Goal: Task Accomplishment & Management: Manage account settings

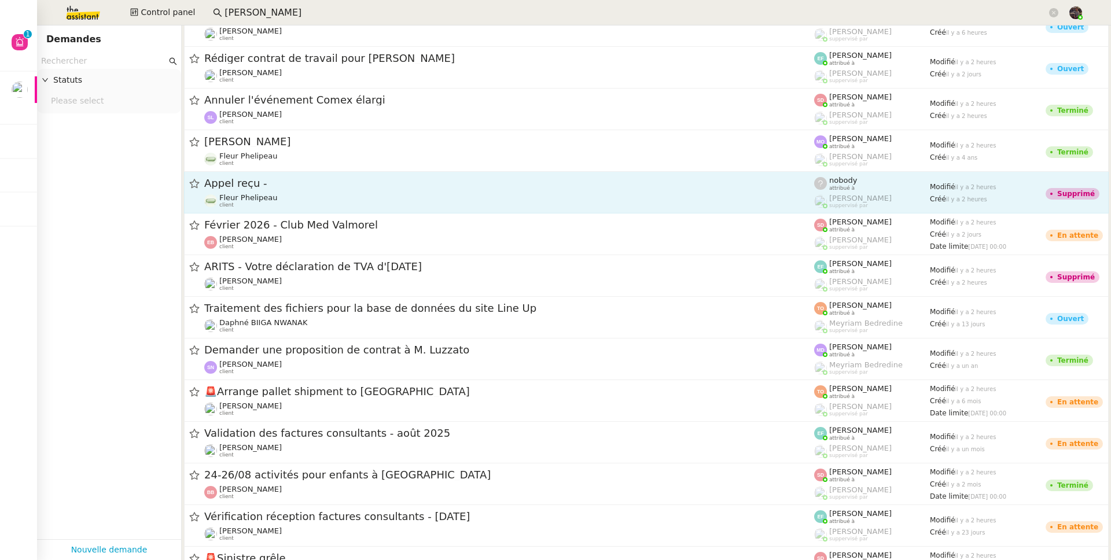
scroll to position [765, 0]
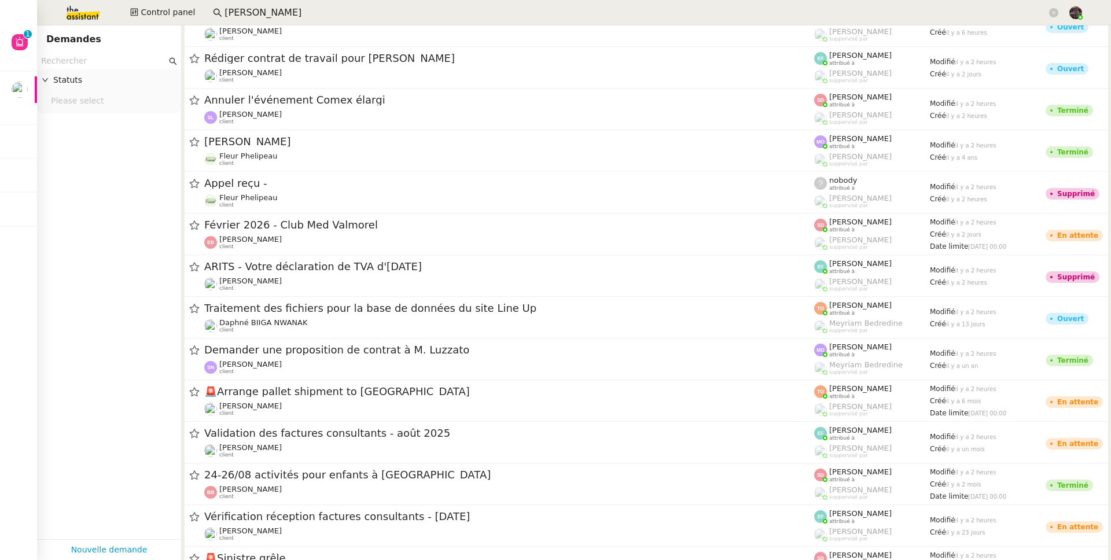
click at [292, 16] on input "[PERSON_NAME]" at bounding box center [635, 13] width 822 height 16
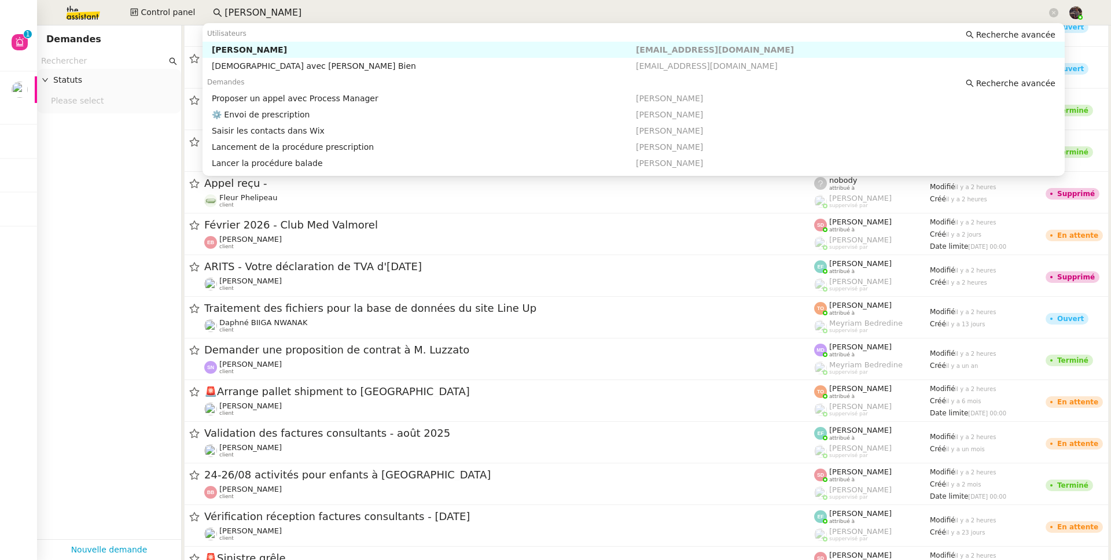
click at [292, 16] on input "[PERSON_NAME]" at bounding box center [635, 13] width 822 height 16
click at [61, 281] on app-tickets-filter "Statuts Please select" at bounding box center [109, 296] width 144 height 486
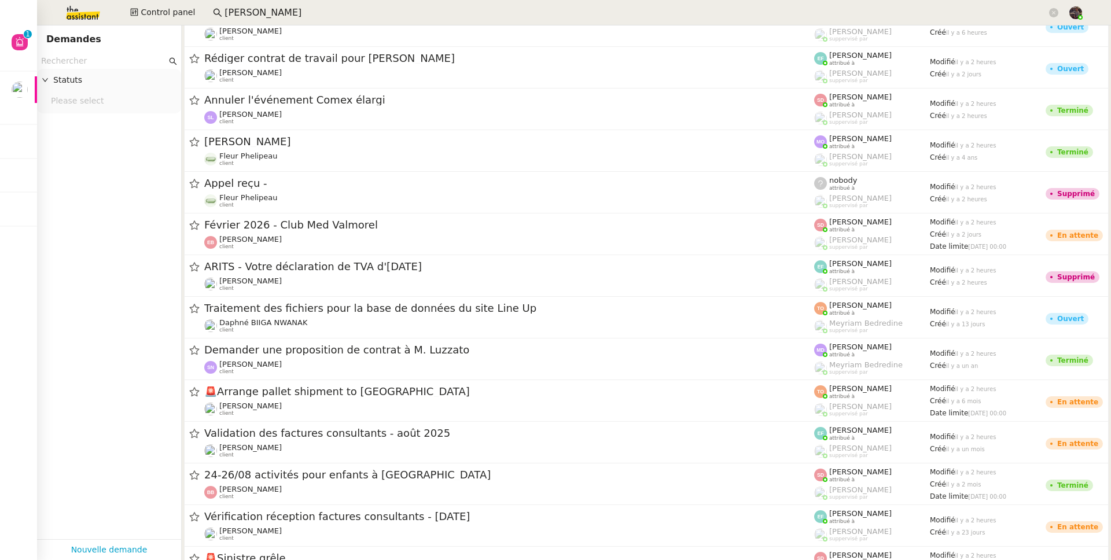
click at [267, 17] on input "[PERSON_NAME]" at bounding box center [635, 13] width 822 height 16
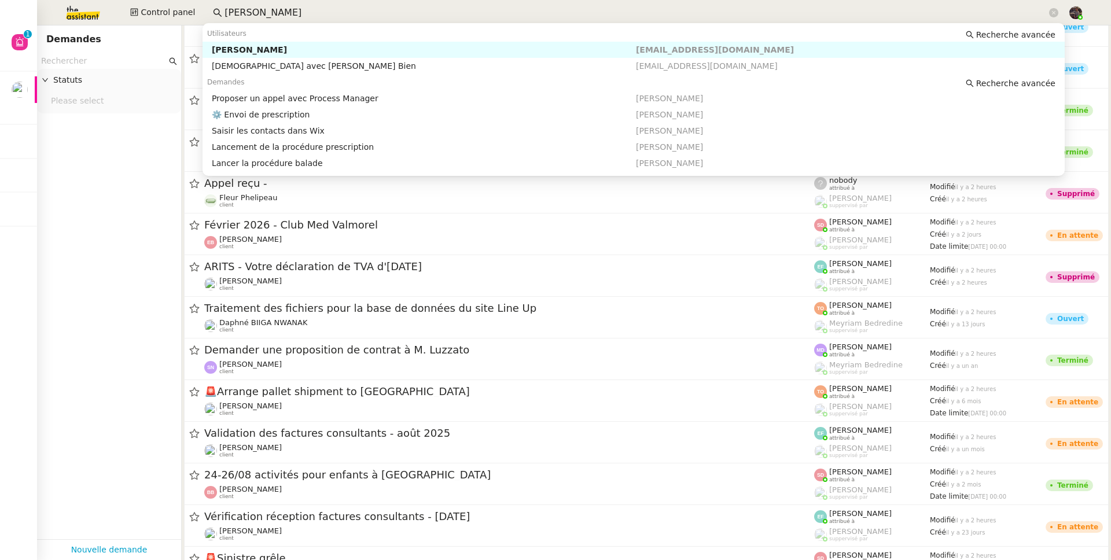
click at [267, 17] on input "[PERSON_NAME]" at bounding box center [635, 13] width 822 height 16
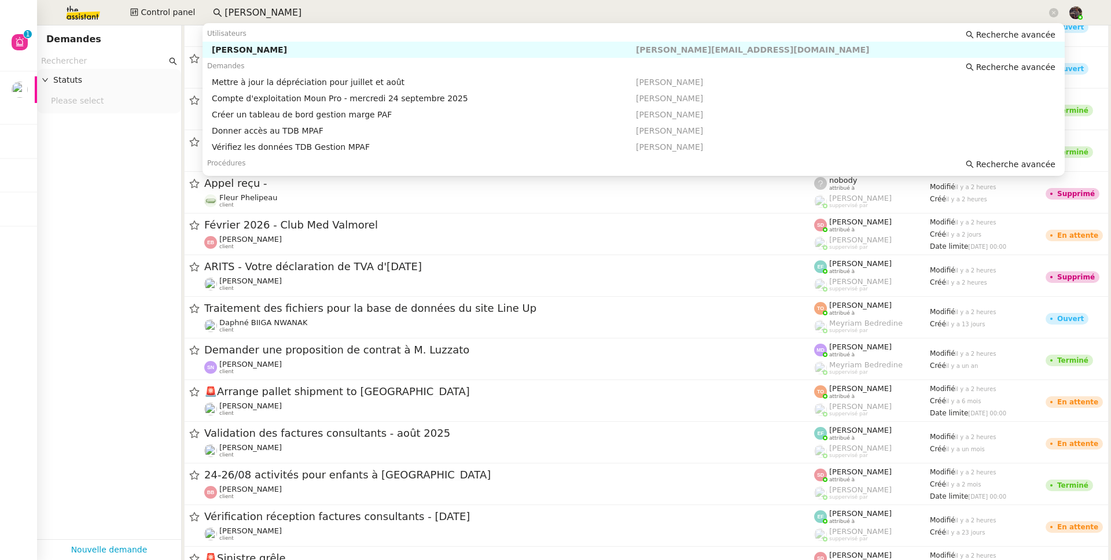
click at [247, 48] on div "[PERSON_NAME]" at bounding box center [424, 50] width 424 height 10
type input "guillaume farina"
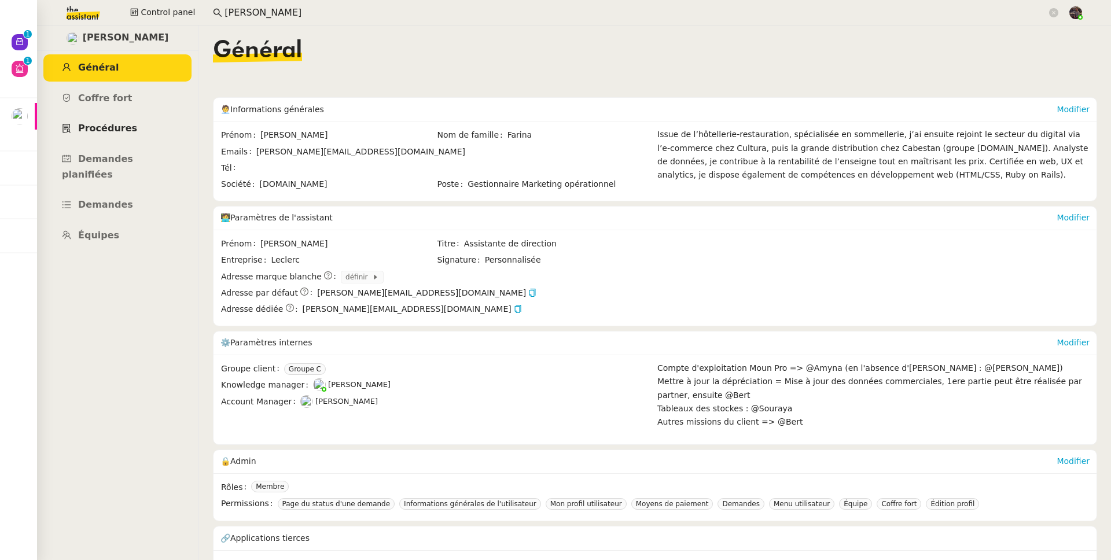
click at [150, 136] on link "Procédures" at bounding box center [117, 128] width 148 height 27
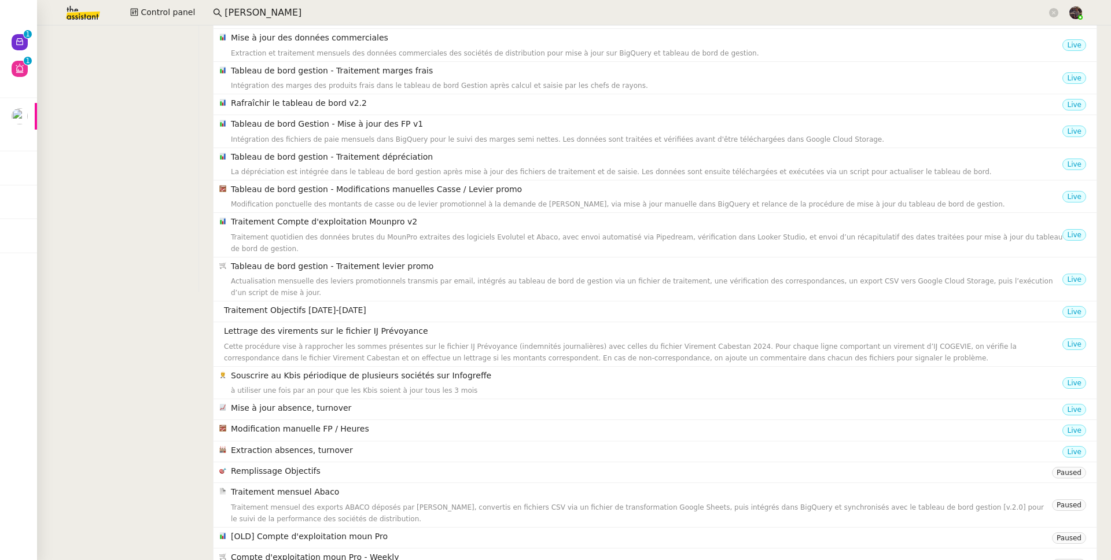
scroll to position [328, 0]
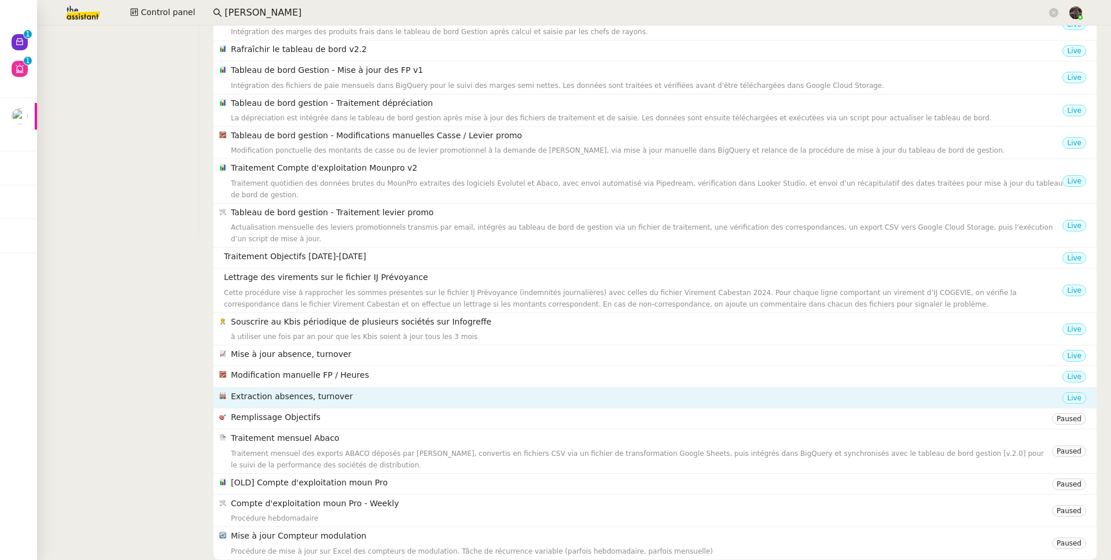
click at [323, 397] on div "Extraction absences, turnover" at bounding box center [646, 398] width 831 height 16
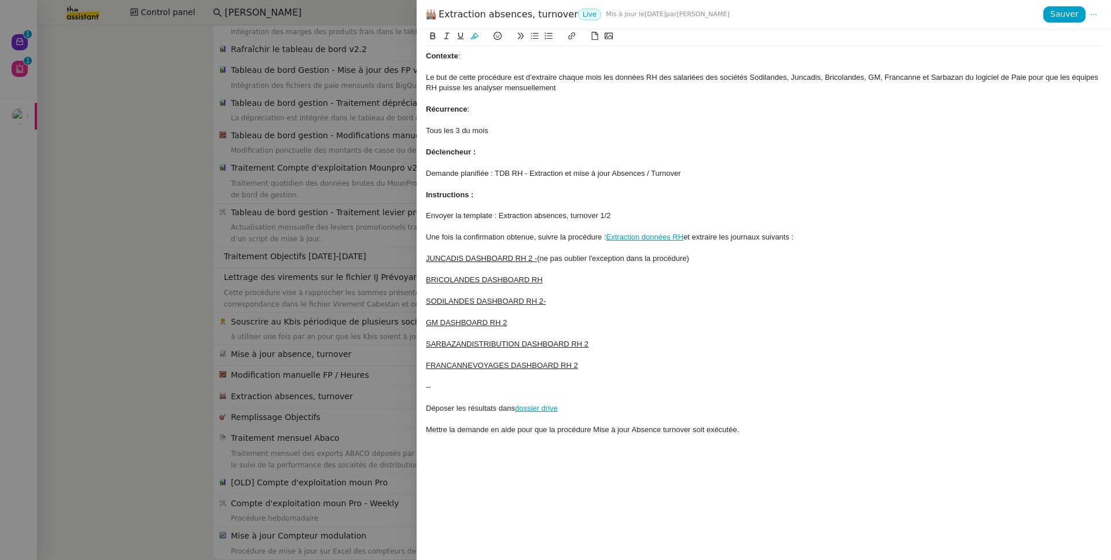
click at [850, 434] on div "Mettre la demande en aide pour que la procédure Mise à jour Absence turnover so…" at bounding box center [764, 430] width 676 height 10
click at [789, 326] on div "GM DASHBOARD RH 2" at bounding box center [764, 323] width 676 height 10
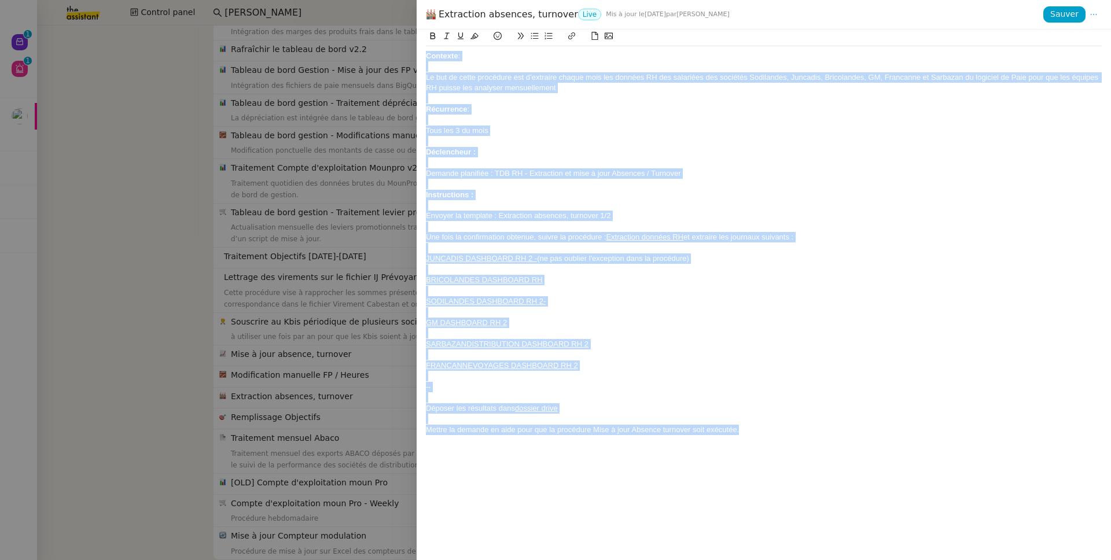
copy div "Contexte : Le but de cette procédure est d’extraire chaque mois les données RH …"
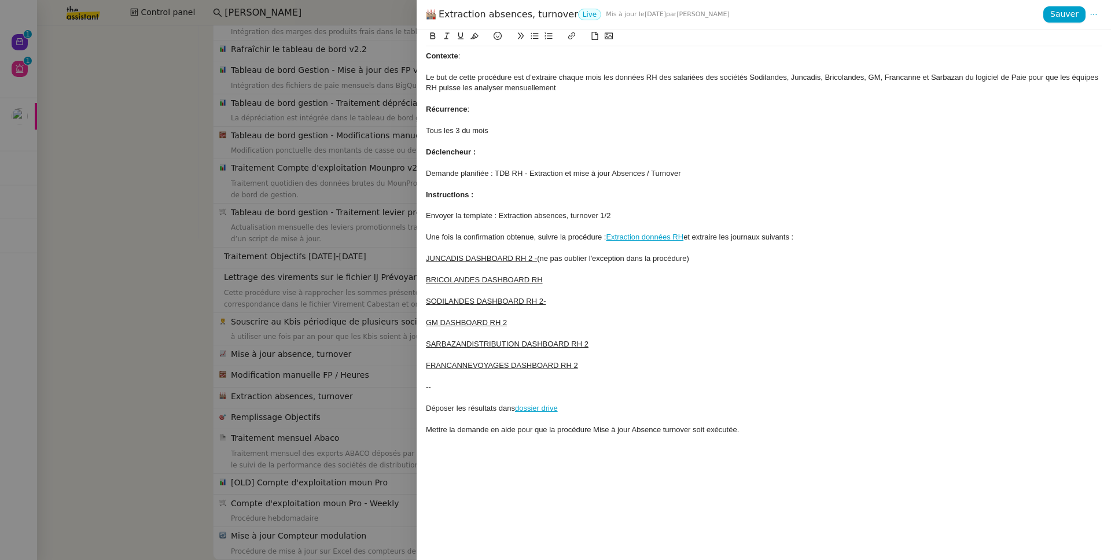
click at [761, 360] on div "FRANCANNEVOYAGES DASHBOARD RH 2" at bounding box center [764, 365] width 676 height 10
click at [645, 241] on link "Extraction données RH" at bounding box center [645, 237] width 78 height 9
click at [850, 338] on div at bounding box center [764, 333] width 676 height 10
click at [848, 344] on div "SARBAZANDISTRIBUTION DASHBOARD RH 2" at bounding box center [764, 344] width 676 height 10
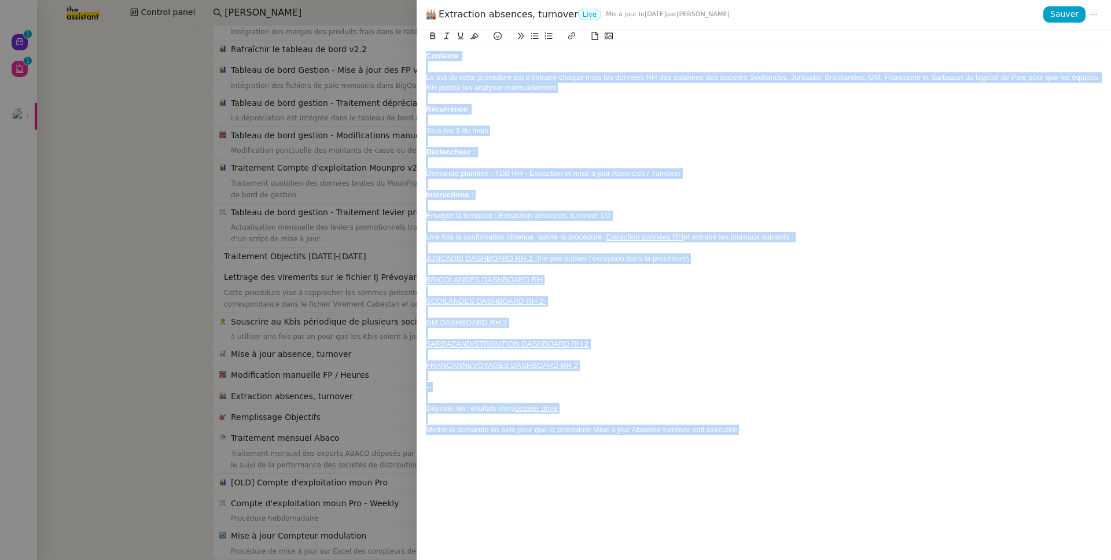
copy div "Contexte : Le but de cette procédure est d’extraire chaque mois les données RH …"
click at [806, 423] on div at bounding box center [764, 419] width 676 height 10
copy div "Contexte : Le but de cette procédure est d’extraire chaque mois les données RH …"
click at [469, 58] on div "Contexte :" at bounding box center [764, 56] width 676 height 10
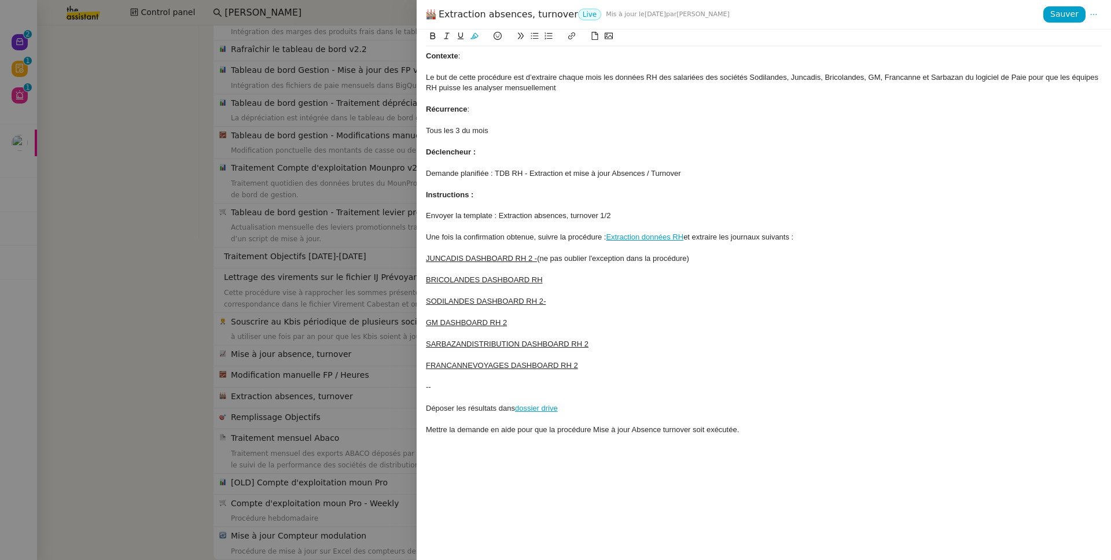
click at [427, 57] on strong "Contexte" at bounding box center [442, 55] width 32 height 9
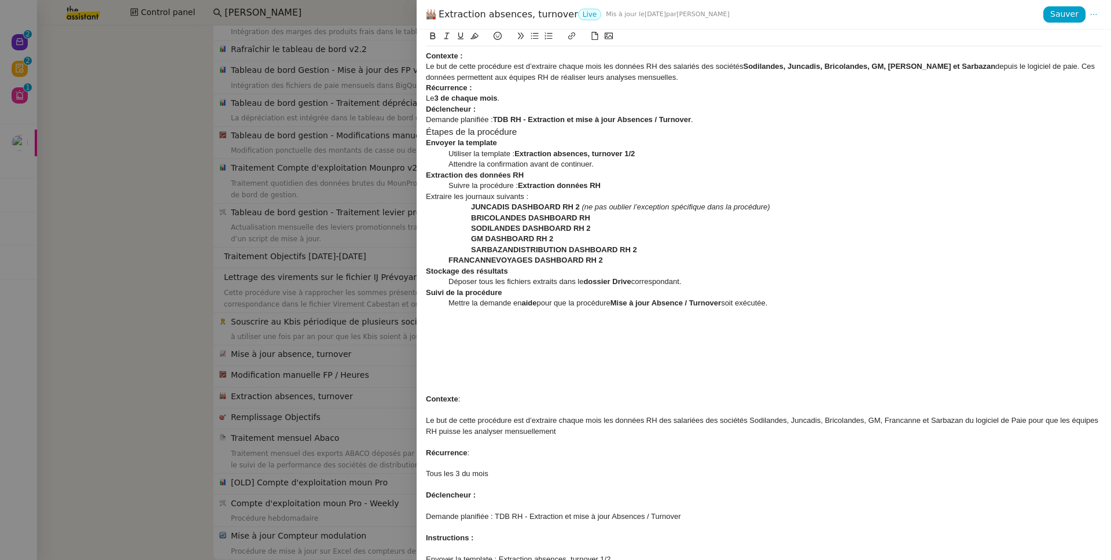
scroll to position [0, 0]
click at [481, 58] on div "Contexte :" at bounding box center [764, 56] width 676 height 10
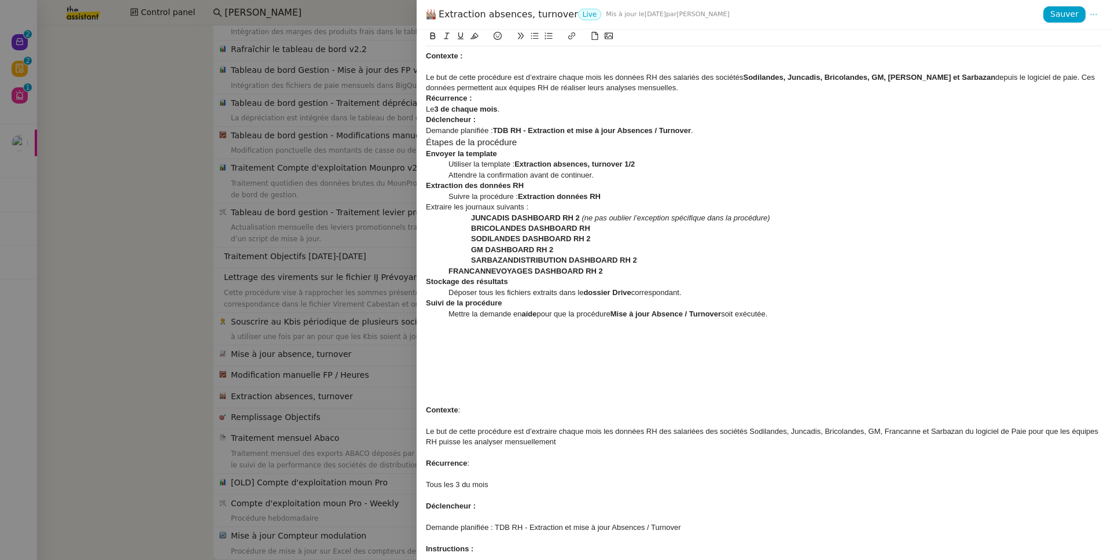
click at [711, 93] on div "Le but de cette procédure est d’extraire chaque mois les données RH des salarié…" at bounding box center [764, 82] width 676 height 21
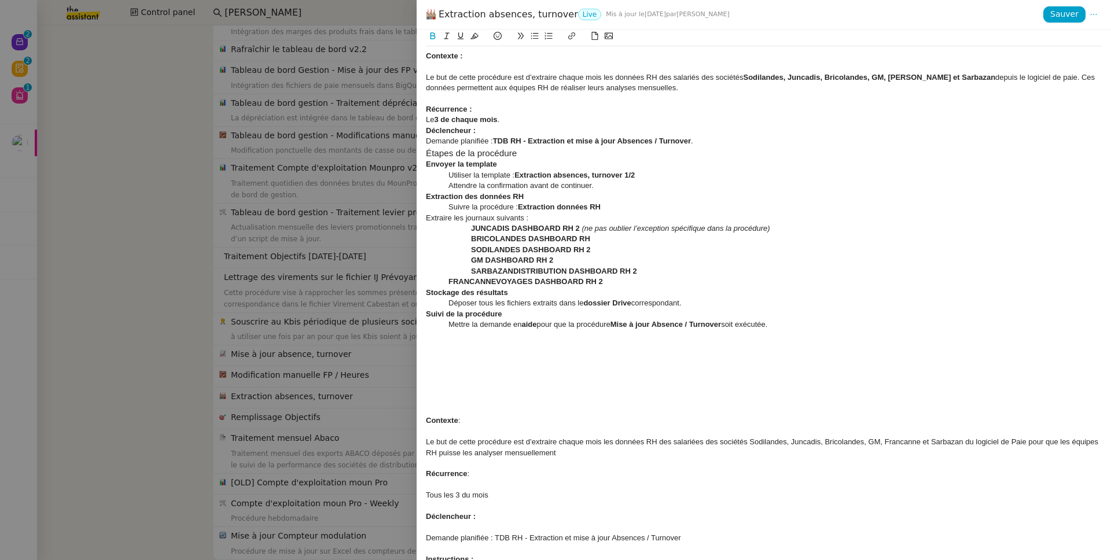
click at [484, 112] on div "Récurrence :" at bounding box center [764, 109] width 676 height 10
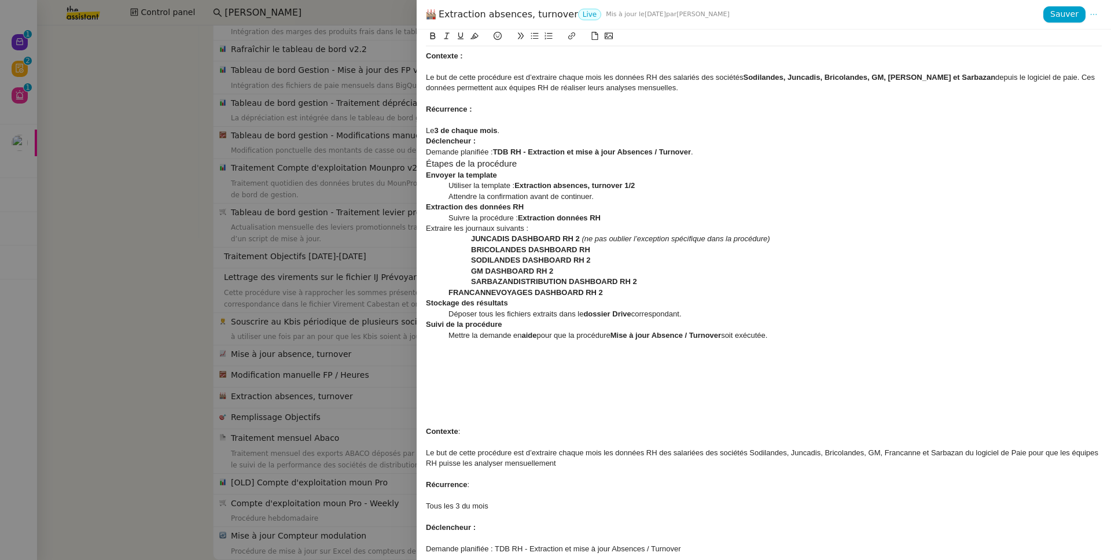
click at [850, 16] on icon at bounding box center [1093, 14] width 15 height 8
click at [850, 36] on span "Modifier" at bounding box center [1070, 37] width 33 height 10
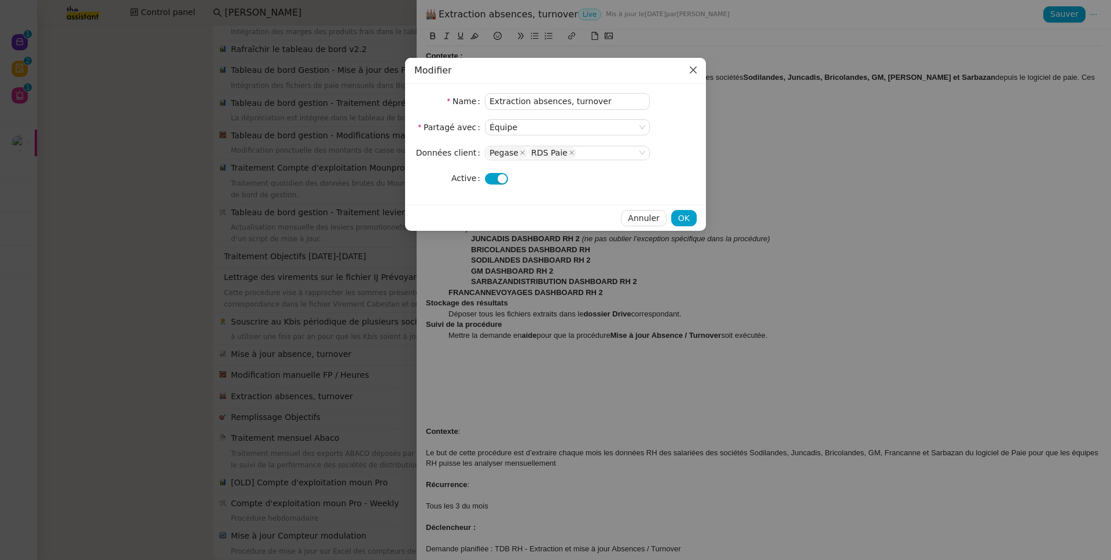
click at [696, 69] on icon "Close" at bounding box center [692, 69] width 9 height 9
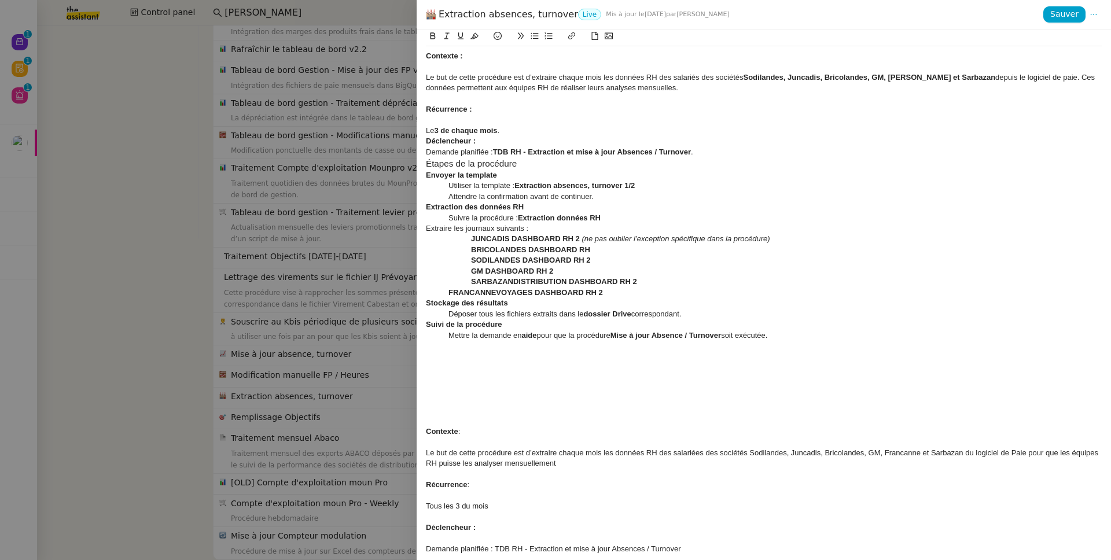
click at [512, 137] on div "Déclencheur :" at bounding box center [764, 141] width 676 height 10
click at [536, 131] on div "Le 3 de chaque mois ." at bounding box center [764, 131] width 676 height 10
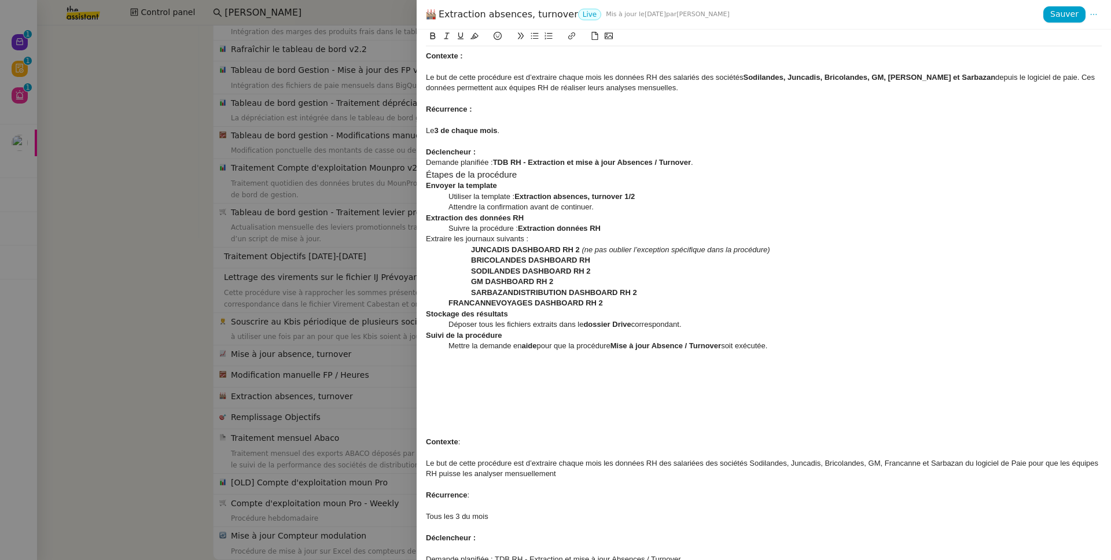
click at [463, 124] on div at bounding box center [764, 120] width 676 height 10
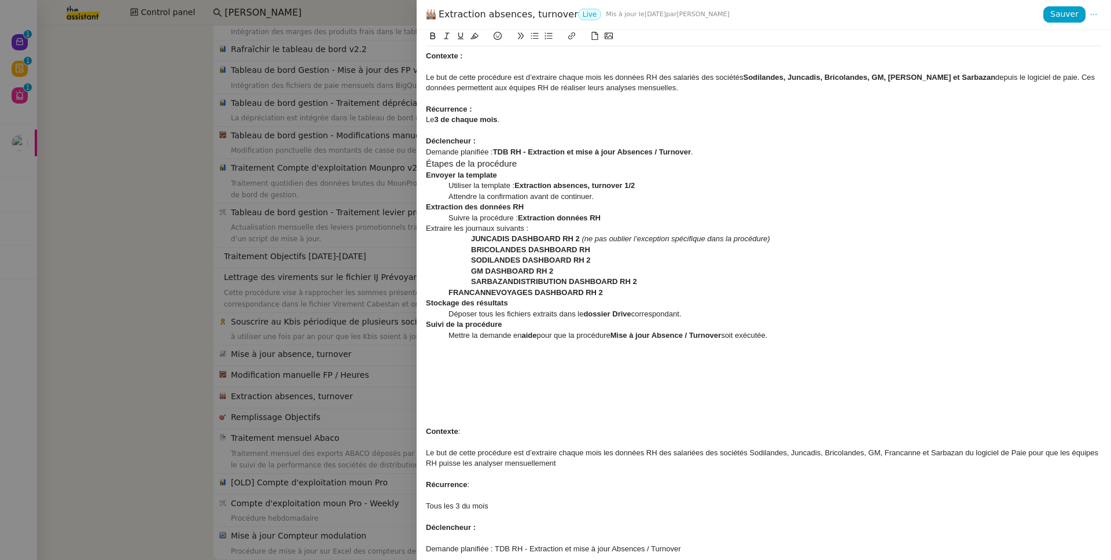
click at [475, 120] on strong "3 de chaque mois" at bounding box center [465, 119] width 63 height 9
click at [437, 64] on div at bounding box center [764, 66] width 676 height 10
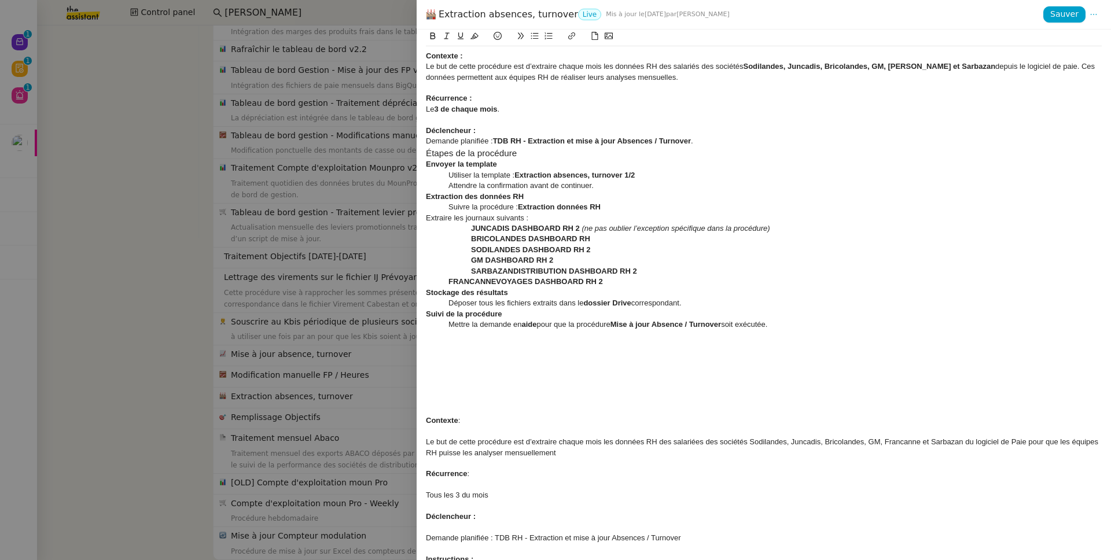
click at [429, 67] on div "Le but de cette procédure est d’extraire chaque mois les données RH des salarié…" at bounding box center [764, 71] width 676 height 21
click at [577, 105] on div "Le 3 de chaque mois ." at bounding box center [764, 109] width 676 height 10
click at [487, 132] on div "Déclencheur :" at bounding box center [764, 131] width 676 height 10
click at [429, 138] on div "Demande planifiée : TDB RH - Extraction et mise à jour Absences / Turnover ." at bounding box center [764, 141] width 676 height 10
click at [544, 151] on h3 "Étapes de la procédure" at bounding box center [764, 153] width 676 height 13
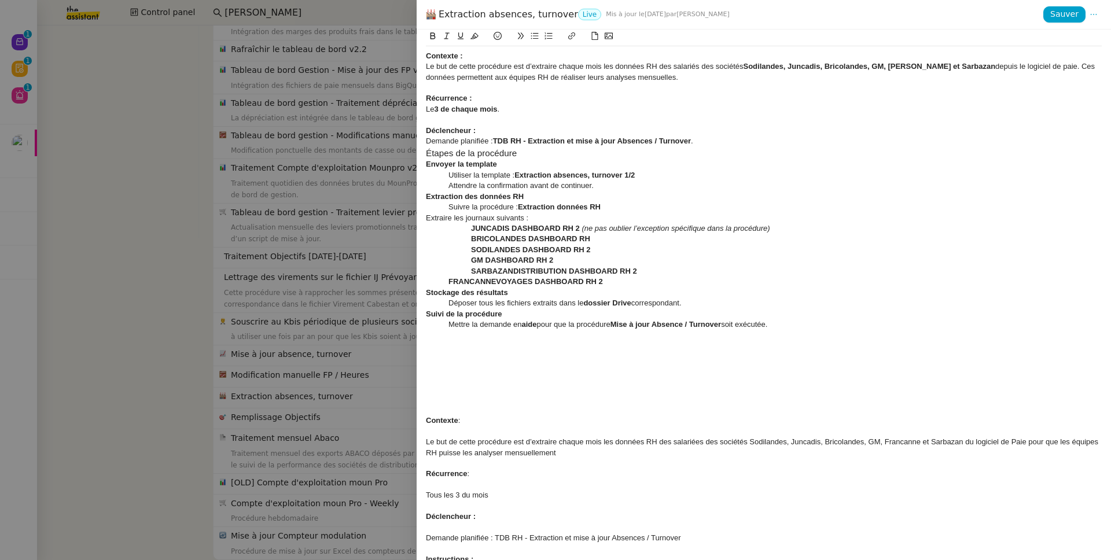
click at [455, 156] on h3 "Étapes de la procédure" at bounding box center [764, 153] width 676 height 13
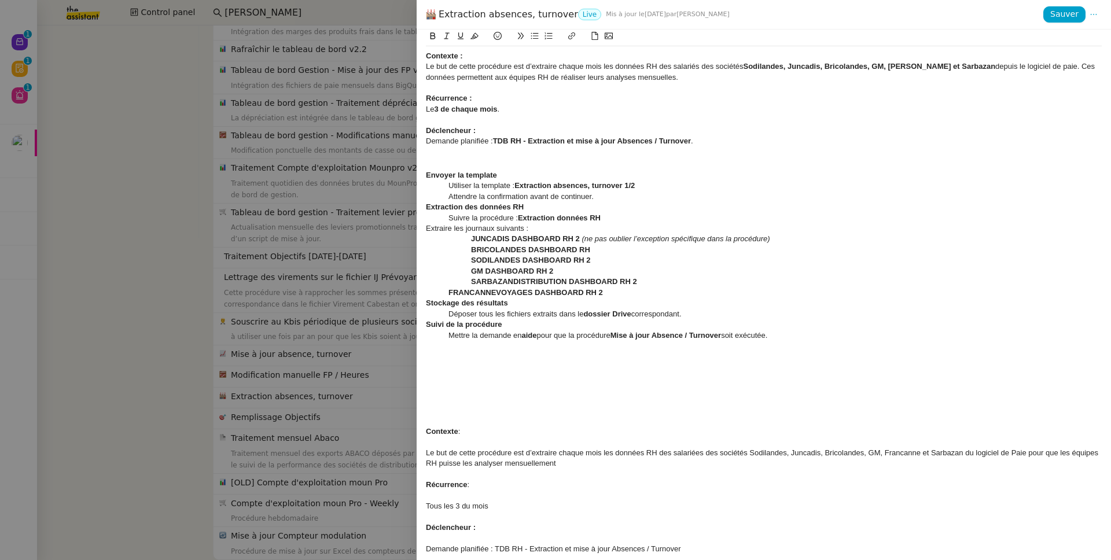
click at [448, 133] on strong "Déclencheur :" at bounding box center [451, 130] width 50 height 9
copy strong "Déclencheur :"
click at [436, 164] on div at bounding box center [764, 164] width 676 height 10
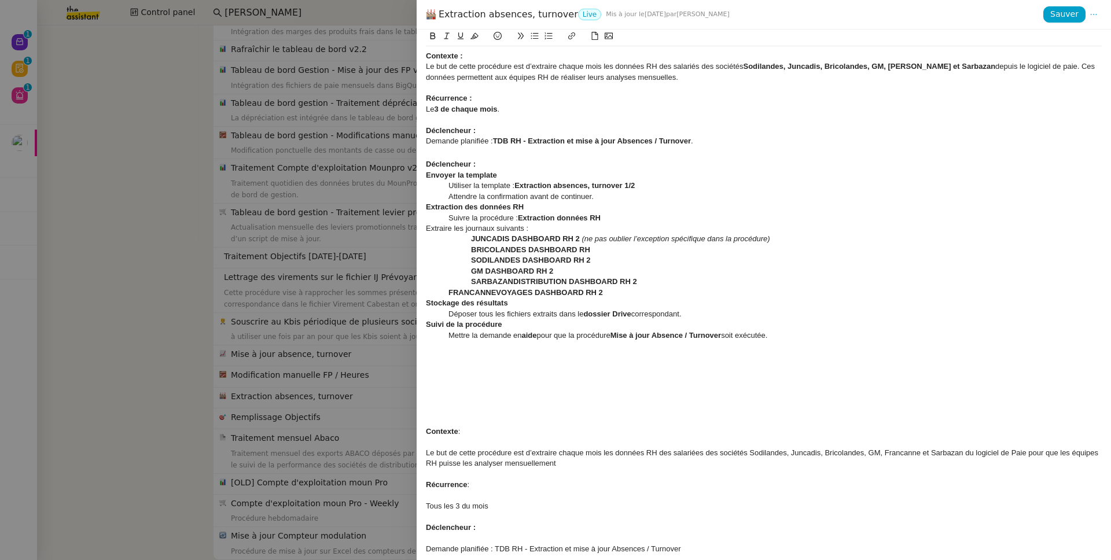
click at [442, 163] on strong "Déclencheur :" at bounding box center [451, 164] width 50 height 9
click at [478, 165] on div "Instruction" at bounding box center [764, 164] width 676 height 10
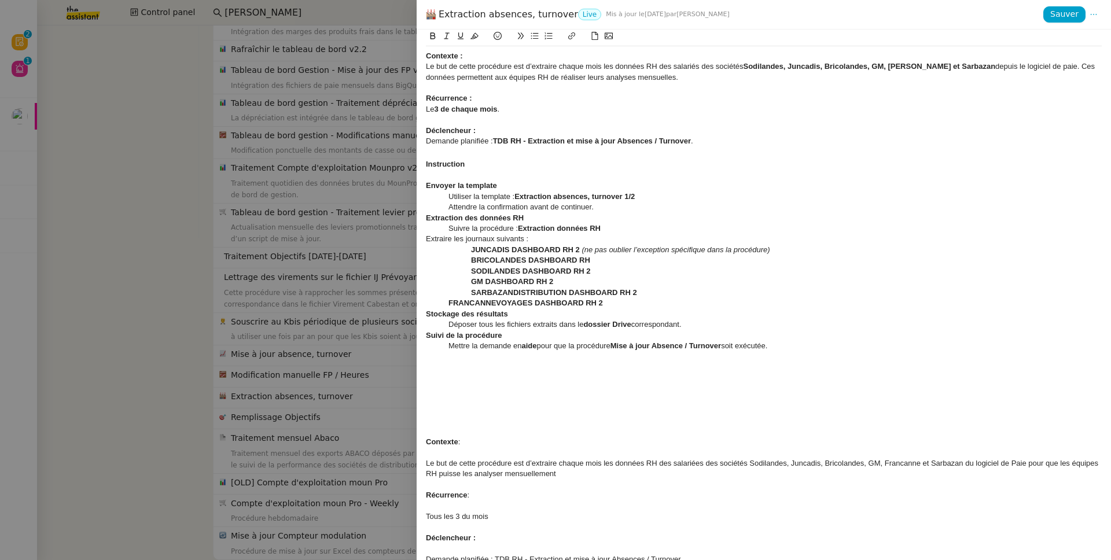
click at [426, 239] on div "Extraire les journaux suivants :" at bounding box center [764, 239] width 676 height 10
click at [654, 227] on div "Suivre la procédure : Extraction données RH" at bounding box center [764, 228] width 676 height 10
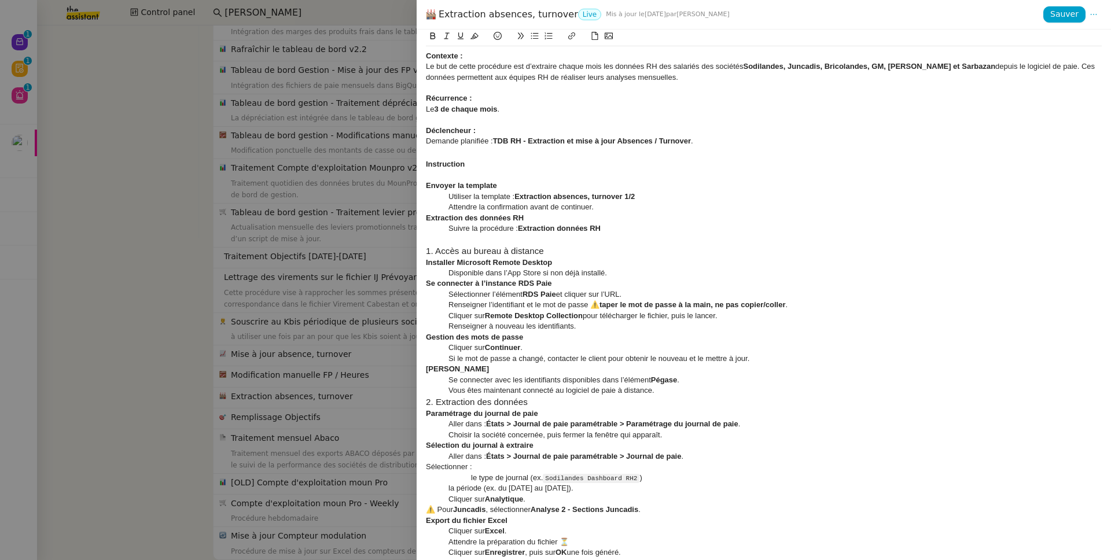
click at [535, 282] on strong "Se connecter à l’instance RDS Paie" at bounding box center [489, 283] width 126 height 9
click at [764, 316] on div "Cliquer sur Remote Desktop Collection pour télécharger le fichier, puis le lanc…" at bounding box center [764, 316] width 676 height 10
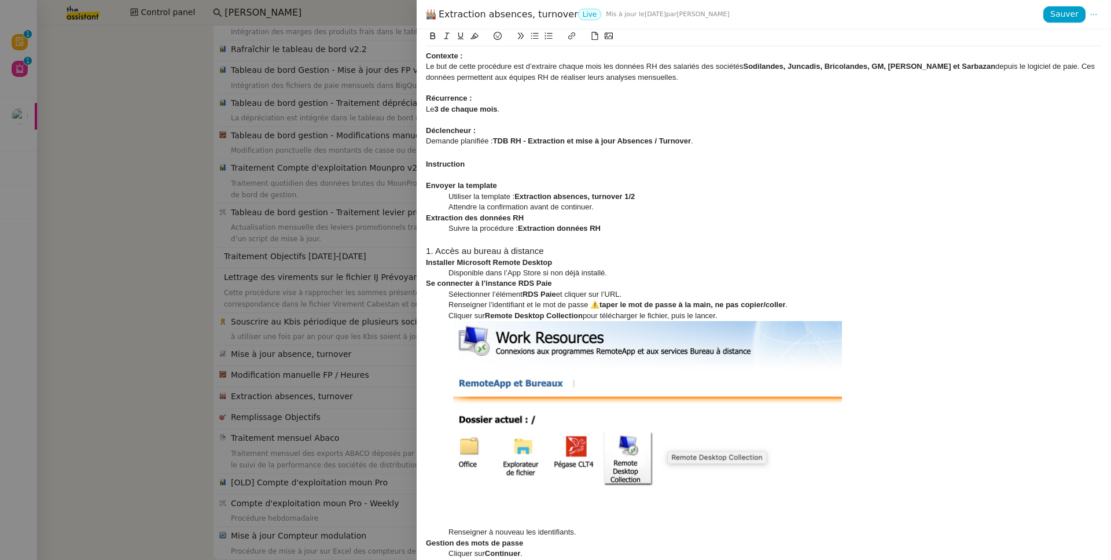
click at [751, 392] on img at bounding box center [653, 424] width 410 height 206
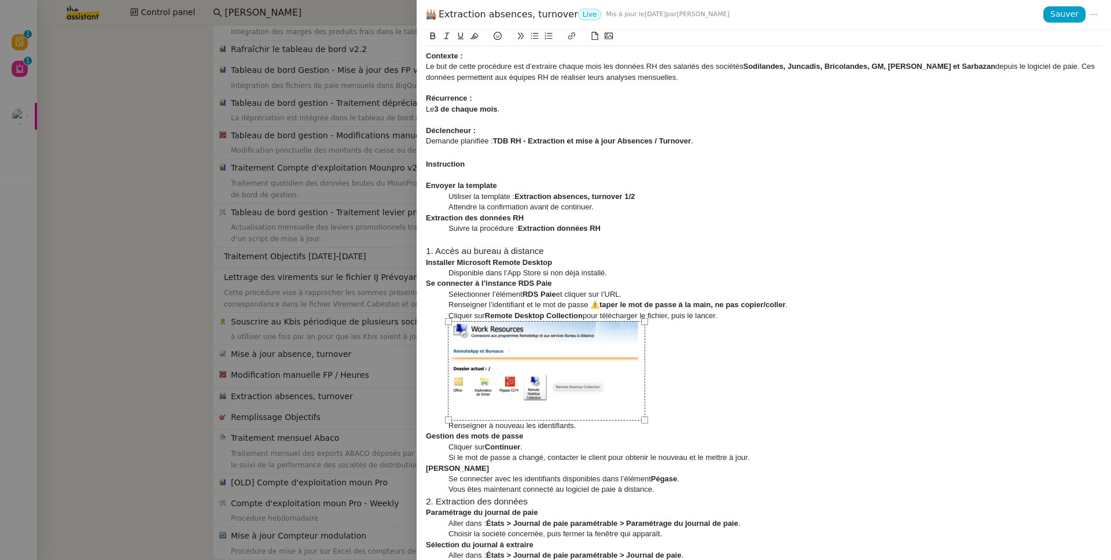
drag, startPoint x: 853, startPoint y: 526, endPoint x: 641, endPoint y: 416, distance: 239.3
click at [641, 416] on div at bounding box center [546, 370] width 197 height 99
click at [843, 433] on div "Gestion des mots de passe" at bounding box center [764, 436] width 676 height 10
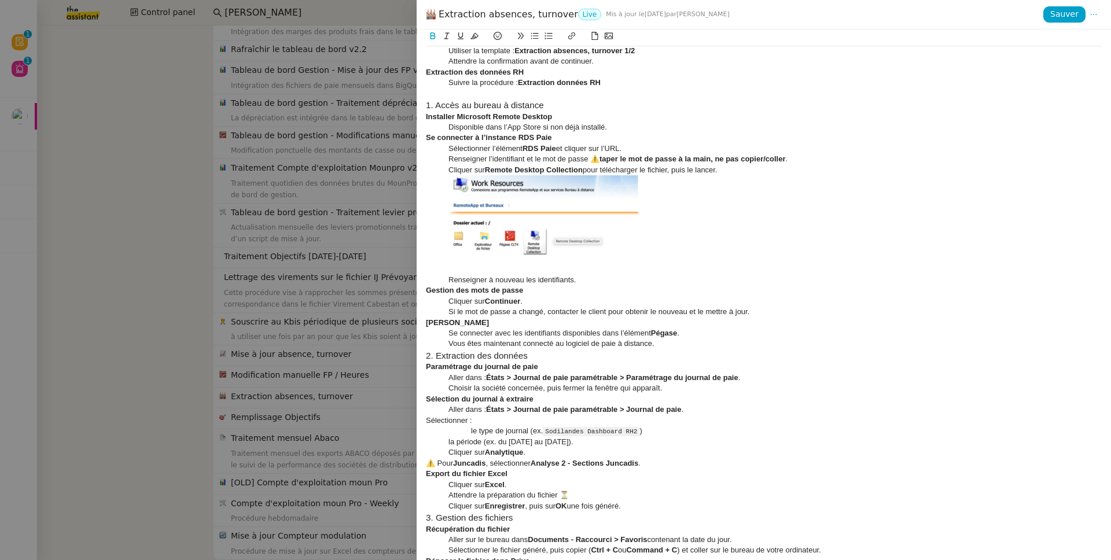
scroll to position [205, 0]
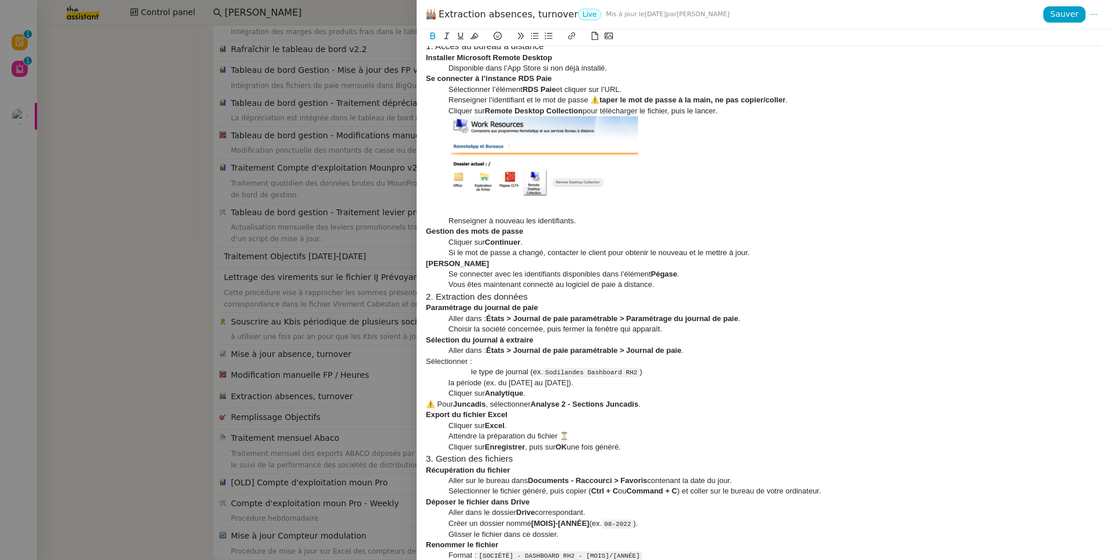
click at [687, 279] on div "Vous êtes maintenant connecté au logiciel de paie à distance." at bounding box center [764, 284] width 676 height 10
click at [717, 272] on div "Se connecter avec les identifiants disponibles dans l’élément Pégase ." at bounding box center [764, 274] width 676 height 10
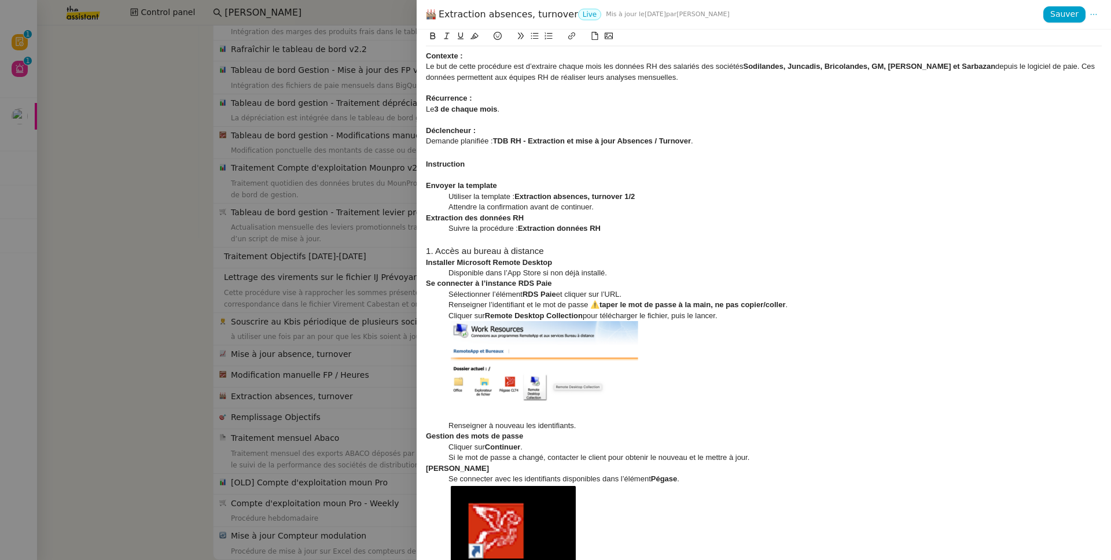
scroll to position [251, 0]
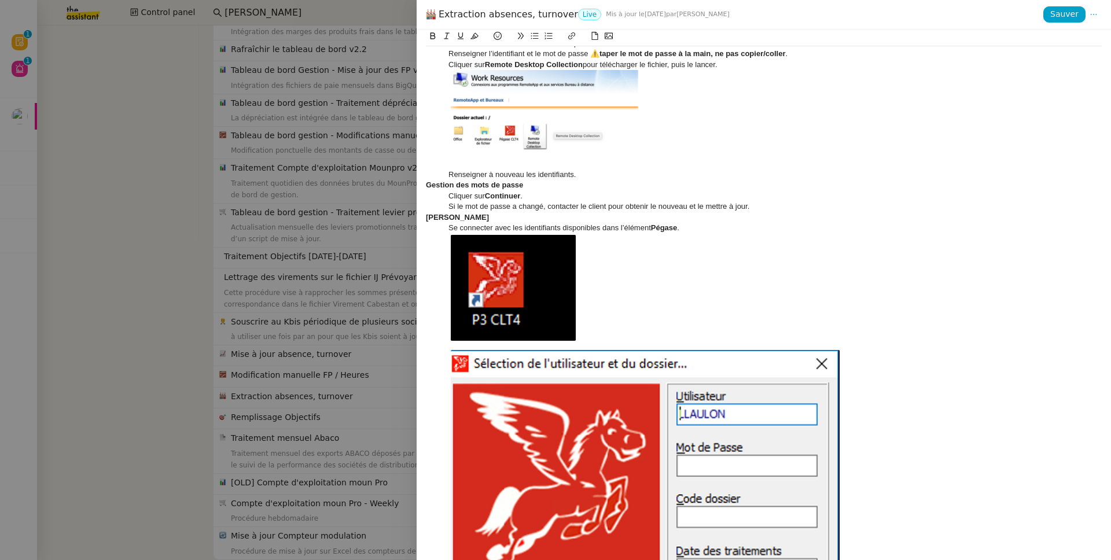
click at [509, 345] on img at bounding box center [647, 432] width 398 height 399
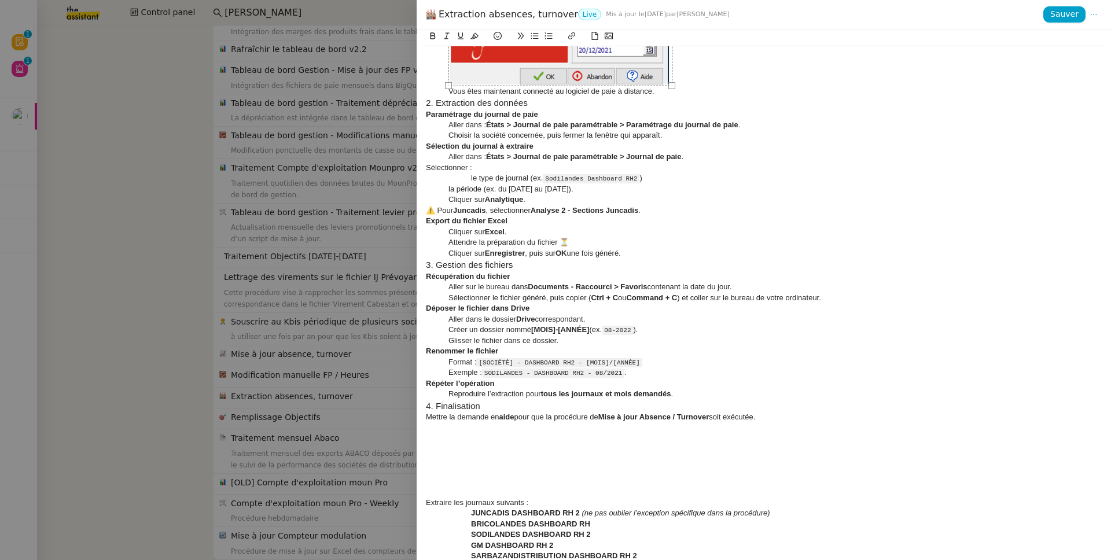
drag, startPoint x: 846, startPoint y: 260, endPoint x: 672, endPoint y: 183, distance: 190.1
click at [672, 183] on div "Contexte : Le but de cette procédure est d’extraire chaque mois les données RH …" at bounding box center [764, 256] width 676 height 1666
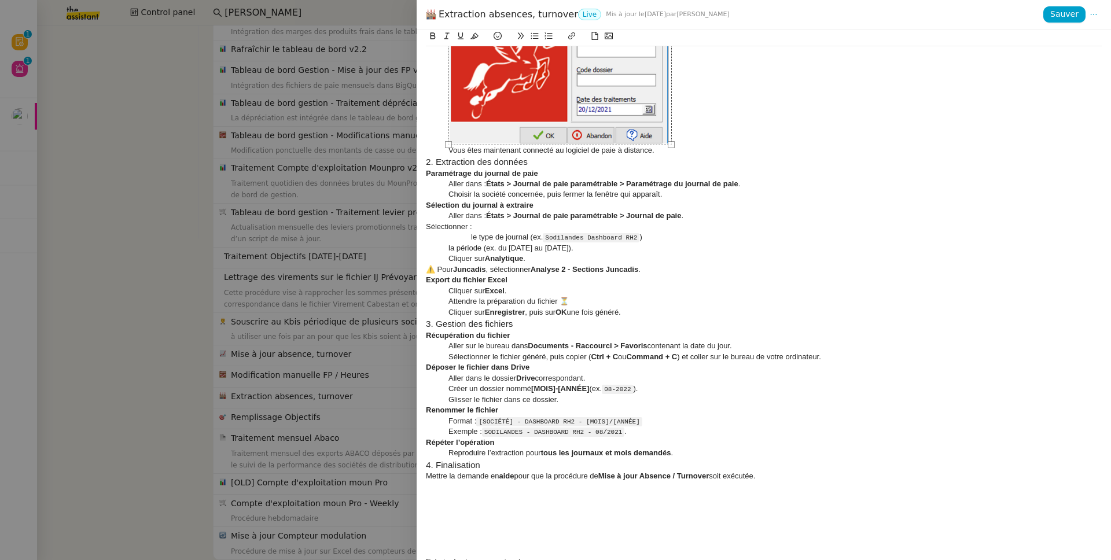
scroll to position [553, 0]
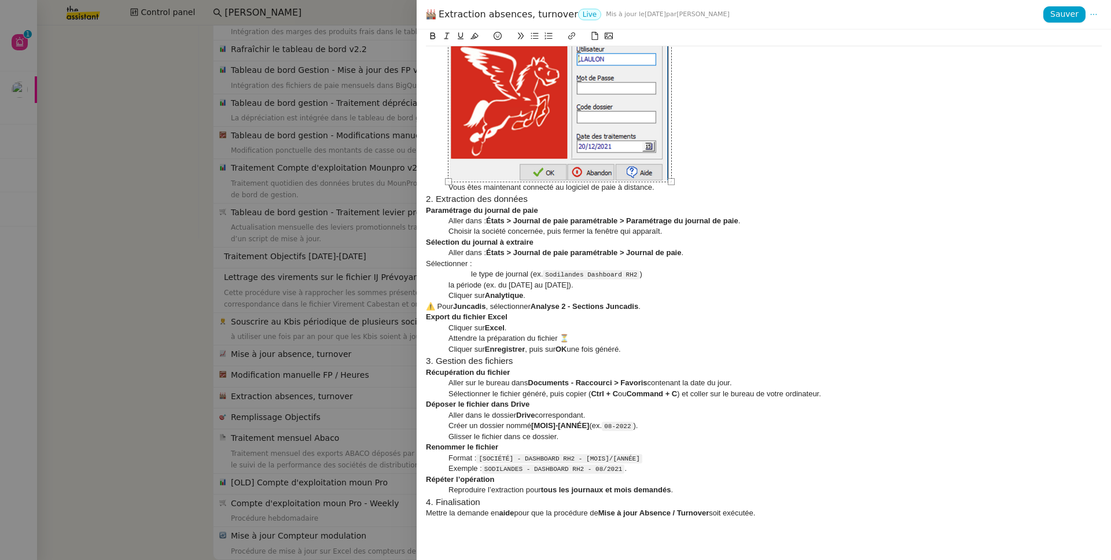
click at [713, 238] on div "Sélection du journal à extraire" at bounding box center [764, 242] width 676 height 10
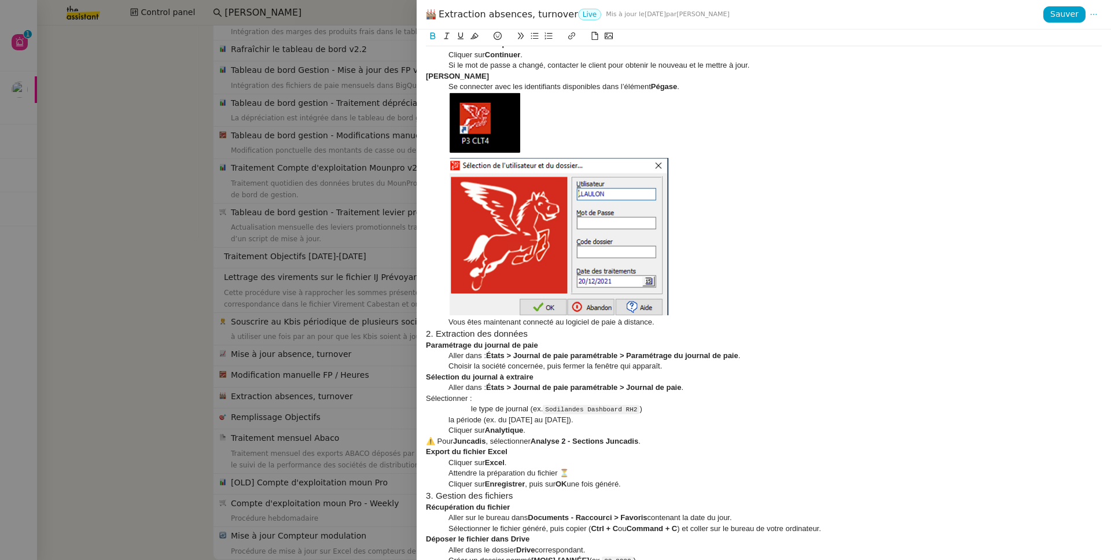
scroll to position [334, 0]
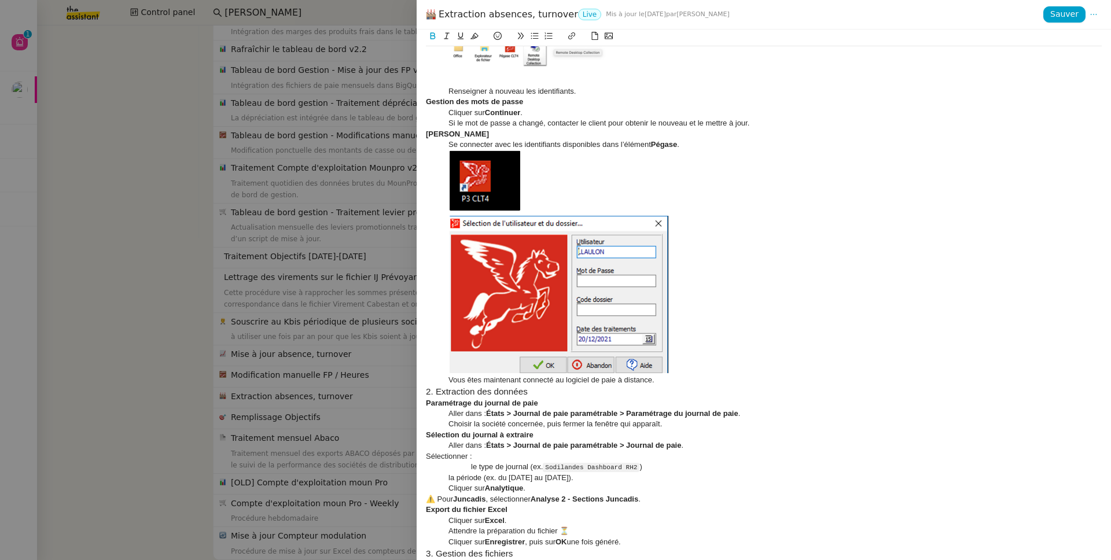
click at [683, 137] on div "Lancer Pégase" at bounding box center [764, 134] width 676 height 10
click at [465, 168] on img at bounding box center [560, 262] width 224 height 224
click at [769, 180] on span at bounding box center [774, 262] width 653 height 224
click at [747, 144] on div "Se connecter avec les identifiants disponibles dans l’élément Pégase ." at bounding box center [764, 144] width 676 height 10
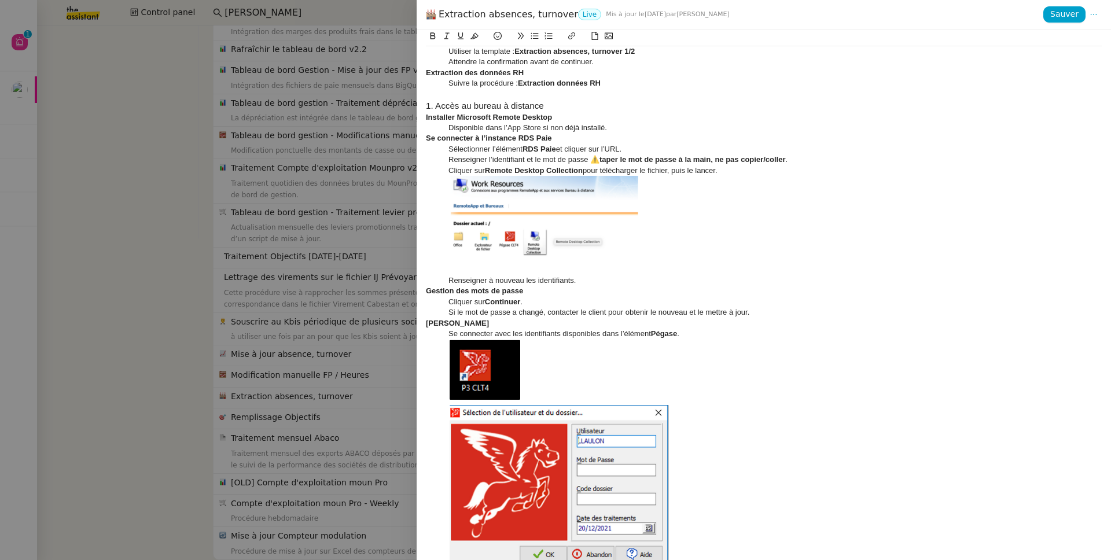
scroll to position [144, 0]
click at [587, 109] on h3 "1. Accès au bureau à distance" at bounding box center [764, 107] width 676 height 13
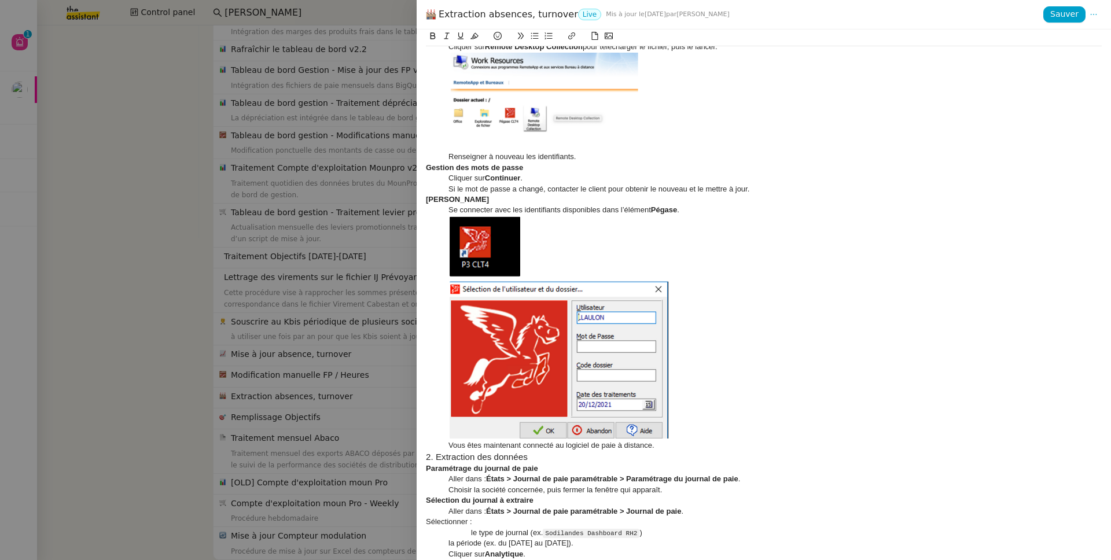
scroll to position [498, 0]
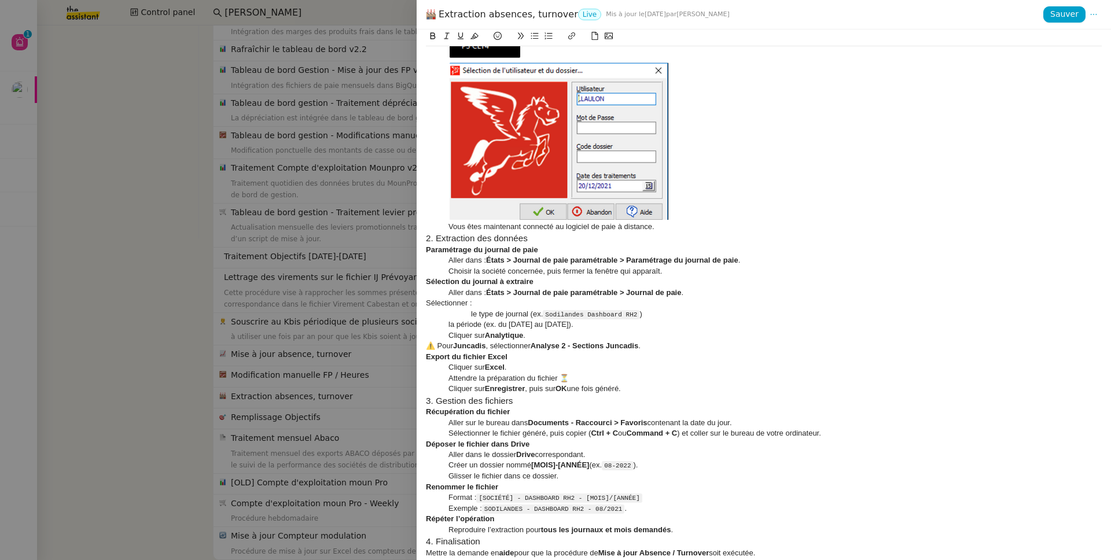
click at [545, 242] on h3 "2. Extraction des données" at bounding box center [764, 238] width 676 height 13
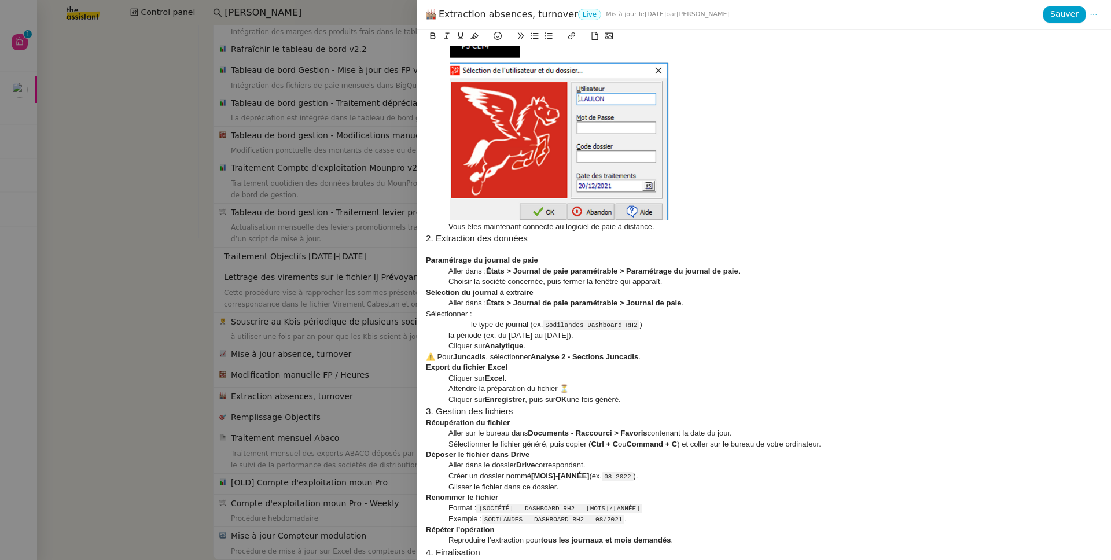
click at [673, 226] on div "Vous êtes maintenant connecté au logiciel de paie à distance." at bounding box center [764, 227] width 676 height 10
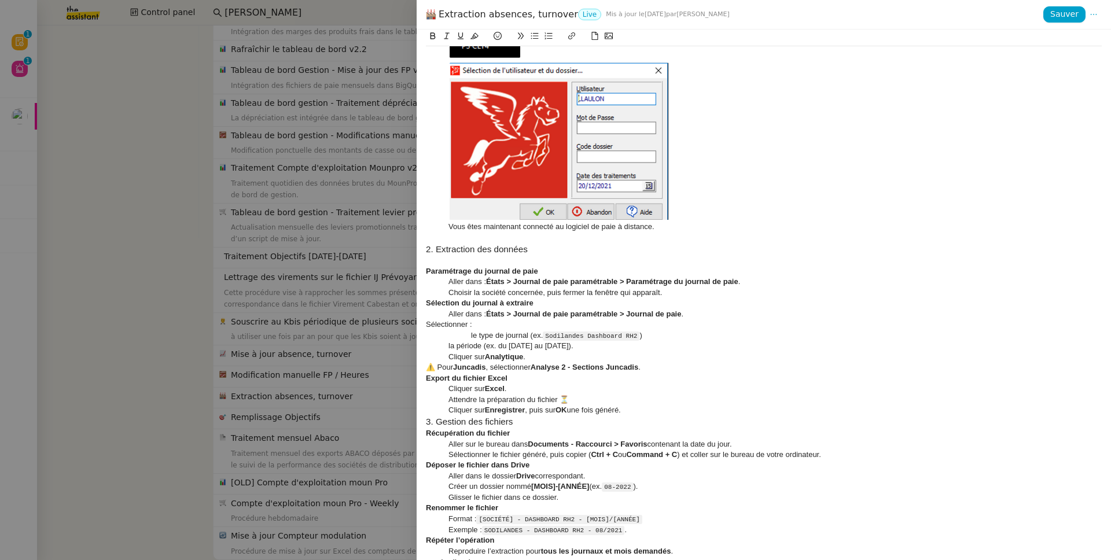
click at [427, 326] on div "Sélectionner :" at bounding box center [764, 324] width 676 height 10
click at [469, 335] on div "le type de journal (ex. Sodilandes Dashboard RH2 )" at bounding box center [764, 335] width 676 height 11
click at [446, 347] on div "la période (ex. du 01/08/2021 au 31/08/2021)." at bounding box center [764, 346] width 676 height 10
drag, startPoint x: 490, startPoint y: 346, endPoint x: 457, endPoint y: 341, distance: 33.4
click at [457, 341] on div "la période (ex. du 01/08/2021 au 31/08/2021)." at bounding box center [764, 346] width 676 height 10
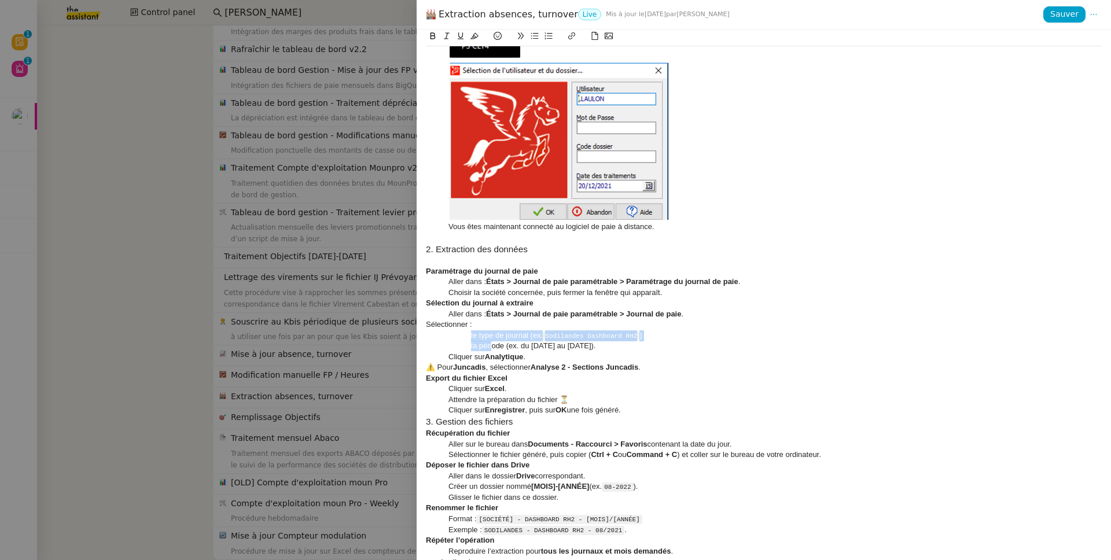
click at [534, 34] on icon at bounding box center [534, 36] width 8 height 8
click at [451, 323] on div "Sélectionner :" at bounding box center [764, 324] width 676 height 10
click at [676, 371] on div "⚠️ Pour Juncadis , sélectionner Analyse 2 - Sections Juncadis ." at bounding box center [764, 367] width 676 height 10
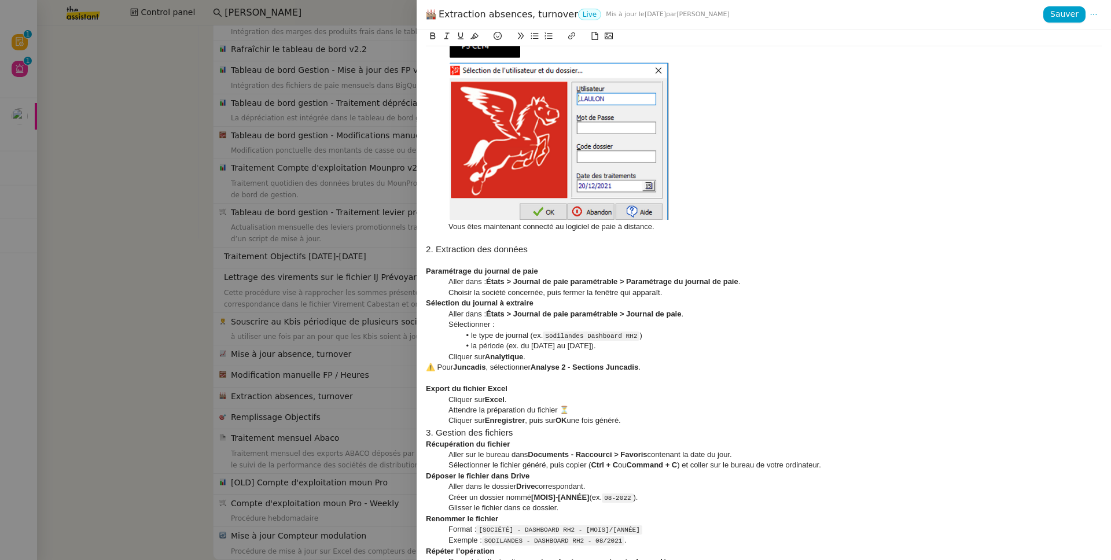
click at [426, 370] on div "⚠️ Pour Juncadis , sélectionner Analyse 2 - Sections Juncadis ." at bounding box center [764, 367] width 676 height 10
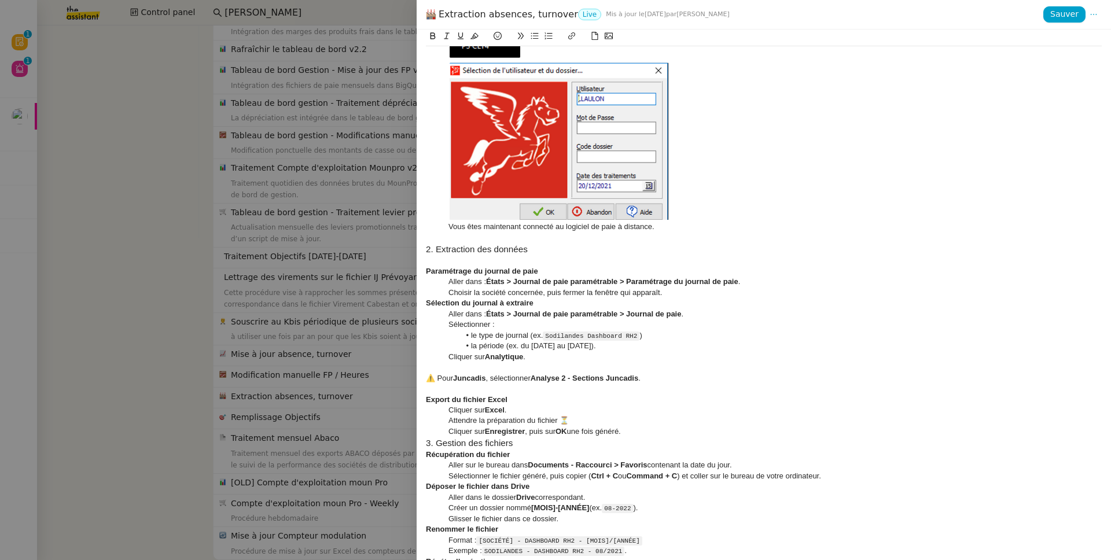
click at [509, 399] on div "Export du fichier Excel" at bounding box center [764, 399] width 676 height 10
drag, startPoint x: 445, startPoint y: 312, endPoint x: 456, endPoint y: 322, distance: 14.3
click at [456, 322] on div "Contexte : Le but de cette procédure est d’extraire chaque mois les données RH …" at bounding box center [764, 408] width 676 height 1720
click at [535, 39] on icon at bounding box center [535, 36] width 8 height 6
click at [455, 357] on div "Cliquer sur Analytique ." at bounding box center [764, 357] width 676 height 10
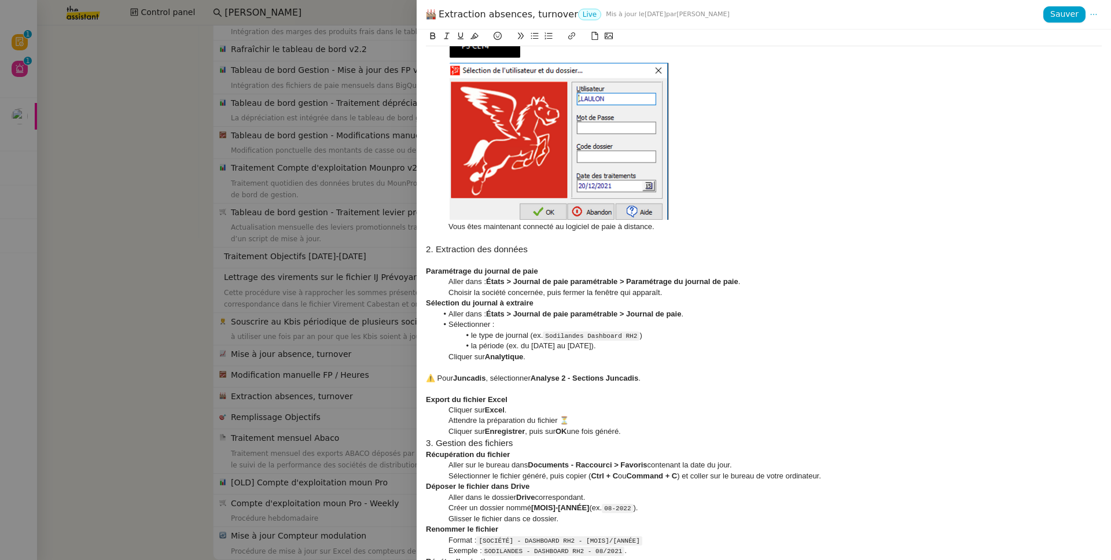
click at [533, 37] on icon at bounding box center [535, 36] width 8 height 6
click at [497, 359] on li "Cliquer sur Analytique ." at bounding box center [769, 357] width 665 height 10
click at [468, 360] on li "Cliquer sur Analytique ." at bounding box center [769, 357] width 665 height 10
drag, startPoint x: 462, startPoint y: 297, endPoint x: 451, endPoint y: 286, distance: 15.5
click at [451, 286] on div "Contexte : Le but de cette procédure est d’extraire chaque mois les données RH …" at bounding box center [764, 408] width 676 height 1720
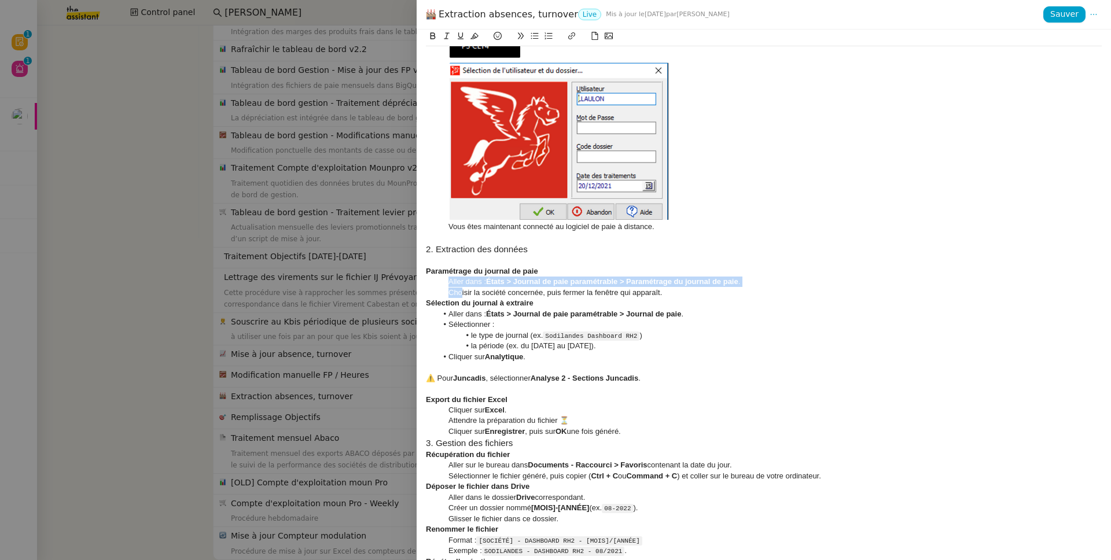
click at [536, 37] on icon at bounding box center [535, 36] width 8 height 6
click at [427, 382] on div "⚠️ Pour Juncadis , sélectionner Analyse 2 - Sections Juncadis ." at bounding box center [764, 378] width 676 height 10
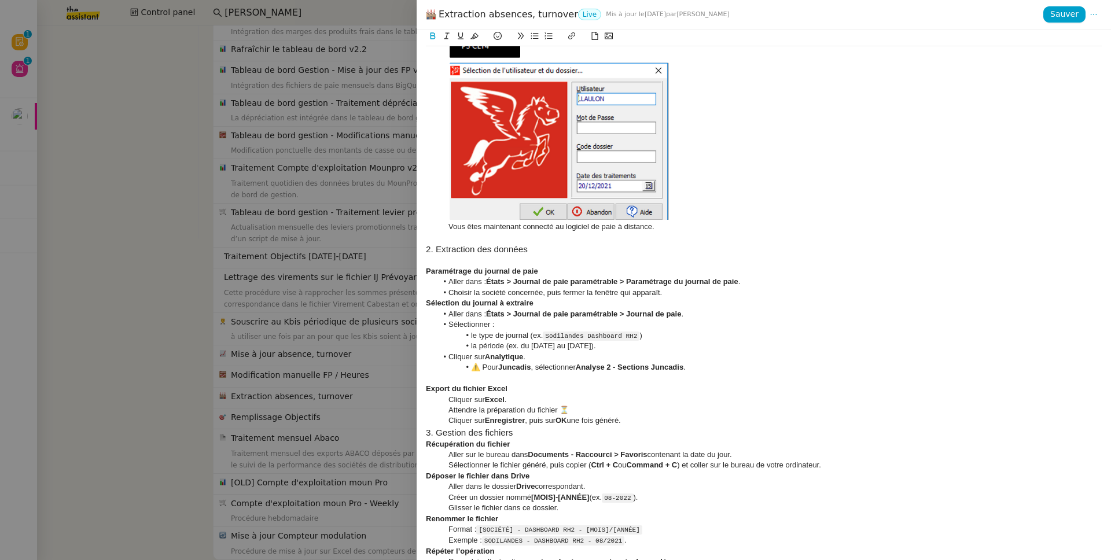
click at [449, 405] on div "Attendre la préparation du fichier ⏳" at bounding box center [764, 410] width 676 height 10
drag, startPoint x: 641, startPoint y: 423, endPoint x: 427, endPoint y: 399, distance: 216.0
click at [427, 399] on div "Contexte : Le but de cette procédure est d’extraire chaque mois les données RH …" at bounding box center [764, 402] width 676 height 1709
click at [538, 38] on icon at bounding box center [534, 36] width 8 height 8
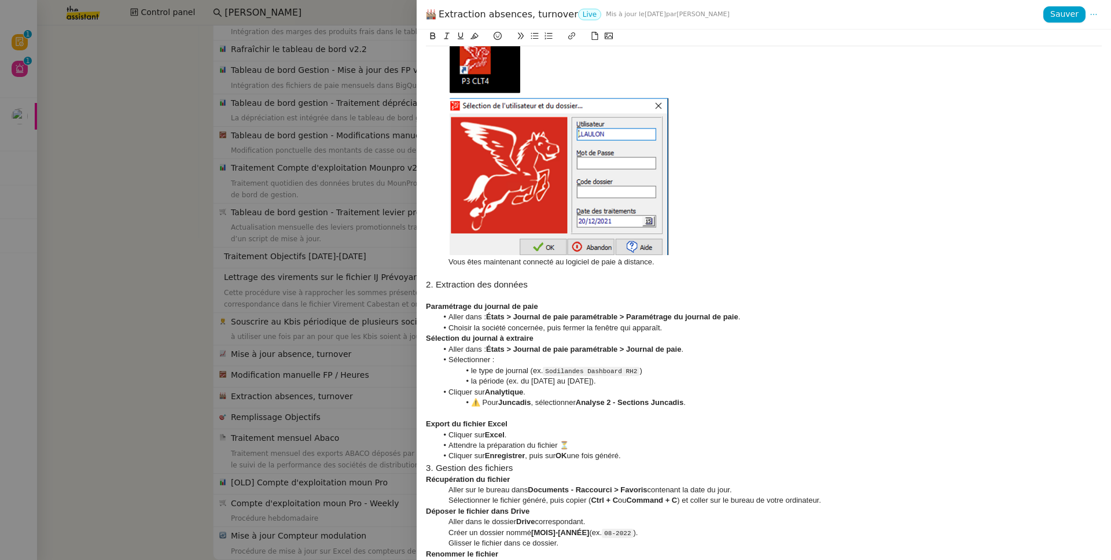
scroll to position [297, 0]
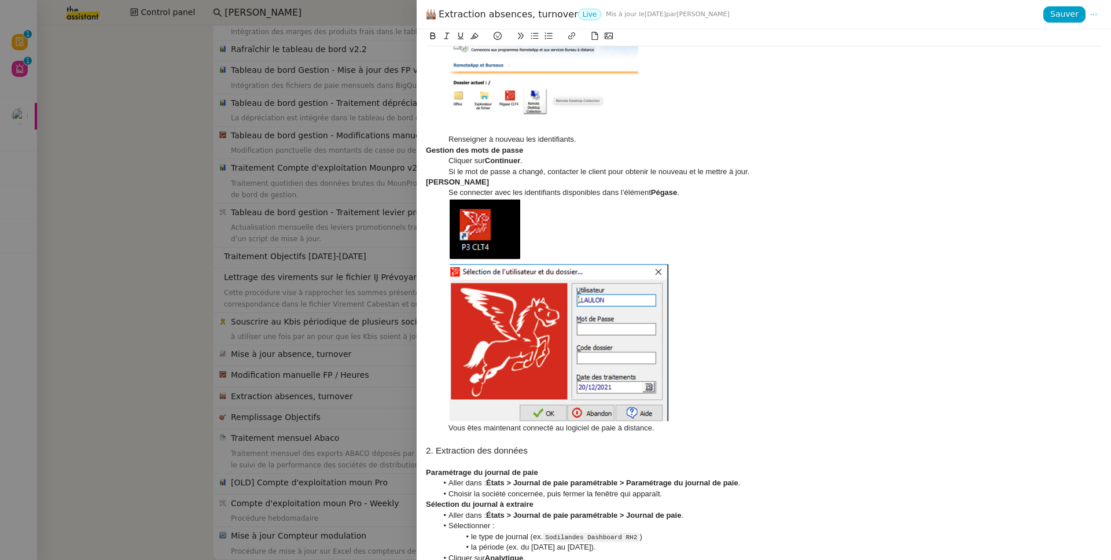
click at [471, 172] on div "Si le mot de passe a changé, contacter le client pour obtenir le nouveau et le …" at bounding box center [764, 172] width 676 height 10
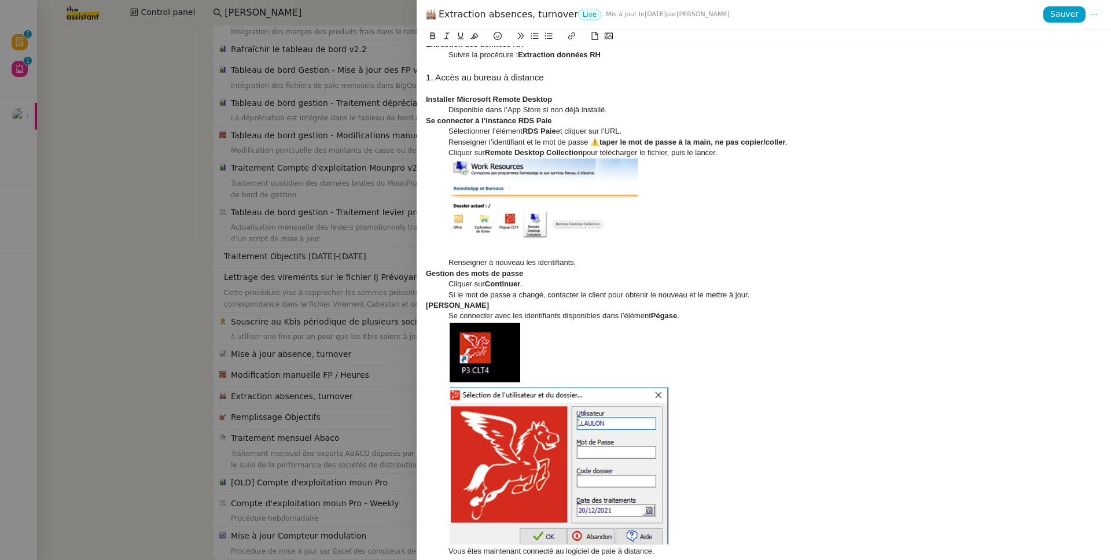
scroll to position [0, 0]
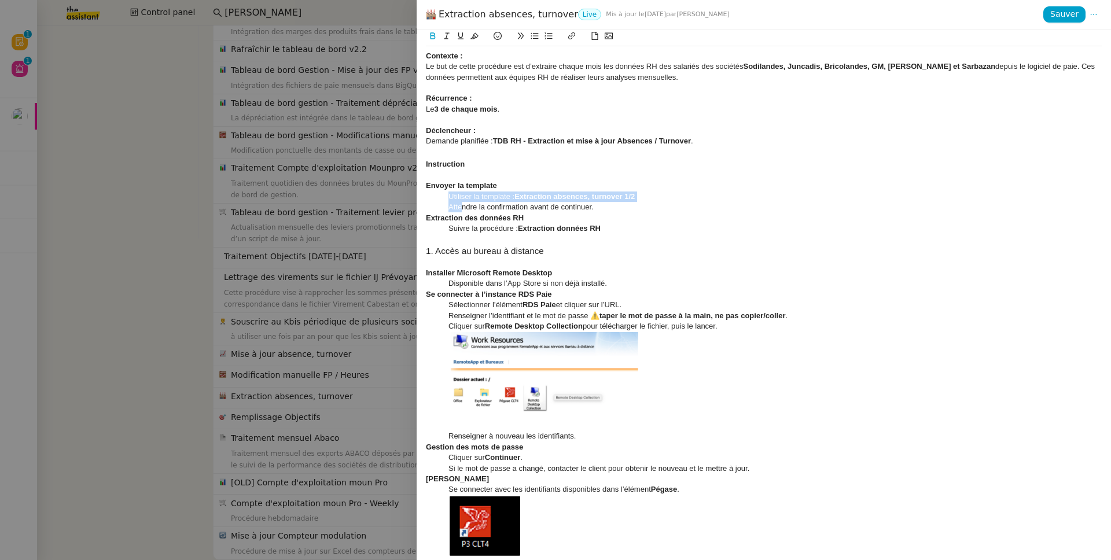
drag, startPoint x: 463, startPoint y: 207, endPoint x: 448, endPoint y: 201, distance: 16.9
click at [460, 247] on h3 "1. Accès au bureau à distance" at bounding box center [764, 251] width 676 height 13
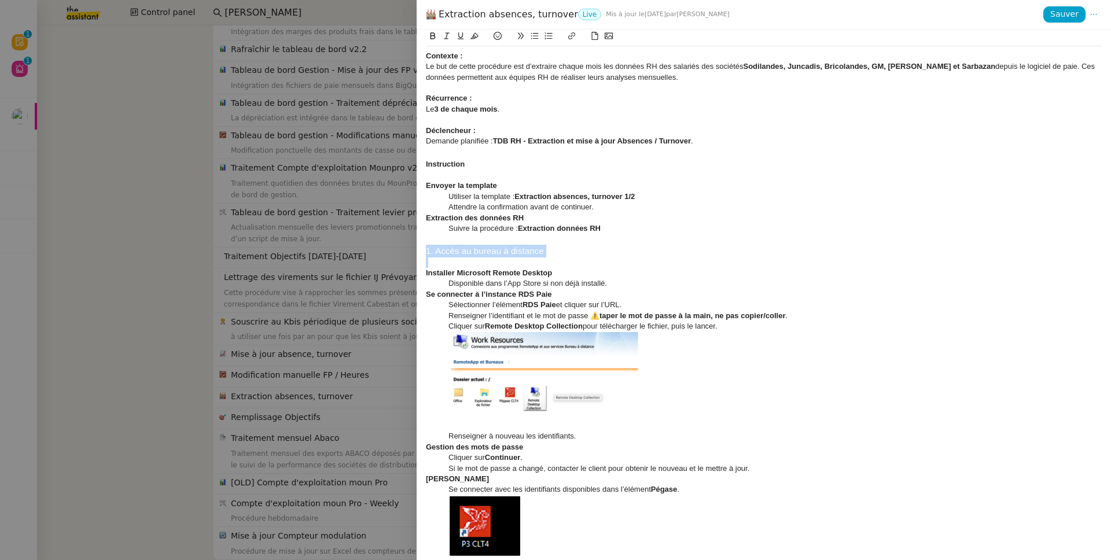
copy h3 "1. Accès au bureau à distance"
click at [448, 252] on h3 "1. Accès au bureau à distance" at bounding box center [764, 251] width 676 height 13
click at [545, 255] on h3 "1. Accès au bureau à distance" at bounding box center [764, 251] width 676 height 13
copy h3 "Accès au bureau à distance"
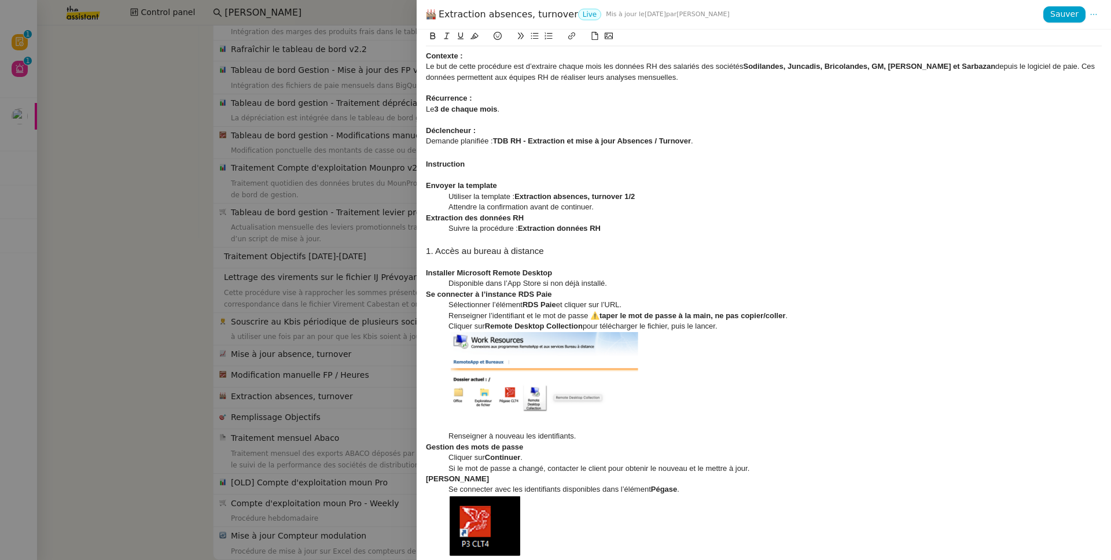
click at [432, 53] on strong "Contexte :" at bounding box center [444, 55] width 37 height 9
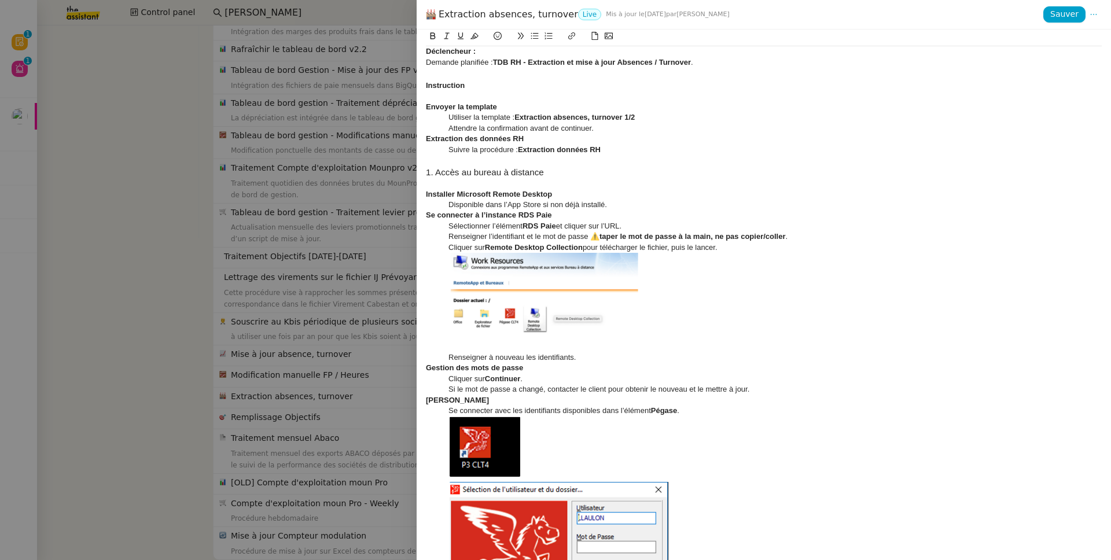
scroll to position [50, 0]
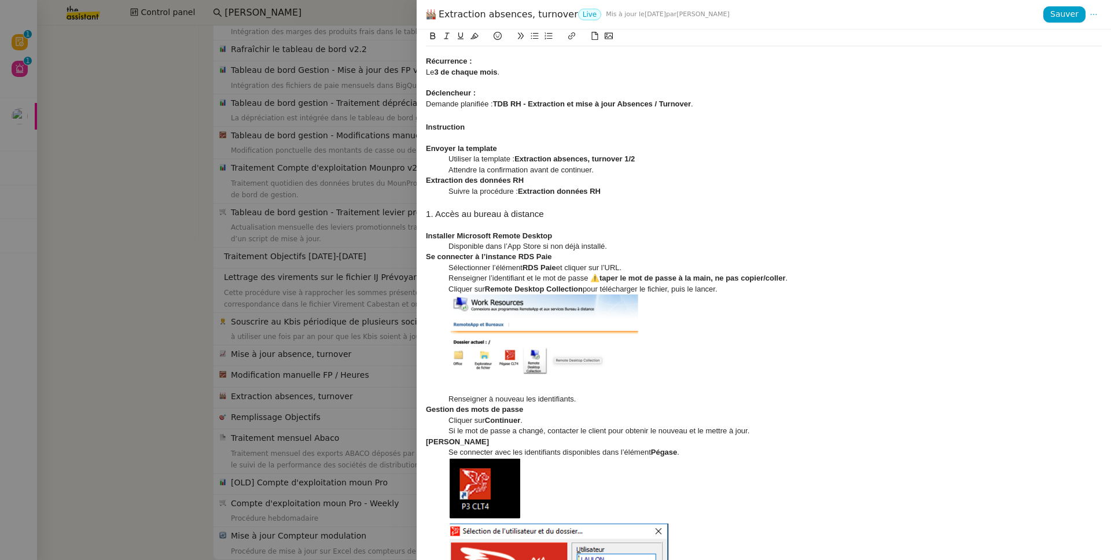
click at [448, 242] on div "Disponible dans l’App Store si non déjà installé." at bounding box center [764, 246] width 676 height 10
click at [539, 35] on button at bounding box center [535, 35] width 14 height 13
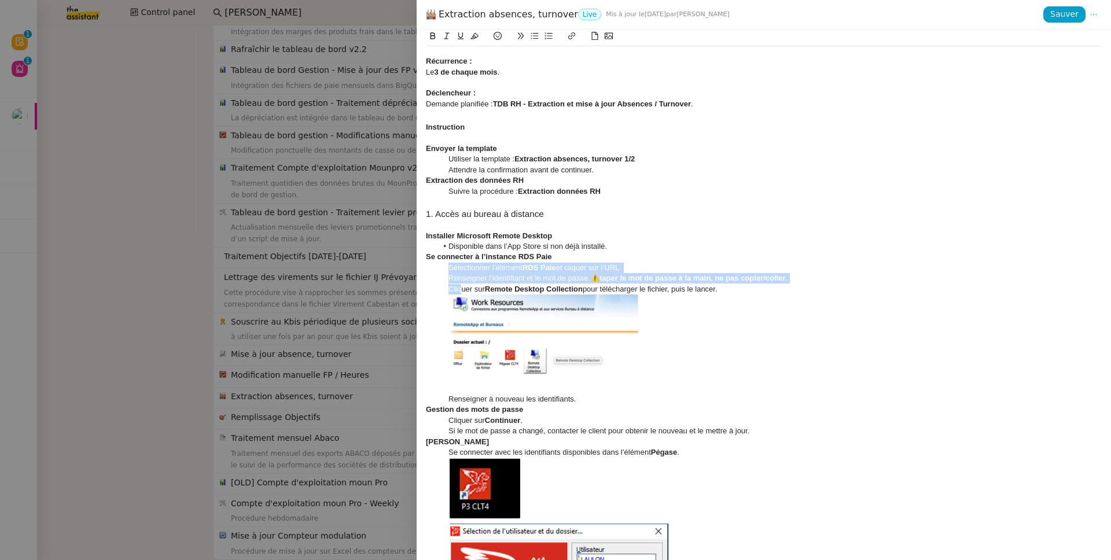
drag, startPoint x: 460, startPoint y: 291, endPoint x: 425, endPoint y: 267, distance: 43.3
click at [425, 267] on div "Accès au bureau à distance : Le but de cette procédure est d’extraire chaque mo…" at bounding box center [763, 294] width 694 height 530
click at [533, 40] on icon at bounding box center [534, 36] width 8 height 8
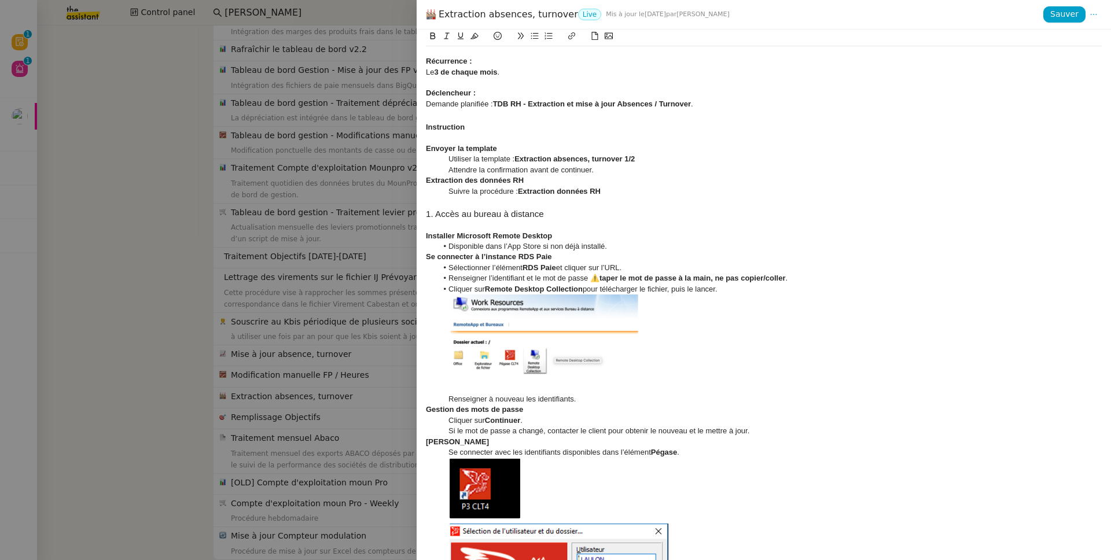
click at [456, 402] on div "Renseigner à nouveau les identifiants." at bounding box center [764, 399] width 676 height 10
click at [534, 38] on icon at bounding box center [534, 36] width 8 height 8
click at [473, 400] on li "Renseigner à nouveau les identifiants." at bounding box center [769, 399] width 665 height 10
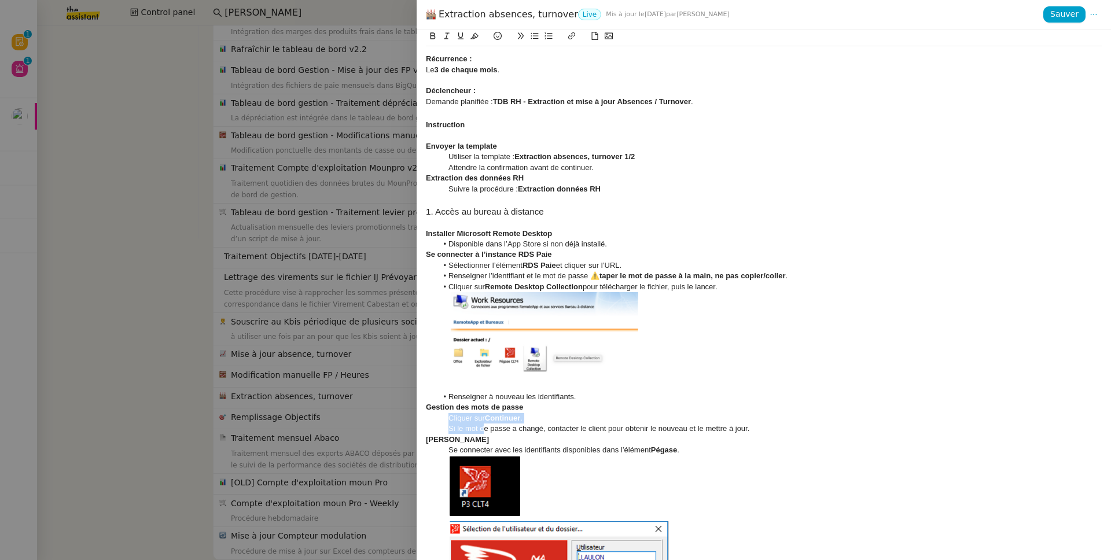
drag, startPoint x: 483, startPoint y: 427, endPoint x: 437, endPoint y: 422, distance: 46.0
click at [531, 39] on icon at bounding box center [534, 36] width 8 height 8
click at [463, 436] on div "Se connecter avec les identifiants disponibles dans l’élément Pégase ." at bounding box center [764, 450] width 676 height 10
click at [533, 36] on icon at bounding box center [534, 36] width 8 height 8
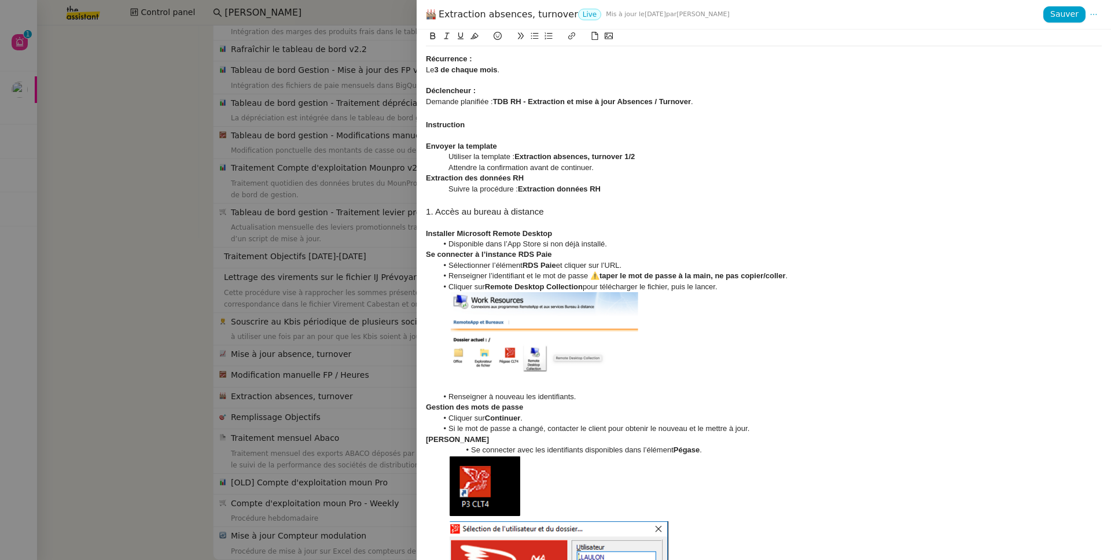
click at [515, 436] on li "Se connecter avec les identifiants disponibles dans l’élément Pégase ." at bounding box center [769, 450] width 665 height 10
click at [468, 436] on li "Se connecter avec les identifiants disponibles dans l’élément Pégase ." at bounding box center [769, 450] width 665 height 10
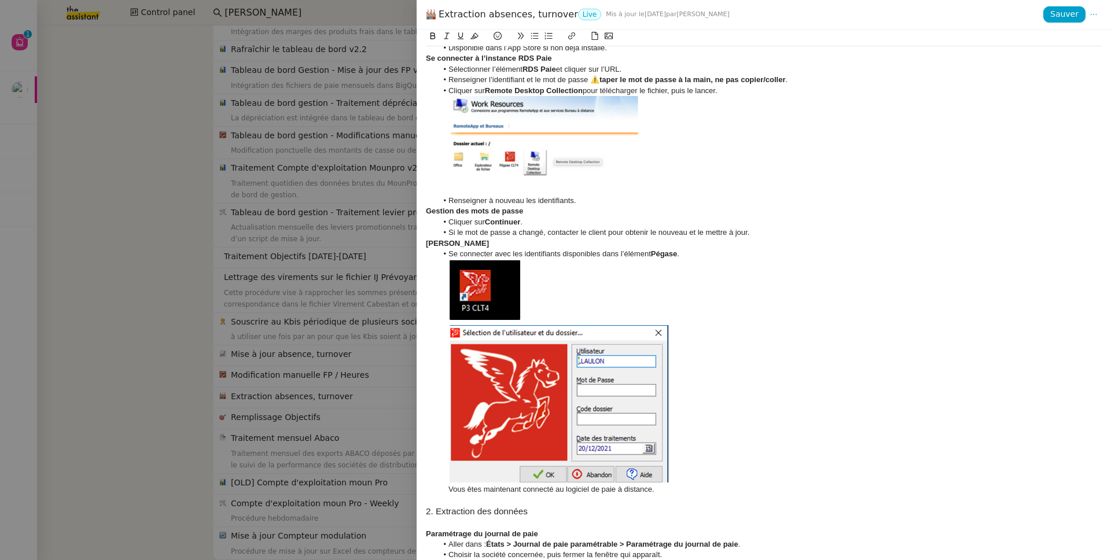
scroll to position [330, 0]
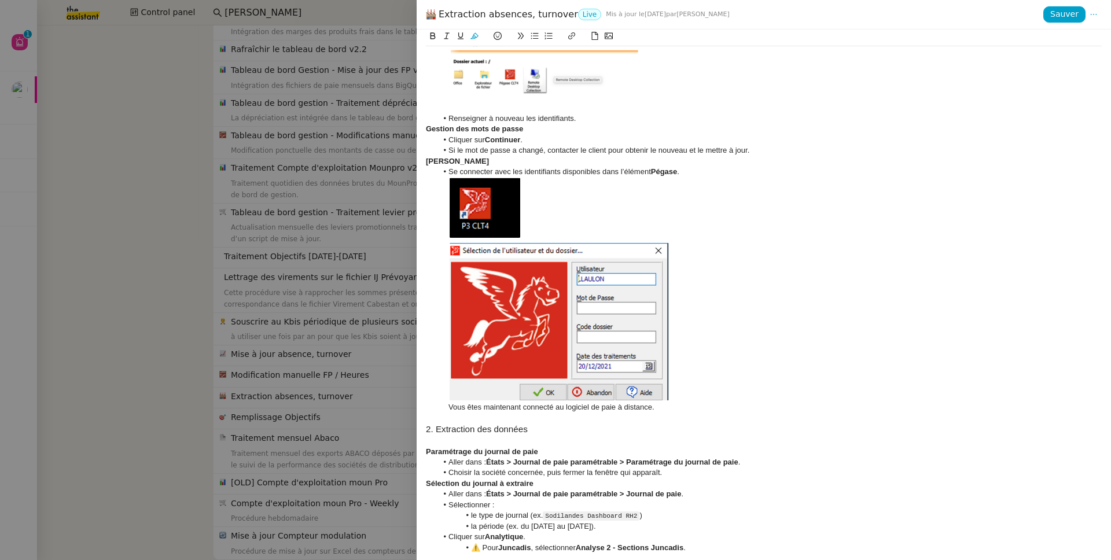
click at [520, 407] on div "Vous êtes maintenant connecté au logiciel de paie à distance." at bounding box center [764, 407] width 676 height 10
click at [536, 34] on icon at bounding box center [534, 36] width 8 height 8
click at [508, 406] on li "Vous êtes maintenant connecté au logiciel de paie à distance." at bounding box center [769, 407] width 665 height 10
click at [484, 407] on li "Vous êtes maintenant connecté au logiciel de paie à distance." at bounding box center [769, 407] width 665 height 10
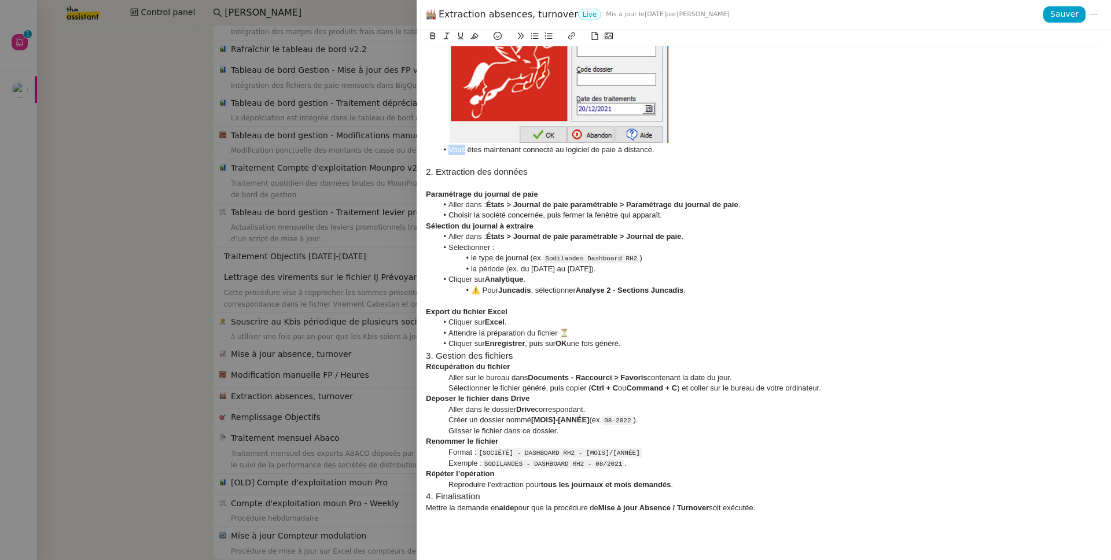
scroll to position [650, 0]
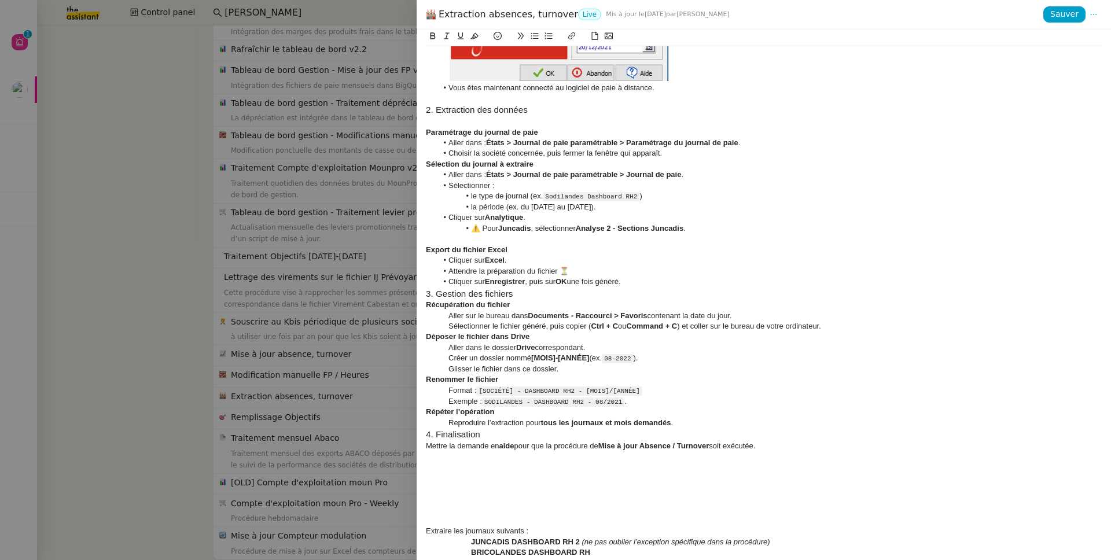
click at [646, 284] on li "Cliquer sur Enregistrer , puis sur OK une fois généré." at bounding box center [769, 281] width 665 height 10
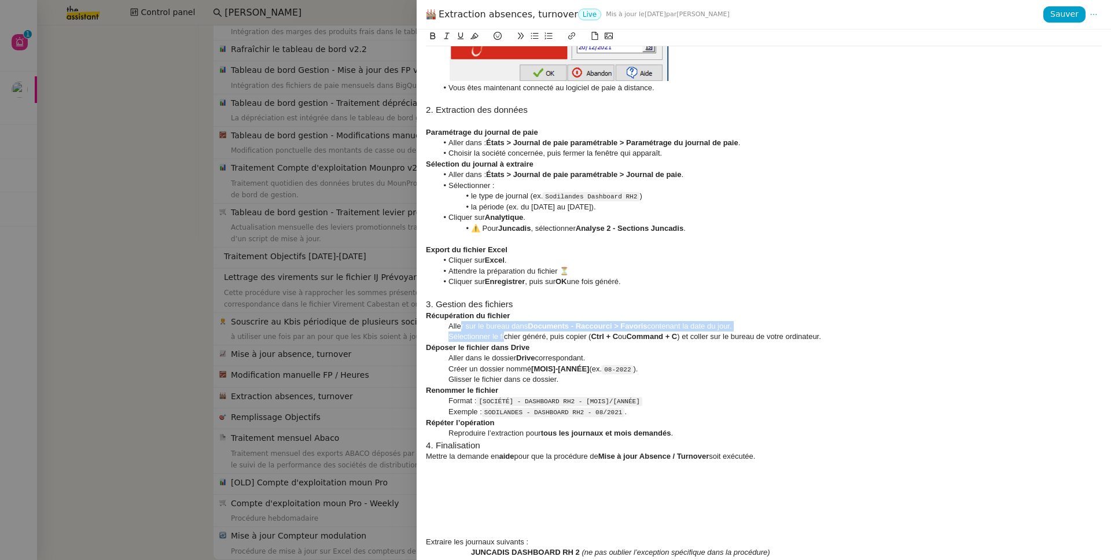
drag, startPoint x: 503, startPoint y: 337, endPoint x: 461, endPoint y: 330, distance: 42.8
click at [461, 330] on div "Accès au bureau à distance : Le but de cette procédure est d’extraire chaque mo…" at bounding box center [764, 263] width 676 height 1732
click at [532, 39] on icon at bounding box center [534, 36] width 8 height 8
click at [467, 386] on strong "Renommer le fichier" at bounding box center [462, 390] width 72 height 9
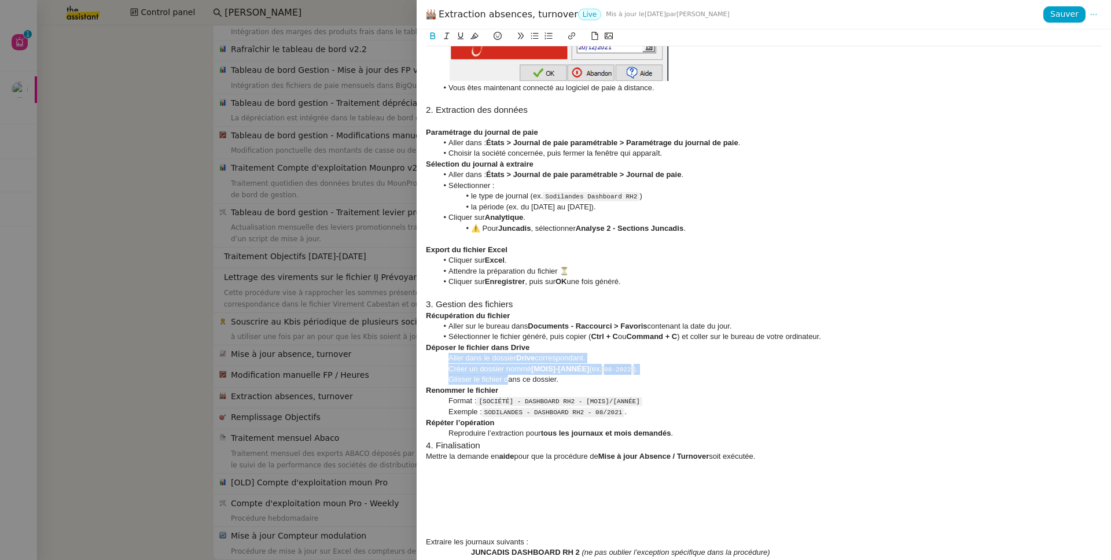
drag, startPoint x: 508, startPoint y: 382, endPoint x: 430, endPoint y: 359, distance: 81.4
click at [430, 359] on div "Accès au bureau à distance : Le but de cette procédure est d’extraire chaque mo…" at bounding box center [764, 263] width 676 height 1732
click at [536, 39] on icon at bounding box center [535, 36] width 8 height 6
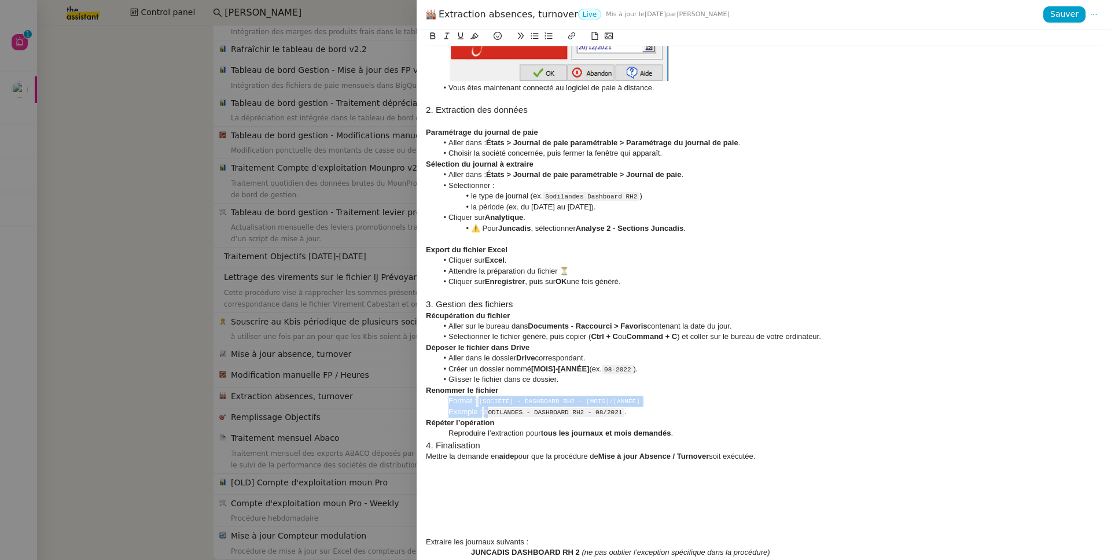
drag, startPoint x: 488, startPoint y: 413, endPoint x: 440, endPoint y: 405, distance: 48.7
click at [440, 405] on div "Accès au bureau à distance : Le but de cette procédure est d’extraire chaque mo…" at bounding box center [764, 263] width 676 height 1732
click at [533, 35] on icon at bounding box center [535, 36] width 8 height 6
click at [497, 435] on div "Reproduire l’extraction pour tous les journaux et mois demandés ." at bounding box center [764, 433] width 676 height 10
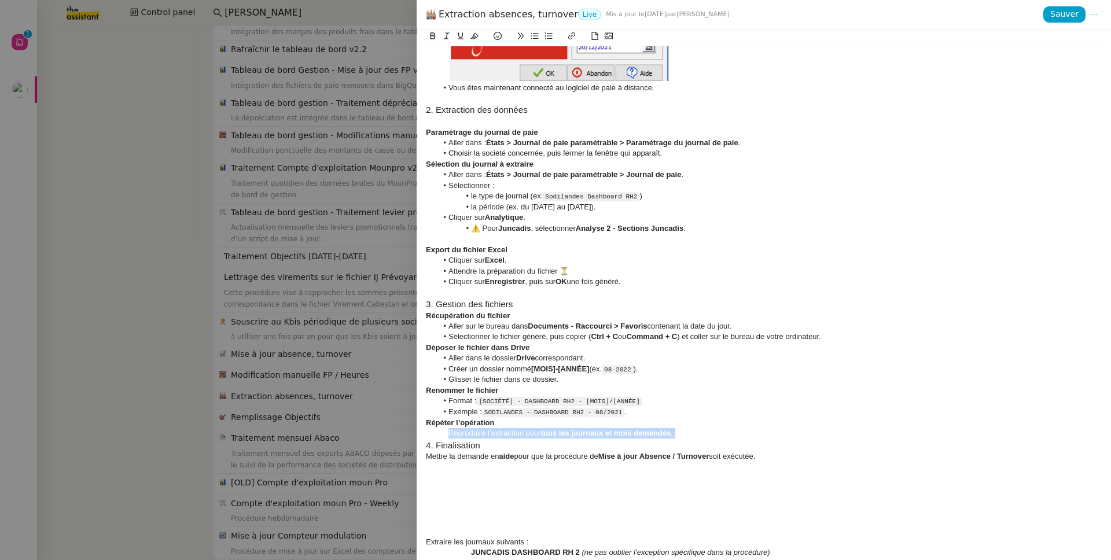
click at [497, 435] on div "Reproduire l’extraction pour tous les journaux et mois demandés ." at bounding box center [764, 433] width 676 height 10
click at [532, 36] on icon at bounding box center [534, 36] width 8 height 8
click at [491, 436] on h3 "4. Finalisation" at bounding box center [764, 445] width 676 height 13
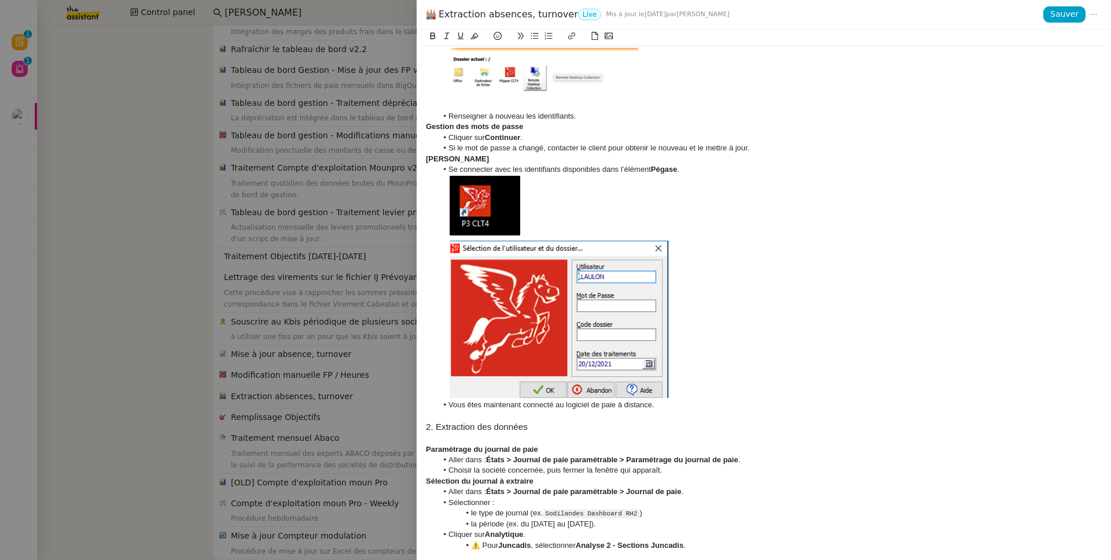
scroll to position [1227, 0]
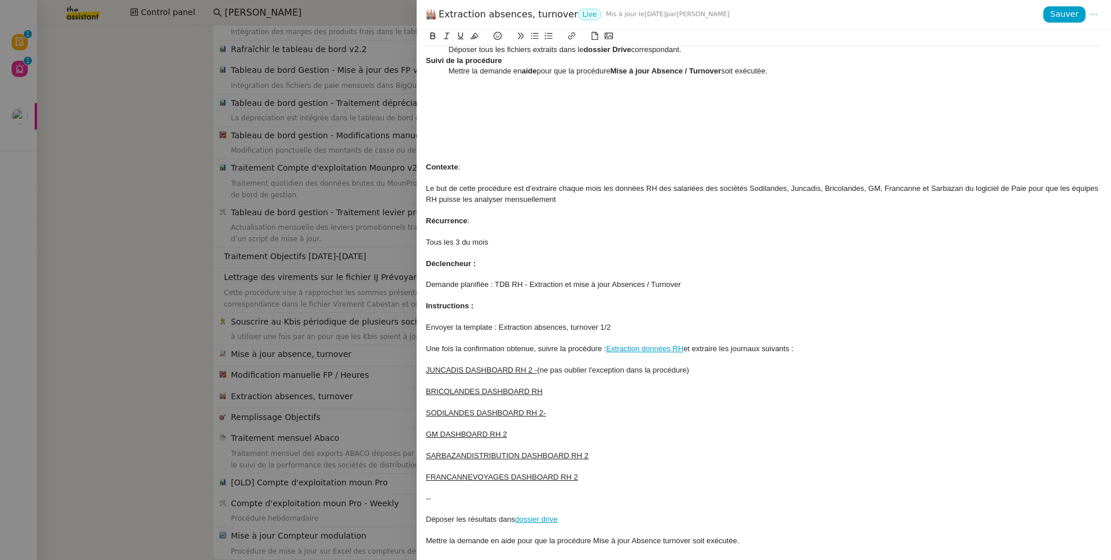
click at [536, 436] on link "dossier drive" at bounding box center [536, 519] width 43 height 9
click at [523, 436] on link "https://drive.google.com/drive/u/1/folders/162G7wiliCTXiFR6PSQokPB0xubTT3lWu" at bounding box center [508, 540] width 79 height 15
click at [627, 436] on div at bounding box center [764, 487] width 676 height 10
drag, startPoint x: 582, startPoint y: 522, endPoint x: 515, endPoint y: 518, distance: 66.6
click at [515, 436] on div "Déposer les résultats dans dossier drive" at bounding box center [764, 519] width 676 height 10
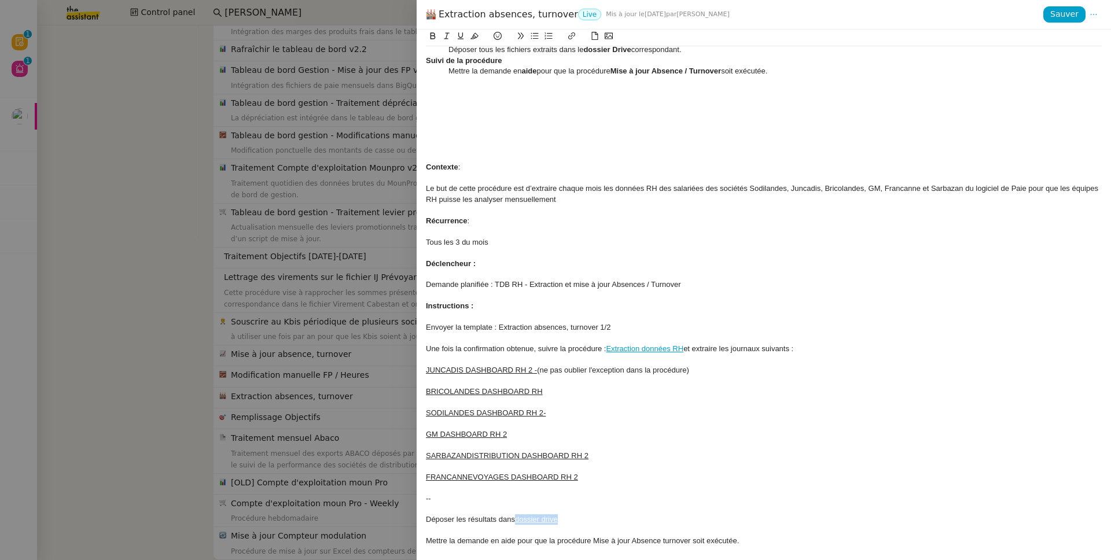
copy div "dossier drive"
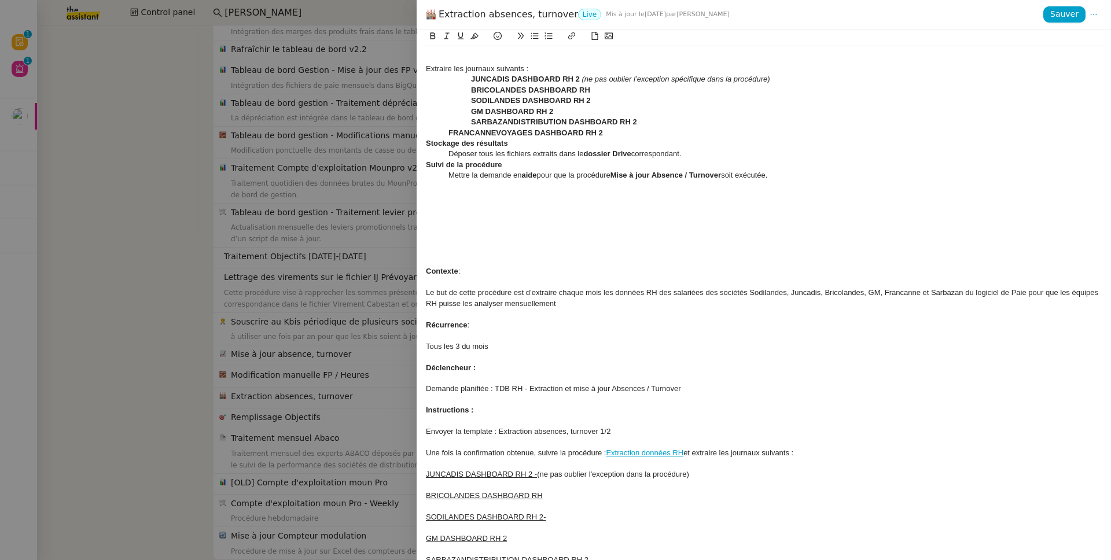
scroll to position [1117, 0]
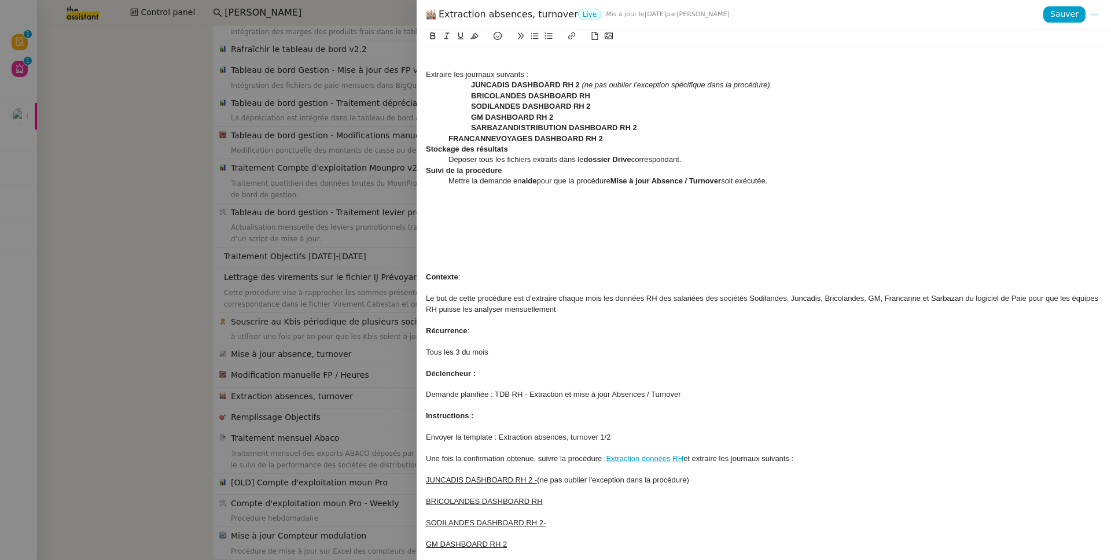
click at [586, 158] on strong "dossier Drive" at bounding box center [606, 159] width 47 height 9
drag, startPoint x: 586, startPoint y: 158, endPoint x: 625, endPoint y: 158, distance: 39.3
click at [625, 158] on strong "dossier Drive" at bounding box center [606, 159] width 47 height 9
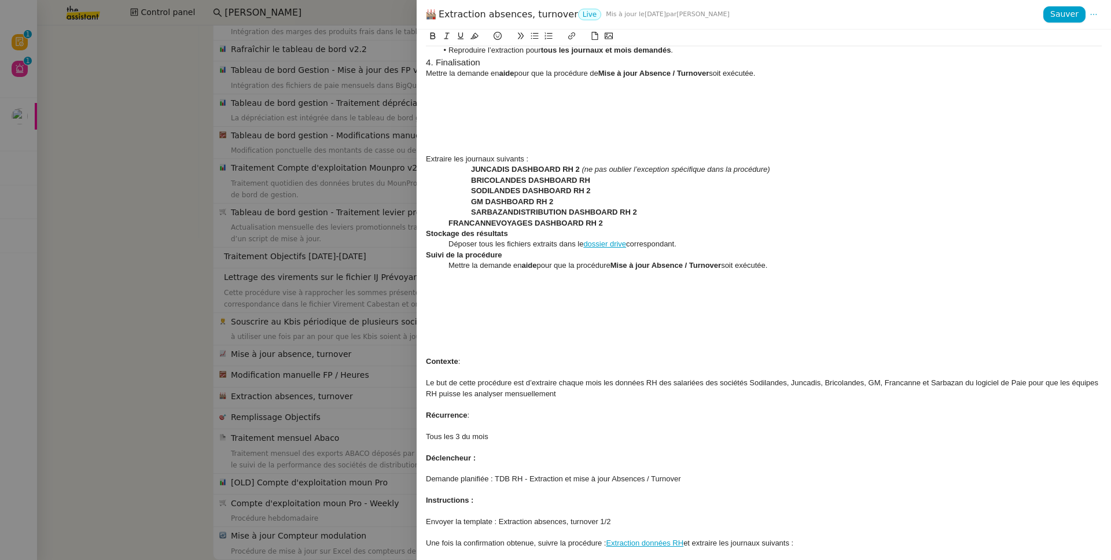
scroll to position [913, 0]
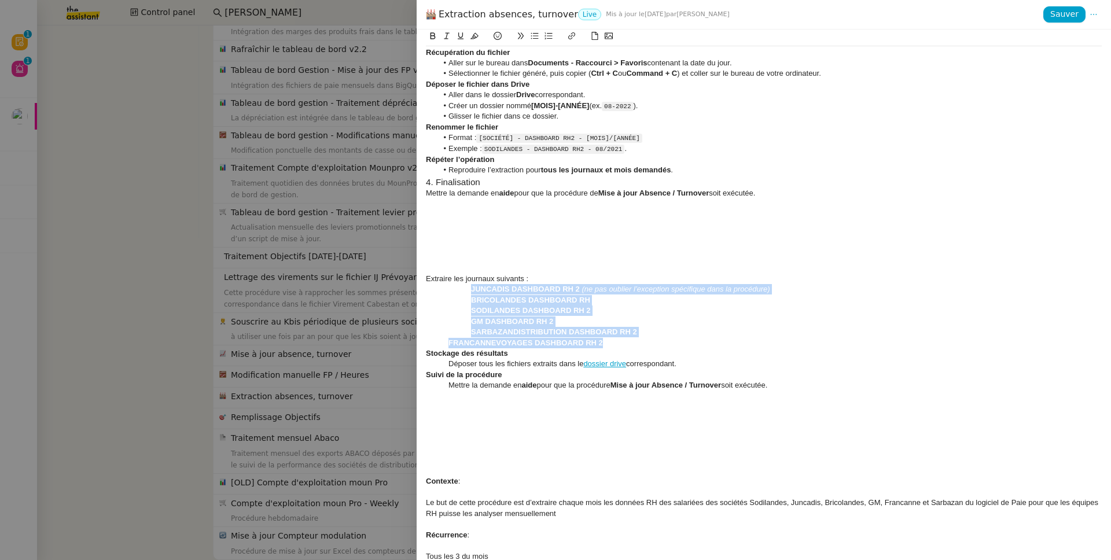
drag, startPoint x: 637, startPoint y: 344, endPoint x: 433, endPoint y: 289, distance: 212.0
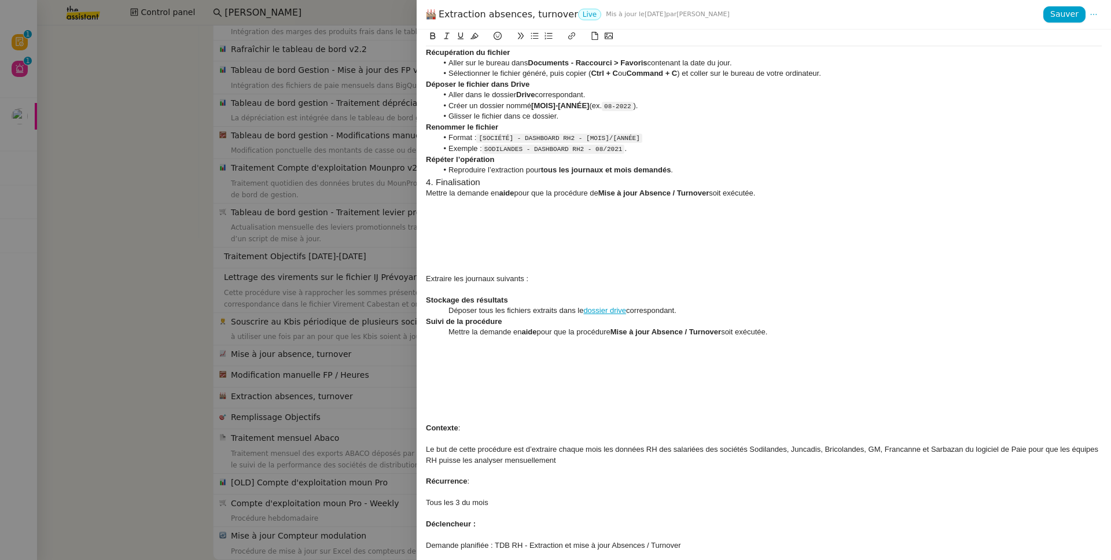
click at [689, 171] on li "Reproduire l’extraction pour tous les journaux et mois demandés ." at bounding box center [769, 170] width 665 height 10
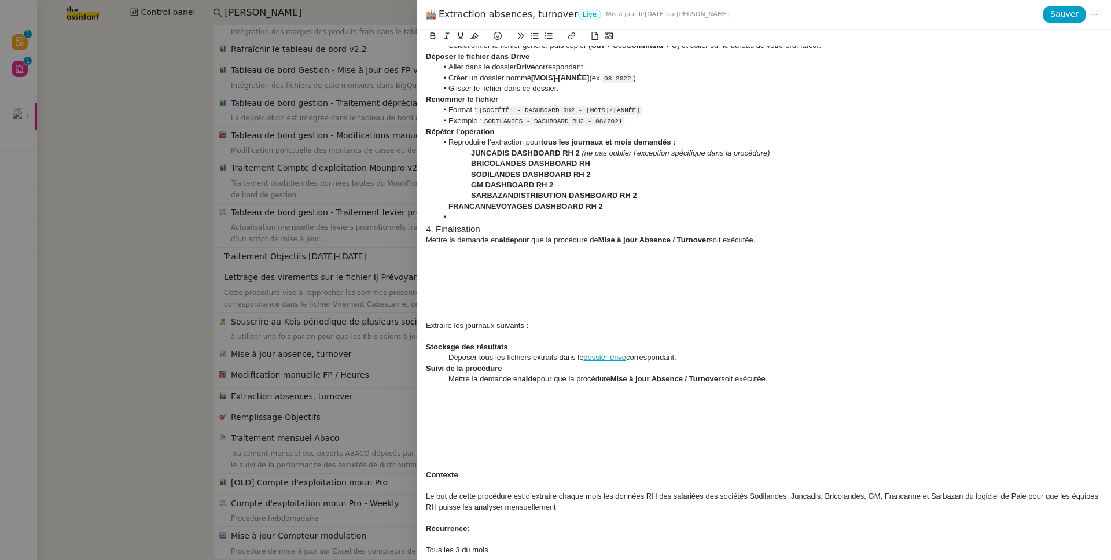
scroll to position [865, 0]
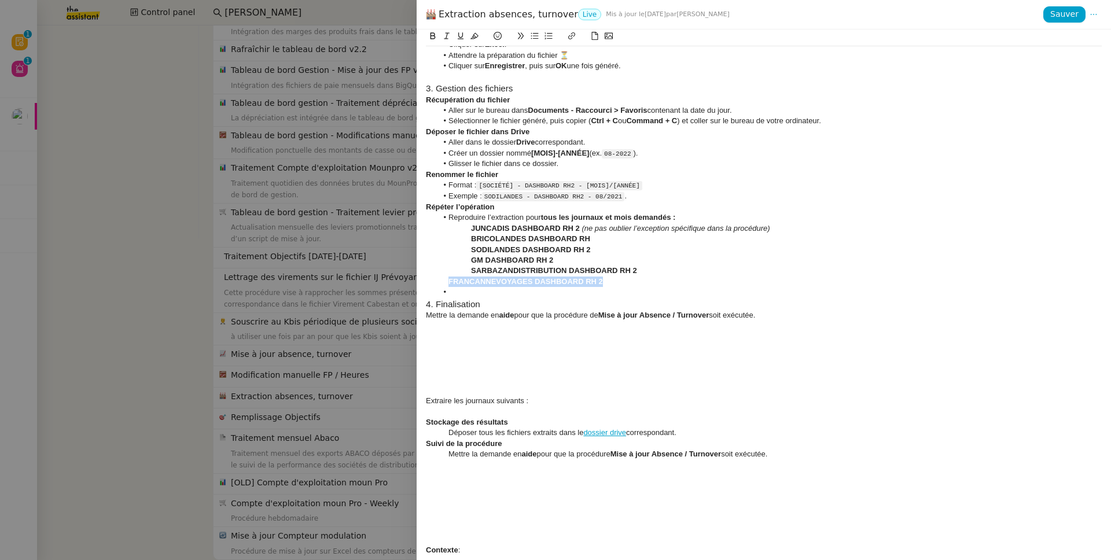
drag, startPoint x: 610, startPoint y: 281, endPoint x: 439, endPoint y: 285, distance: 170.7
click at [439, 285] on div "FRANCANNEVOYAGES DASHBOARD RH 2" at bounding box center [764, 281] width 676 height 10
click at [462, 279] on strong "FRANCANNEVOYAGES DASHBOARD RH 2" at bounding box center [525, 281] width 154 height 9
click at [452, 282] on strong "FRANCANNEVOYAGES DASHBOARD RH 2" at bounding box center [525, 281] width 154 height 9
click at [448, 283] on strong "FRANCANNEVOYAGES DASHBOARD RH 2" at bounding box center [525, 281] width 154 height 9
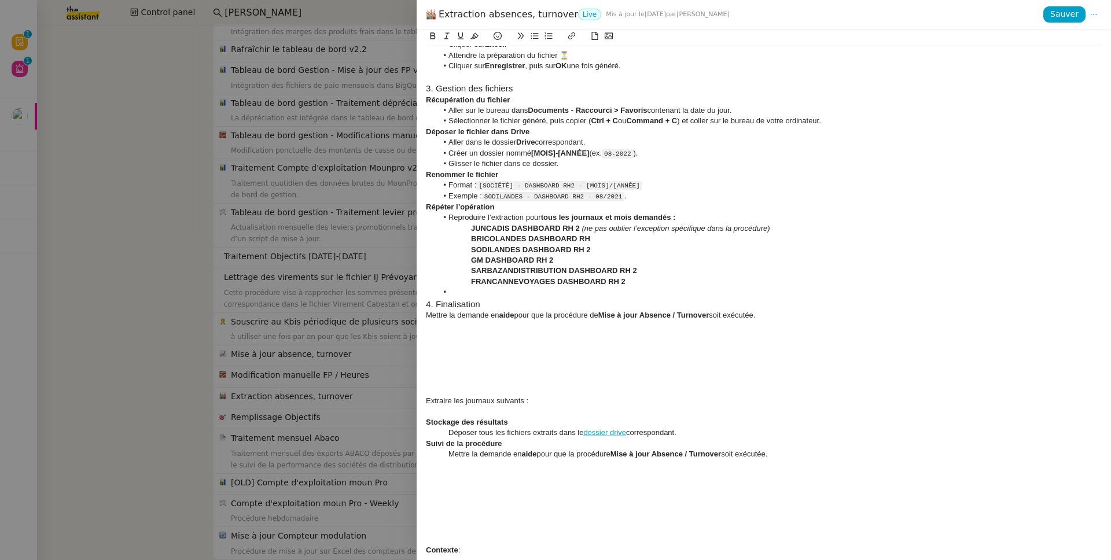
click at [683, 276] on div "FRANCANNEVOYAGES DASHBOARD RH 2" at bounding box center [764, 281] width 676 height 10
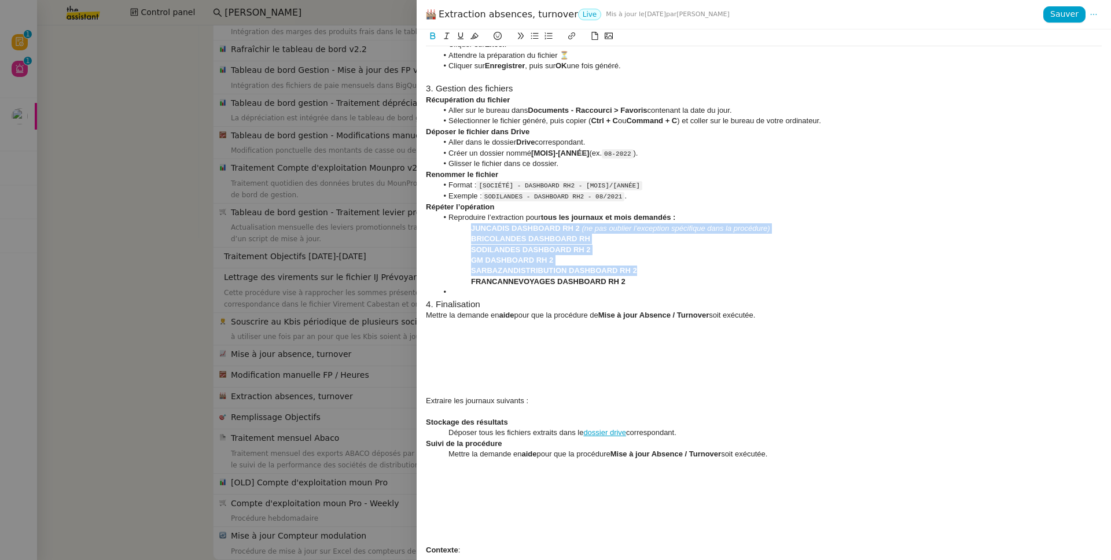
drag, startPoint x: 683, startPoint y: 276, endPoint x: 449, endPoint y: 230, distance: 238.2
click at [449, 230] on div "Accès au bureau à distance : Le but de cette procédure est d’extraire chaque mo…" at bounding box center [764, 57] width 676 height 1753
drag, startPoint x: 639, startPoint y: 283, endPoint x: 428, endPoint y: 232, distance: 216.6
click at [428, 232] on div "Accès au bureau à distance : Le but de cette procédure est d’extraire chaque mo…" at bounding box center [764, 57] width 676 height 1753
click at [529, 36] on button at bounding box center [535, 35] width 14 height 13
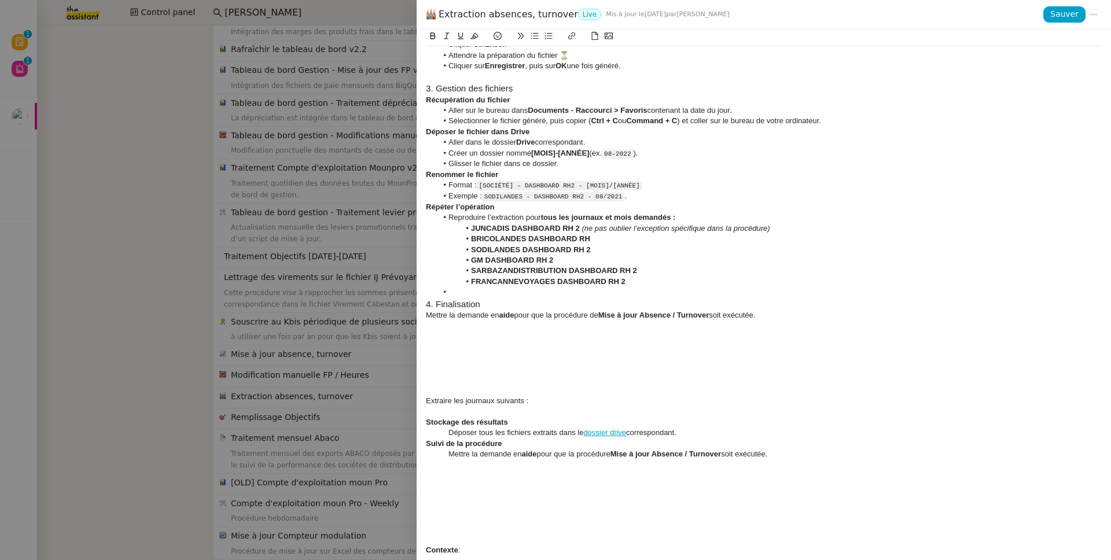
click at [482, 298] on h3 "4. Finalisation" at bounding box center [764, 304] width 676 height 13
click at [481, 296] on li at bounding box center [769, 292] width 665 height 10
drag, startPoint x: 554, startPoint y: 404, endPoint x: 423, endPoint y: 401, distance: 130.2
click at [423, 401] on div "Accès au bureau à distance : Le but de cette procédure est d’extraire chaque mo…" at bounding box center [763, 294] width 694 height 530
drag, startPoint x: 825, startPoint y: 457, endPoint x: 405, endPoint y: 425, distance: 420.6
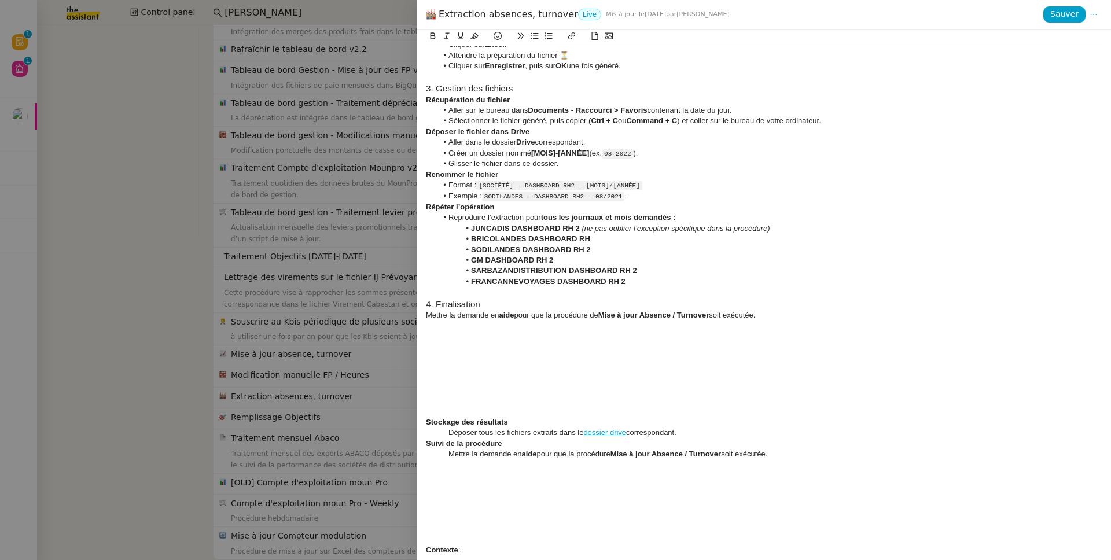
click at [405, 425] on div "Extraction absences, turnover Live Mis à jour le 29 déc. 2023 par Lydie L. Sauv…" at bounding box center [555, 280] width 1111 height 560
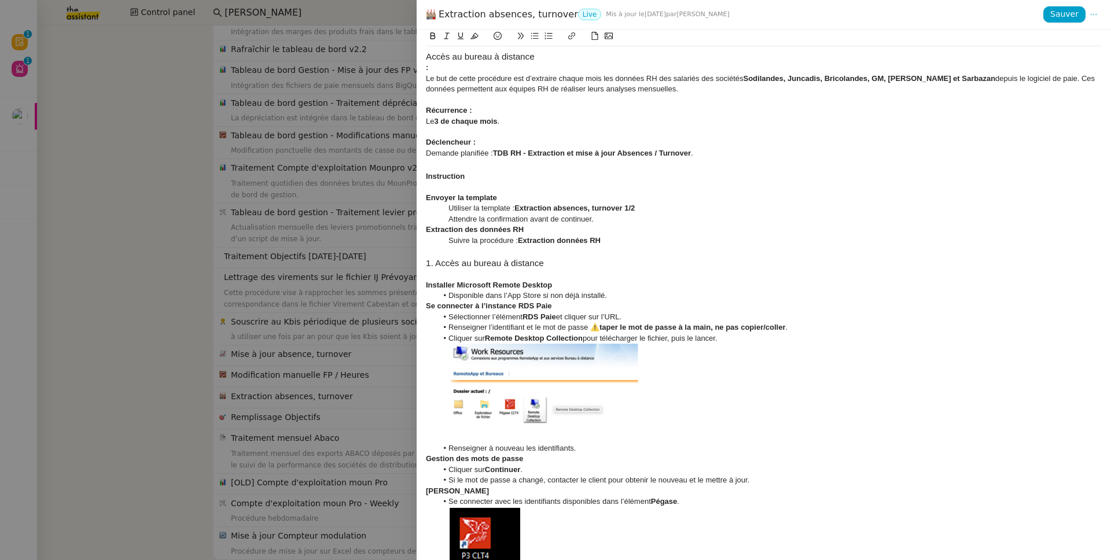
scroll to position [0, 0]
click at [453, 265] on h3 "1. Accès au bureau à distance" at bounding box center [764, 263] width 676 height 13
copy h3 "1. Accès au bureau à distance"
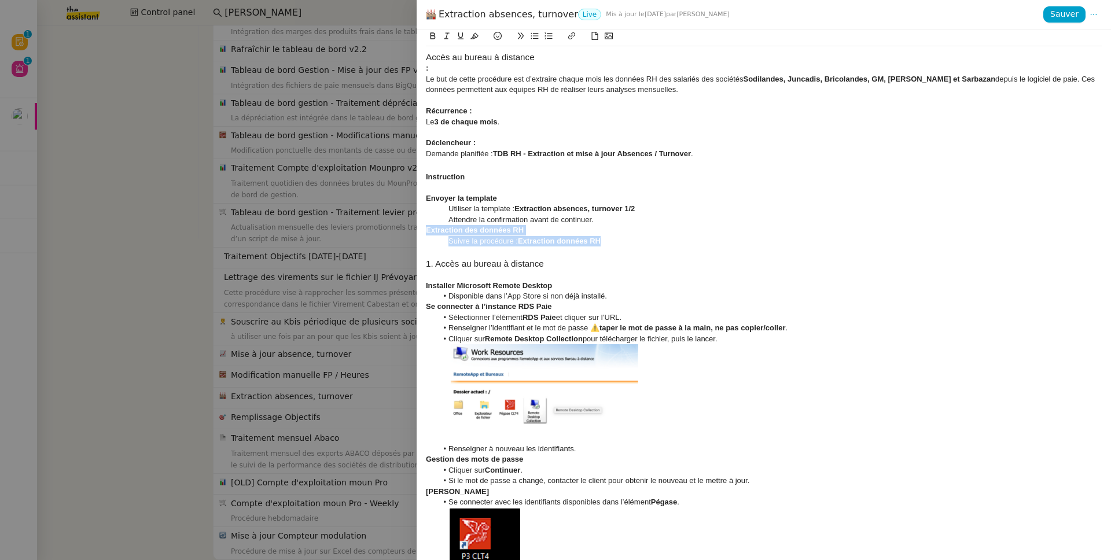
drag, startPoint x: 624, startPoint y: 244, endPoint x: 352, endPoint y: 228, distance: 272.3
click at [352, 228] on div "Extraction absences, turnover Live Mis à jour le 29 déc. 2023 par Lydie L. Sauv…" at bounding box center [555, 280] width 1111 height 560
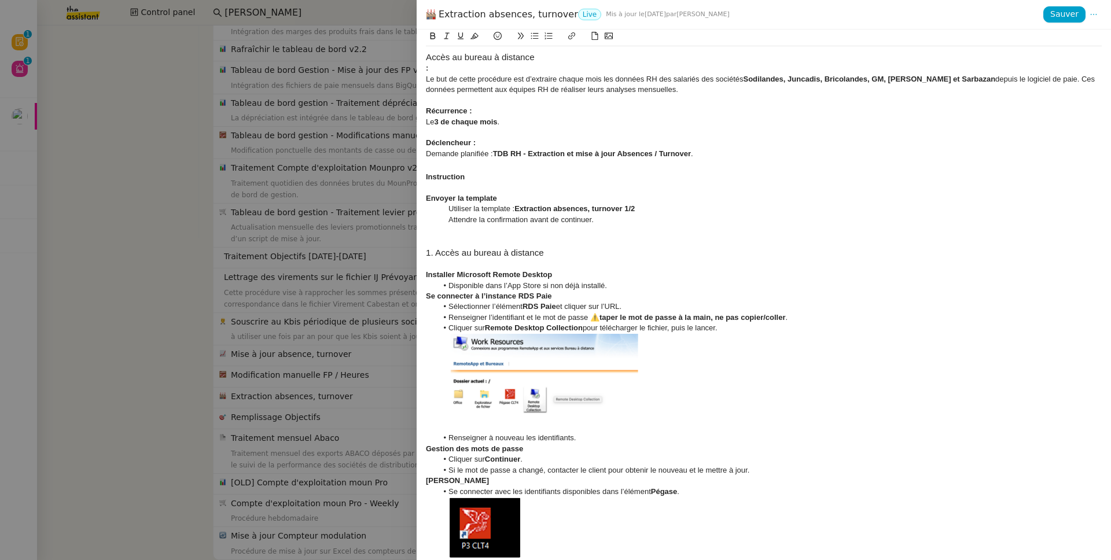
click at [519, 253] on h3 "1. Accès au bureau à distance" at bounding box center [764, 252] width 676 height 13
copy h3 "1. Accès au bureau à distance"
click at [471, 189] on div at bounding box center [764, 187] width 676 height 10
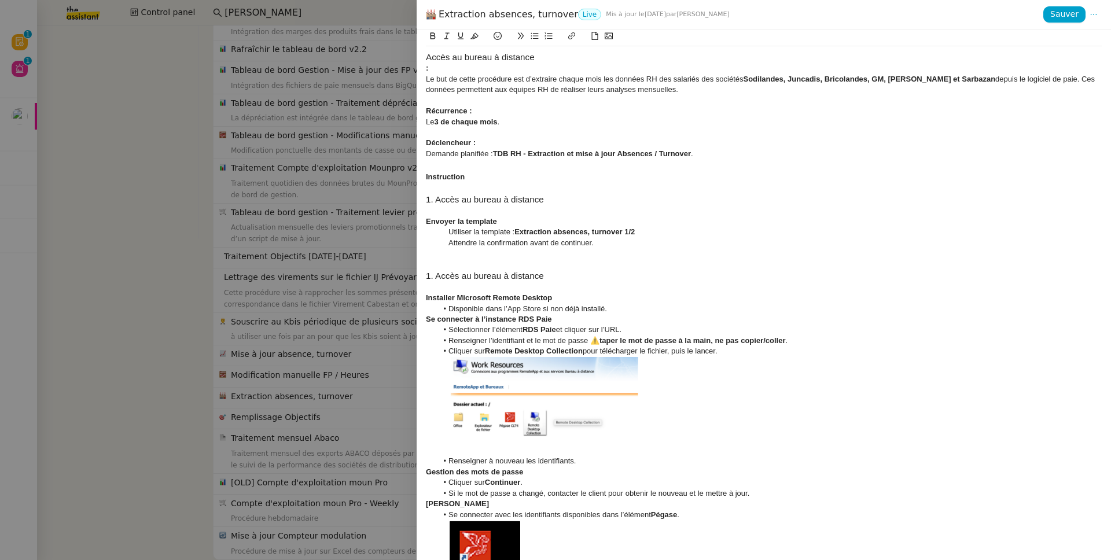
click at [429, 201] on h3 "1. Accès au bureau à distance" at bounding box center [764, 199] width 676 height 13
click at [447, 201] on h3 "0. Accès au bureau à distance" at bounding box center [764, 199] width 676 height 13
drag, startPoint x: 447, startPoint y: 201, endPoint x: 540, endPoint y: 200, distance: 93.7
click at [540, 200] on h3 "0. Accès au bureau à distance" at bounding box center [764, 199] width 676 height 13
click at [471, 177] on div "Instruction" at bounding box center [764, 177] width 676 height 10
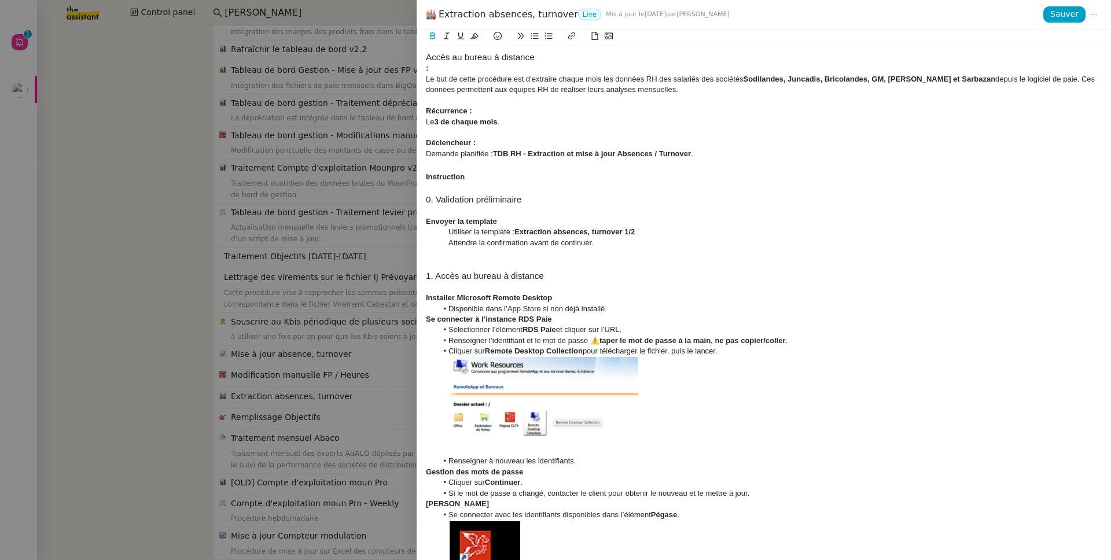
click at [445, 64] on div ":" at bounding box center [764, 68] width 676 height 10
drag, startPoint x: 441, startPoint y: 72, endPoint x: 404, endPoint y: 49, distance: 43.7
click at [404, 49] on div "Extraction absences, turnover Live Mis à jour le 29 déc. 2023 par Lydie L. Sauv…" at bounding box center [555, 280] width 1111 height 560
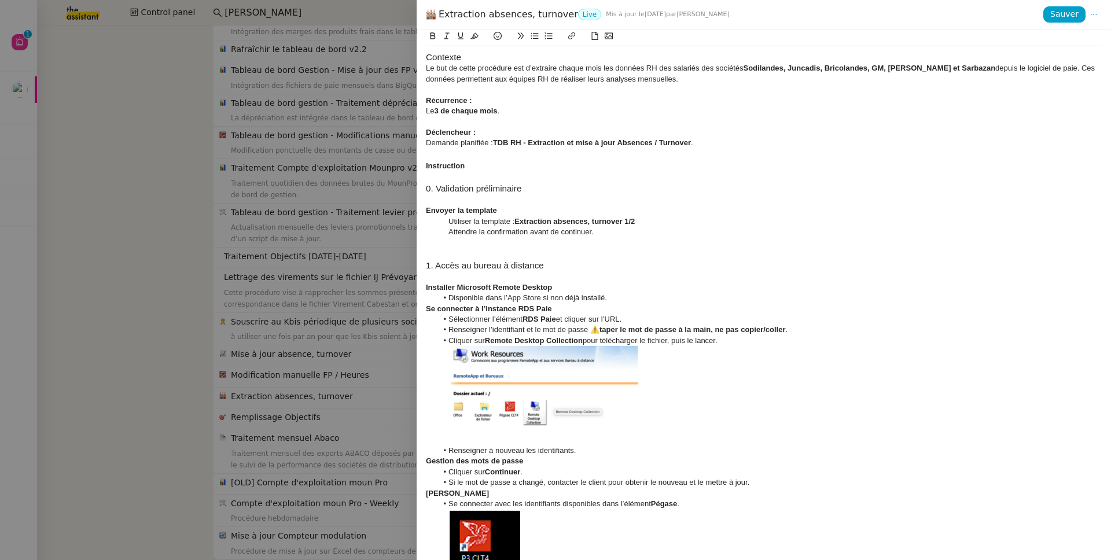
click at [442, 60] on h3 "Contexte" at bounding box center [764, 57] width 676 height 13
click at [457, 59] on strong "Contexte" at bounding box center [445, 57] width 38 height 10
copy strong "Contexte"
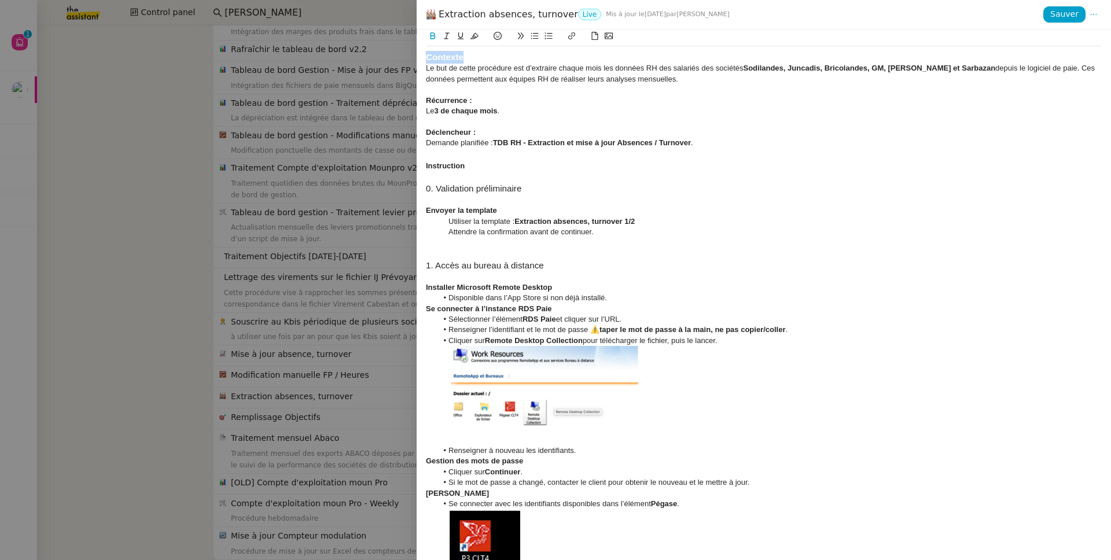
click at [484, 58] on h3 "Contexte" at bounding box center [764, 57] width 676 height 13
click at [453, 61] on strong "Contexte" at bounding box center [445, 57] width 38 height 10
click at [453, 101] on strong "Récurrence :" at bounding box center [449, 100] width 46 height 9
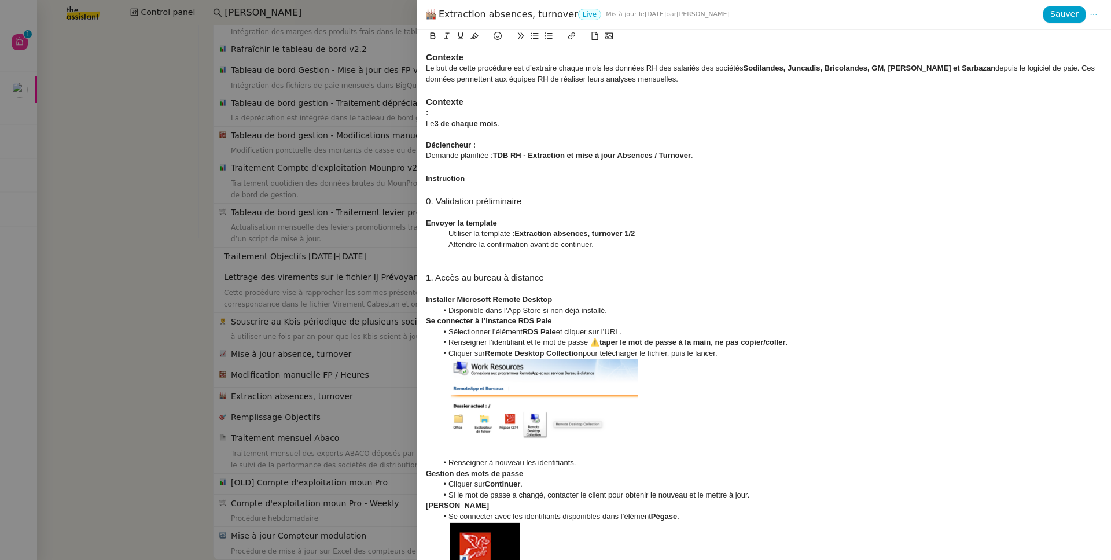
drag, startPoint x: 458, startPoint y: 110, endPoint x: 408, endPoint y: 108, distance: 49.8
click at [408, 108] on div "Extraction absences, turnover Live Mis à jour le 29 déc. 2023 par Lydie L. Sauv…" at bounding box center [555, 280] width 1111 height 560
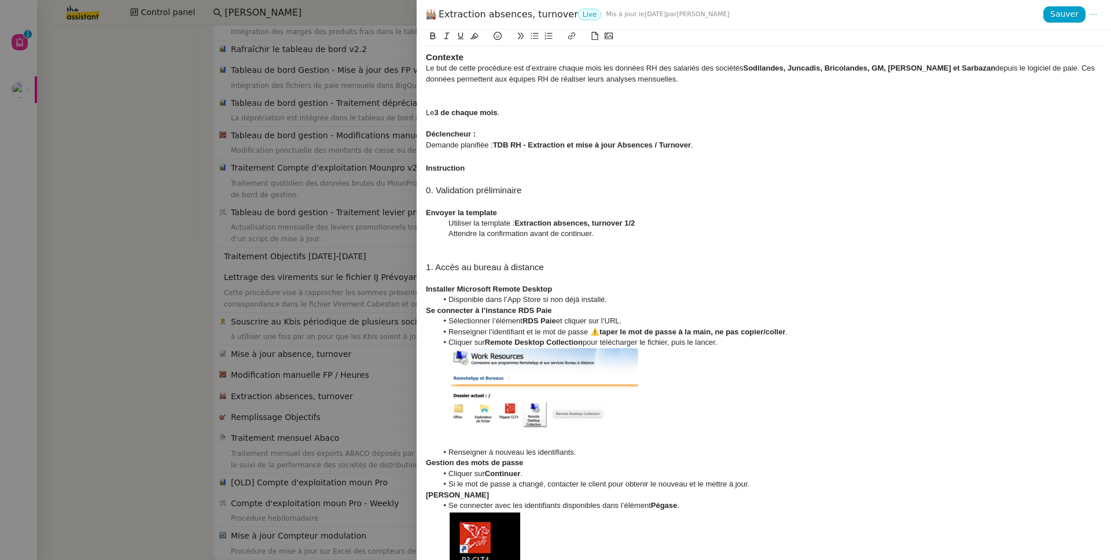
click at [444, 57] on strong "Contexte" at bounding box center [445, 57] width 38 height 10
click at [439, 100] on h3 at bounding box center [764, 101] width 676 height 13
drag, startPoint x: 452, startPoint y: 106, endPoint x: 444, endPoint y: 106, distance: 8.1
click at [444, 106] on strong "Contexte" at bounding box center [445, 102] width 38 height 10
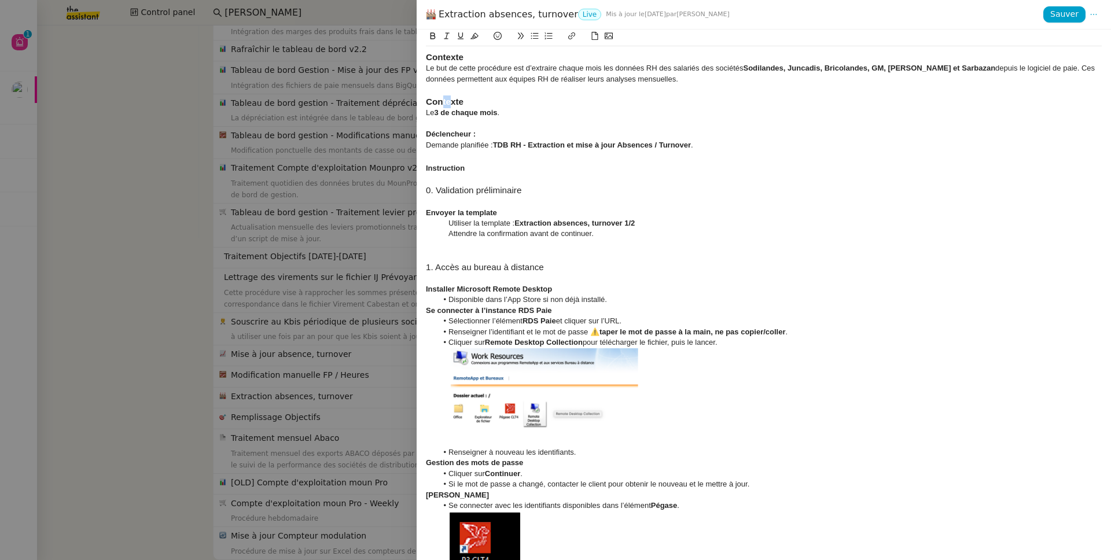
click at [444, 106] on strong "Contexte" at bounding box center [445, 102] width 38 height 10
click at [454, 99] on strong "Récurrence" at bounding box center [450, 102] width 49 height 10
click at [459, 134] on strong "Déclencheur :" at bounding box center [451, 134] width 50 height 9
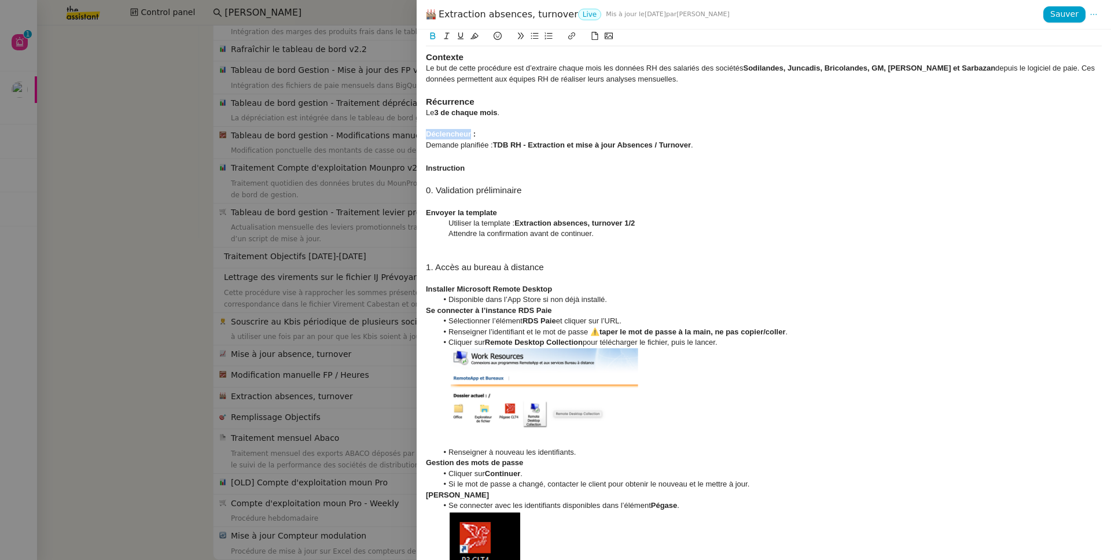
click at [459, 134] on strong "Déclencheur :" at bounding box center [451, 134] width 50 height 9
click at [451, 136] on strong "Récurrence" at bounding box center [450, 135] width 49 height 10
click at [453, 133] on strong "Déclencheur" at bounding box center [452, 135] width 53 height 10
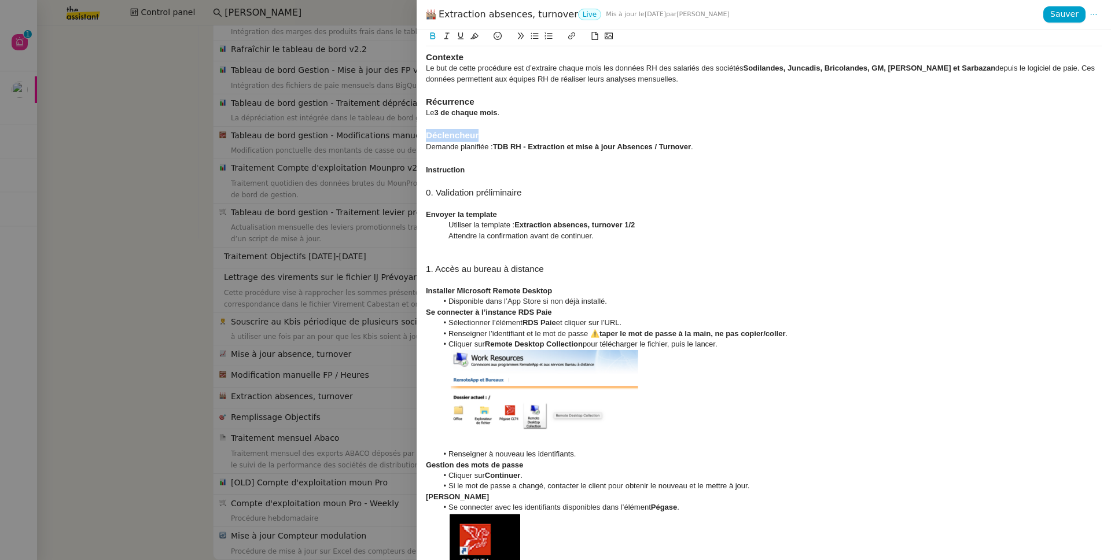
click at [453, 133] on strong "Déclencheur" at bounding box center [452, 135] width 53 height 10
click at [447, 175] on div "Instruction" at bounding box center [764, 170] width 676 height 10
click at [447, 175] on strong "Déclencheur" at bounding box center [452, 171] width 53 height 10
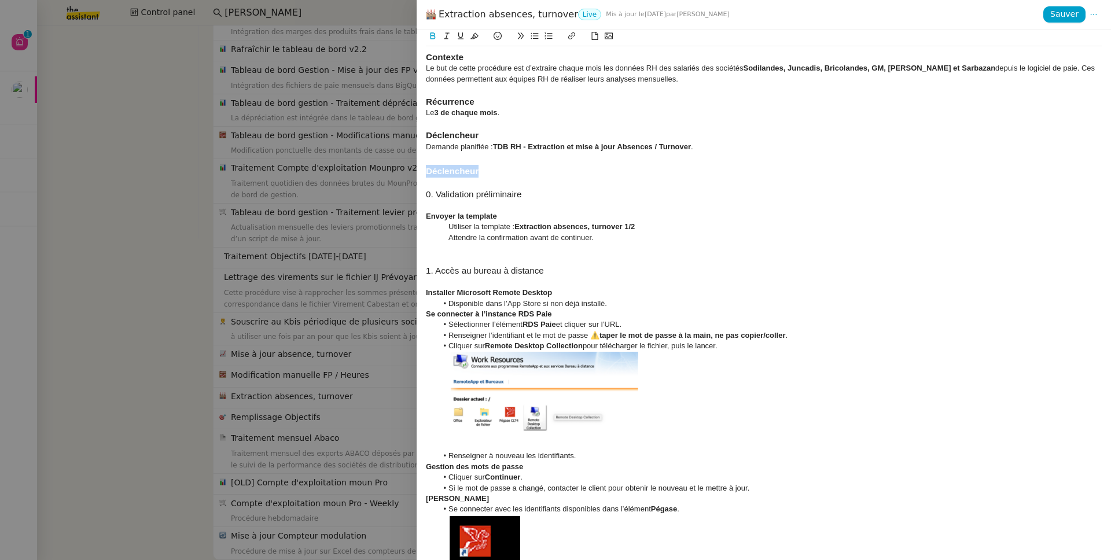
click at [447, 175] on strong "Déclencheur" at bounding box center [452, 171] width 53 height 10
click at [463, 255] on div at bounding box center [764, 259] width 676 height 10
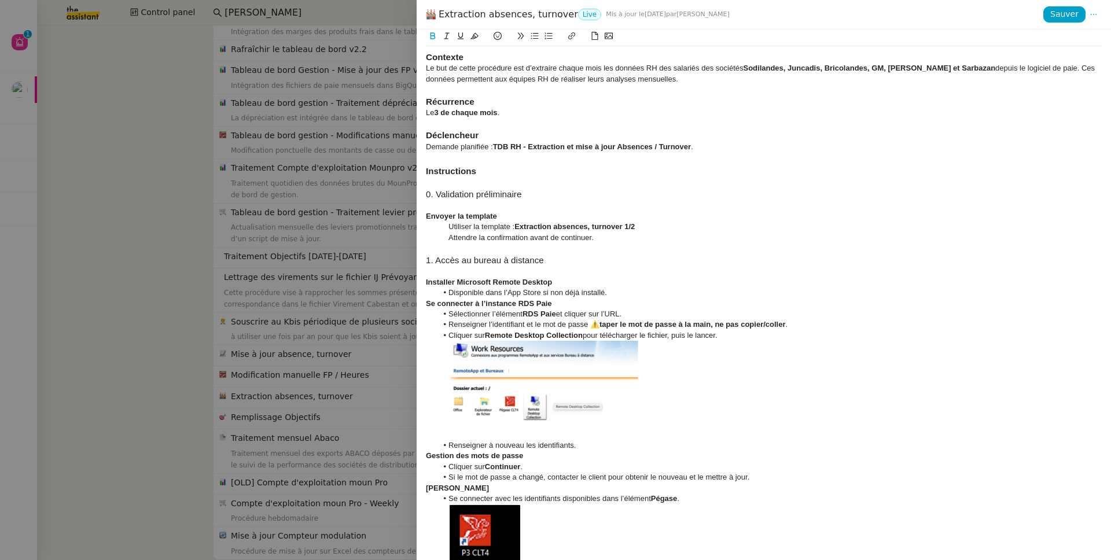
scroll to position [25, 0]
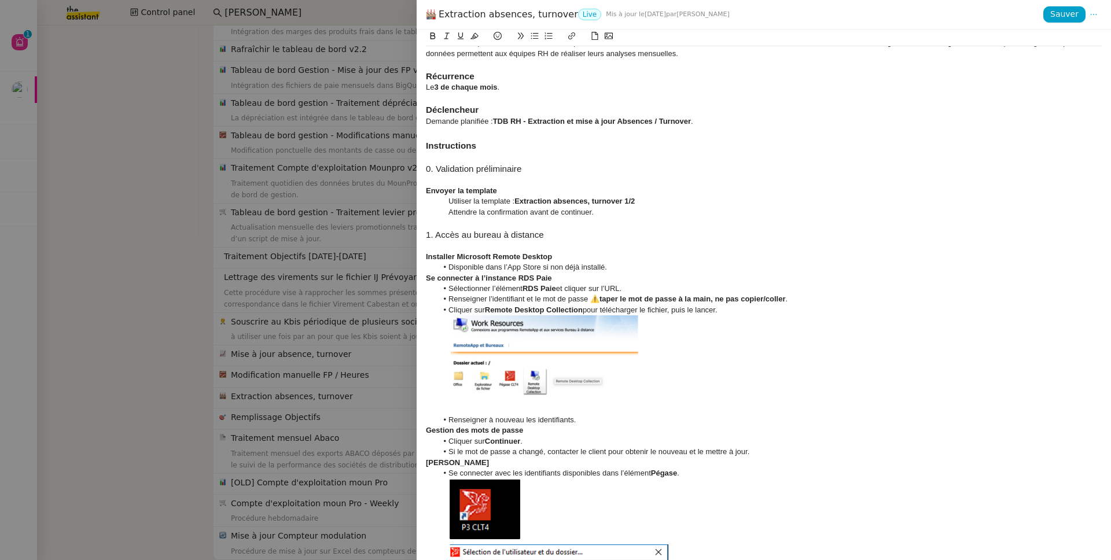
click at [447, 192] on strong "Envoyer la template" at bounding box center [461, 190] width 71 height 9
click at [651, 271] on li "Disponible dans l’App Store si non déjà installé." at bounding box center [769, 267] width 665 height 10
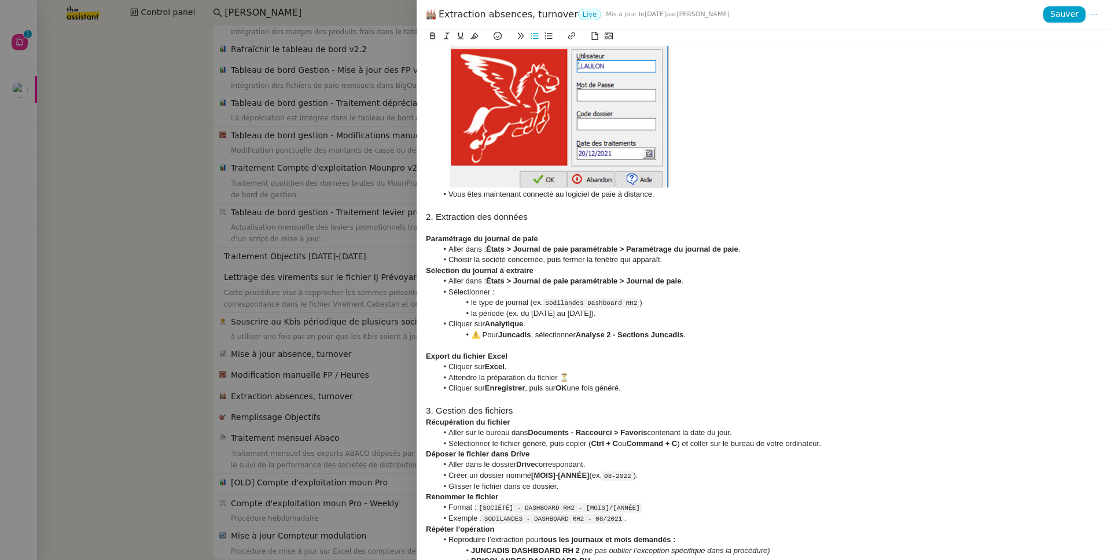
scroll to position [564, 0]
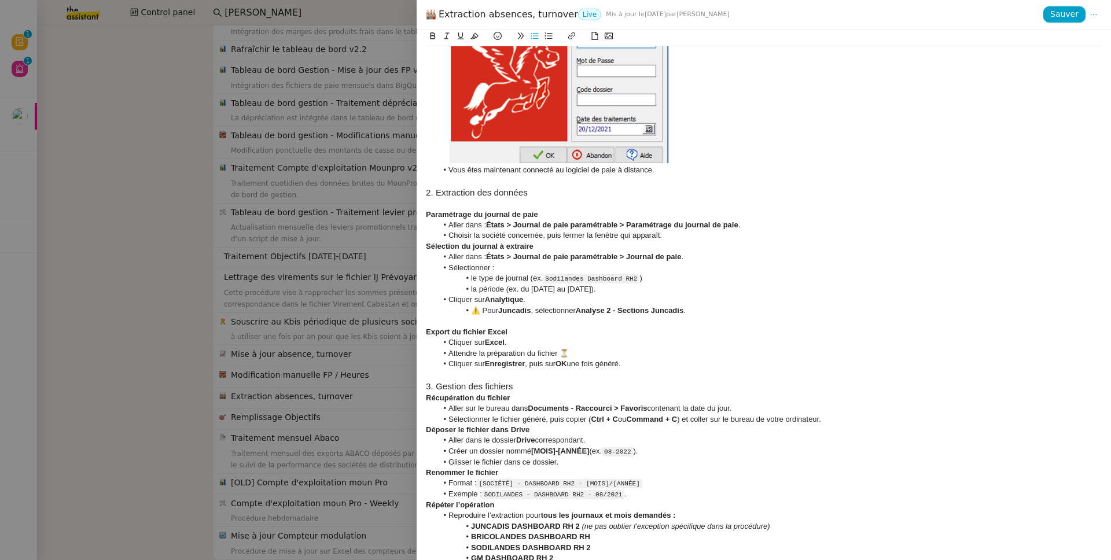
click at [723, 312] on li "⚠️ Pour Juncadis , sélectionner Analyse 2 - Sections Juncadis ." at bounding box center [769, 310] width 665 height 10
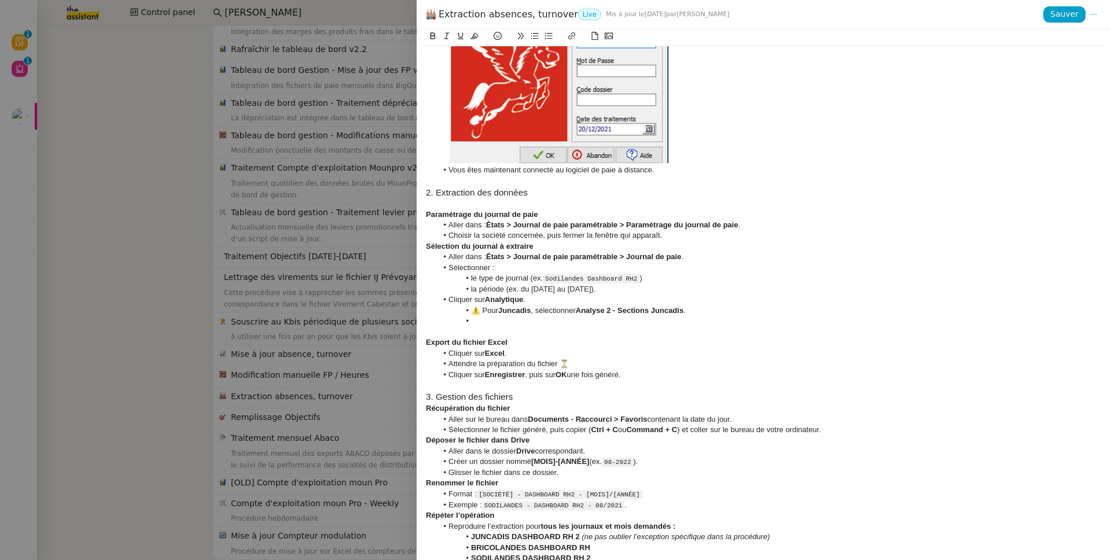
scroll to position [0, 0]
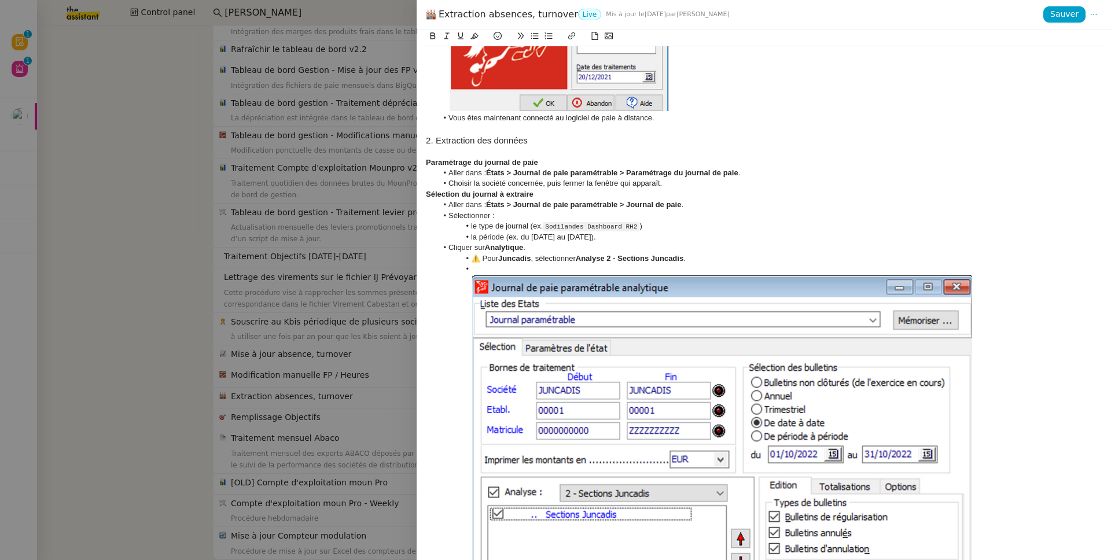
click at [678, 351] on img at bounding box center [721, 475] width 501 height 400
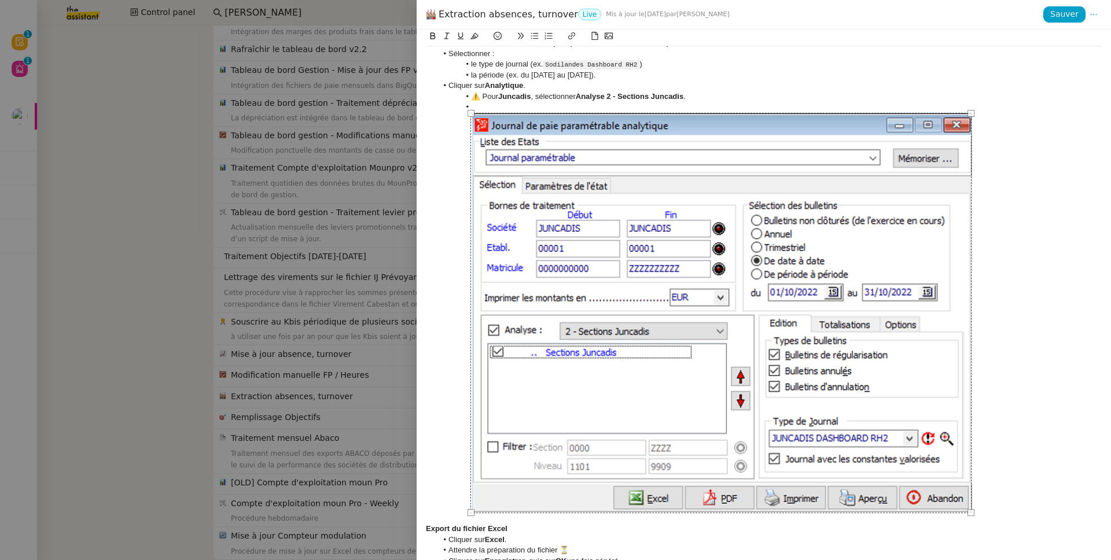
scroll to position [862, 0]
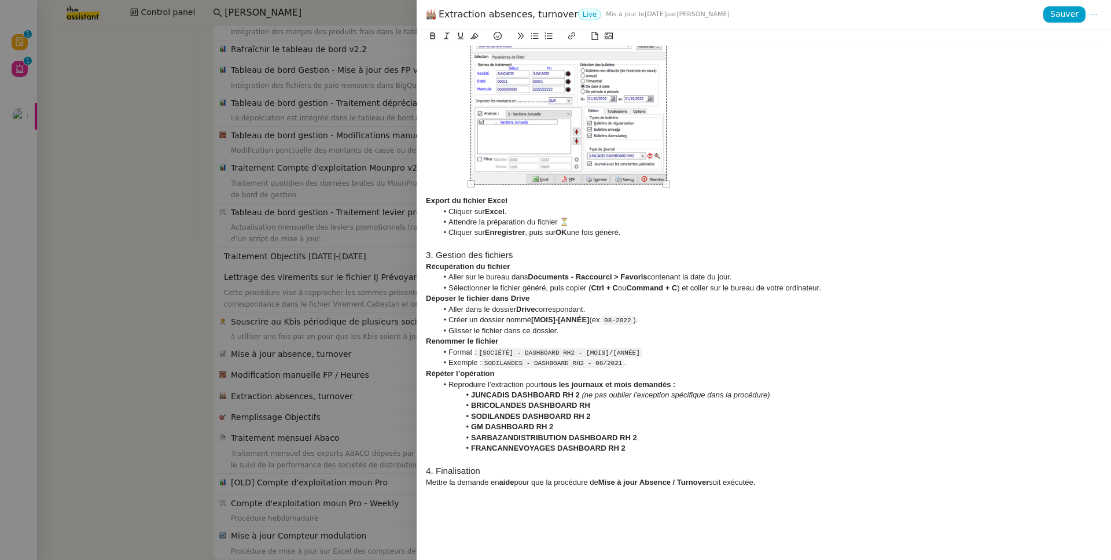
drag, startPoint x: 967, startPoint y: 427, endPoint x: 662, endPoint y: 329, distance: 320.5
click at [662, 329] on div "Contexte Le but de cette procédure est d’extraire chaque mois les données RH de…" at bounding box center [764, 142] width 676 height 1917
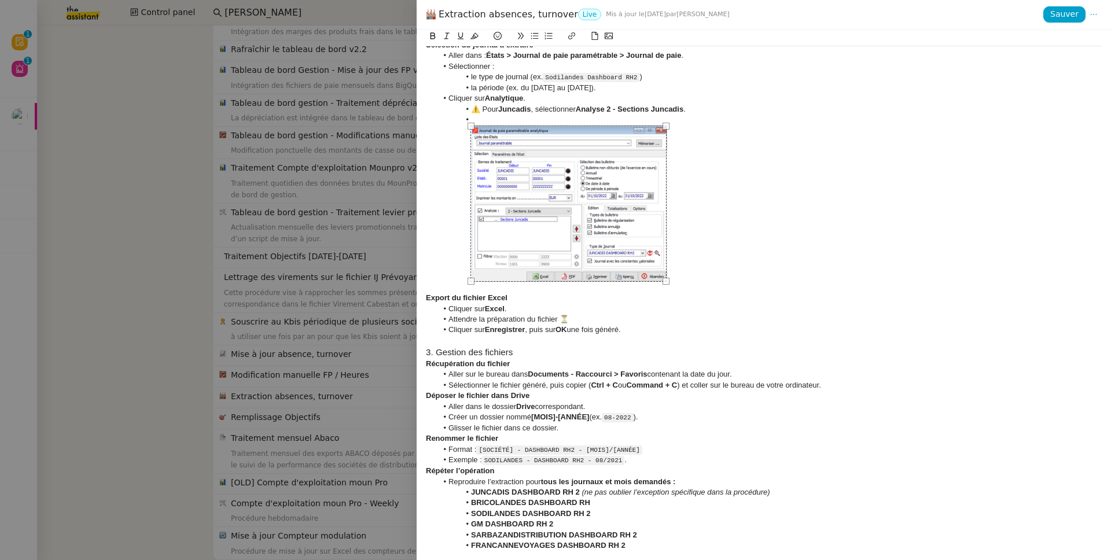
scroll to position [632, 0]
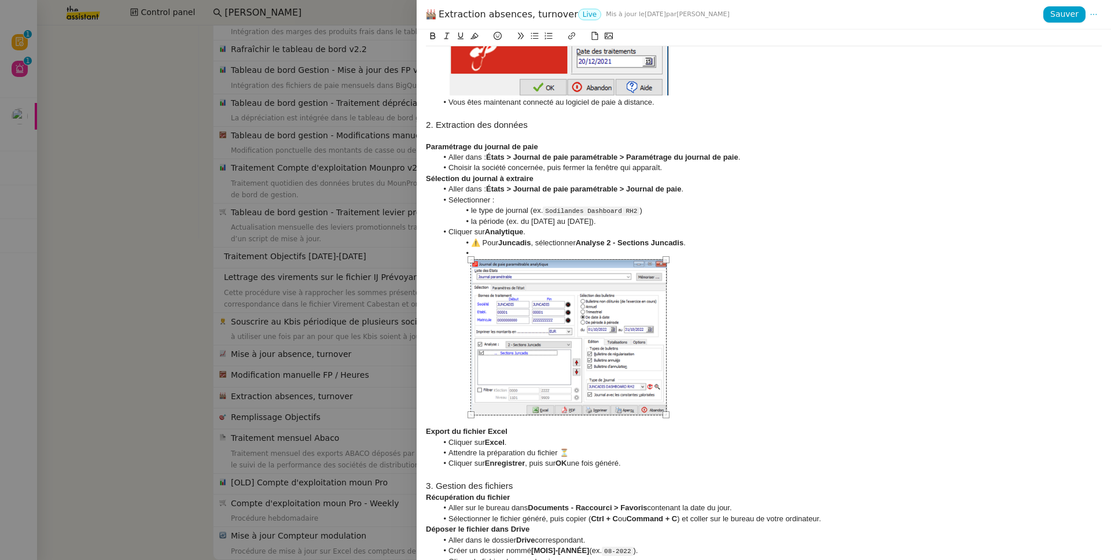
click at [492, 250] on li at bounding box center [769, 331] width 665 height 167
click at [486, 250] on li at bounding box center [769, 331] width 665 height 167
click at [475, 250] on li at bounding box center [769, 331] width 665 height 167
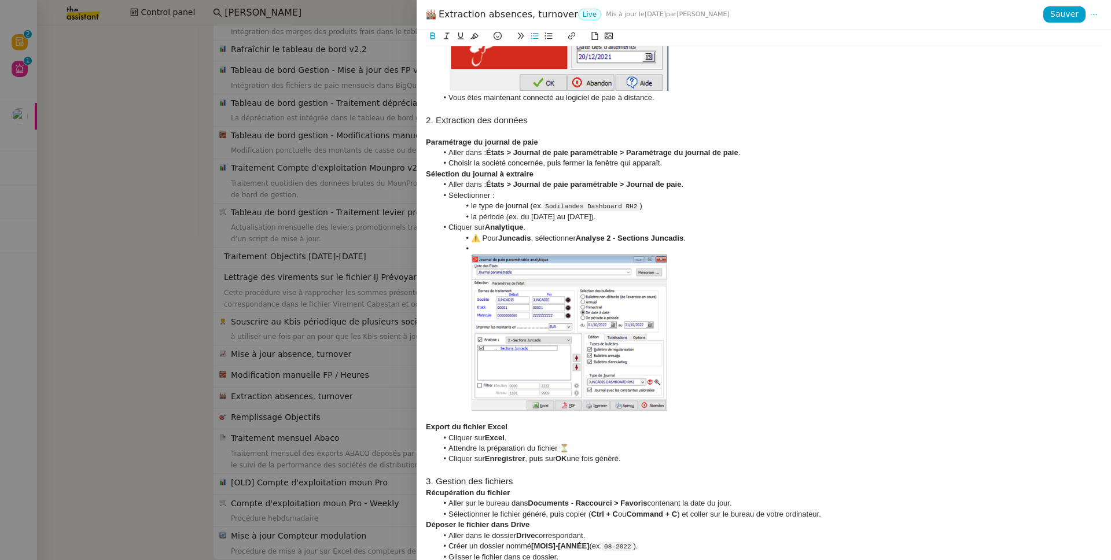
scroll to position [713, 0]
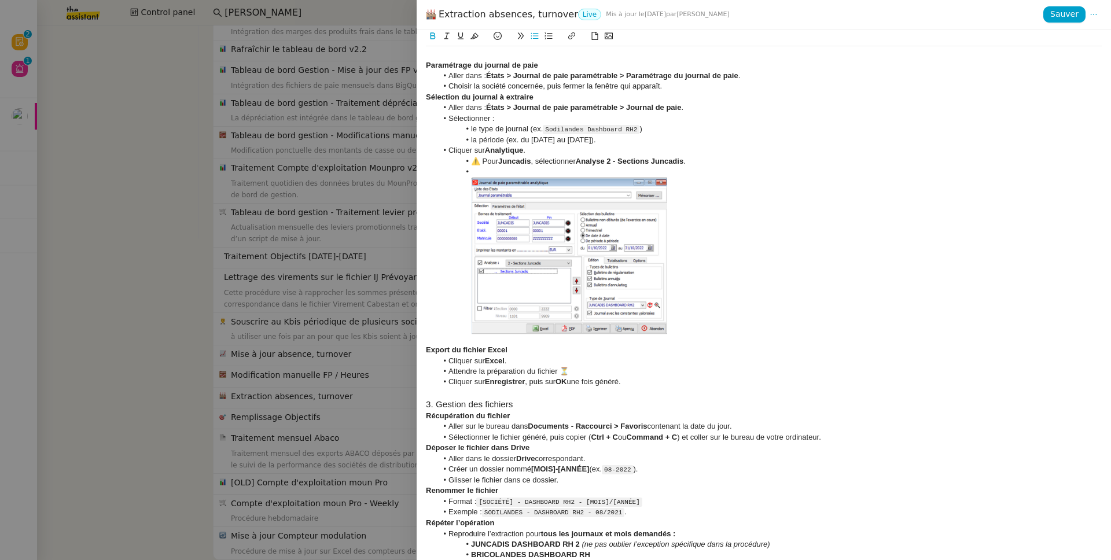
click at [560, 153] on li "Cliquer sur Analytique ." at bounding box center [769, 150] width 665 height 10
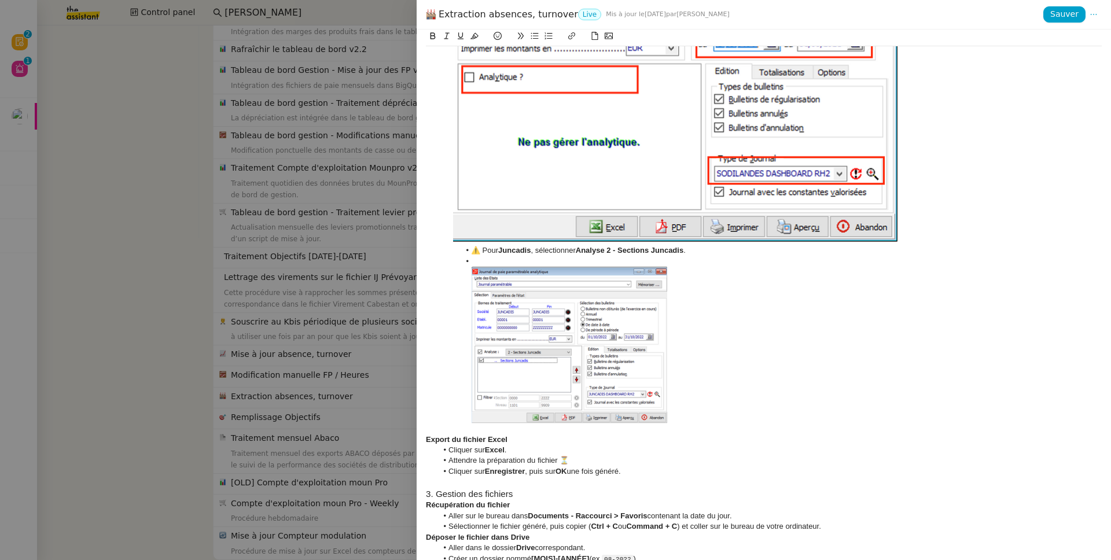
scroll to position [1102, 0]
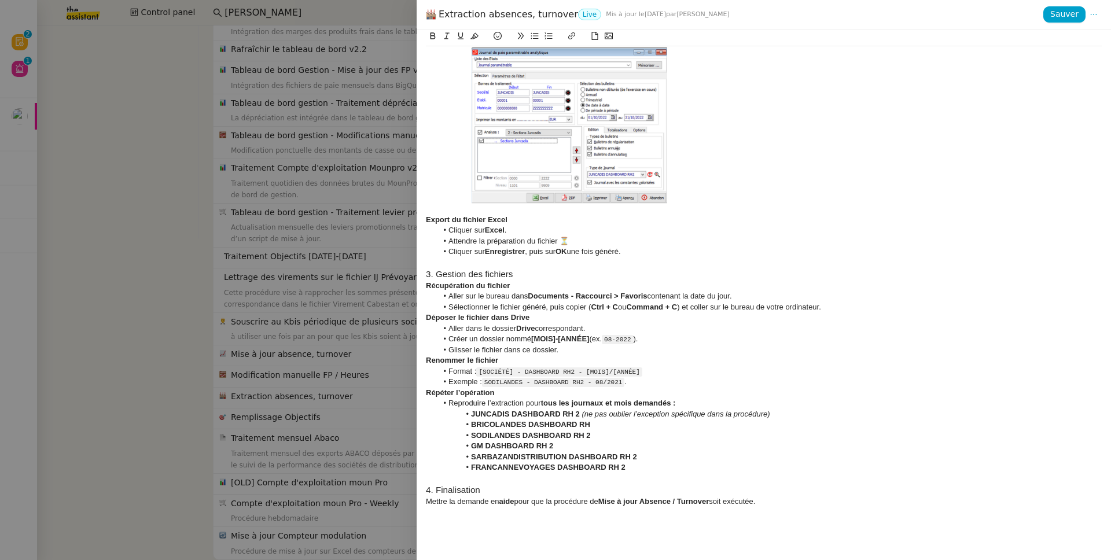
drag, startPoint x: 901, startPoint y: 135, endPoint x: 759, endPoint y: 90, distance: 148.0
click at [759, 90] on div "Contexte Le but de cette procédure est d’extraire chaque mois les données RH de…" at bounding box center [764, 32] width 676 height 2176
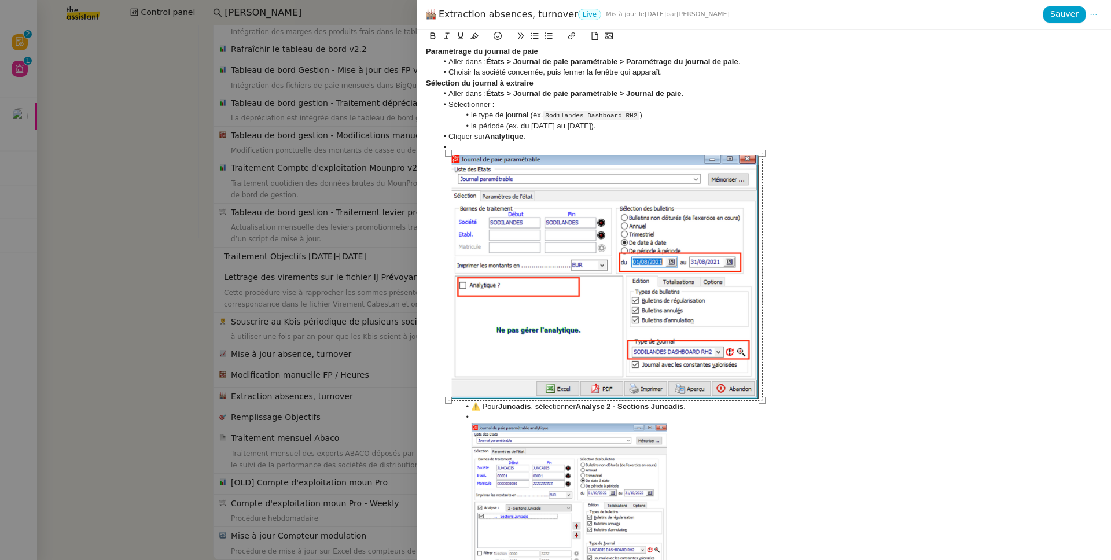
scroll to position [621, 0]
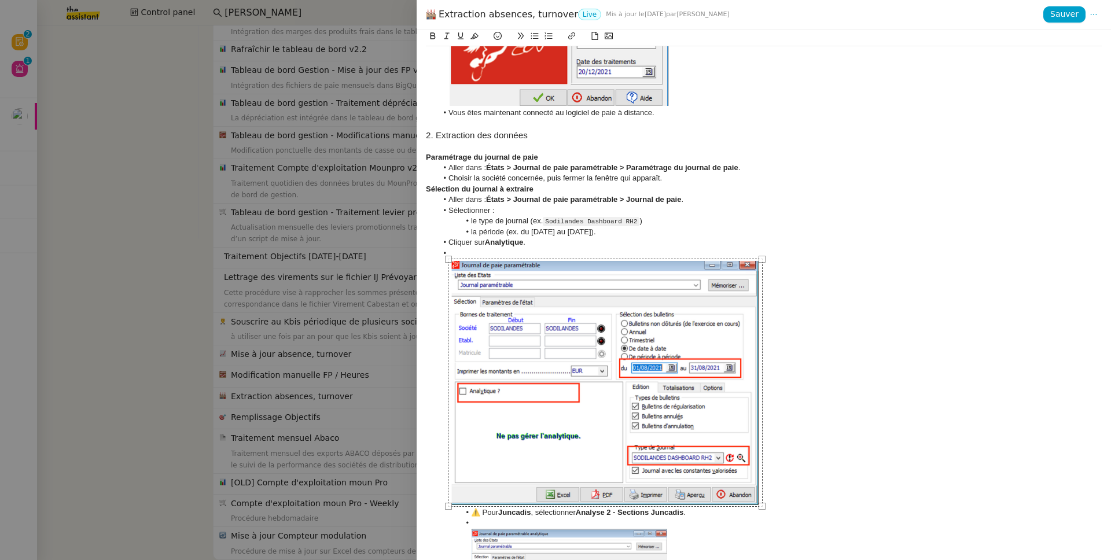
click at [530, 248] on li at bounding box center [769, 377] width 665 height 259
click at [753, 436] on img at bounding box center [605, 383] width 315 height 248
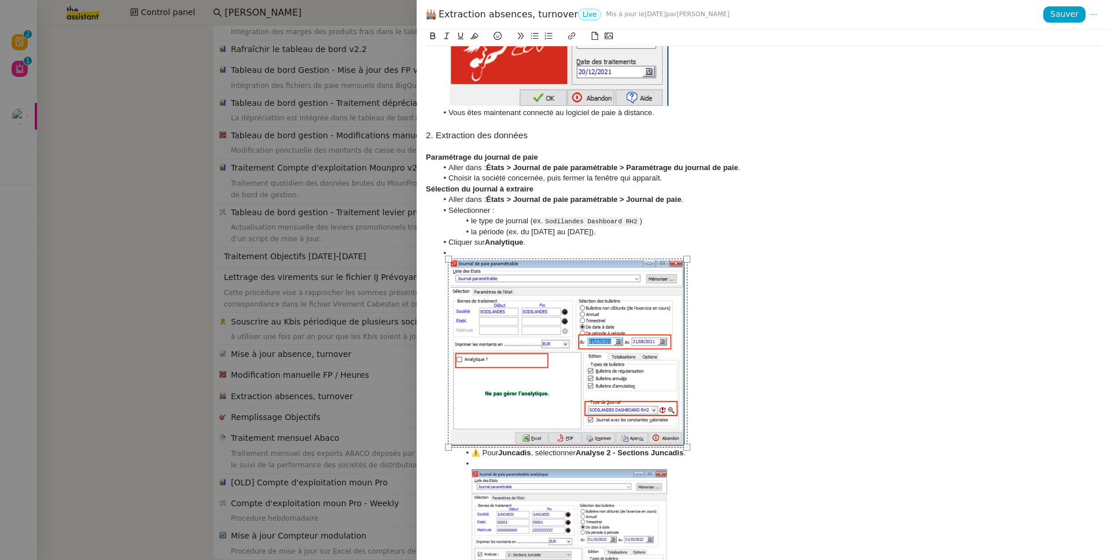
drag, startPoint x: 762, startPoint y: 507, endPoint x: 687, endPoint y: 427, distance: 109.7
click at [687, 427] on div at bounding box center [567, 353] width 239 height 189
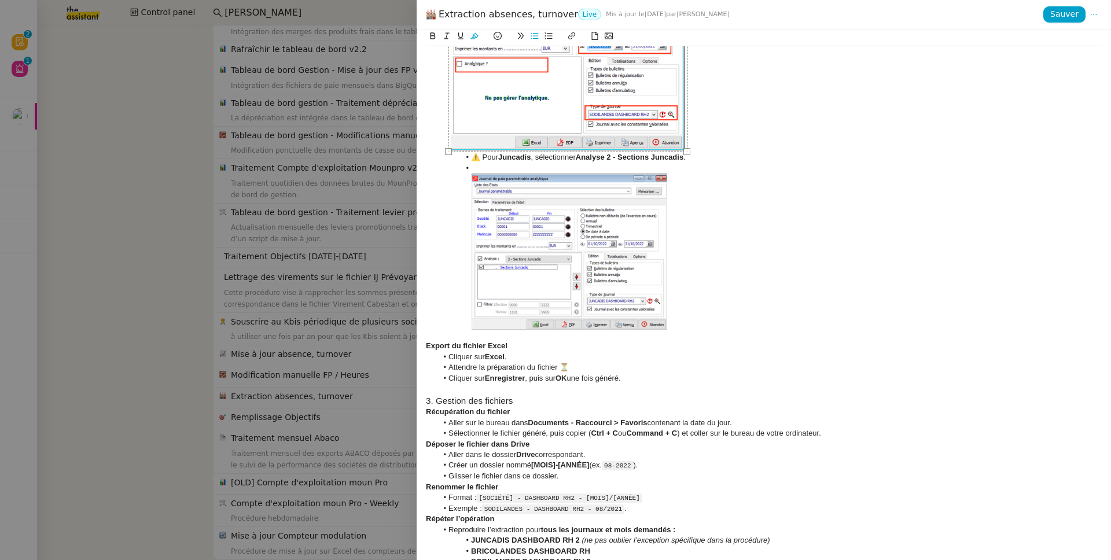
scroll to position [920, 0]
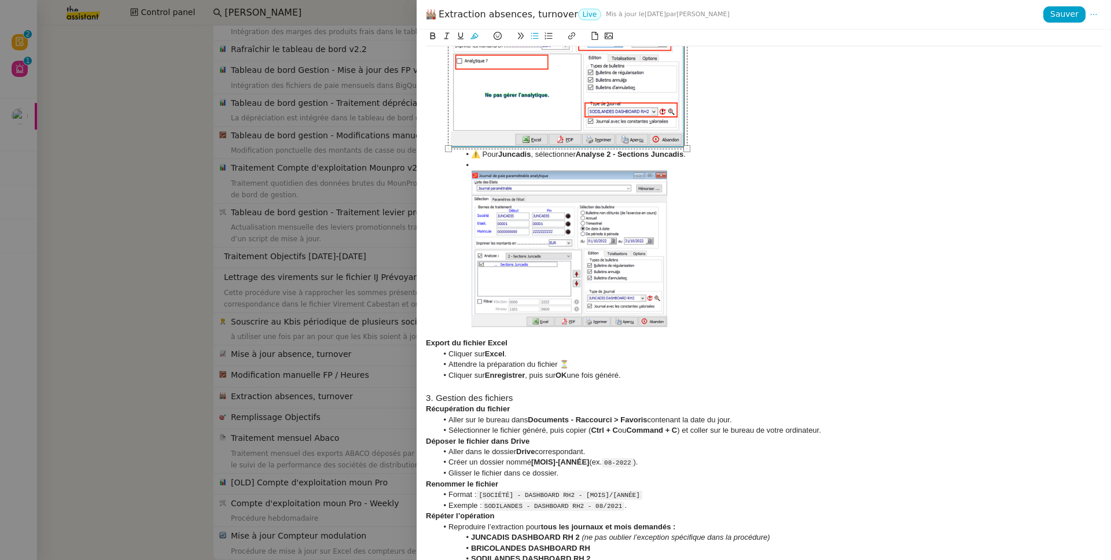
click at [530, 402] on h3 "3. Gestion des fichiers" at bounding box center [764, 398] width 676 height 13
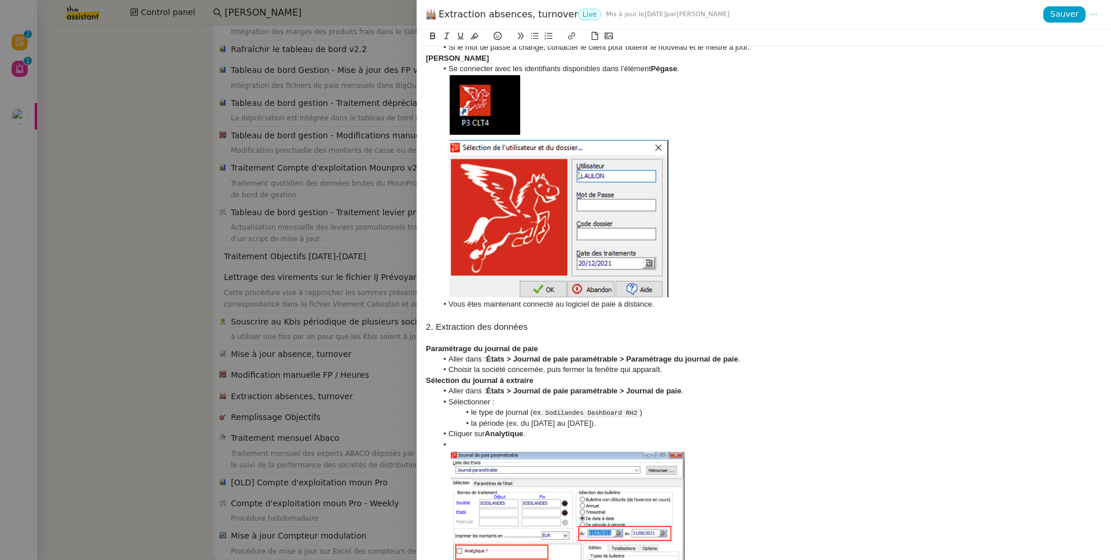
scroll to position [0, 0]
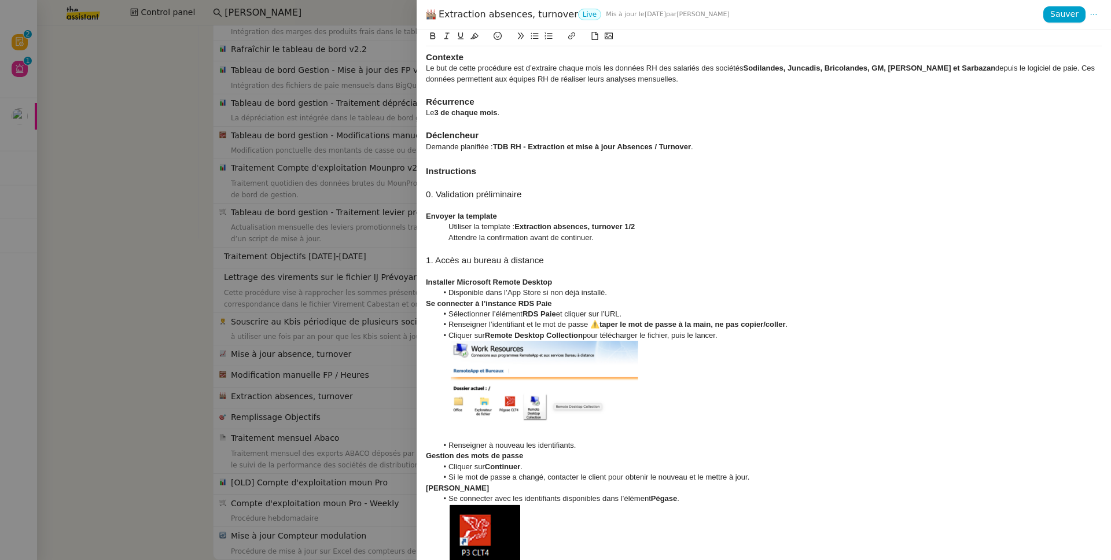
click at [445, 169] on strong "Instructions" at bounding box center [451, 171] width 50 height 10
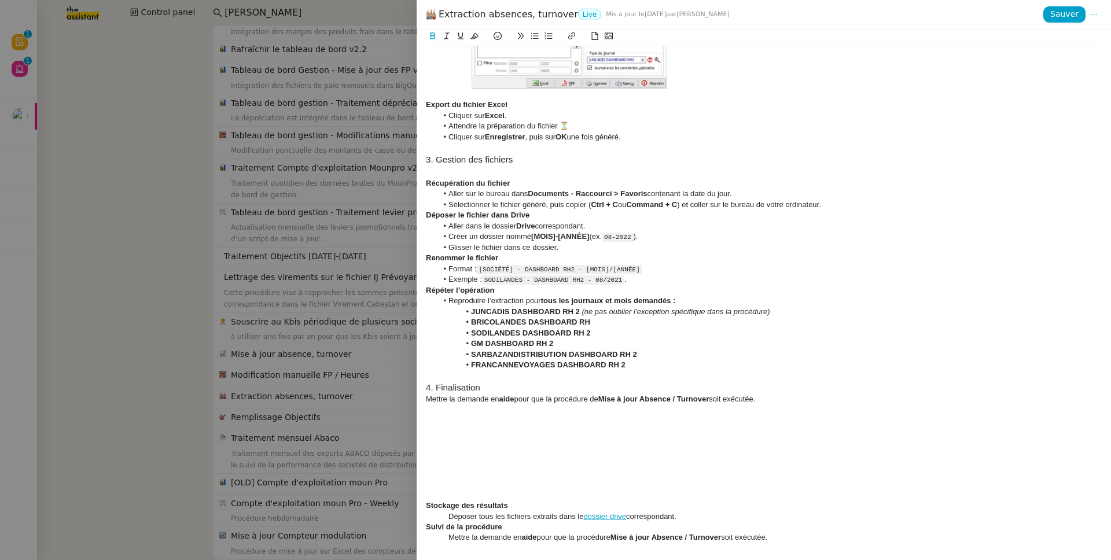
scroll to position [1268, 0]
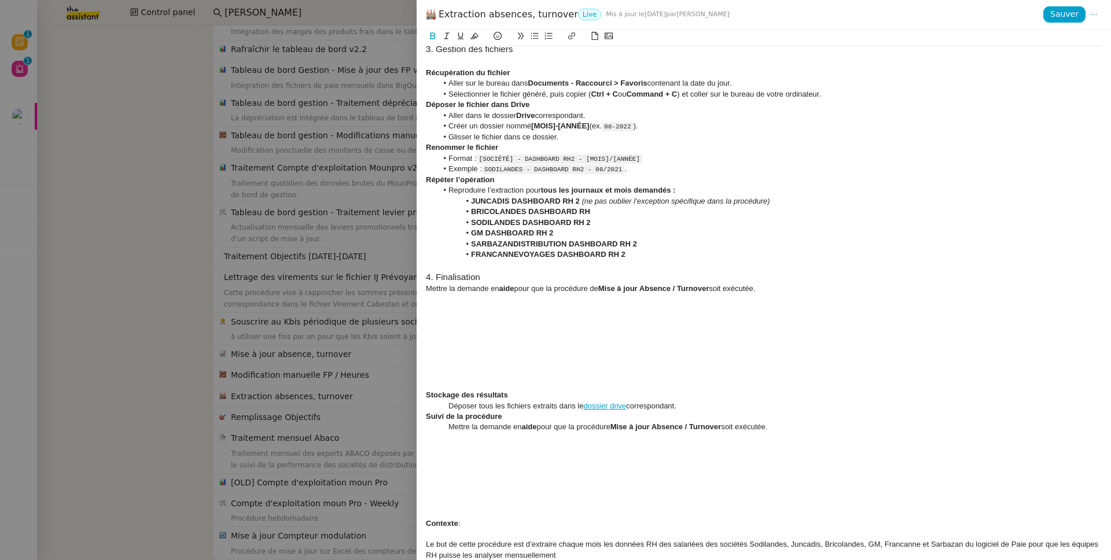
click at [571, 347] on div at bounding box center [764, 352] width 676 height 10
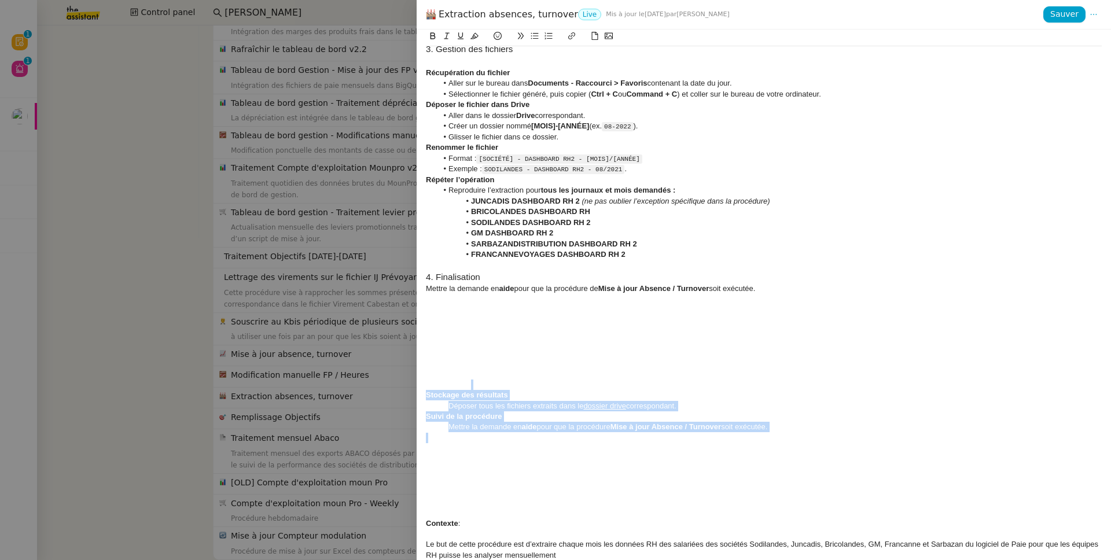
drag, startPoint x: 850, startPoint y: 435, endPoint x: 415, endPoint y: 388, distance: 438.1
click at [415, 388] on div "Extraction absences, turnover Live Mis à jour le 29 déc. 2023 par Lydie L. Sauv…" at bounding box center [555, 280] width 1111 height 560
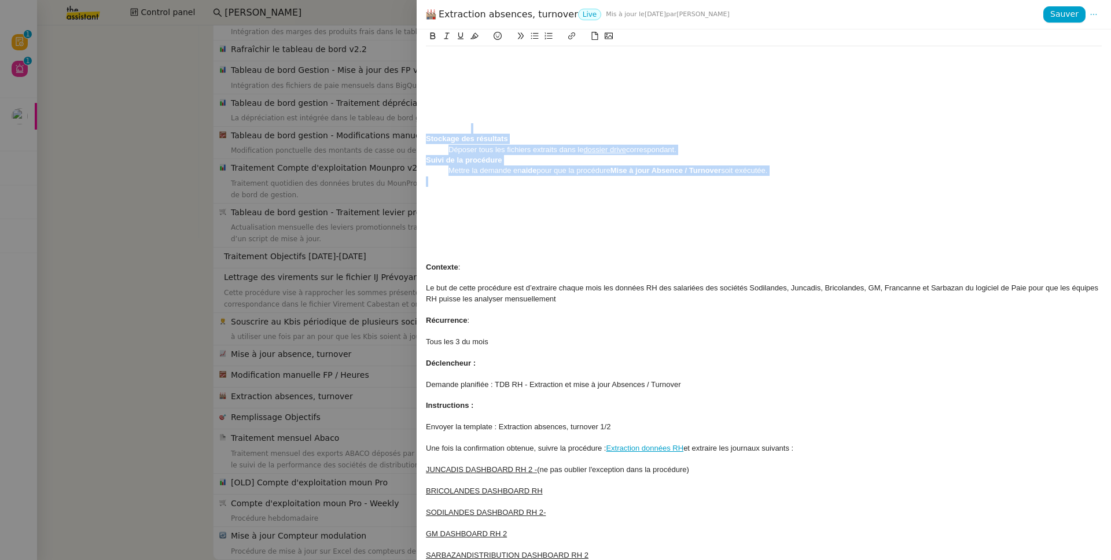
scroll to position [1625, 0]
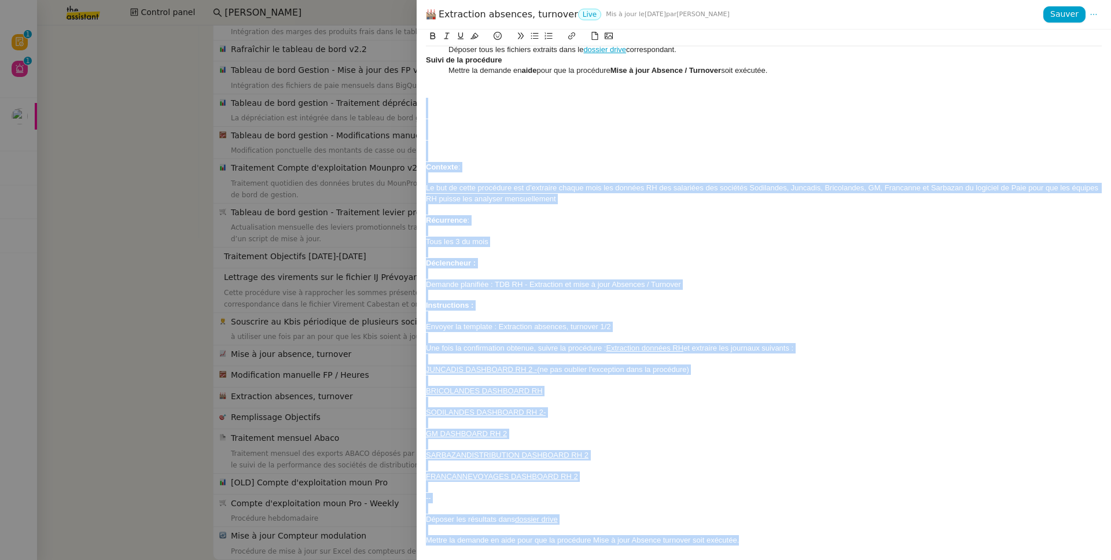
drag, startPoint x: 791, startPoint y: 548, endPoint x: 456, endPoint y: 106, distance: 554.0
click at [722, 336] on div at bounding box center [764, 338] width 676 height 10
drag, startPoint x: 804, startPoint y: 548, endPoint x: 382, endPoint y: 113, distance: 606.2
click at [382, 113] on div "Extraction absences, turnover Live Mis à jour le 29 déc. 2023 par Lydie L. Sauv…" at bounding box center [555, 280] width 1111 height 560
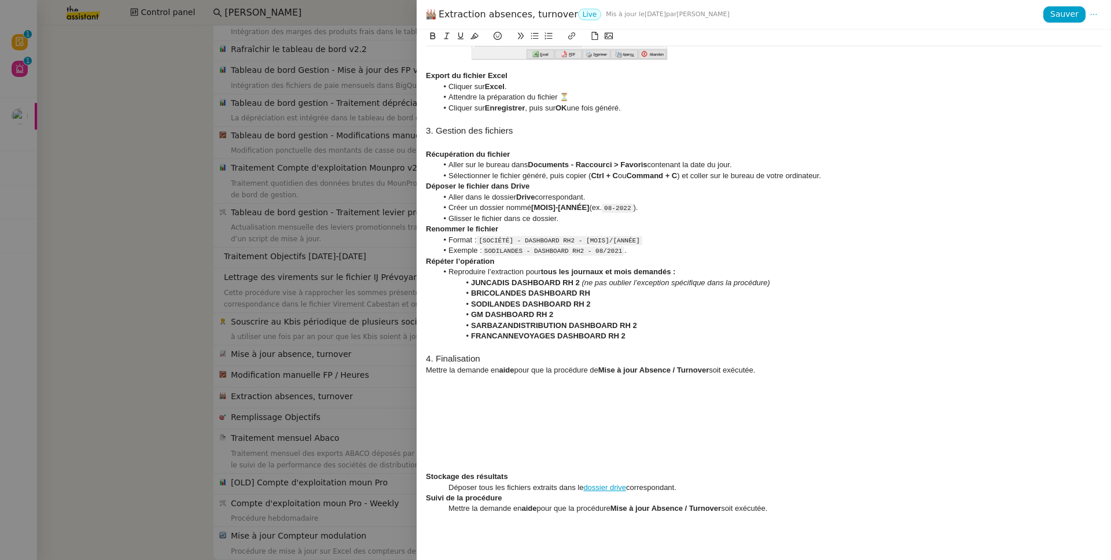
scroll to position [1187, 0]
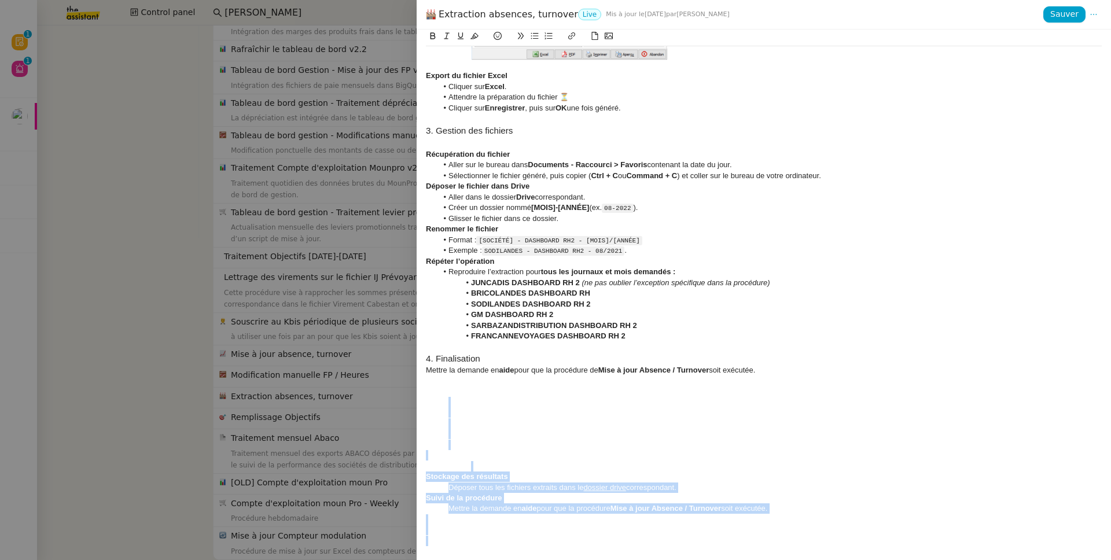
drag, startPoint x: 783, startPoint y: 543, endPoint x: 385, endPoint y: 401, distance: 421.9
click at [385, 401] on div "Extraction absences, turnover Live Mis à jour le 29 déc. 2023 par Lydie L. Sauv…" at bounding box center [555, 280] width 1111 height 560
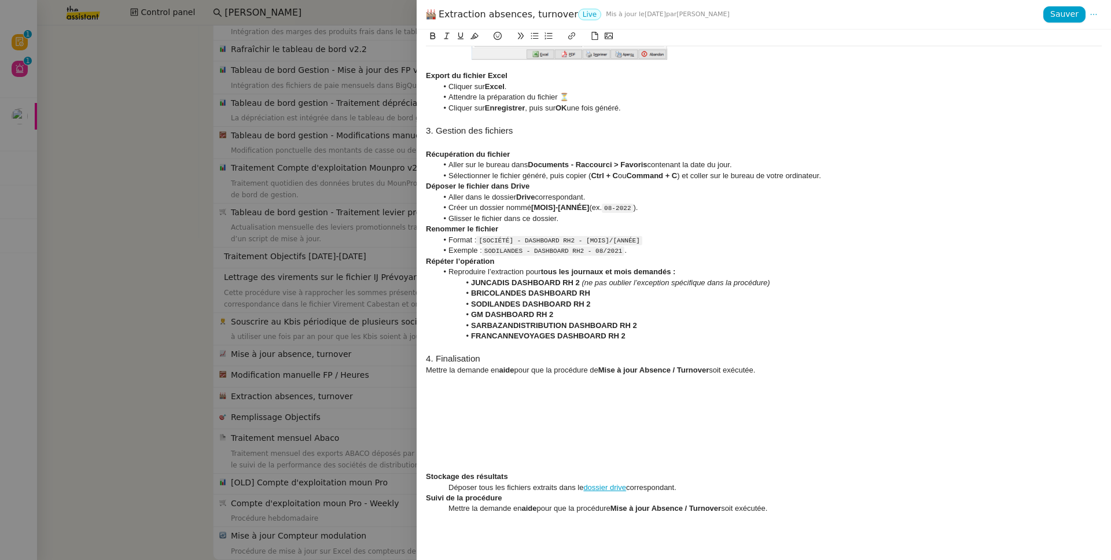
click at [741, 406] on div at bounding box center [764, 402] width 676 height 10
drag, startPoint x: 706, startPoint y: 487, endPoint x: 411, endPoint y: 476, distance: 295.8
click at [411, 436] on div "Extraction absences, turnover Live Mis à jour le 29 déc. 2023 par Lydie L. Sauv…" at bounding box center [555, 280] width 1111 height 560
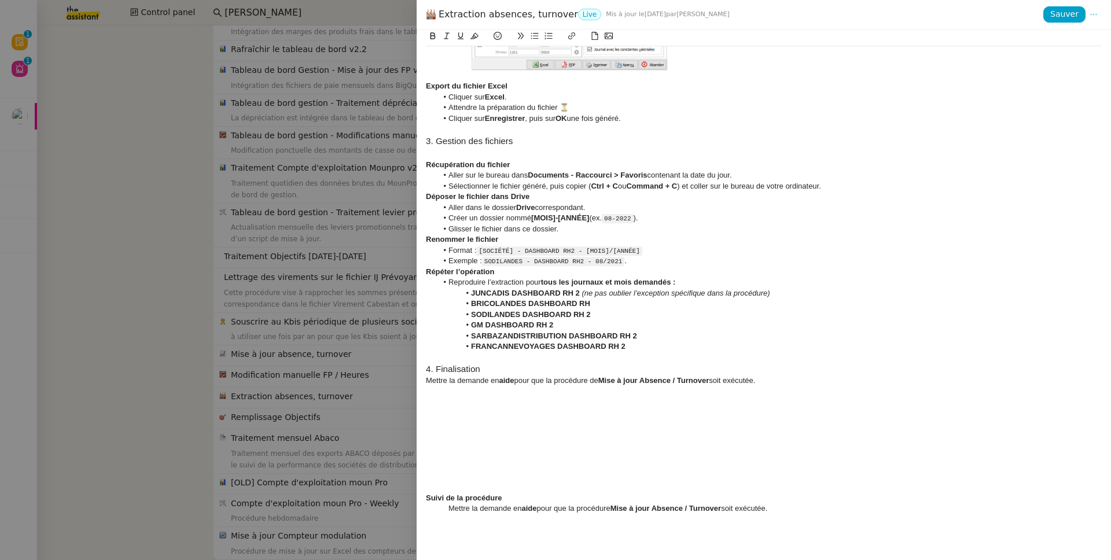
click at [501, 367] on h3 "4. Finalisation" at bounding box center [764, 369] width 676 height 13
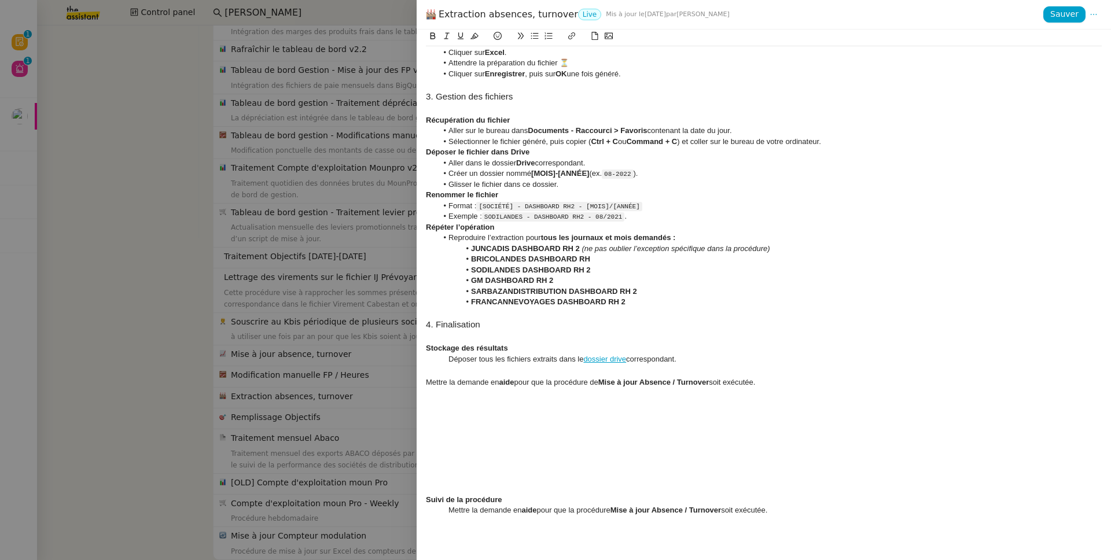
scroll to position [1223, 0]
click at [497, 436] on strong "Suivi de la procédure" at bounding box center [464, 497] width 76 height 9
click at [442, 365] on h3 at bounding box center [764, 369] width 676 height 13
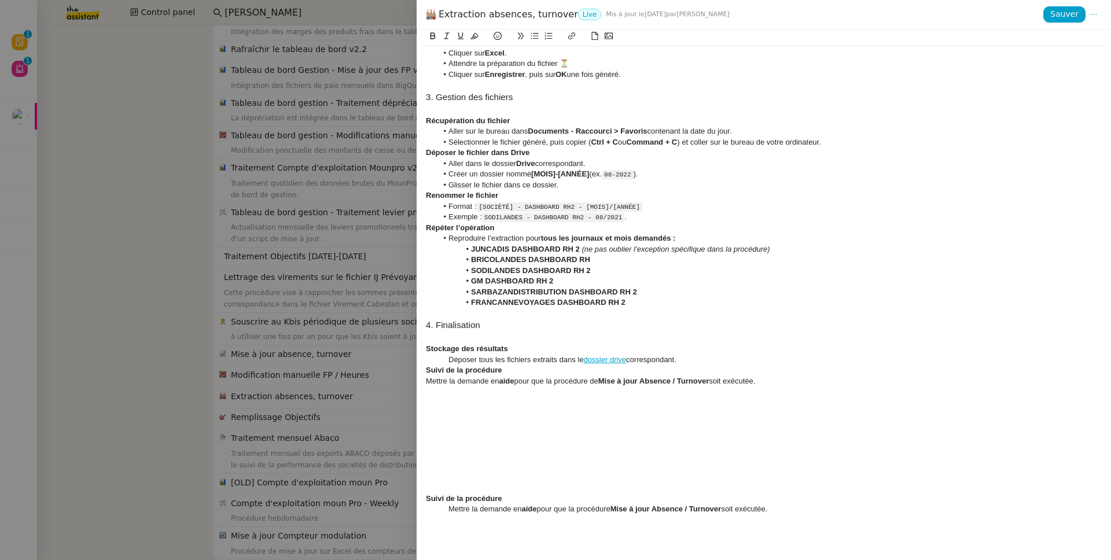
scroll to position [1221, 0]
drag, startPoint x: 441, startPoint y: 394, endPoint x: 728, endPoint y: 559, distance: 330.9
click at [728, 436] on div "Contexte Le but de cette procédure est d’extraire chaque mois les données RH de…" at bounding box center [763, 294] width 694 height 530
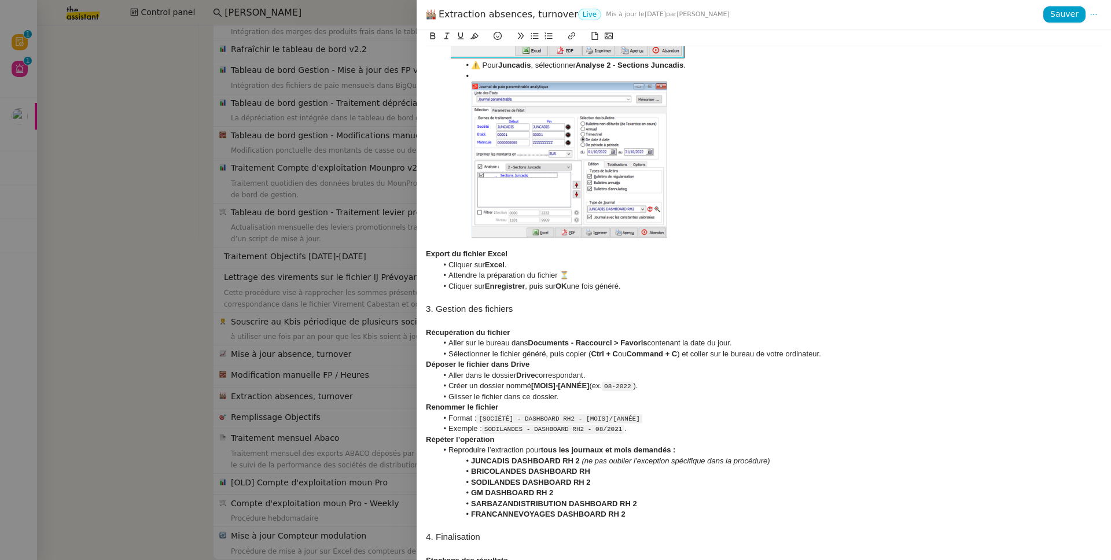
scroll to position [1061, 0]
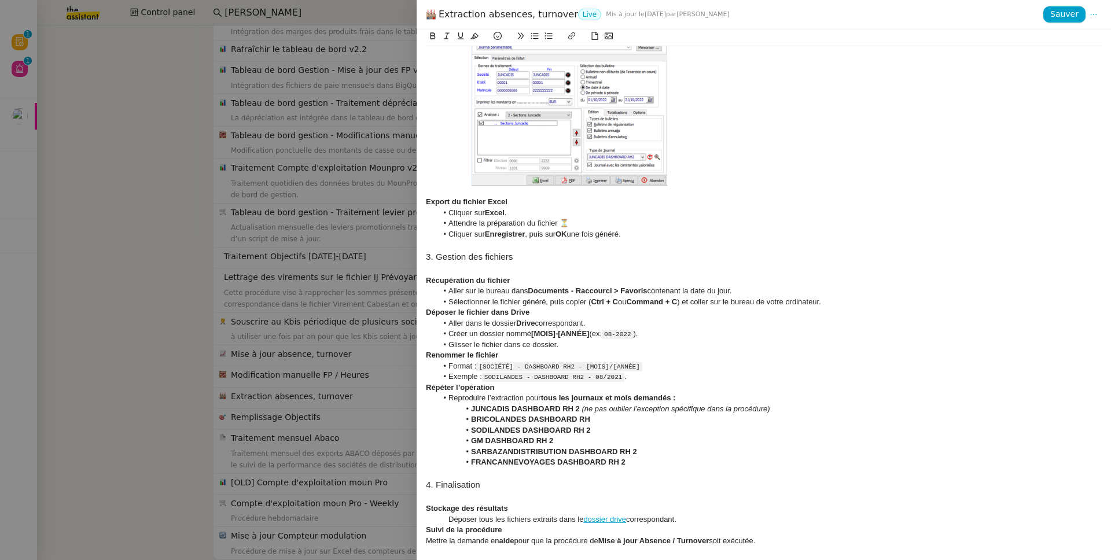
click at [471, 436] on h3 at bounding box center [764, 497] width 676 height 13
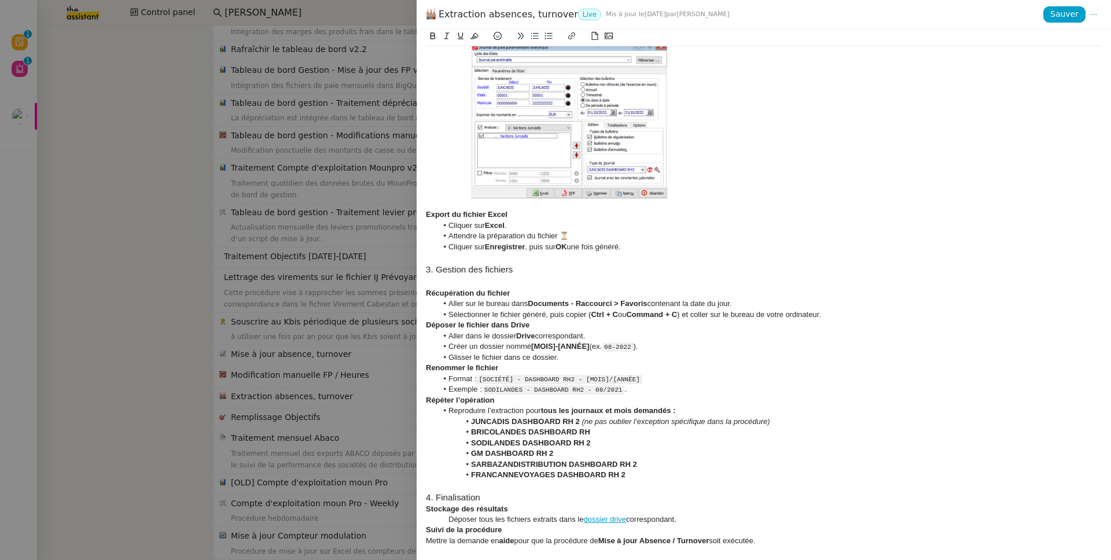
click at [427, 436] on div "Mettre la demande en aide pour que la procédure de Mise à jour Absence / Turnov…" at bounding box center [764, 541] width 676 height 10
click at [444, 436] on div "Déposer tous les fichiers extraits dans le dossier drive correspondant." at bounding box center [764, 519] width 676 height 10
click at [533, 31] on button at bounding box center [535, 35] width 14 height 13
click at [430, 436] on div "Mettre la demande en aide pour que la procédure de Mise à jour Absence / Turnov…" at bounding box center [764, 541] width 676 height 10
click at [529, 38] on button at bounding box center [535, 35] width 14 height 13
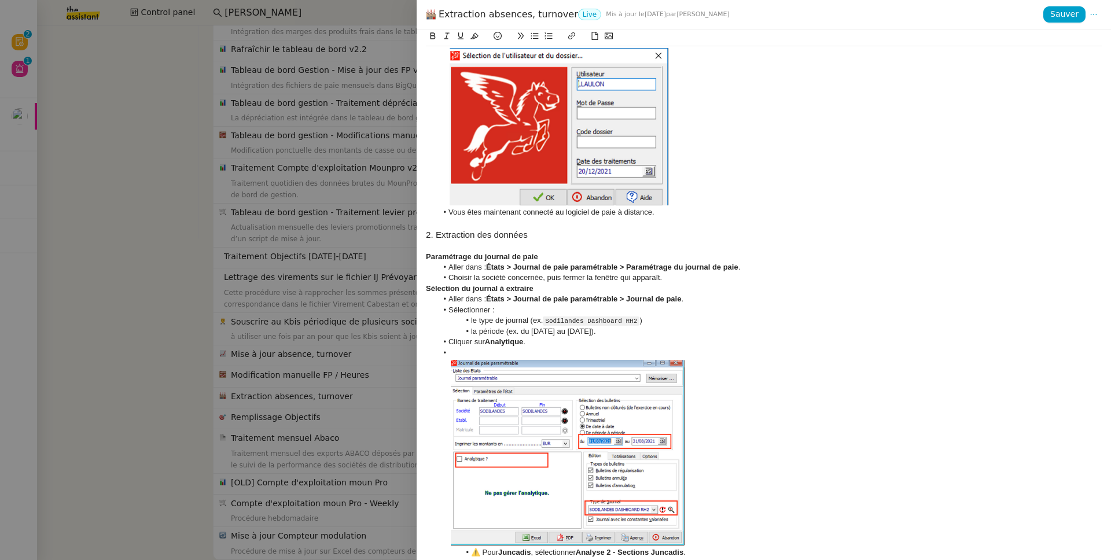
scroll to position [0, 0]
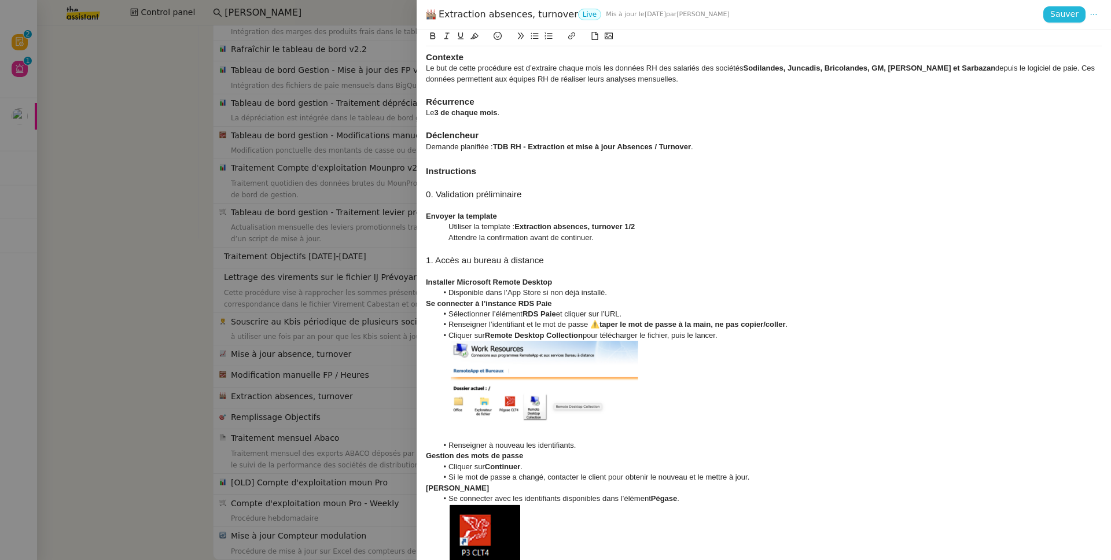
click at [850, 20] on span "Sauver" at bounding box center [1064, 14] width 28 height 13
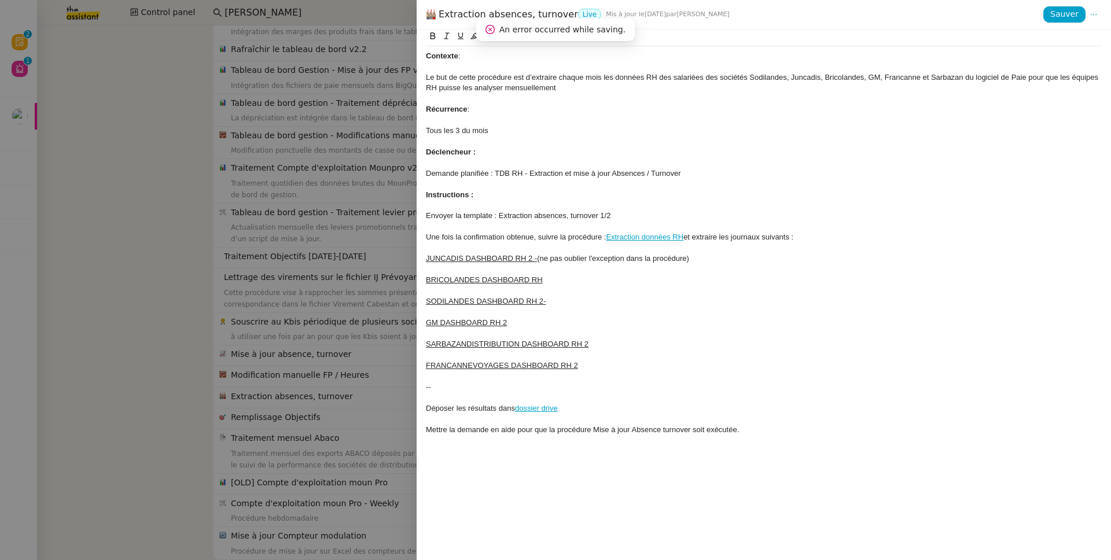
click at [625, 182] on div at bounding box center [764, 184] width 676 height 10
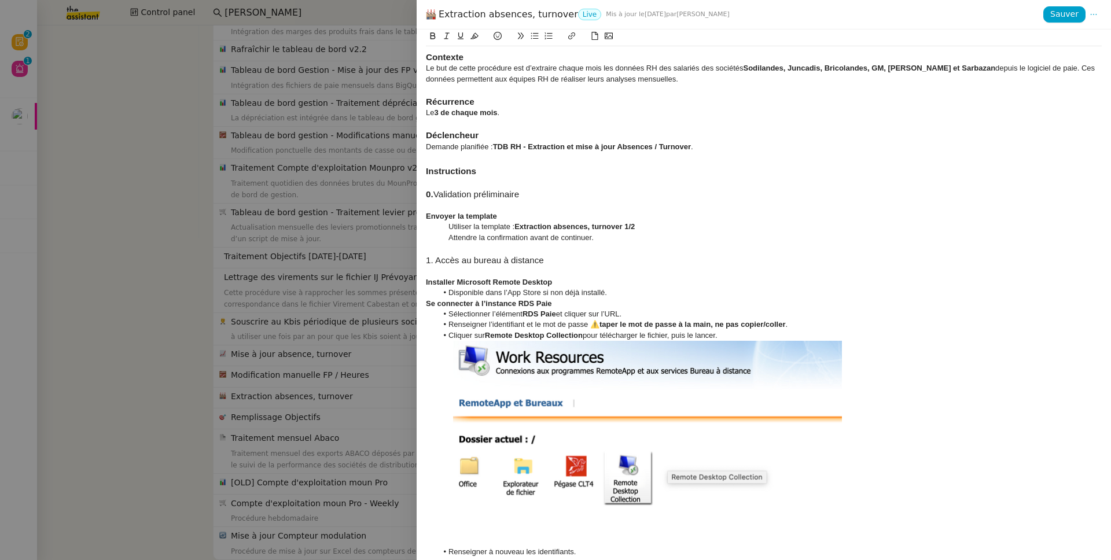
click at [850, 152] on h3 at bounding box center [764, 158] width 676 height 13
click at [850, 14] on span "Sauver" at bounding box center [1064, 14] width 28 height 13
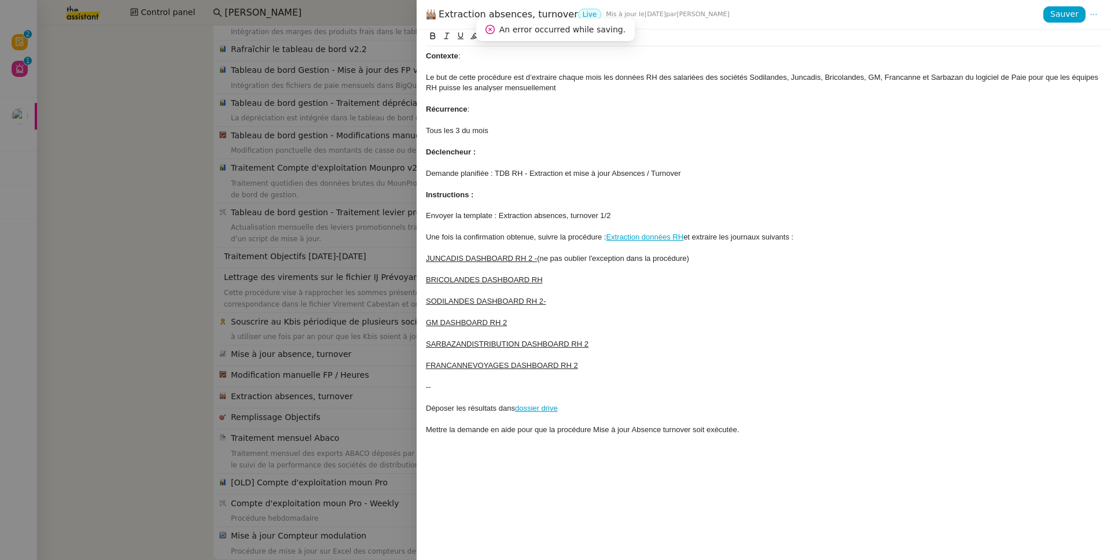
click at [675, 124] on div at bounding box center [764, 120] width 676 height 10
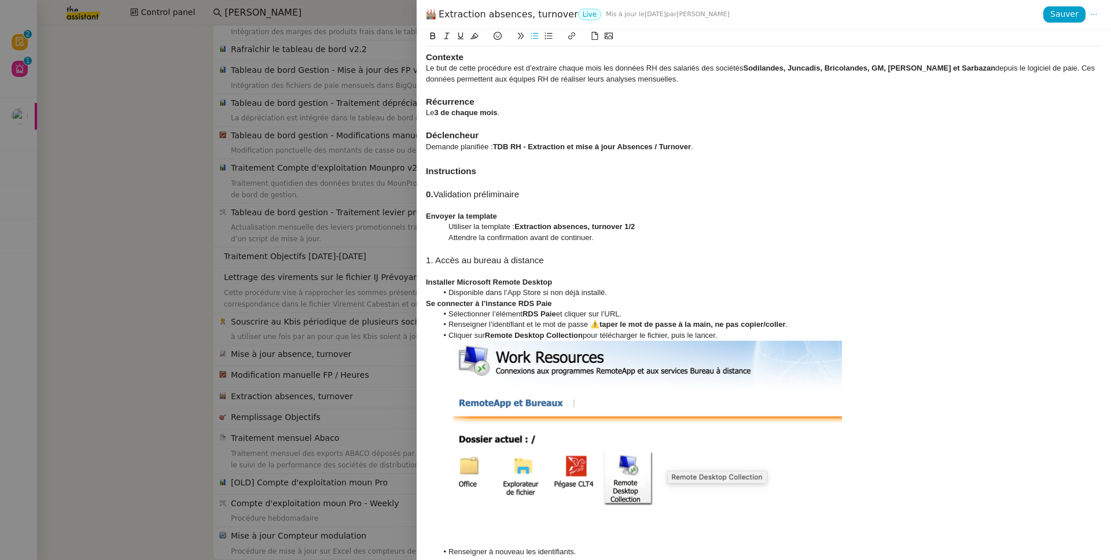
click at [722, 436] on img at bounding box center [653, 444] width 410 height 206
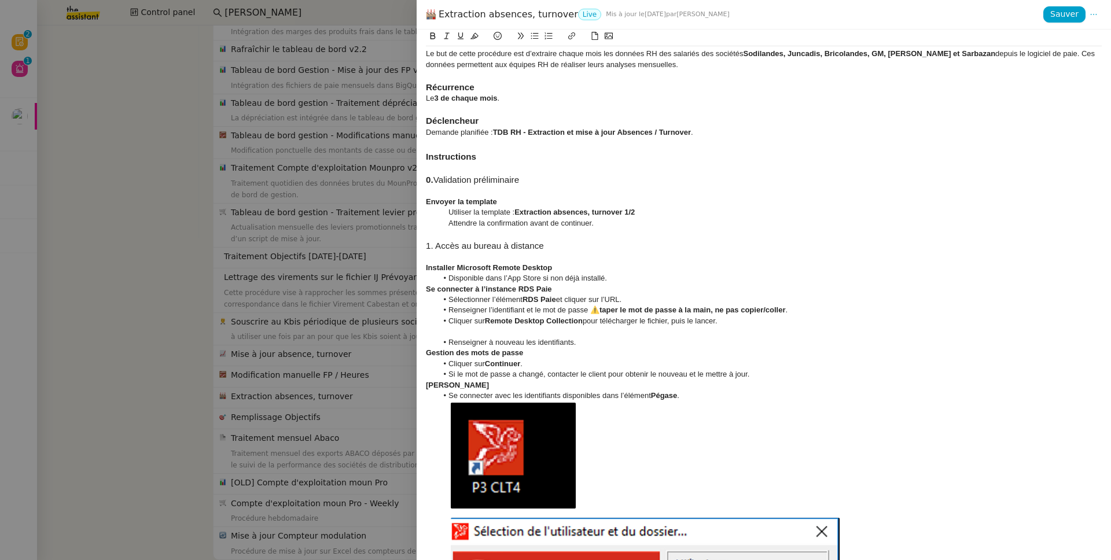
scroll to position [22, 0]
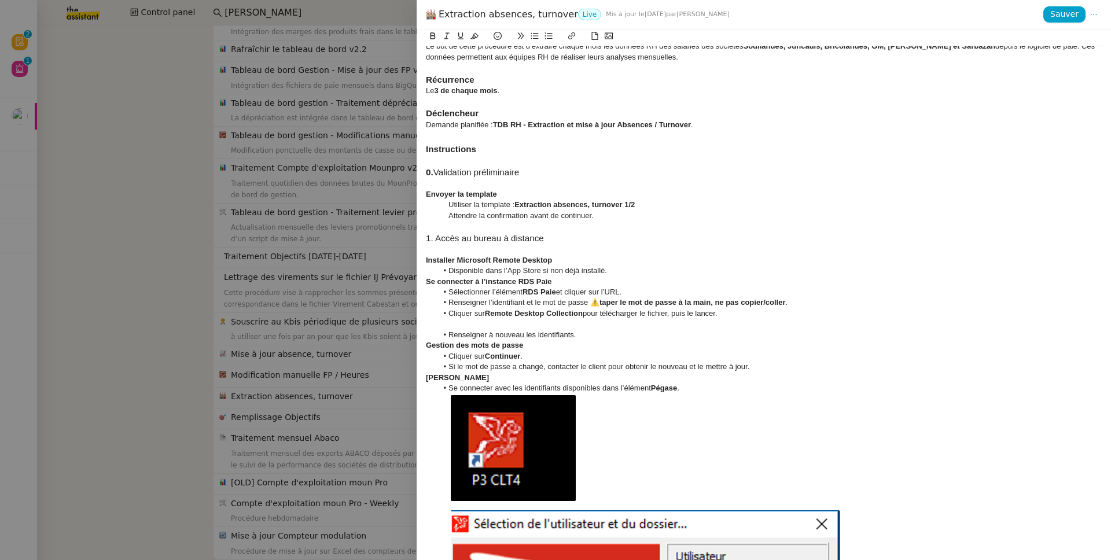
click at [510, 321] on div at bounding box center [764, 324] width 676 height 10
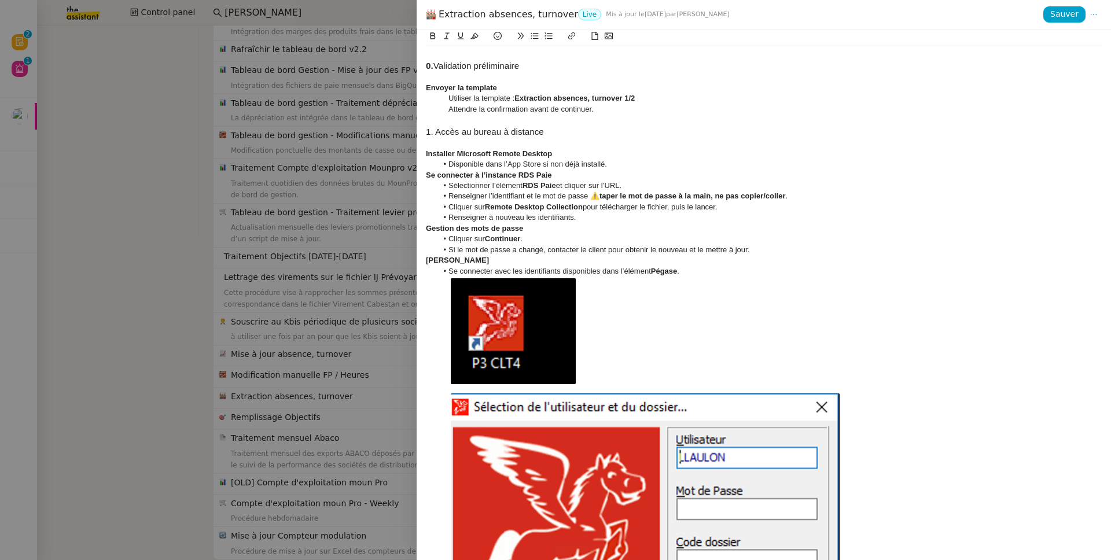
scroll to position [141, 0]
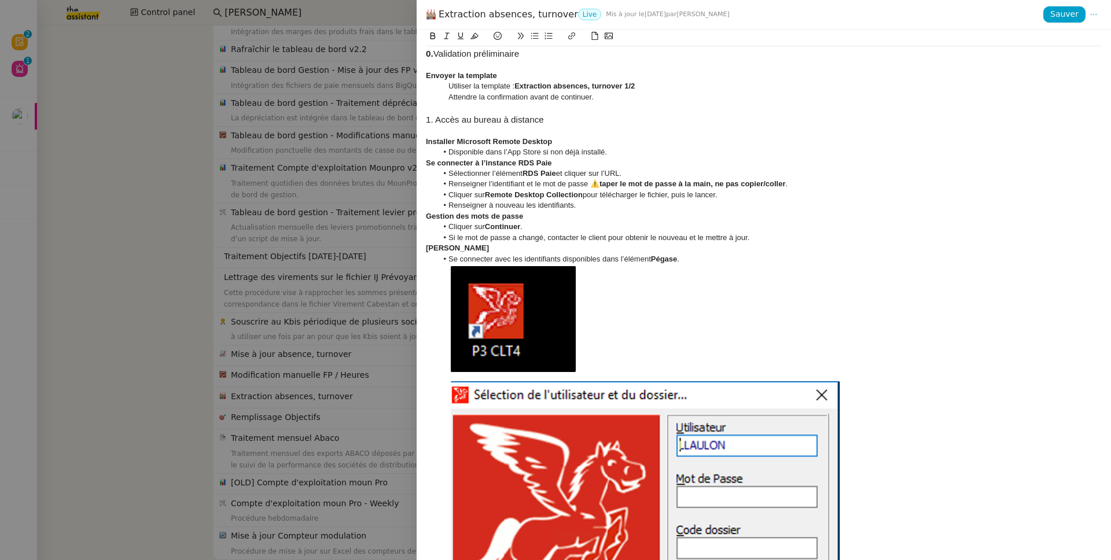
click at [634, 428] on img at bounding box center [647, 463] width 398 height 399
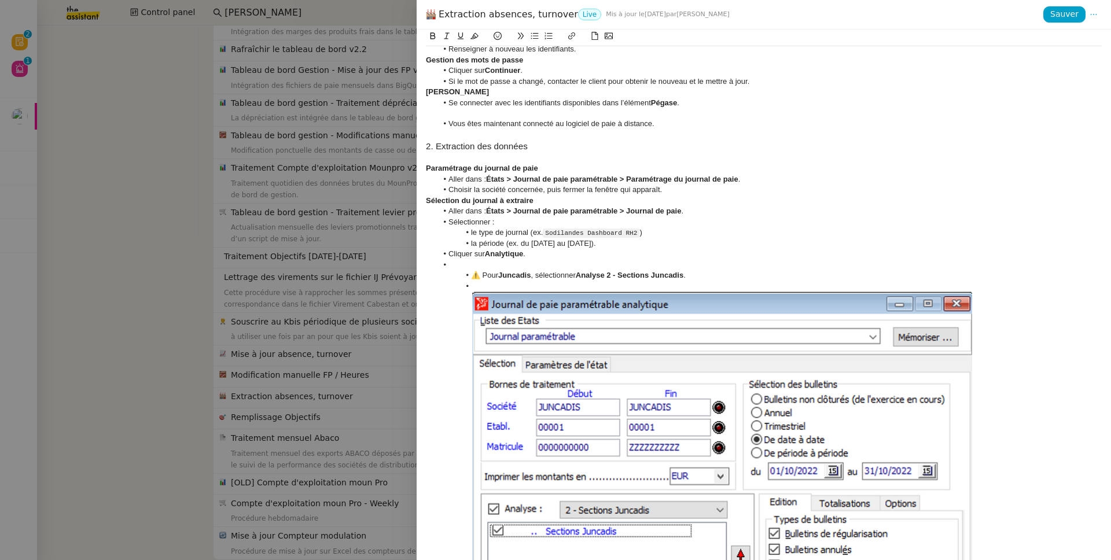
scroll to position [298, 0]
click at [559, 398] on img at bounding box center [721, 490] width 501 height 400
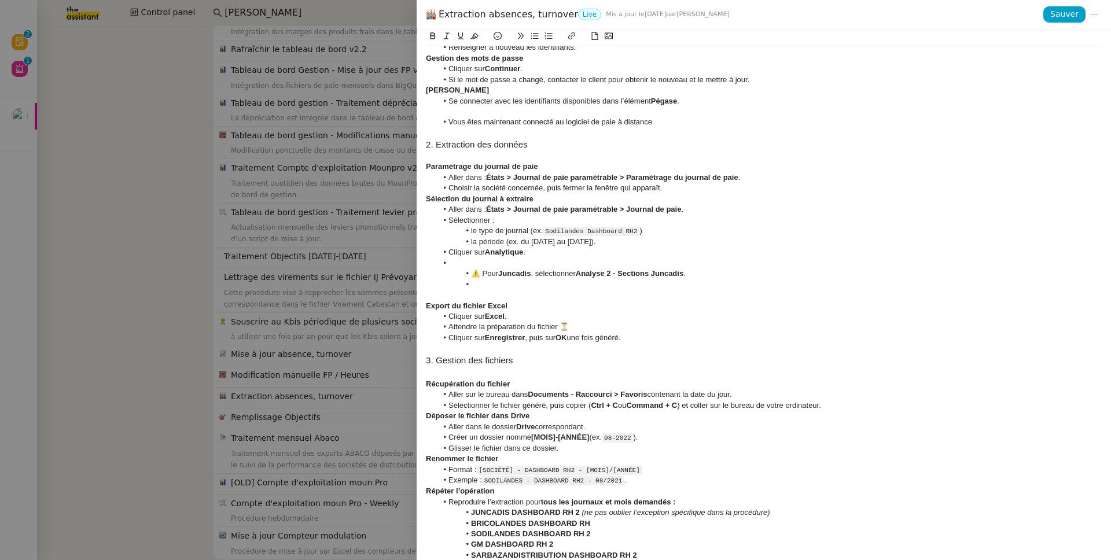
click at [499, 281] on li at bounding box center [769, 284] width 665 height 10
click at [462, 264] on li at bounding box center [769, 263] width 665 height 10
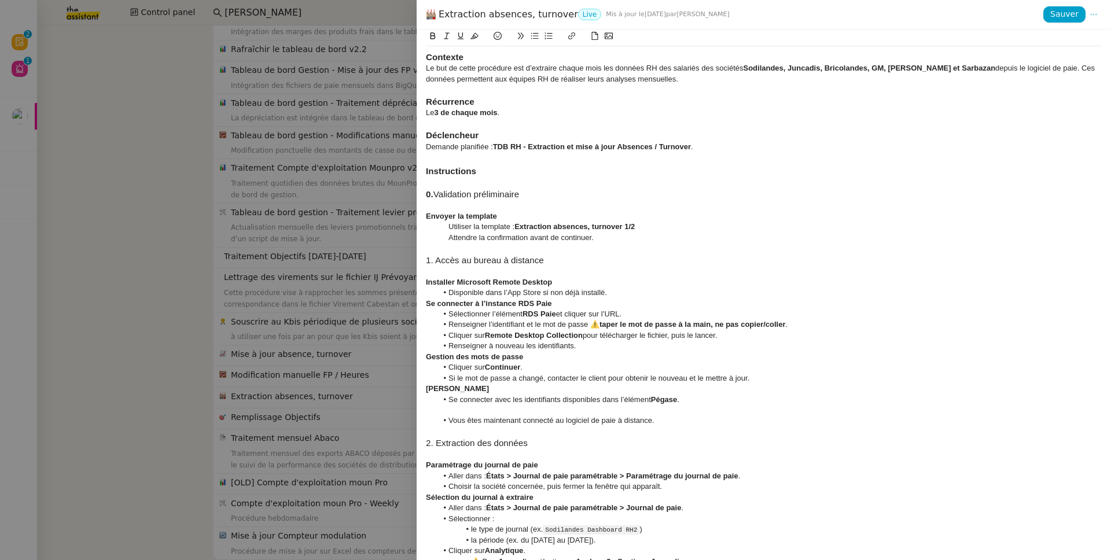
scroll to position [239, 0]
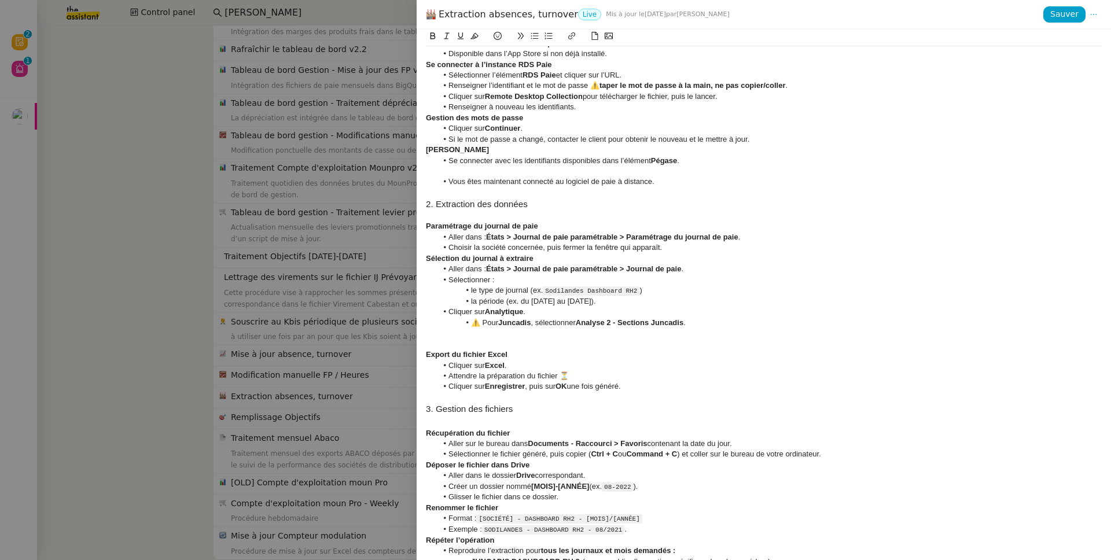
click at [568, 170] on div at bounding box center [764, 171] width 676 height 10
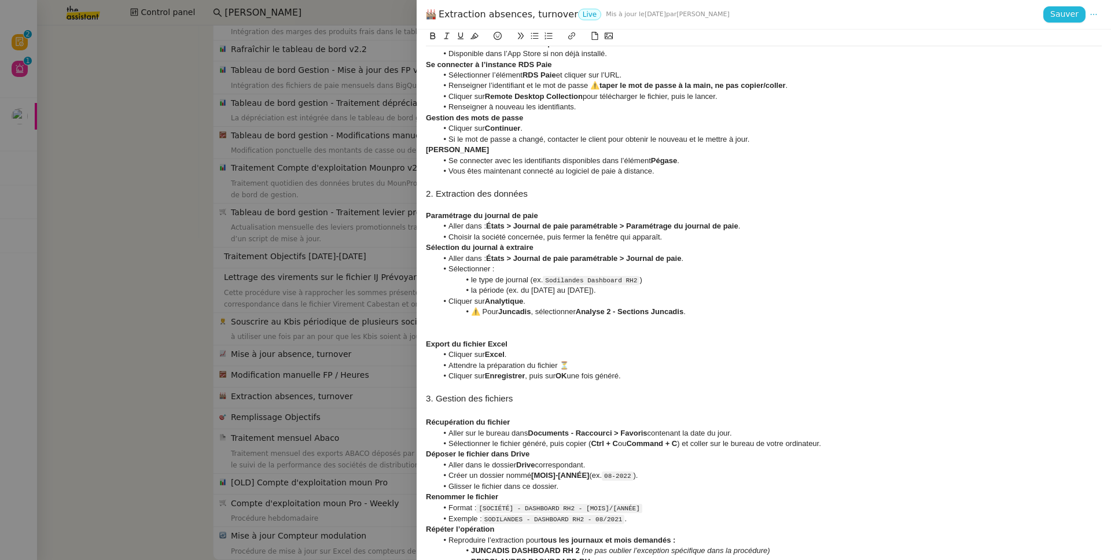
click at [850, 13] on span "Sauver" at bounding box center [1064, 14] width 28 height 13
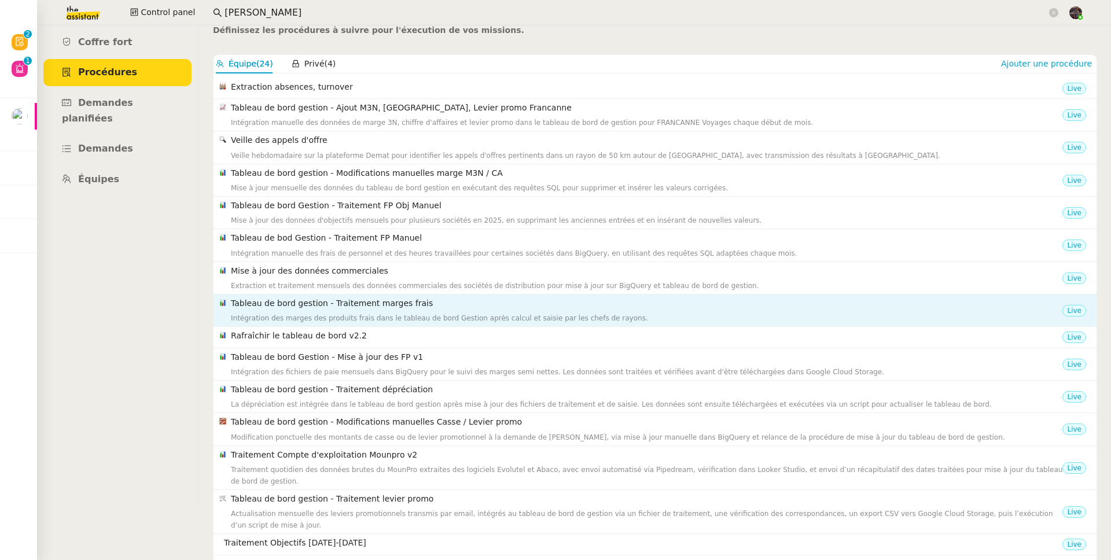
scroll to position [0, 0]
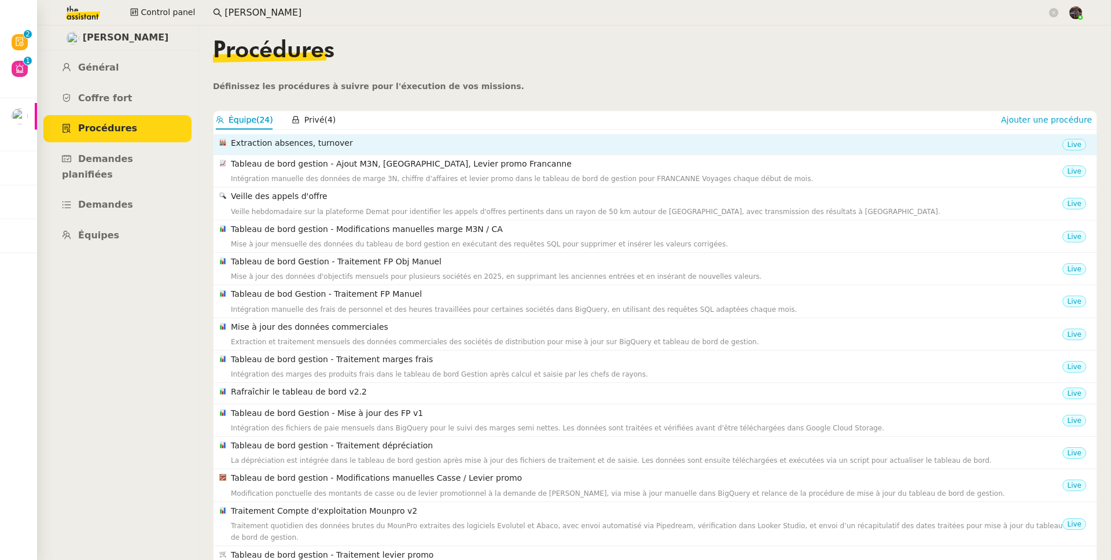
click at [363, 150] on div "Extraction absences, turnover" at bounding box center [646, 145] width 831 height 16
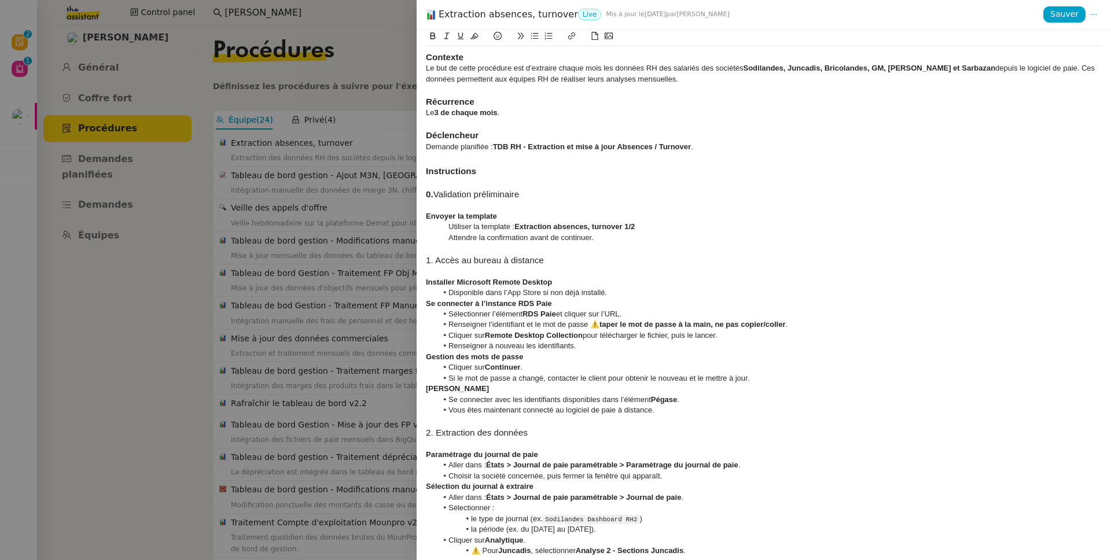
click at [173, 282] on div at bounding box center [555, 280] width 1111 height 560
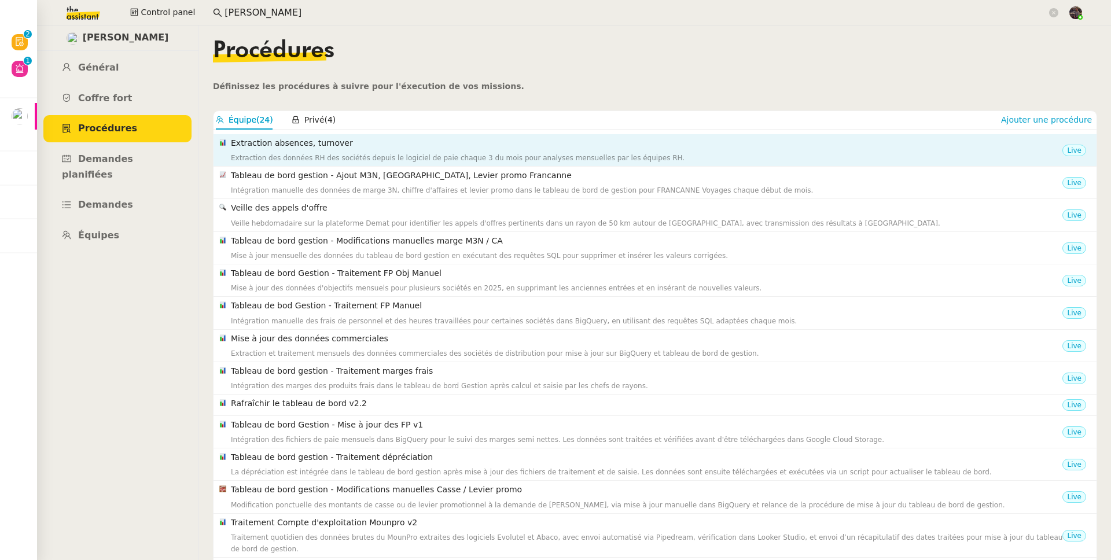
click at [534, 157] on div "Extraction des données RH des sociétés depuis le logiciel de paie chaque 3 du m…" at bounding box center [646, 158] width 831 height 12
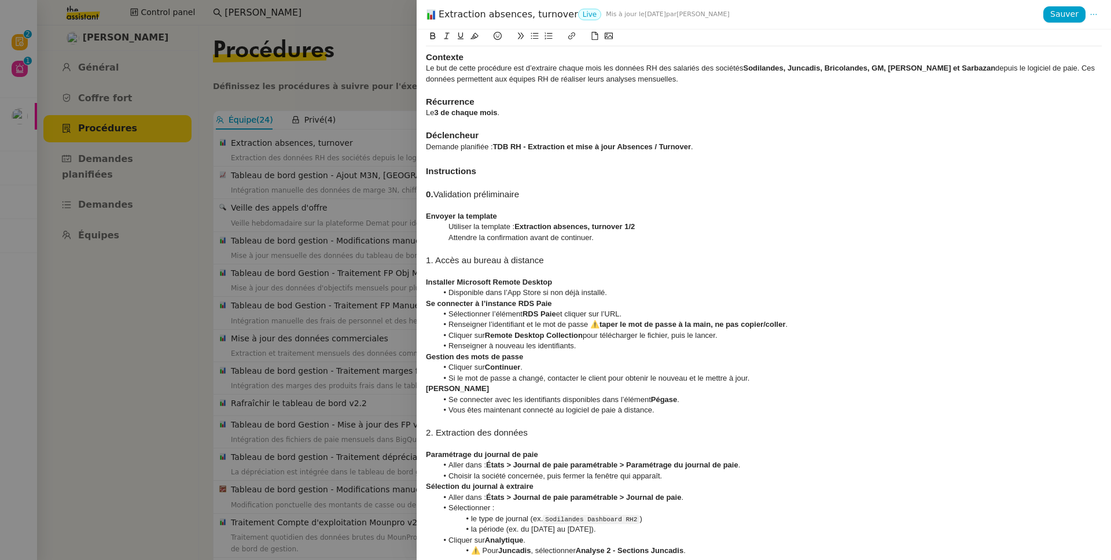
scroll to position [368, 0]
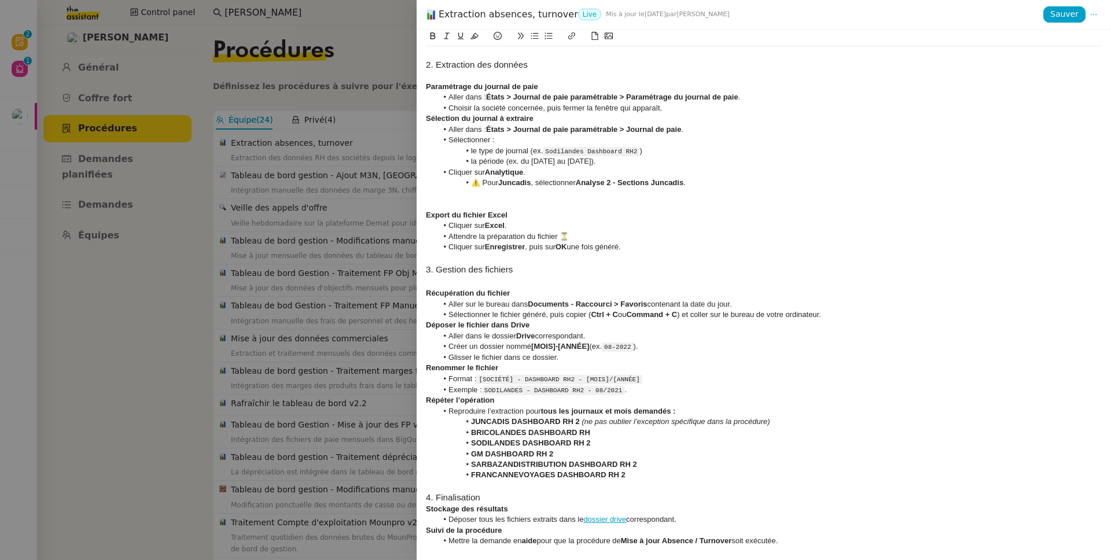
click at [577, 200] on div at bounding box center [764, 204] width 676 height 10
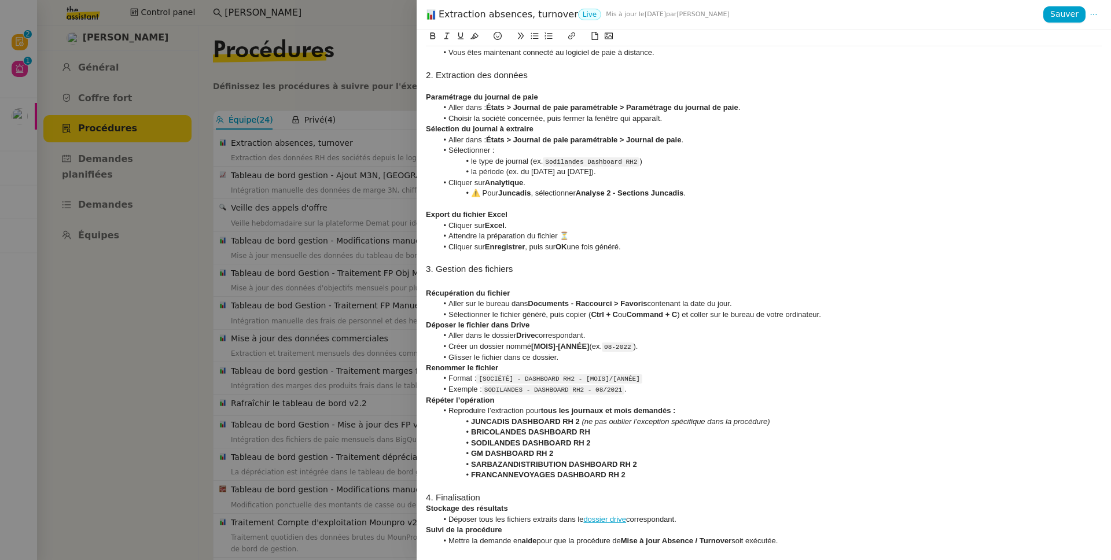
scroll to position [357, 0]
click at [428, 281] on h3 at bounding box center [764, 281] width 676 height 13
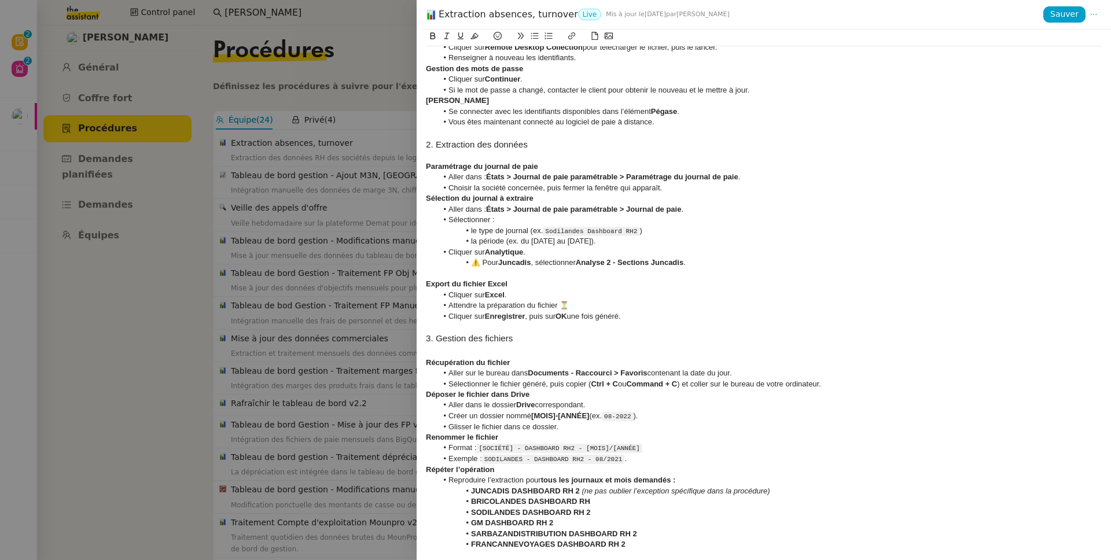
scroll to position [0, 0]
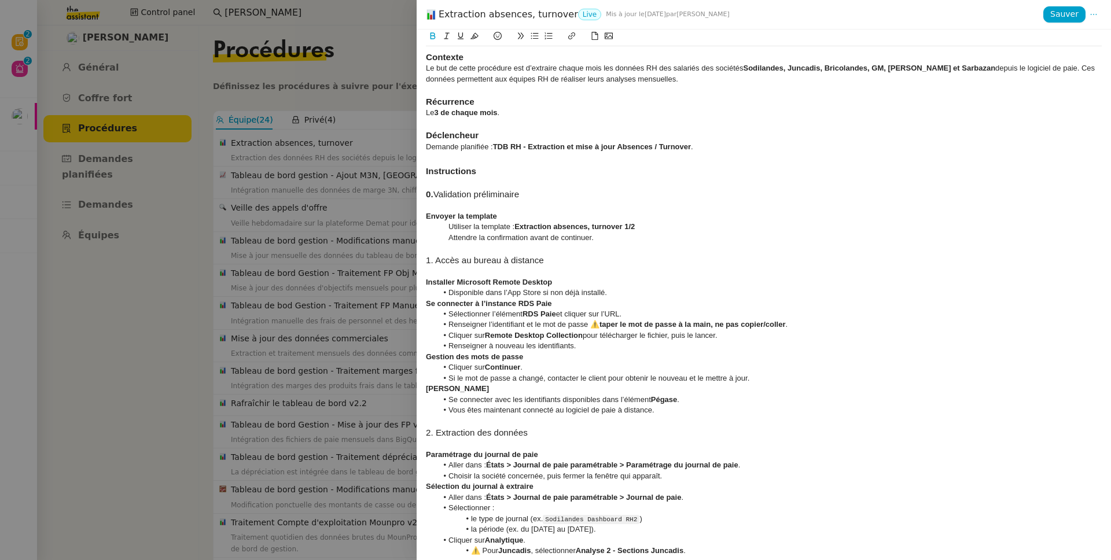
click at [432, 197] on strong "0." at bounding box center [430, 194] width 8 height 10
click at [582, 229] on strong "Extraction absences, turnover 1/2" at bounding box center [574, 226] width 120 height 9
click at [431, 193] on strong "." at bounding box center [431, 194] width 2 height 10
click at [841, 191] on h3 "0. Validation préliminaire" at bounding box center [764, 194] width 676 height 13
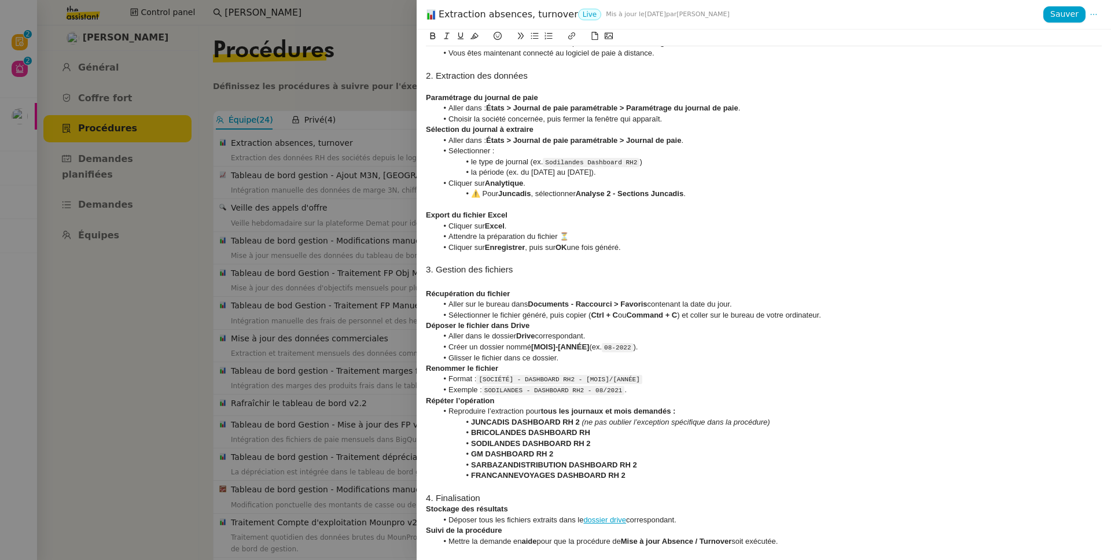
scroll to position [357, 0]
click at [850, 12] on span "Sauver" at bounding box center [1064, 14] width 28 height 13
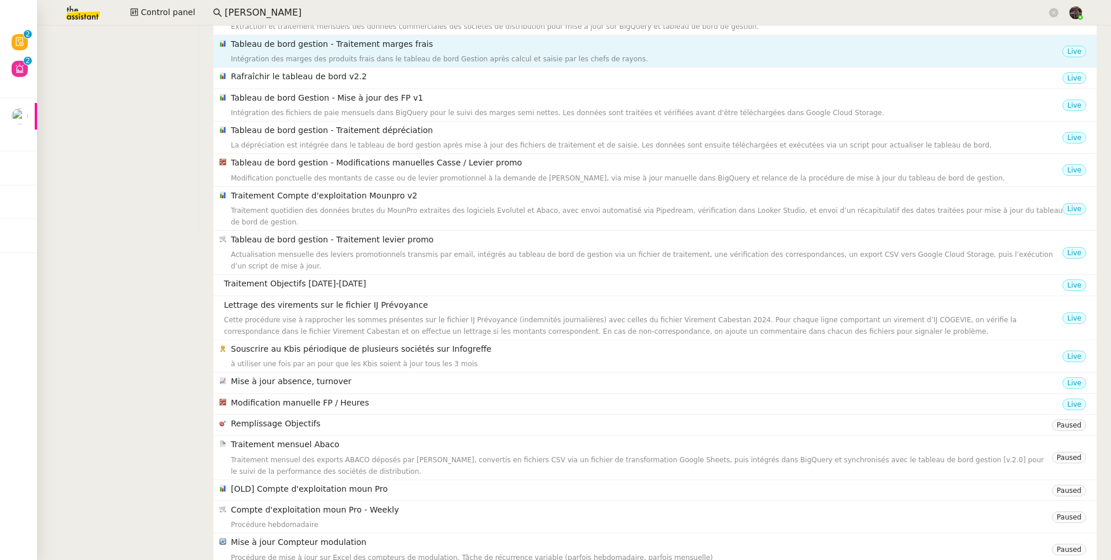
scroll to position [340, 0]
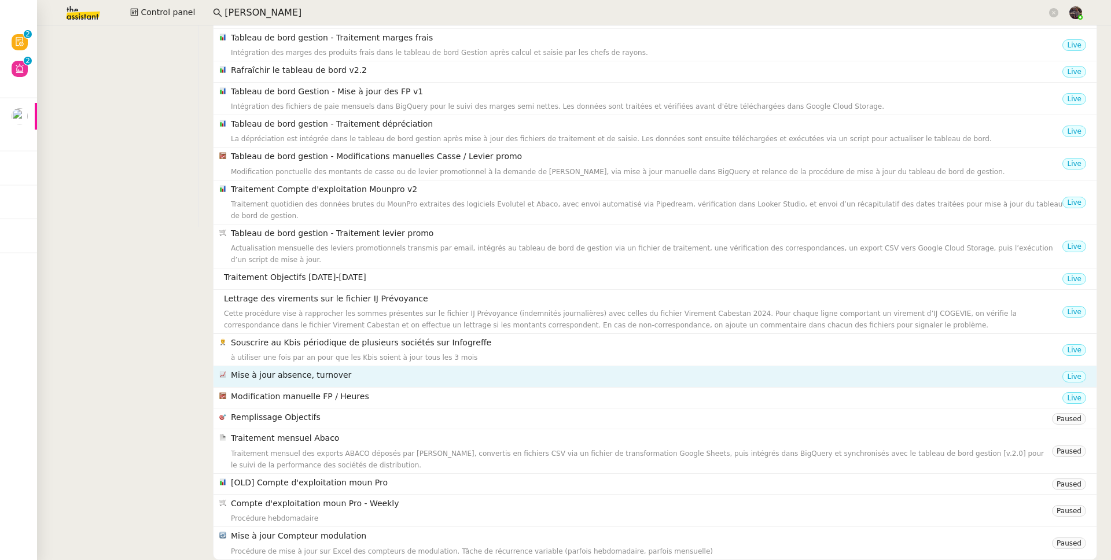
click at [372, 374] on h4 "Mise à jour absence, turnover" at bounding box center [646, 374] width 831 height 13
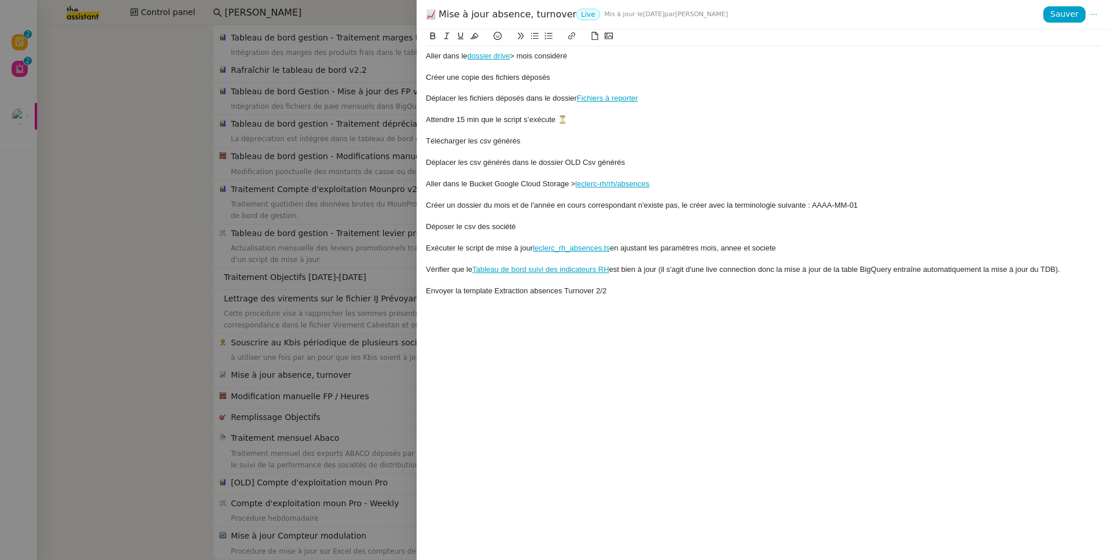
click at [117, 404] on div at bounding box center [555, 280] width 1111 height 560
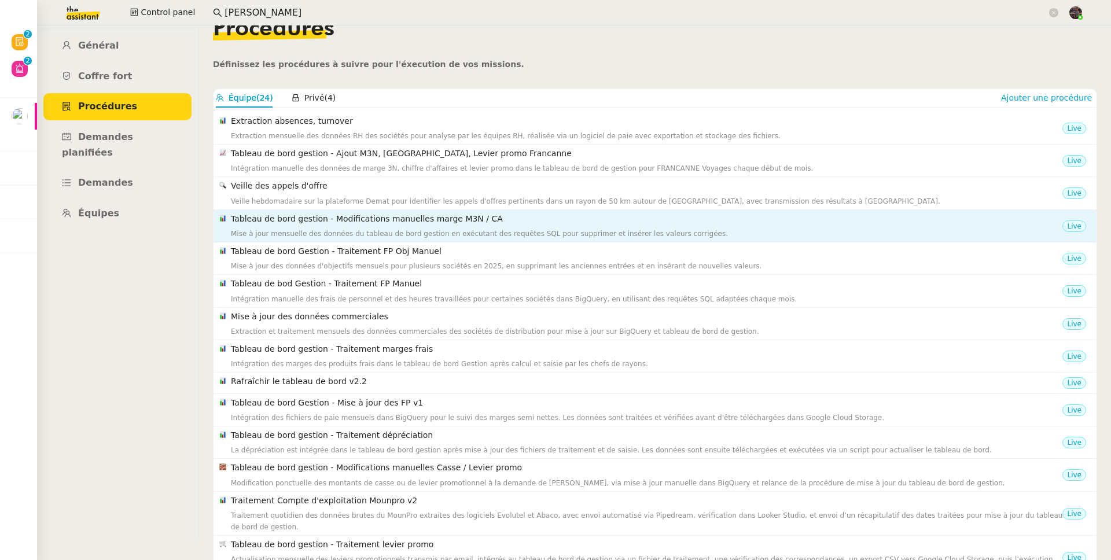
scroll to position [269, 0]
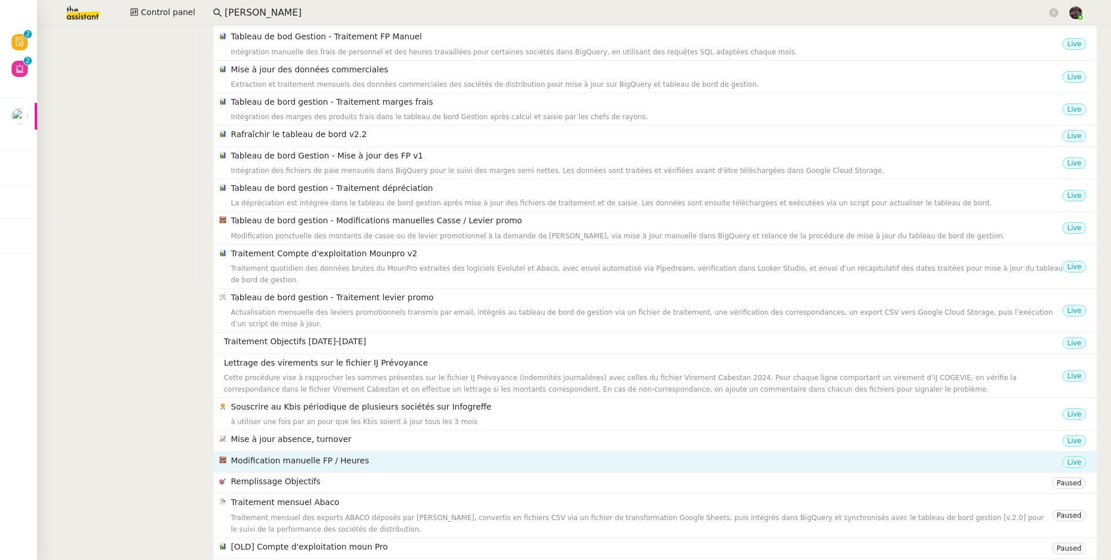
click at [345, 436] on h4 "Modification manuelle FP / Heures" at bounding box center [646, 460] width 831 height 13
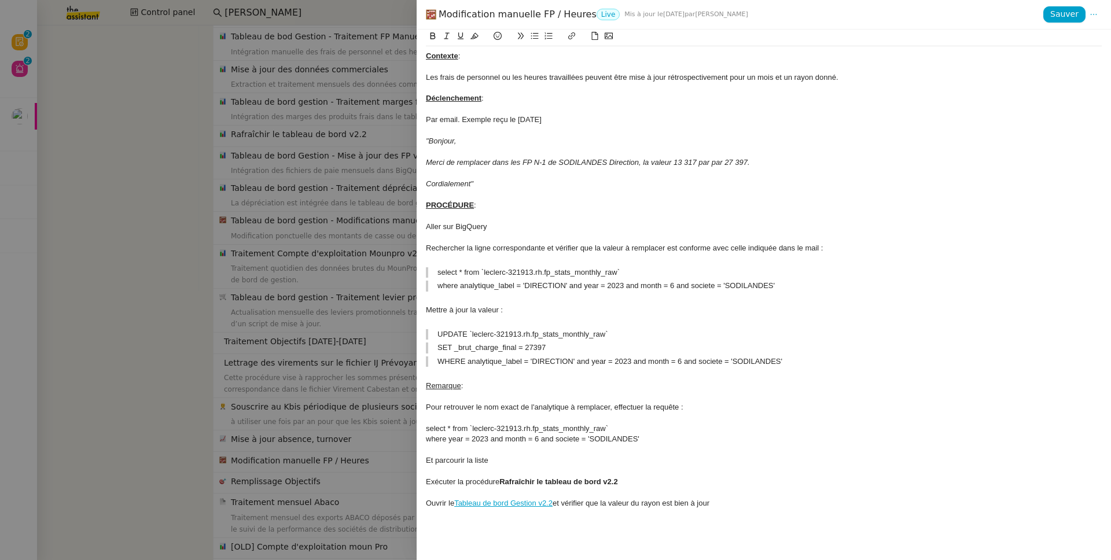
click at [268, 425] on div at bounding box center [555, 280] width 1111 height 560
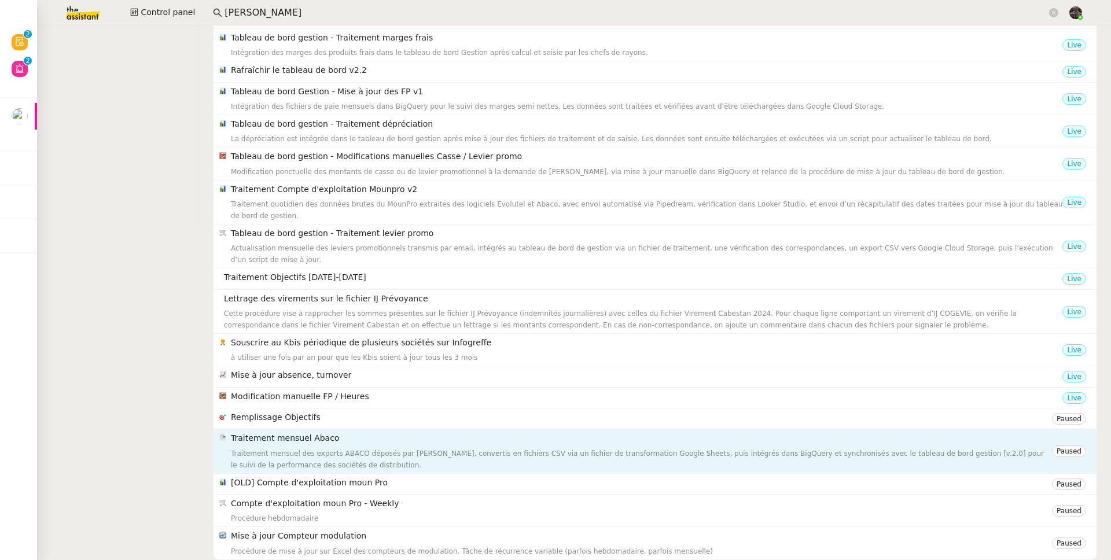
scroll to position [0, 0]
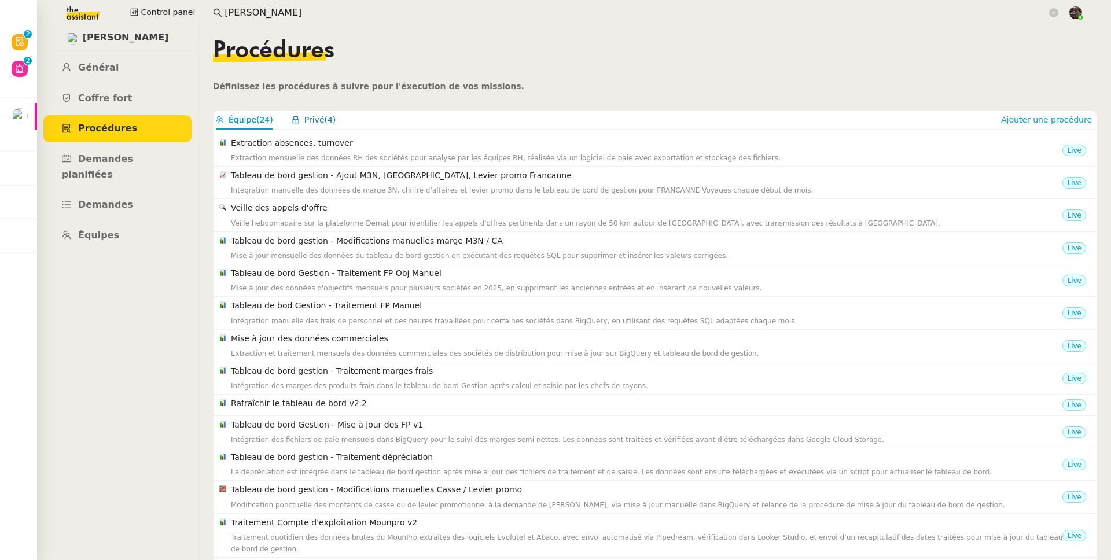
click at [311, 122] on span "Privé" at bounding box center [314, 119] width 20 height 9
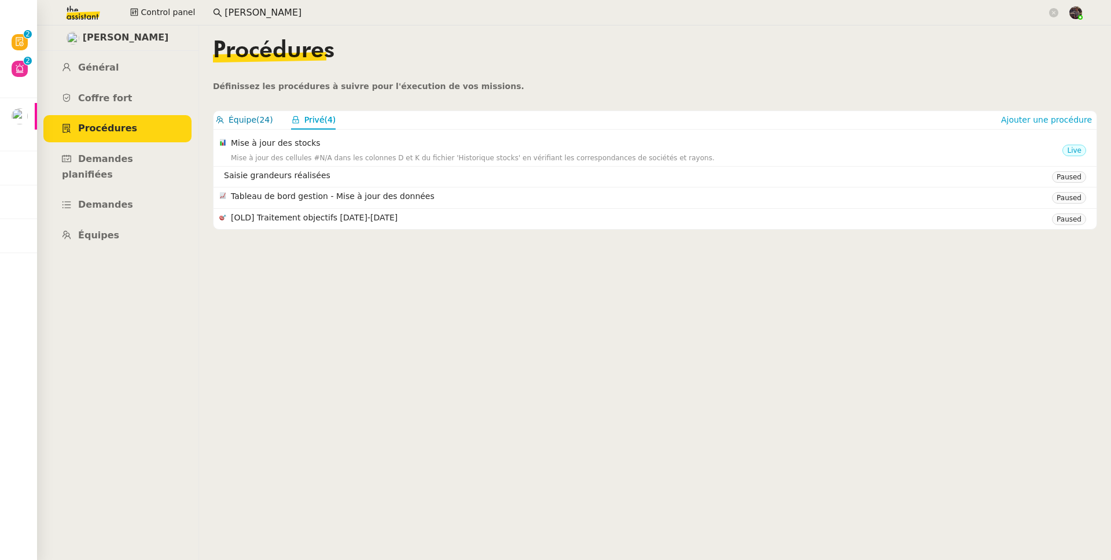
click at [250, 119] on span "Équipe" at bounding box center [242, 119] width 28 height 9
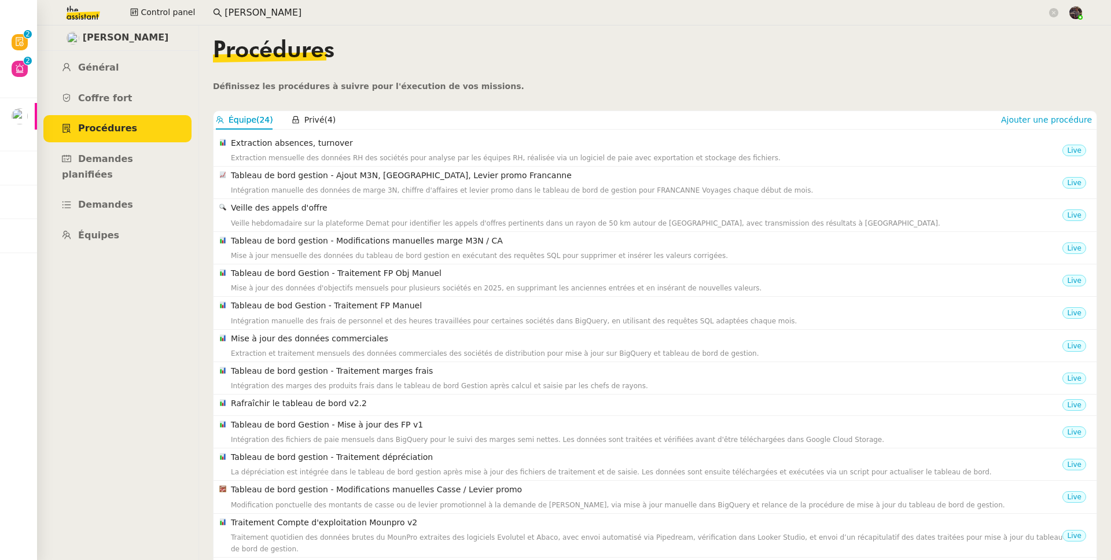
click at [256, 11] on input "guillaume farina" at bounding box center [635, 13] width 822 height 16
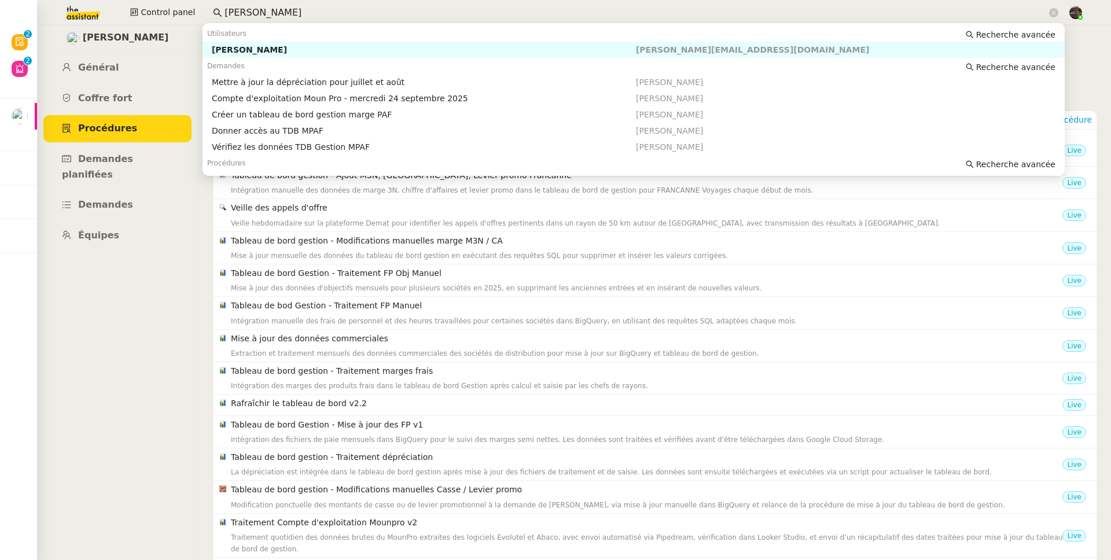
click at [256, 11] on input "guillaume farina" at bounding box center [635, 13] width 822 height 16
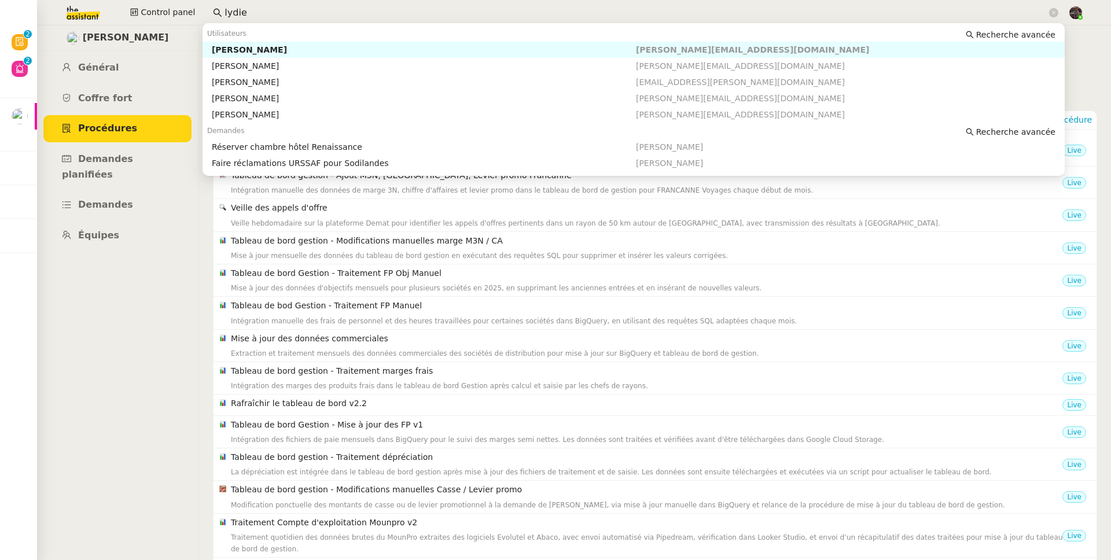
click at [263, 45] on div "[PERSON_NAME]" at bounding box center [424, 50] width 424 height 10
type input "lydie"
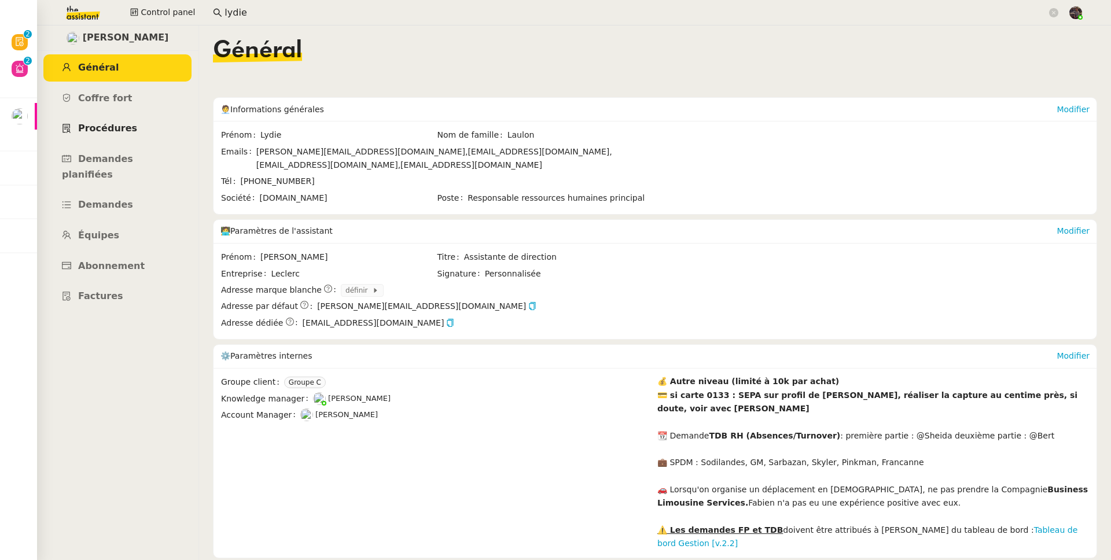
click at [121, 124] on span "Procédures" at bounding box center [107, 128] width 59 height 11
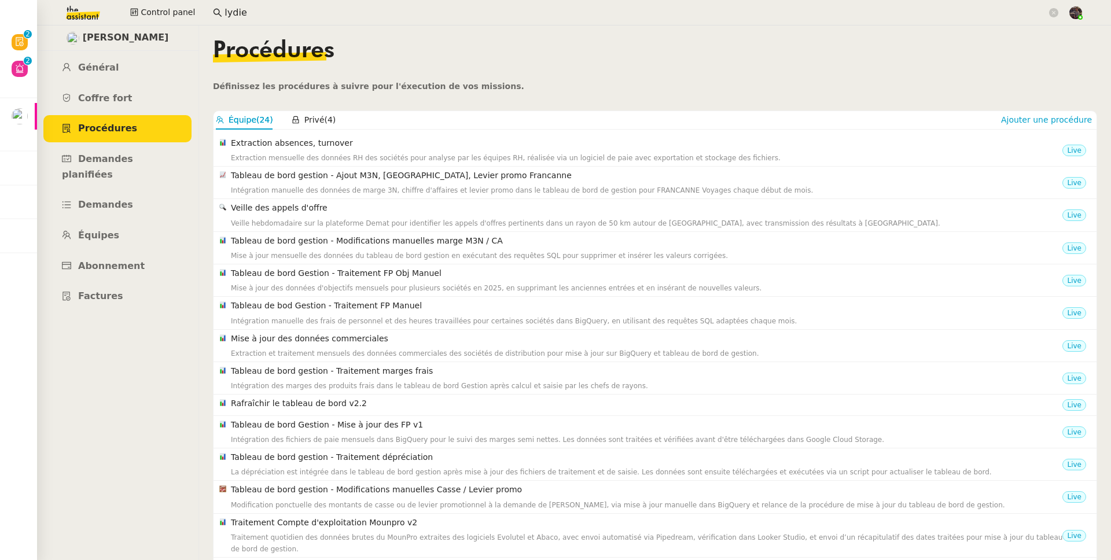
click at [335, 116] on div "Équipe (24) Privé (4)" at bounding box center [606, 120] width 780 height 18
click at [323, 117] on button "Privé (4)" at bounding box center [314, 119] width 45 height 13
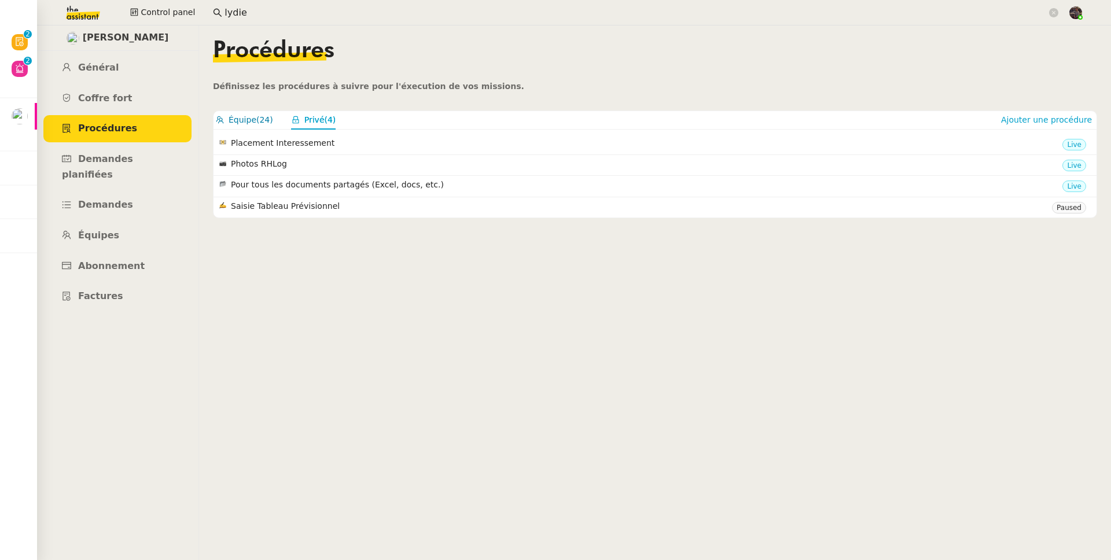
click at [253, 125] on button "Équipe (24)" at bounding box center [244, 119] width 57 height 13
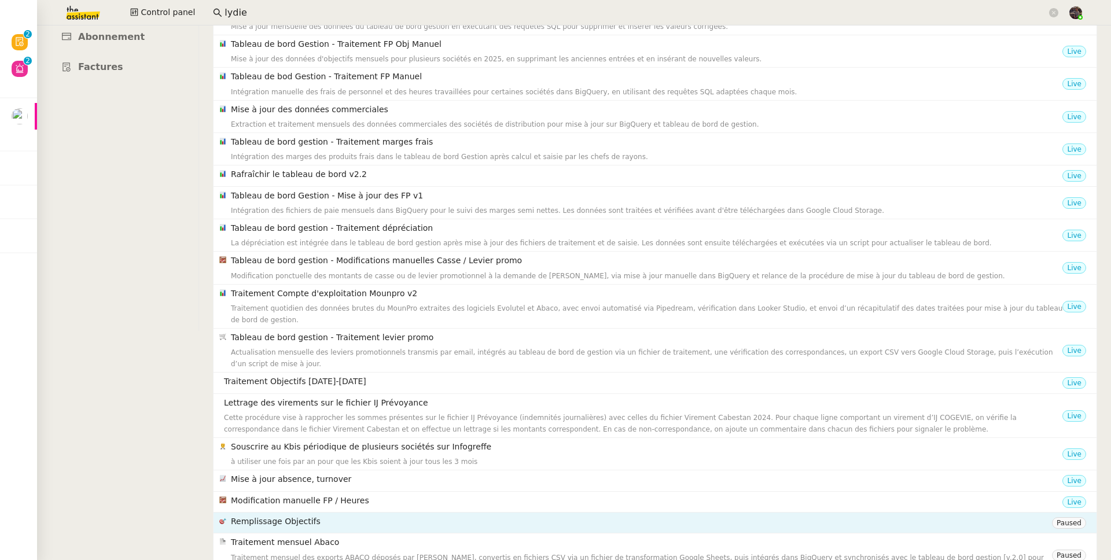
scroll to position [340, 0]
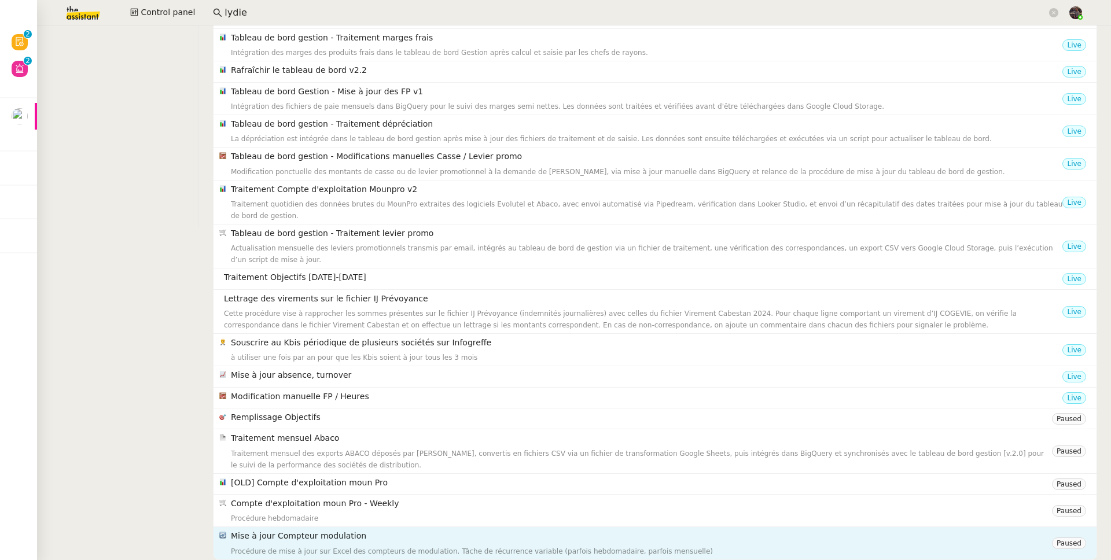
click at [381, 436] on div "Procédure de mise à jour sur Excel des compteurs de modulation. Tâche de récurr…" at bounding box center [641, 551] width 821 height 12
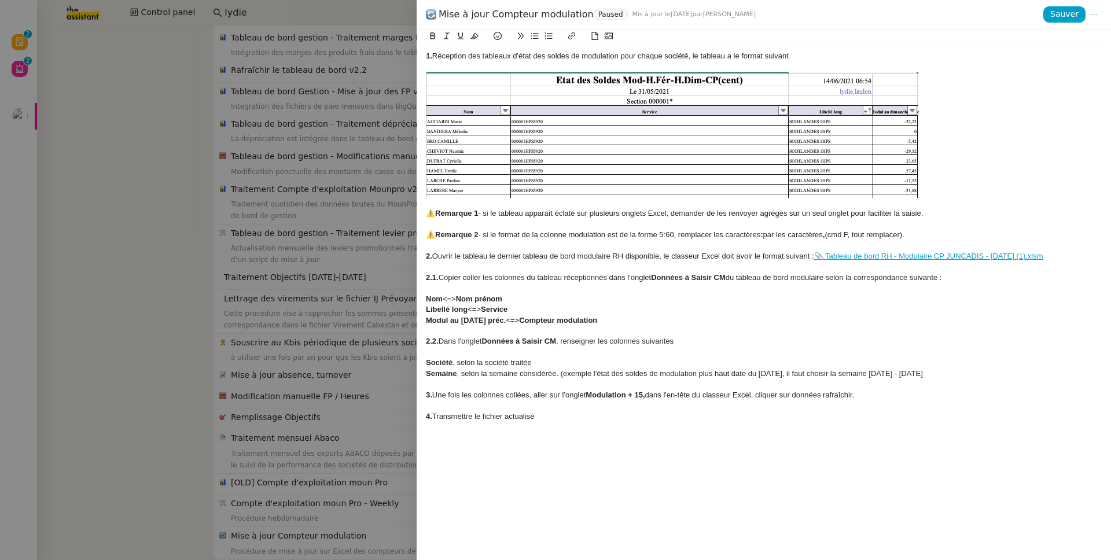
click at [234, 428] on div at bounding box center [555, 280] width 1111 height 560
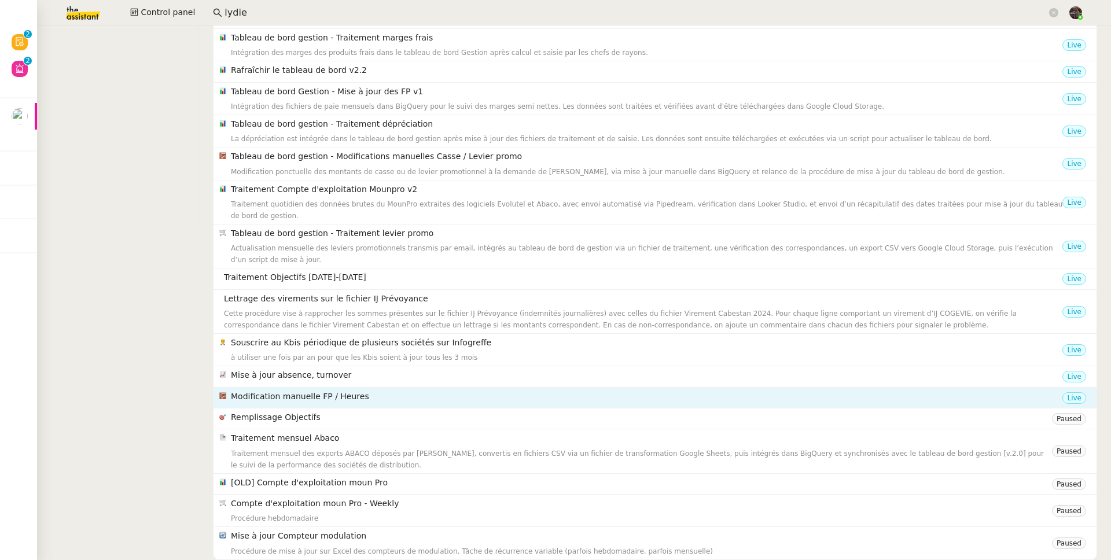
scroll to position [0, 0]
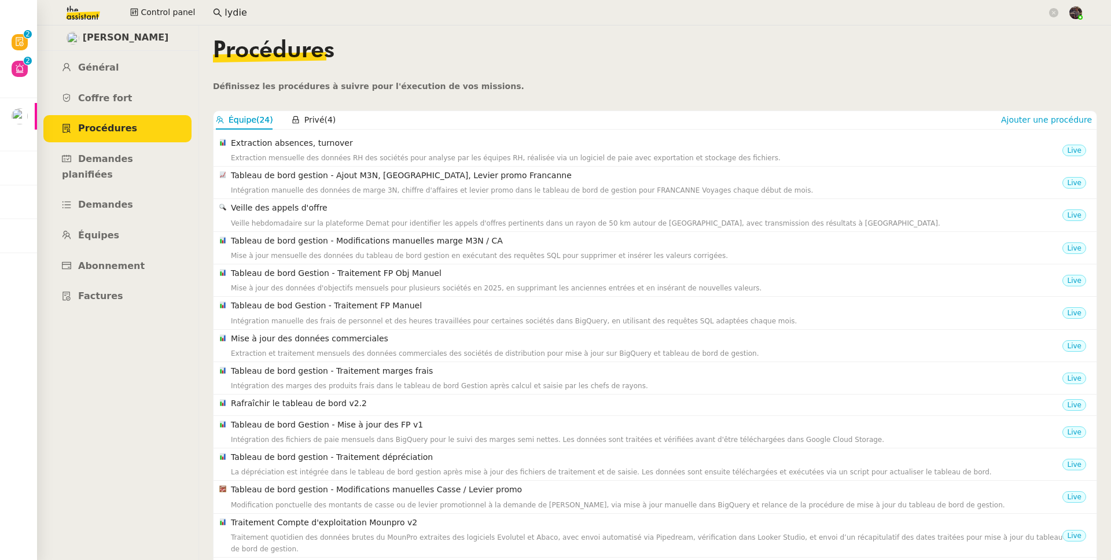
click at [322, 109] on nz-content "Procédures Définissez les procédures à suivre pour l'éxecution de vos missions.…" at bounding box center [655, 292] width 884 height 534
click at [320, 124] on span "Privé" at bounding box center [314, 119] width 20 height 9
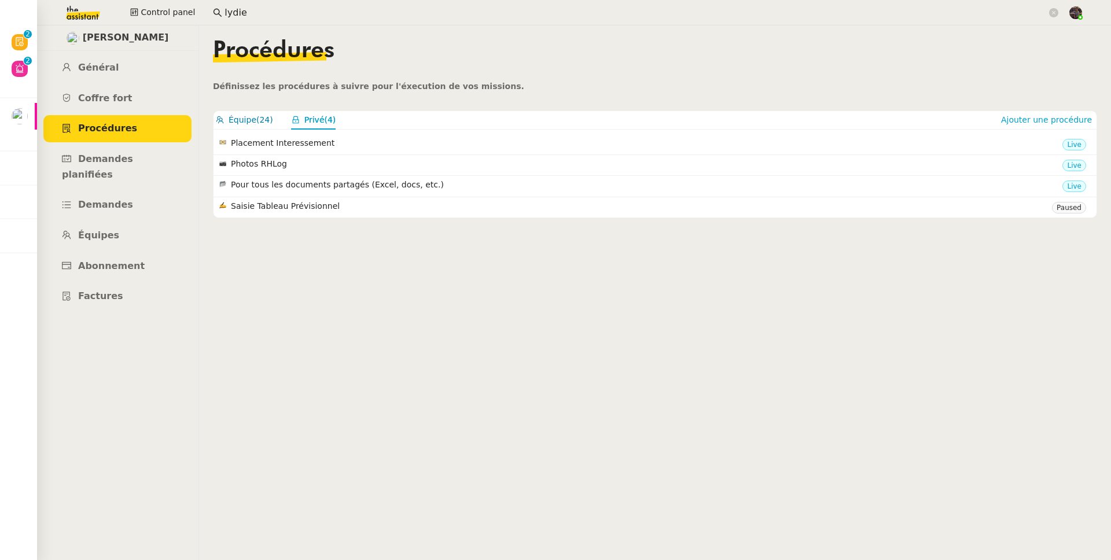
click at [246, 121] on span "Équipe" at bounding box center [242, 119] width 28 height 9
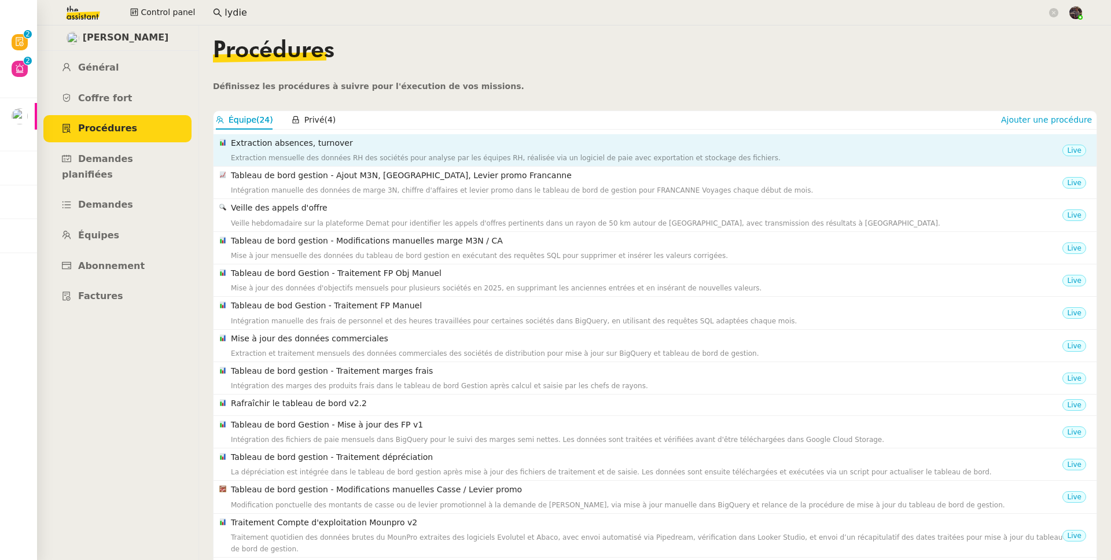
click at [300, 149] on h4 "Extraction absences, turnover" at bounding box center [646, 143] width 831 height 13
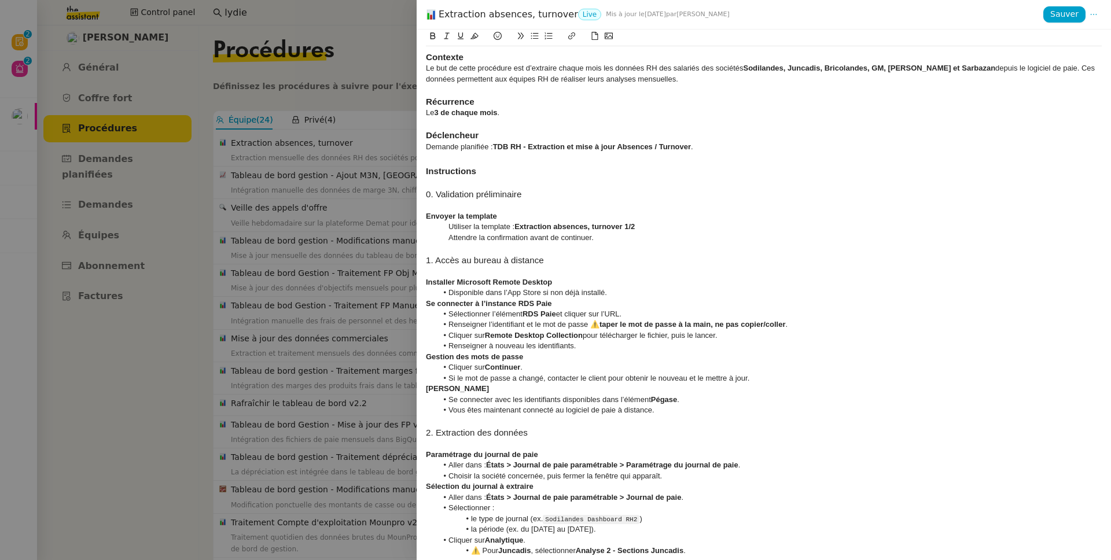
click at [758, 222] on div "Utiliser la template : Extraction absences, turnover 1/2" at bounding box center [764, 227] width 676 height 10
click at [545, 224] on strong "Extraction absences, turnover 1/2" at bounding box center [574, 226] width 120 height 9
drag, startPoint x: 545, startPoint y: 224, endPoint x: 672, endPoint y: 227, distance: 126.7
click at [672, 227] on div "Utiliser la template : Extraction absences, turnover 1/2" at bounding box center [764, 227] width 676 height 10
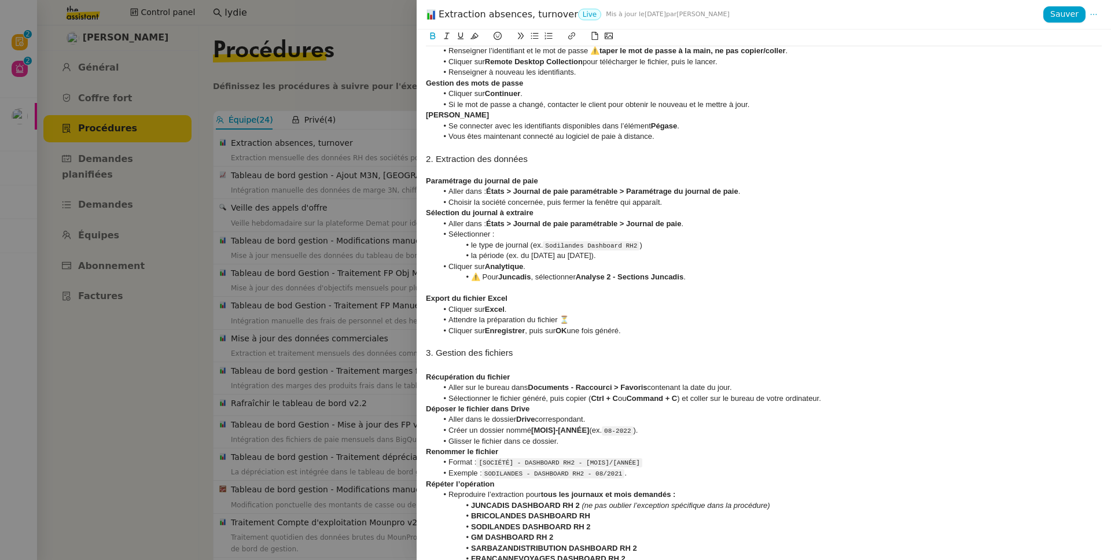
scroll to position [357, 0]
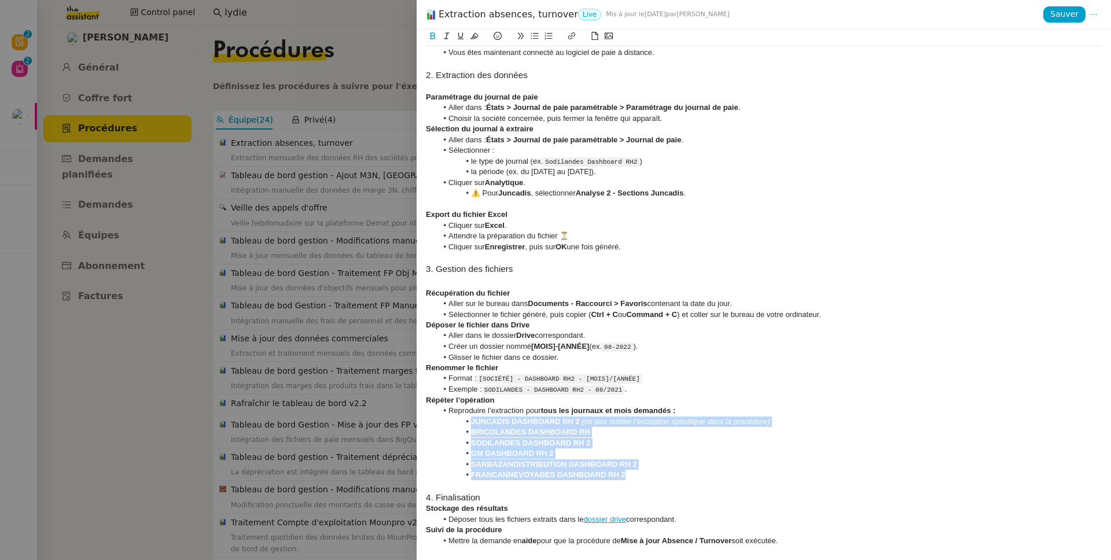
drag, startPoint x: 635, startPoint y: 474, endPoint x: 450, endPoint y: 424, distance: 191.3
click at [450, 424] on ul "Reproduire l’extraction pour tous les journaux et mois demandés : JUNCADIS DASH…" at bounding box center [764, 442] width 676 height 75
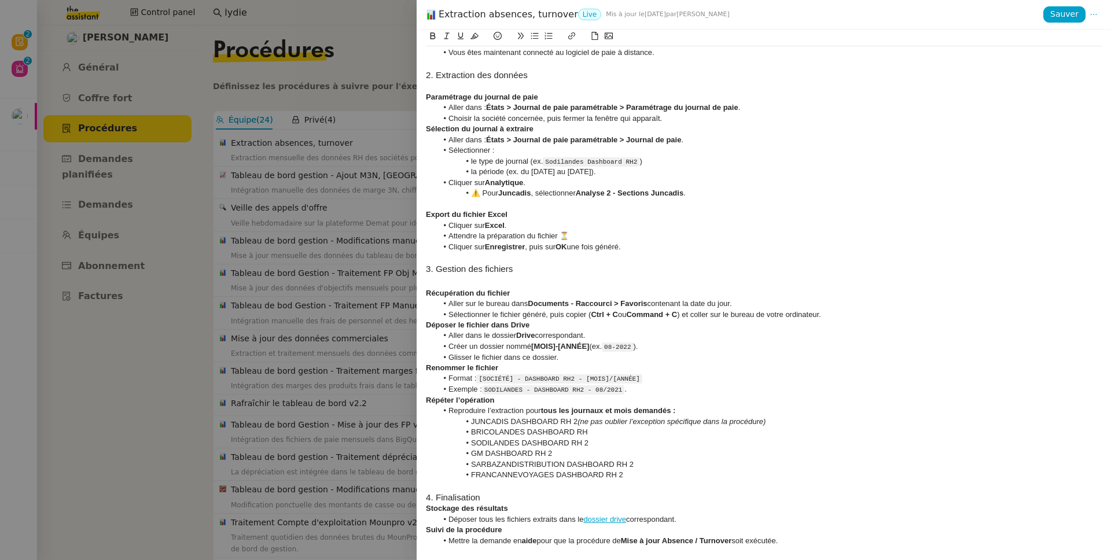
click at [739, 436] on li "SODILANDES DASHBOARD RH 2" at bounding box center [769, 443] width 665 height 10
click at [850, 17] on span "Sauver" at bounding box center [1064, 14] width 28 height 13
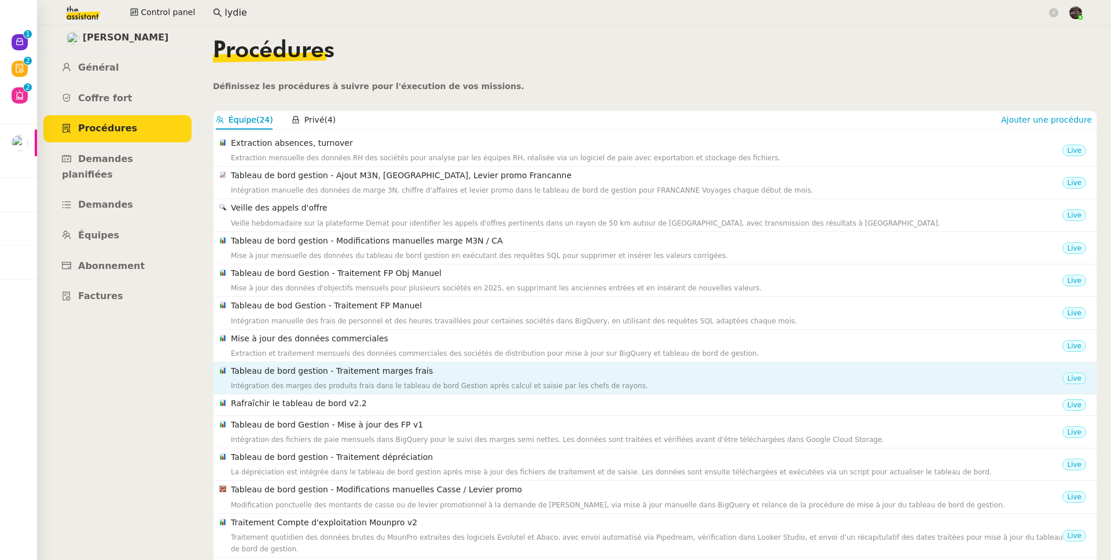
scroll to position [109, 0]
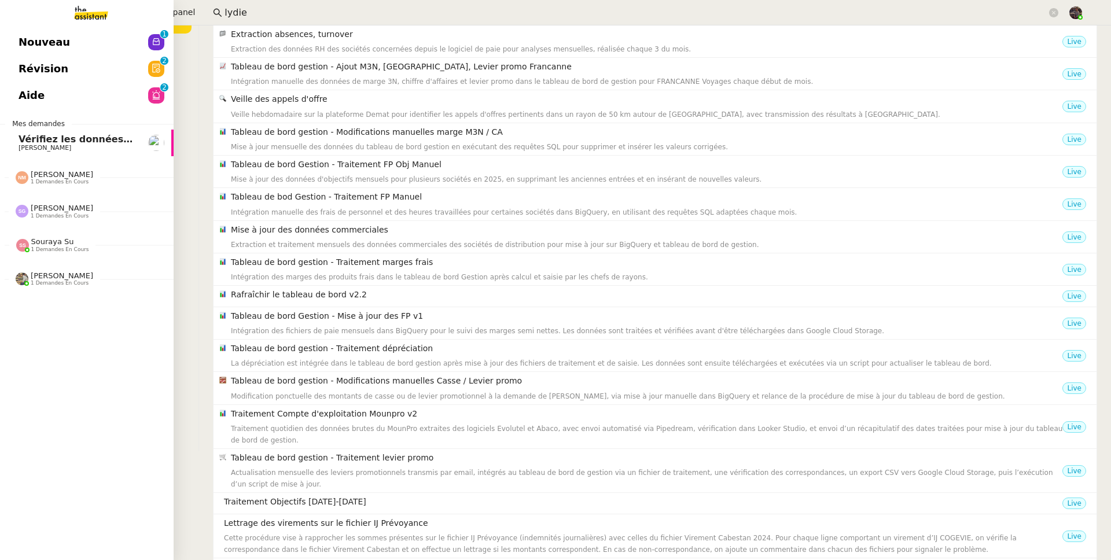
click at [96, 19] on img at bounding box center [82, 12] width 90 height 25
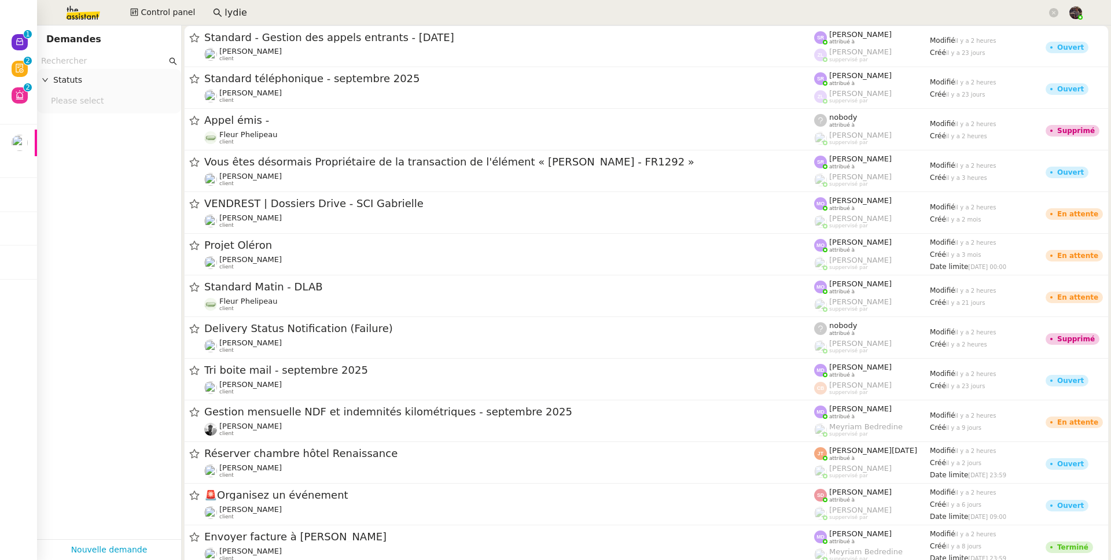
click at [110, 54] on input "text" at bounding box center [104, 60] width 126 height 13
click at [238, 14] on input "lydie" at bounding box center [635, 13] width 822 height 16
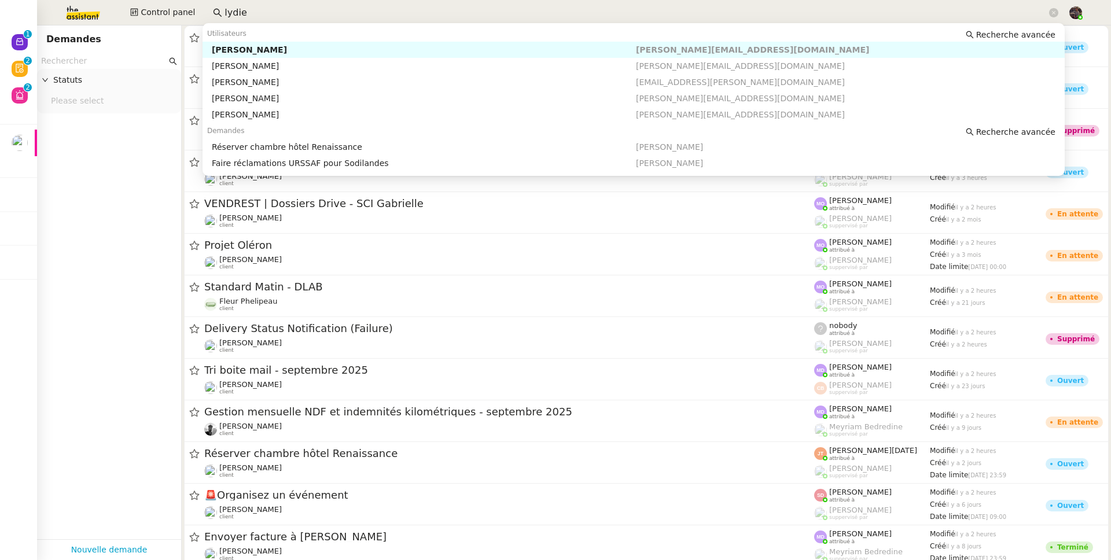
click at [256, 49] on div "[PERSON_NAME]" at bounding box center [424, 50] width 424 height 10
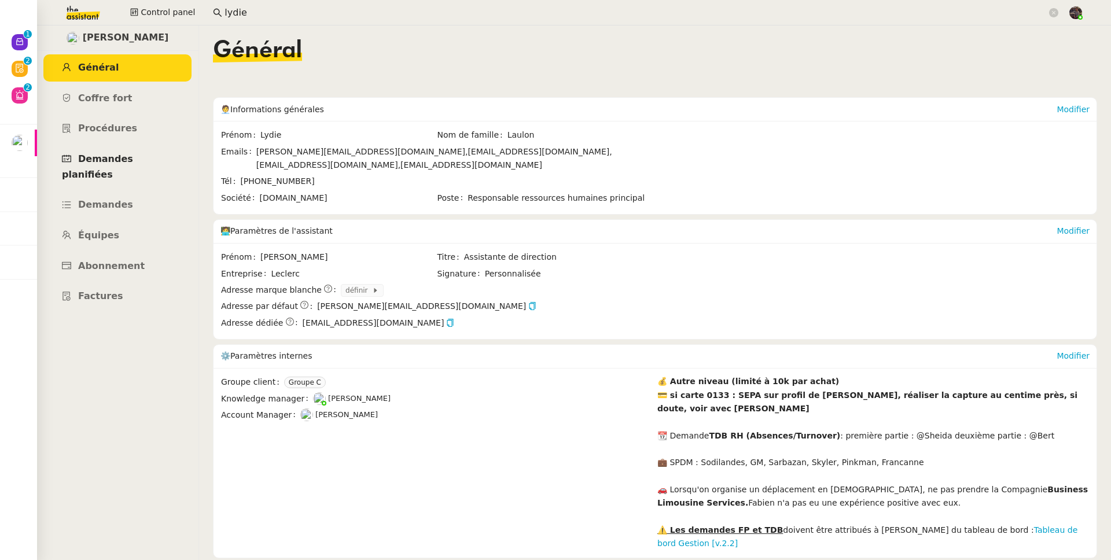
click at [117, 161] on span "Demandes planifiées" at bounding box center [97, 166] width 71 height 27
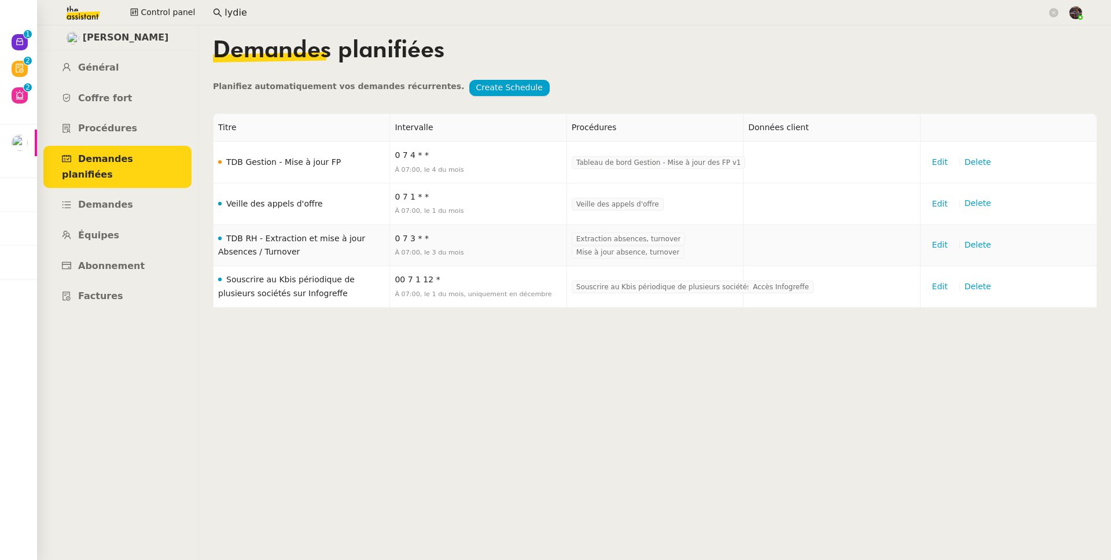
click at [615, 237] on span "Extraction absences, turnover" at bounding box center [628, 239] width 105 height 12
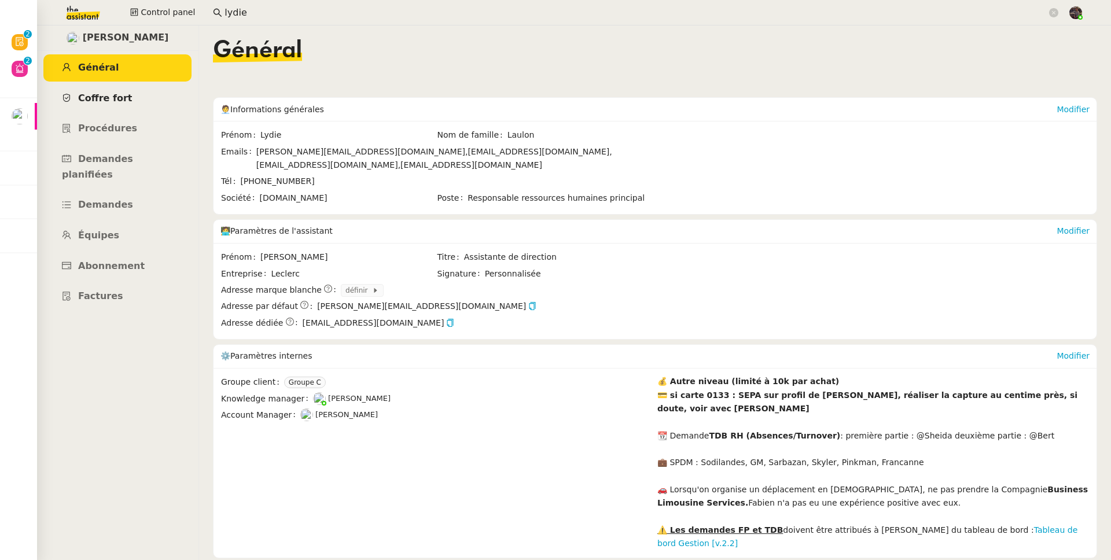
click at [126, 93] on link "Coffre fort" at bounding box center [117, 98] width 148 height 27
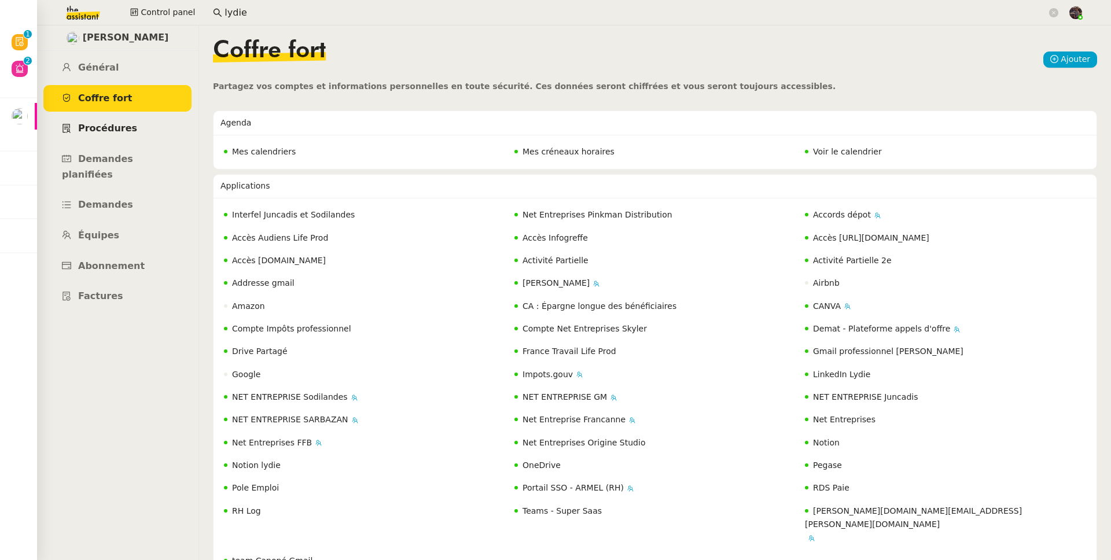
click at [128, 132] on span "Procédures" at bounding box center [107, 128] width 59 height 11
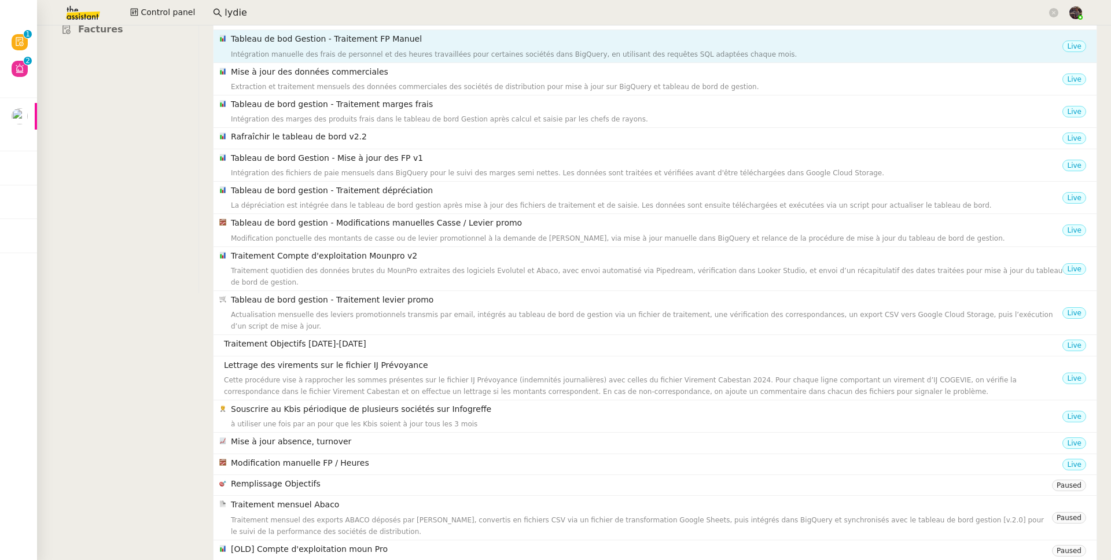
scroll to position [340, 0]
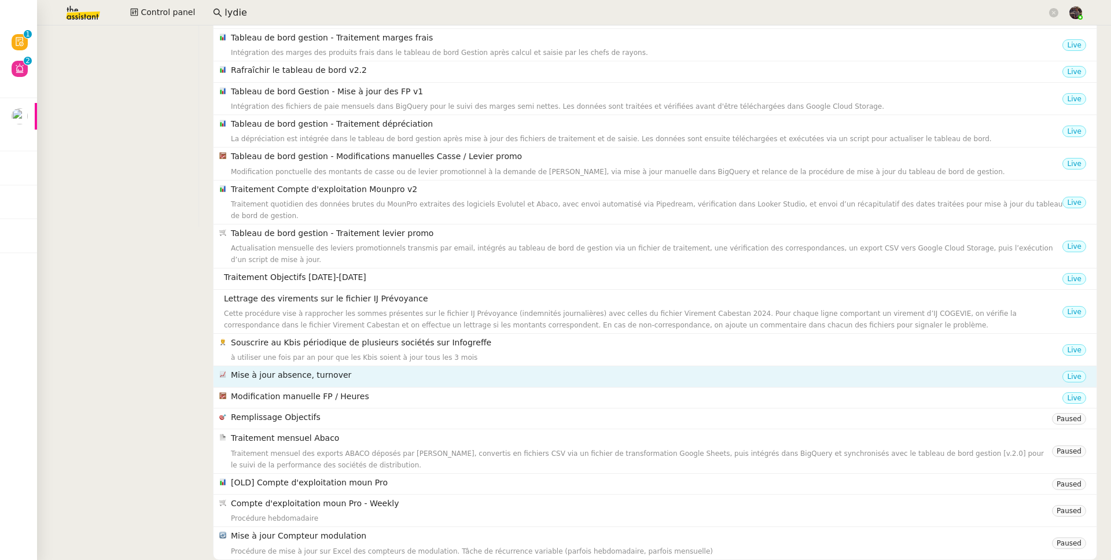
click at [294, 376] on div "Mise à jour absence, turnover" at bounding box center [646, 376] width 831 height 16
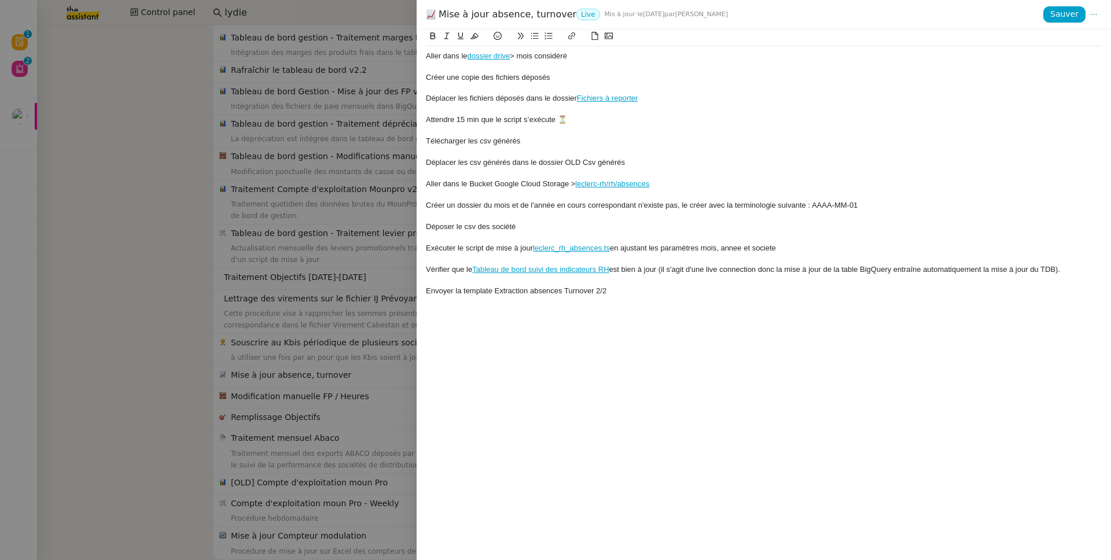
click at [626, 344] on div "Aller dans le dossier drive > mois considéré Créer une copie des fichiers dépos…" at bounding box center [763, 294] width 694 height 530
click at [640, 290] on div "Envoyer la template Extraction absences Turnover 2/2" at bounding box center [764, 291] width 676 height 10
click at [821, 414] on div "Aller dans le dossier drive > mois considéré Créer une copie des fichiers dépos…" at bounding box center [763, 294] width 694 height 530
click at [680, 270] on div "Vérifier que le Tableau de bord suivi des indicateurs RH est bien à jour (il s'…" at bounding box center [764, 269] width 676 height 10
click at [843, 253] on div at bounding box center [764, 258] width 676 height 10
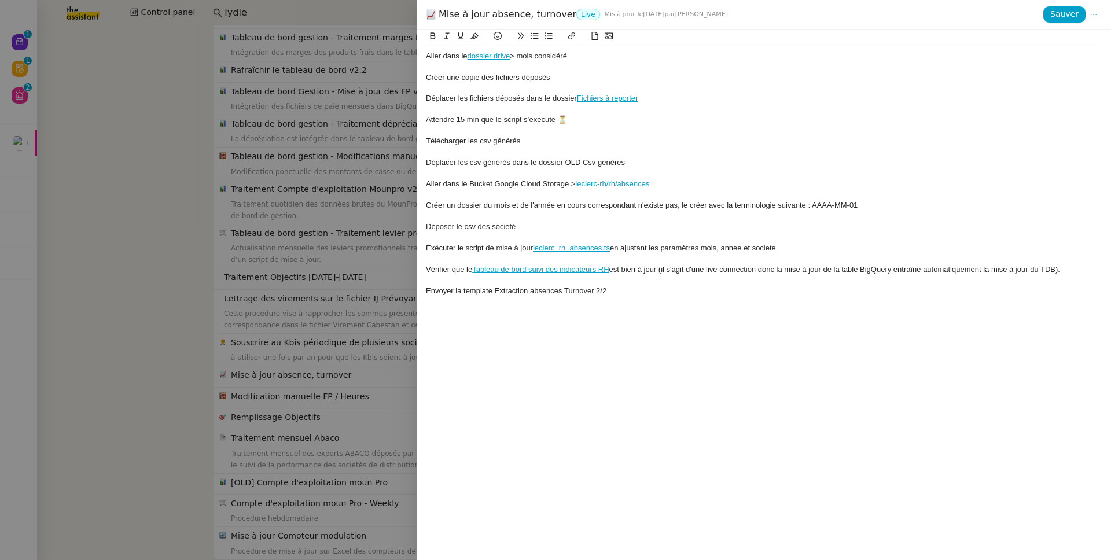
click at [494, 14] on div "Mise à jour absence, turnover Live Mis à jour le 5 juil. 2024 par Lydie L." at bounding box center [734, 14] width 617 height 13
click at [646, 146] on div "Télécharger les csv générés" at bounding box center [764, 141] width 676 height 10
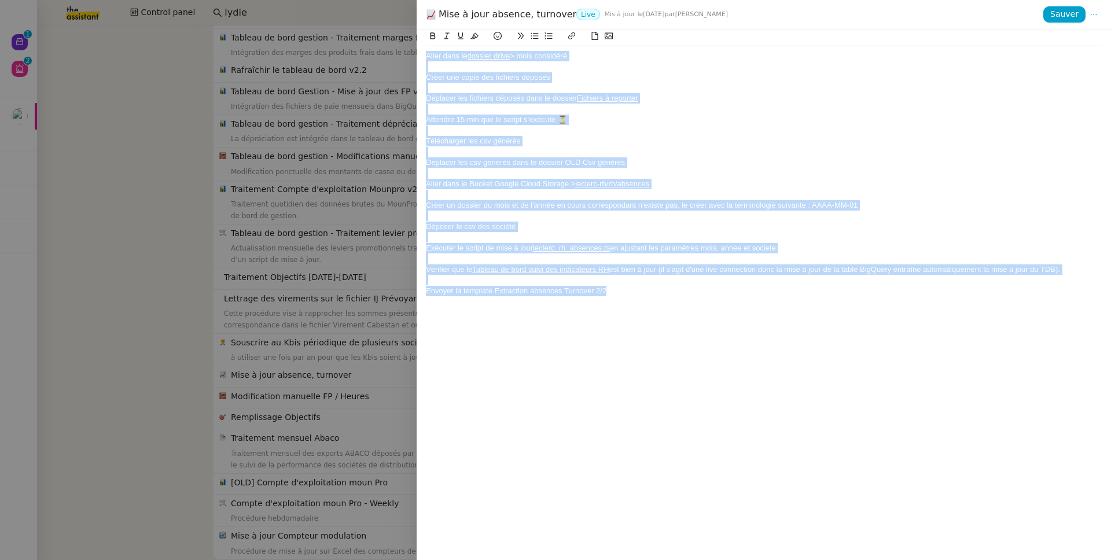
click at [692, 134] on div at bounding box center [764, 131] width 676 height 10
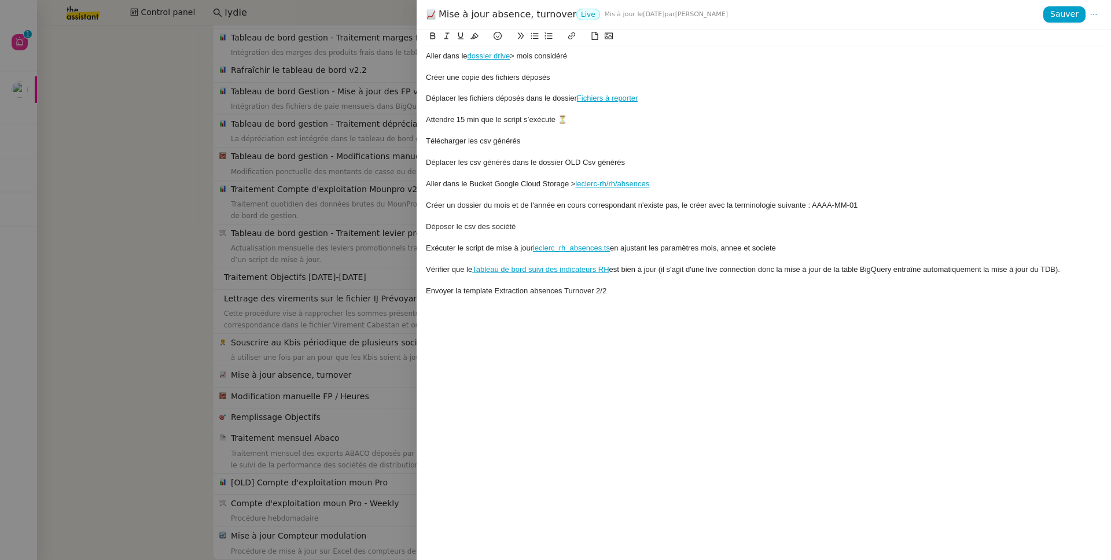
click at [729, 196] on div at bounding box center [764, 195] width 676 height 10
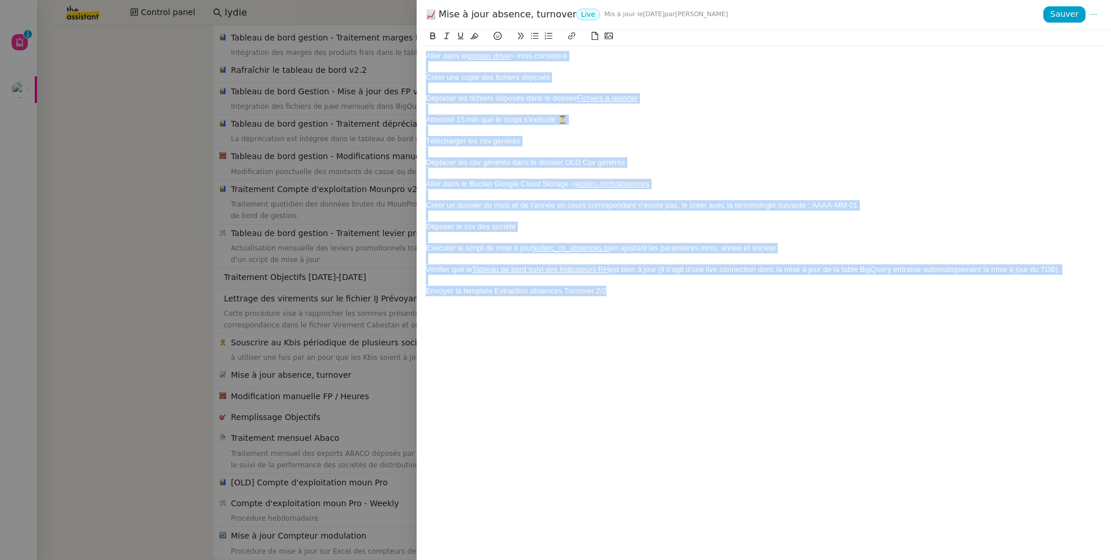
paste div
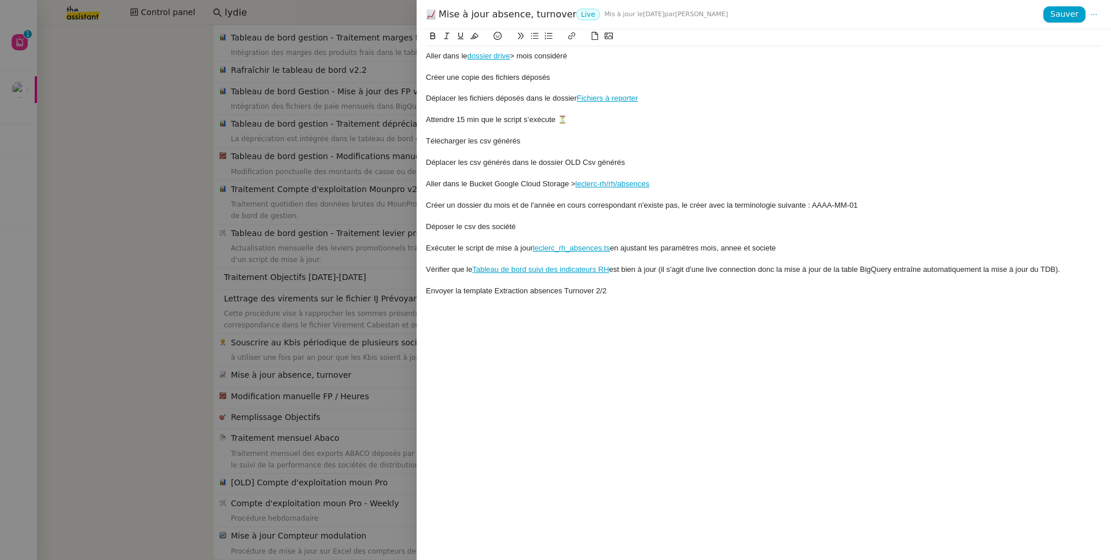
scroll to position [0, 0]
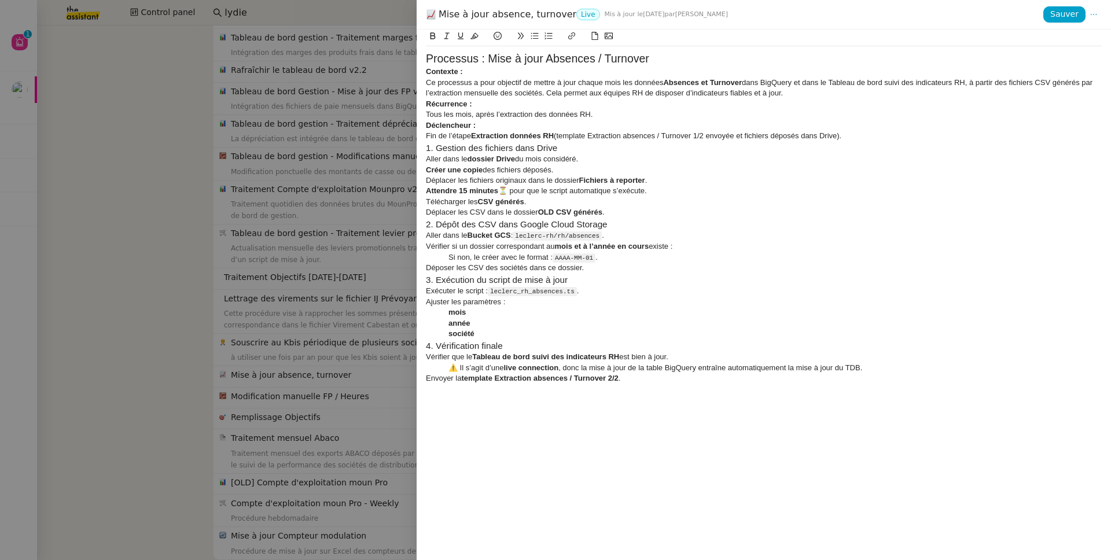
click at [646, 60] on h2 "Processus : Mise à jour Absences / Turnover" at bounding box center [764, 59] width 676 height 16
click at [657, 57] on h2 "Processus : Mise à jour Absences / Turnover" at bounding box center [764, 59] width 676 height 16
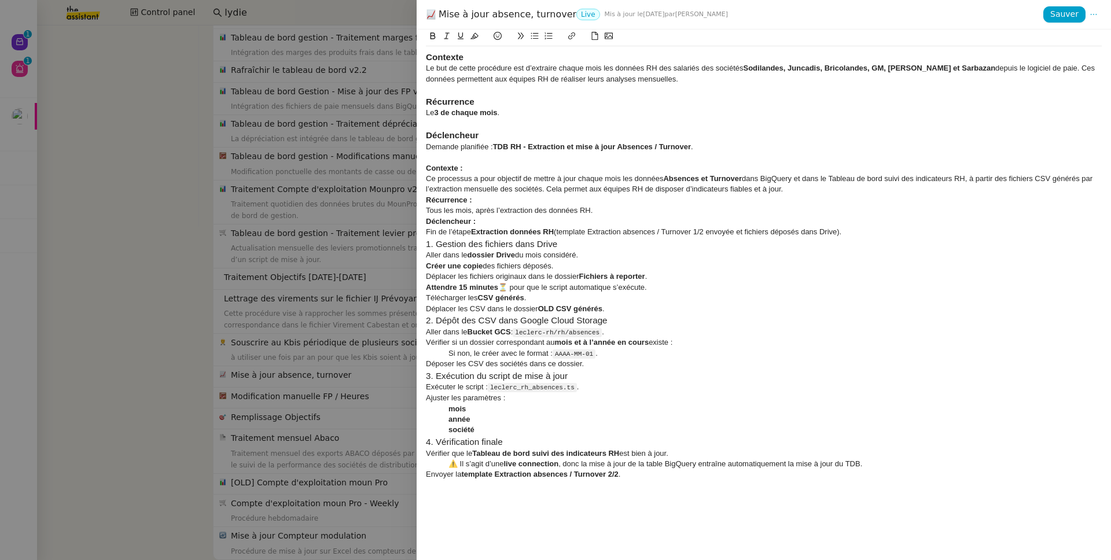
click at [452, 180] on div "Ce processus a pour objectif de mettre à jour chaque mois les données Absences …" at bounding box center [764, 184] width 676 height 21
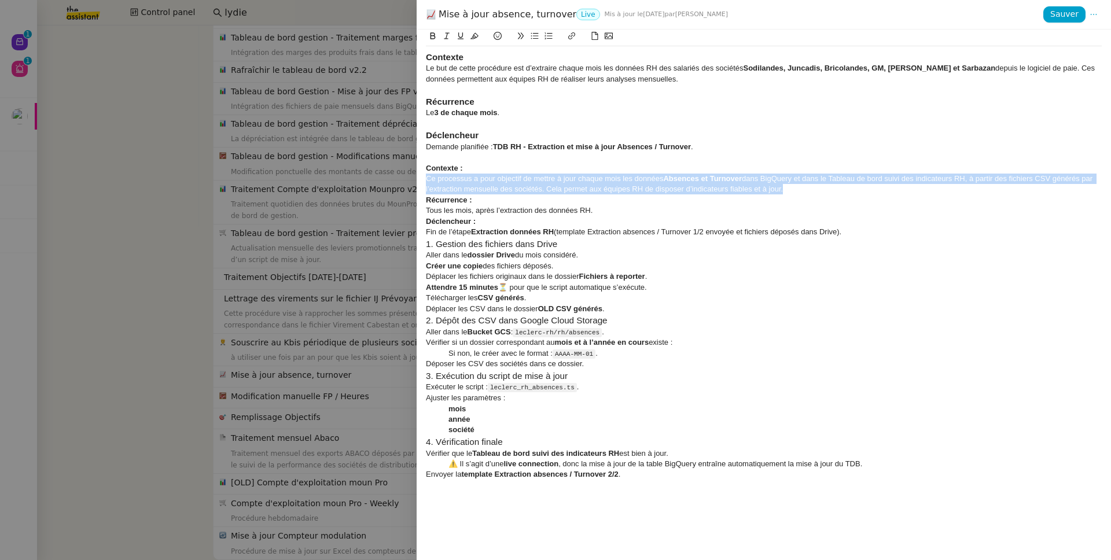
click at [452, 180] on div "Ce processus a pour objectif de mettre à jour chaque mois les données Absences …" at bounding box center [764, 184] width 676 height 21
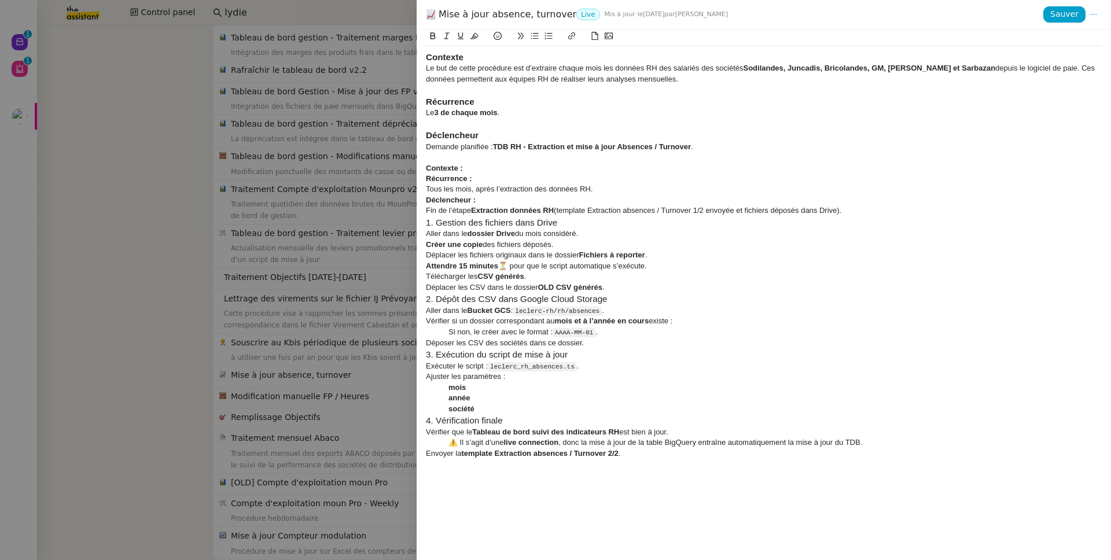
click at [455, 69] on div "Le but de cette procédure est d’extraire chaque mois les données RH des salarié…" at bounding box center [764, 73] width 676 height 21
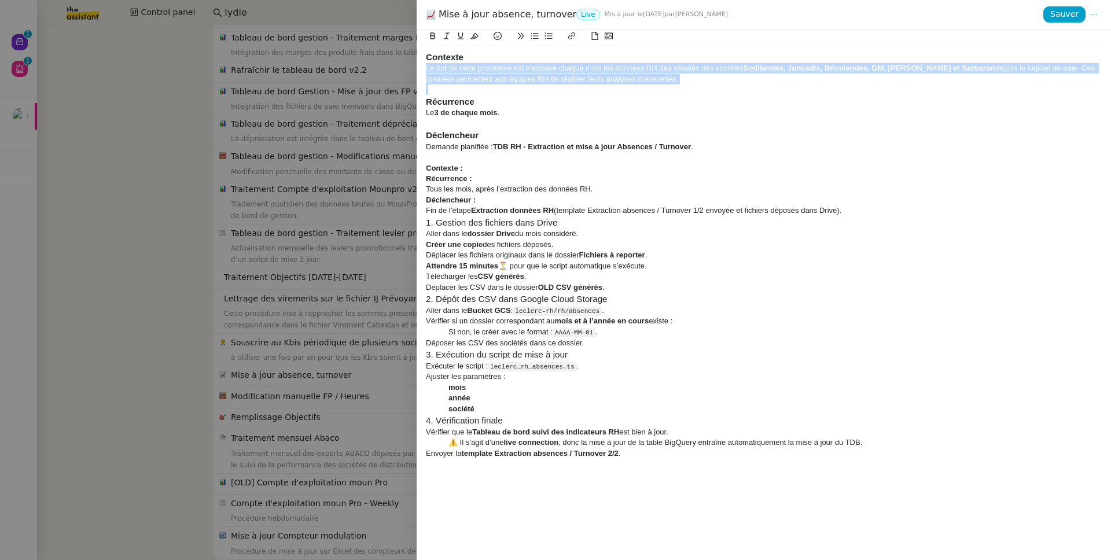
click at [455, 69] on div "Le but de cette procédure est d’extraire chaque mois les données RH des salarié…" at bounding box center [764, 73] width 676 height 21
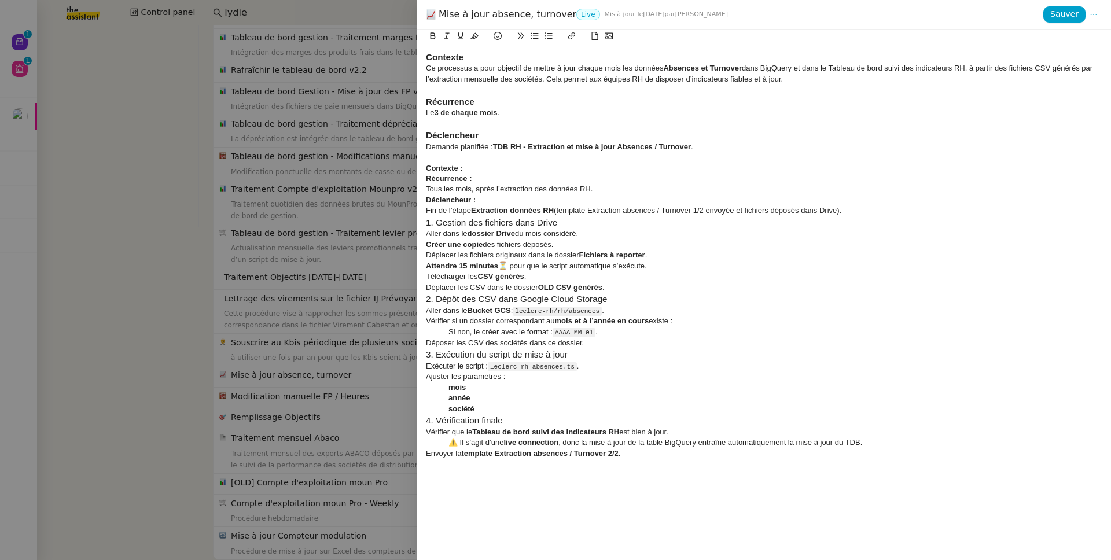
click at [463, 190] on div "Tous les mois, après l’extraction des données RH." at bounding box center [764, 189] width 676 height 10
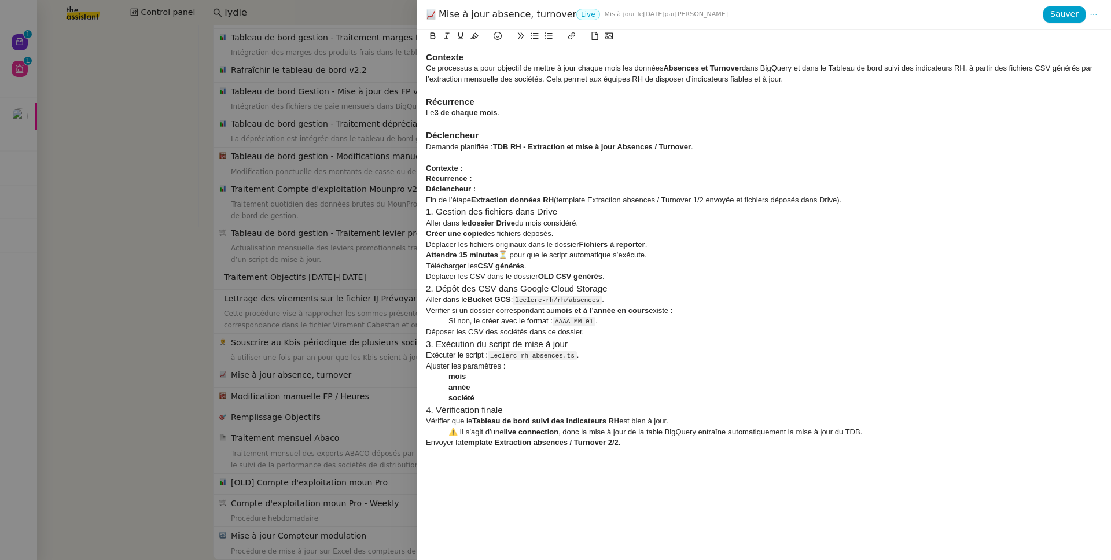
click at [449, 112] on strong "3 de chaque mois" at bounding box center [465, 112] width 63 height 9
drag, startPoint x: 485, startPoint y: 191, endPoint x: 425, endPoint y: 163, distance: 67.0
click at [425, 163] on div "Contexte Ce processus a pour objectif de mettre à jour chaque mois les données …" at bounding box center [763, 294] width 694 height 530
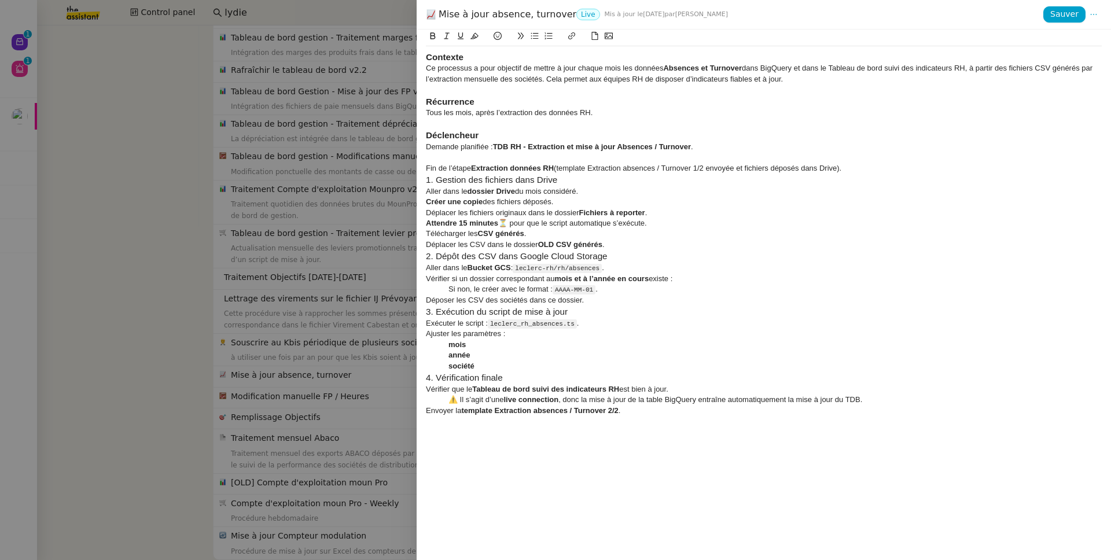
click at [470, 169] on div "Fin de l’étape Extraction données RH (template Extraction absences / Turnover 1…" at bounding box center [764, 168] width 676 height 10
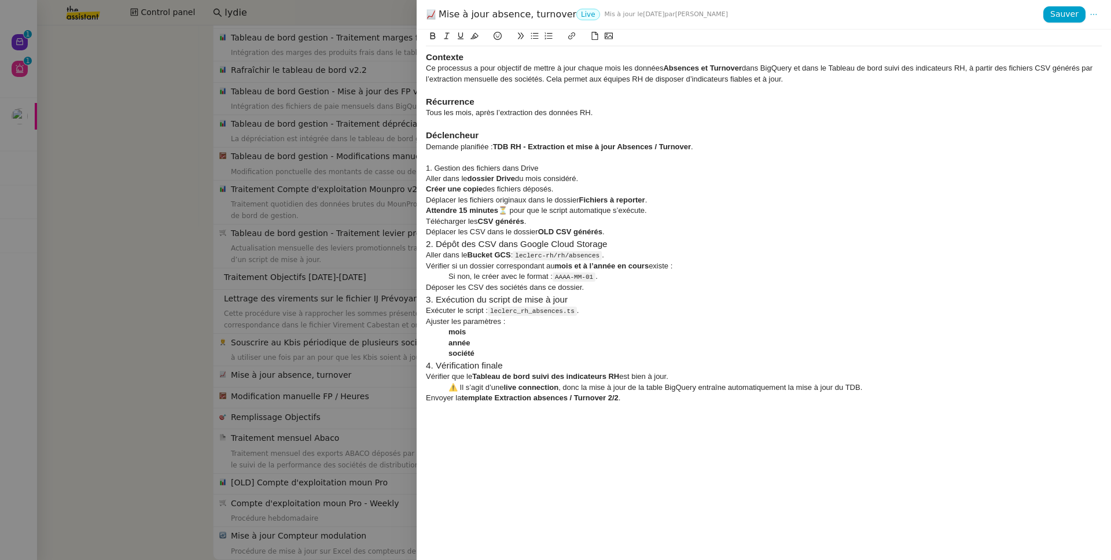
click at [448, 148] on div "Demande planifiée : TDB RH - Extraction et mise à jour Absences / Turnover ." at bounding box center [764, 147] width 676 height 10
click at [464, 245] on h3 "2. Dépôt des CSV dans Google Cloud Storage" at bounding box center [764, 244] width 676 height 13
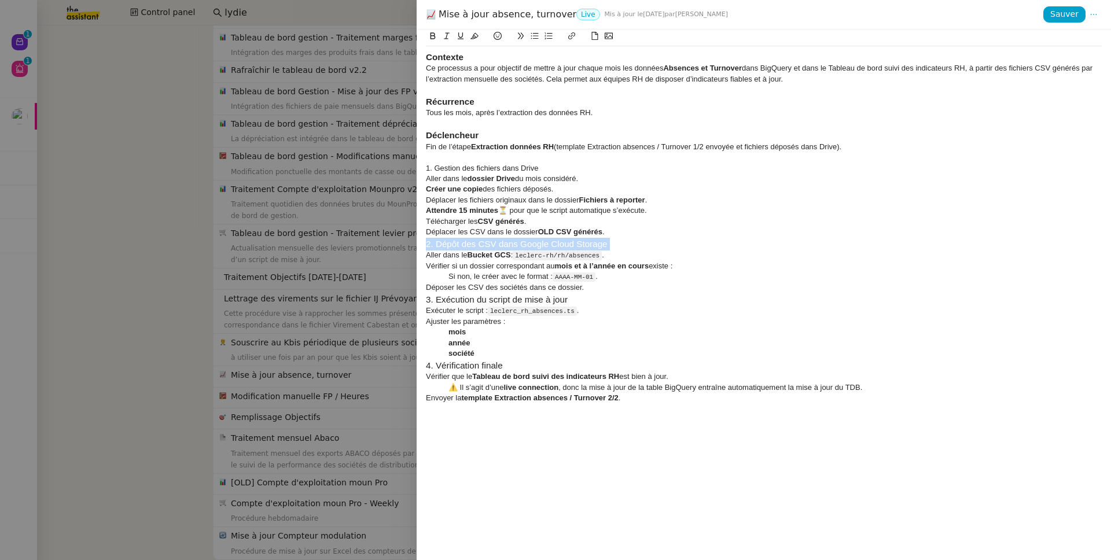
click at [464, 245] on h3 "2. Dépôt des CSV dans Google Cloud Storage" at bounding box center [764, 244] width 676 height 13
click at [574, 165] on div "1. Gestion des fichiers dans Drive" at bounding box center [764, 168] width 676 height 10
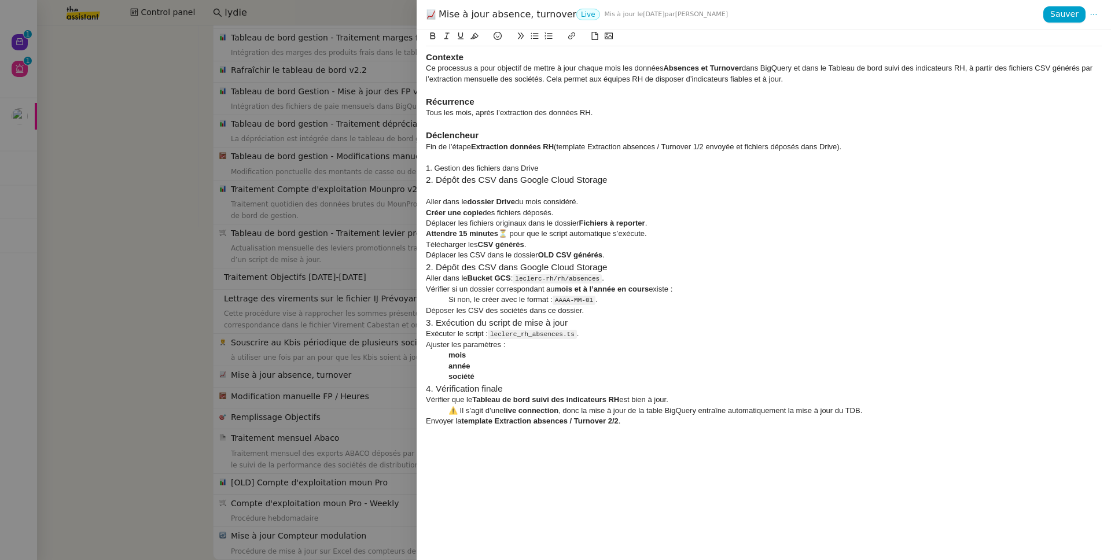
click at [477, 164] on div "1. Gestion des fichiers dans Drive" at bounding box center [764, 168] width 676 height 10
click at [471, 185] on h3 "2. Dépôt des CSV dans Google Cloud Storage" at bounding box center [764, 180] width 676 height 13
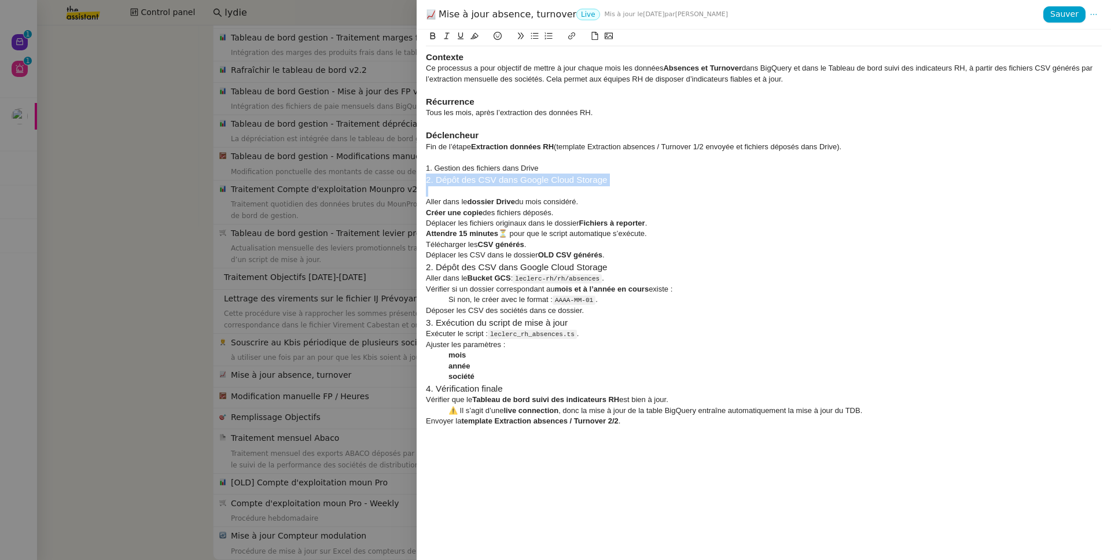
click at [471, 185] on h3 "2. Dépôt des CSV dans Google Cloud Storage" at bounding box center [764, 180] width 676 height 13
click at [466, 171] on div "1. Gestion des fichiers dans Drive" at bounding box center [764, 168] width 676 height 10
click at [470, 190] on div at bounding box center [764, 191] width 676 height 10
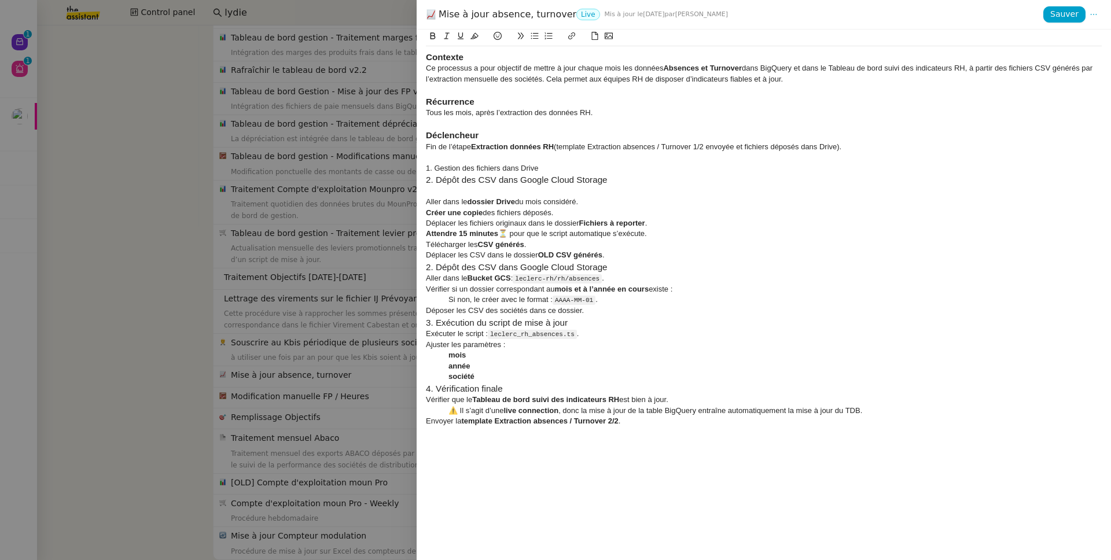
click at [471, 181] on h3 "2. Dépôt des CSV dans Google Cloud Storage" at bounding box center [764, 180] width 676 height 13
click at [432, 179] on h3 "2. Dépôt des CSV dans Google Cloud Storage" at bounding box center [764, 180] width 676 height 13
click at [447, 180] on h3 "1. Dépôt des CSV dans Google Cloud Storage" at bounding box center [764, 180] width 676 height 13
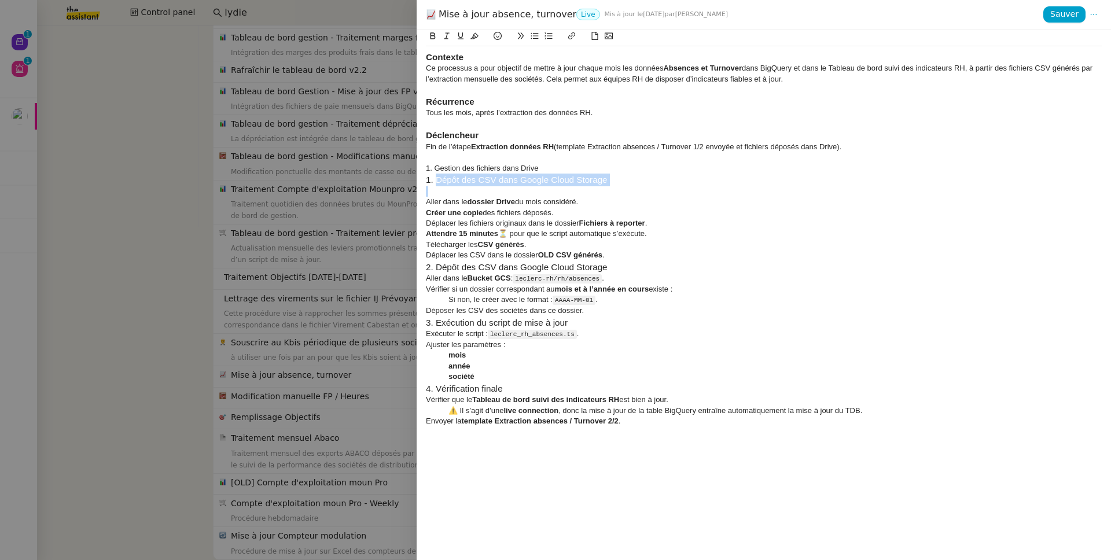
drag, startPoint x: 447, startPoint y: 180, endPoint x: 644, endPoint y: 180, distance: 197.2
click at [644, 180] on h3 "1. Dépôt des CSV dans Google Cloud Storage" at bounding box center [764, 180] width 676 height 13
click at [495, 171] on div "1. Gestion des fichiers dans Drive" at bounding box center [764, 168] width 676 height 10
click at [495, 170] on div "1. Gestion des fichiers dans Drive" at bounding box center [764, 168] width 676 height 10
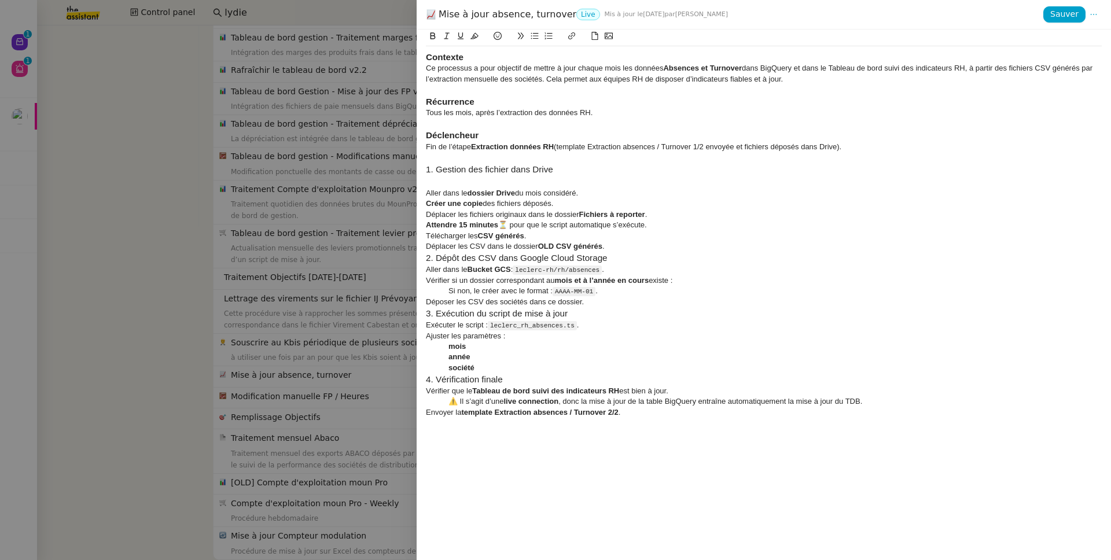
click at [490, 162] on div at bounding box center [764, 157] width 676 height 10
click at [832, 76] on div "Ce processus a pour objectif de mettre à jour chaque mois les données Absences …" at bounding box center [764, 73] width 676 height 21
click at [497, 145] on strong "Extraction données RH" at bounding box center [512, 146] width 83 height 9
drag, startPoint x: 497, startPoint y: 145, endPoint x: 545, endPoint y: 149, distance: 48.1
click at [545, 149] on strong "Extraction données RH" at bounding box center [512, 146] width 83 height 9
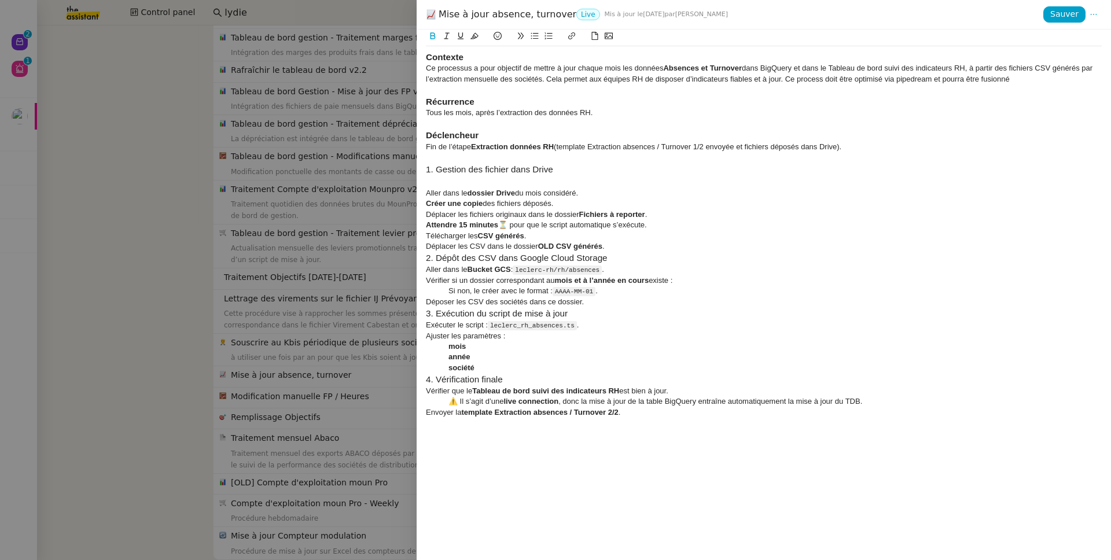
click at [850, 76] on div "Ce processus a pour objectif de mettre à jour chaque mois les données Absences …" at bounding box center [764, 73] width 676 height 21
click at [802, 76] on div "Ce processus a pour objectif de mettre à jour chaque mois les données Absences …" at bounding box center [764, 73] width 676 height 21
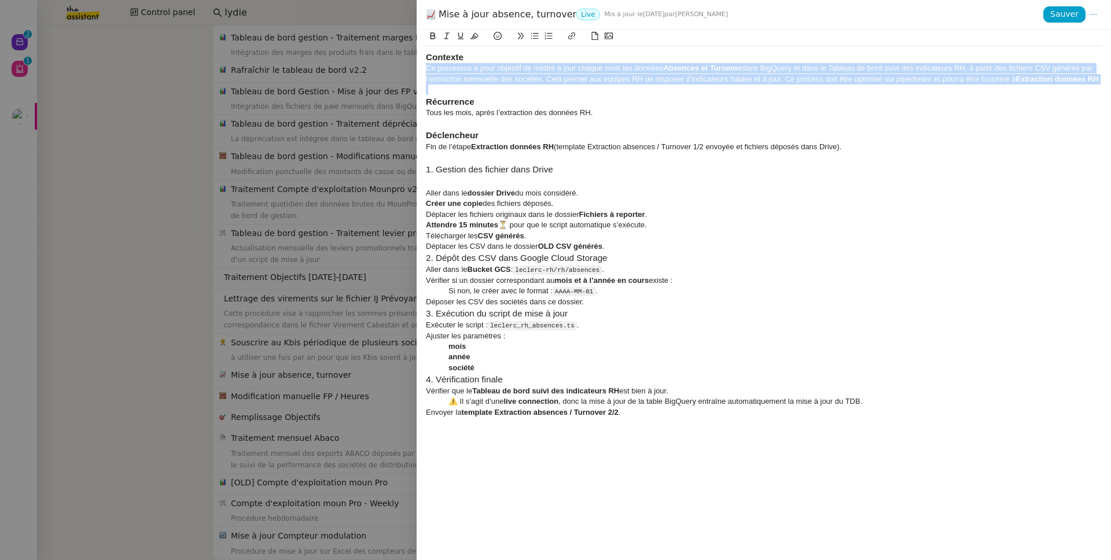
click at [802, 76] on div "Ce processus a pour objectif de mettre à jour chaque mois les données Absences …" at bounding box center [764, 73] width 676 height 21
click at [489, 91] on div at bounding box center [764, 89] width 676 height 10
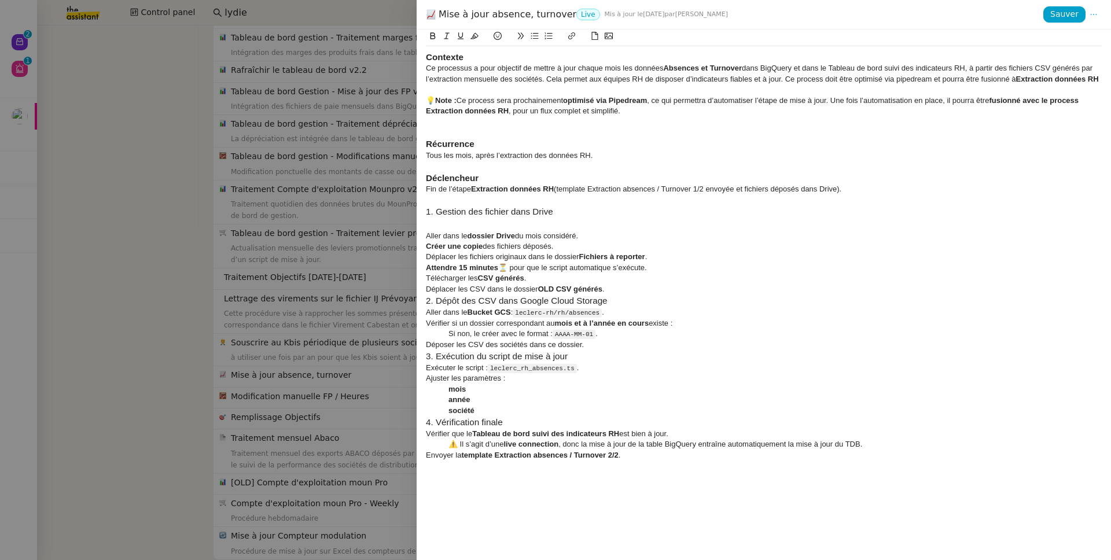
click at [544, 78] on div "Ce processus a pour objectif de mettre à jour chaque mois les données Absences …" at bounding box center [764, 73] width 676 height 21
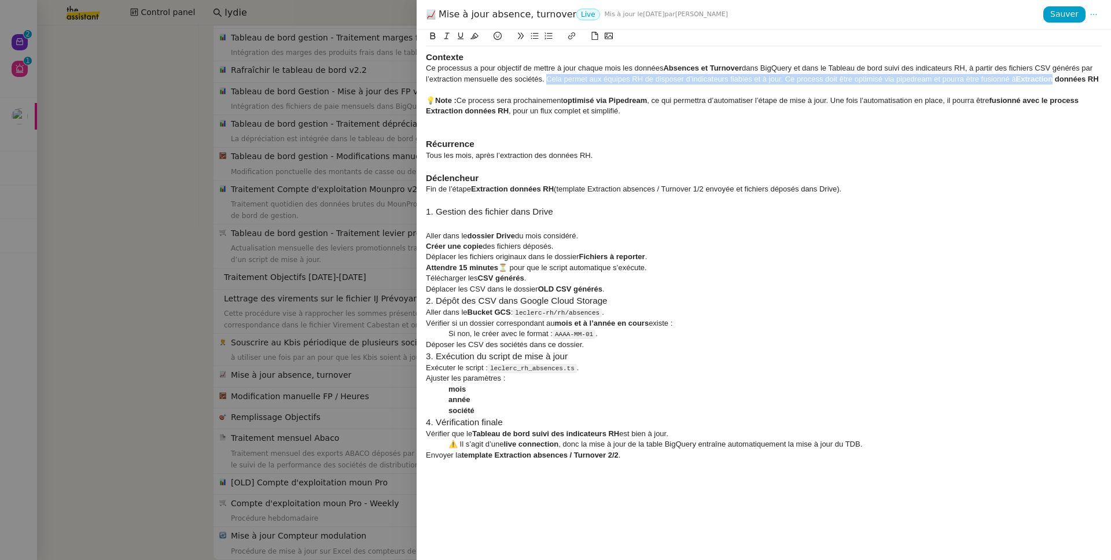
drag, startPoint x: 544, startPoint y: 78, endPoint x: 1037, endPoint y: 80, distance: 492.2
click at [850, 80] on div "Ce processus a pour objectif de mettre à jour chaque mois les données Absences …" at bounding box center [764, 73] width 676 height 21
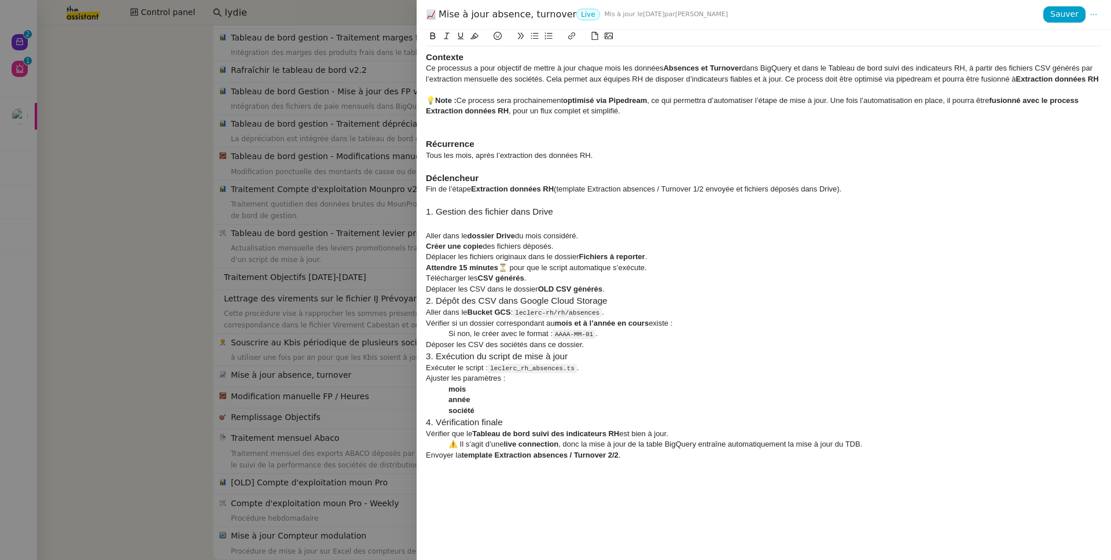
click at [555, 77] on div "Ce processus a pour objectif de mettre à jour chaque mois les données Absences …" at bounding box center [764, 73] width 676 height 21
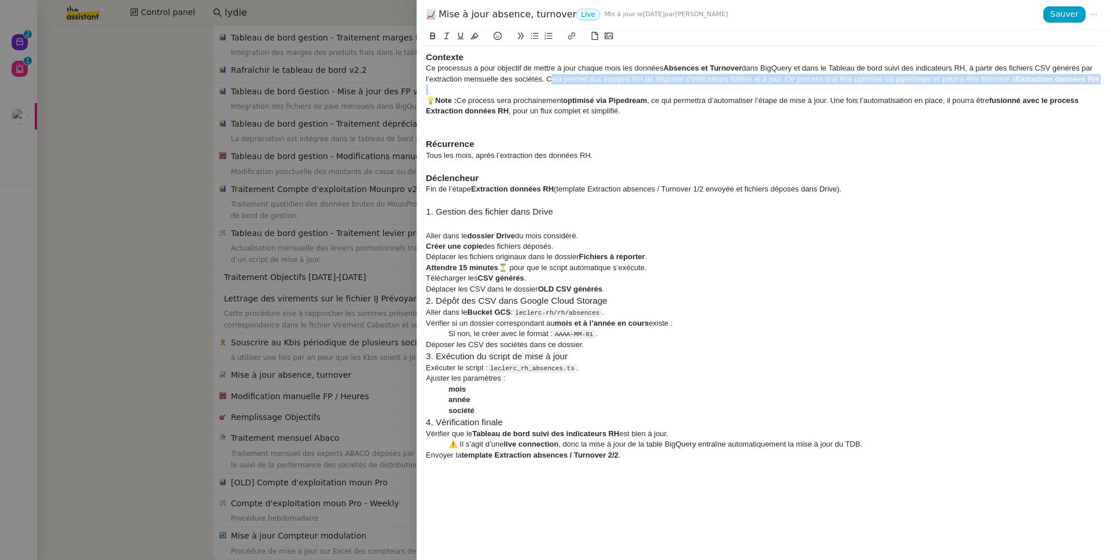
drag, startPoint x: 555, startPoint y: 77, endPoint x: 1107, endPoint y: 80, distance: 552.4
click at [850, 80] on div "Contexte Ce processus a pour objectif de mettre à jour chaque mois les données …" at bounding box center [763, 294] width 694 height 530
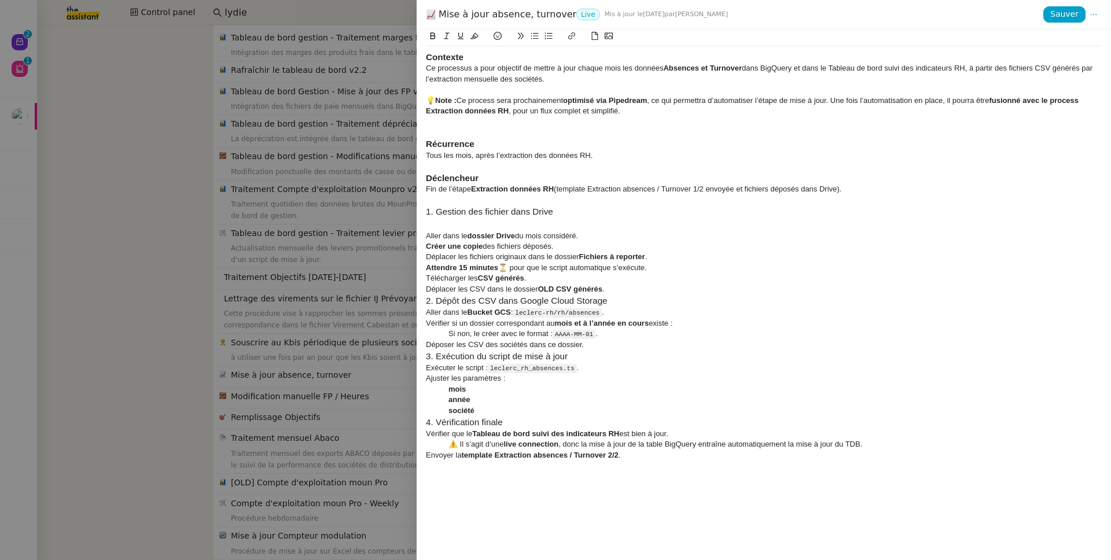
click at [556, 135] on div at bounding box center [764, 132] width 676 height 10
click at [619, 289] on div "Déplacer les CSV dans le dossier OLD CSV générés ." at bounding box center [764, 289] width 676 height 10
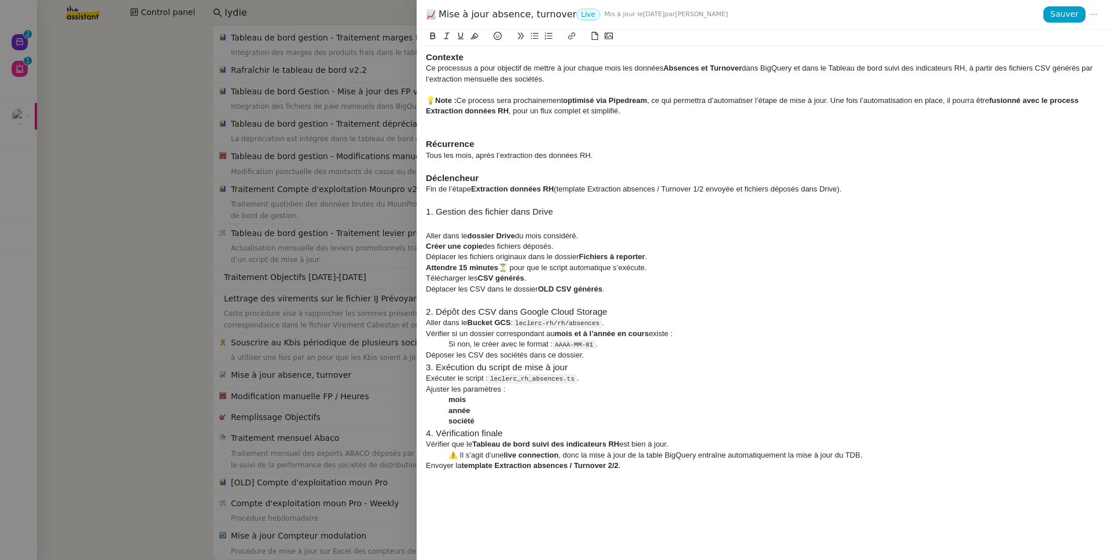
click at [750, 259] on div "Déplacer les fichiers originaux dans le dossier Fichiers à reporter ." at bounding box center [764, 257] width 676 height 10
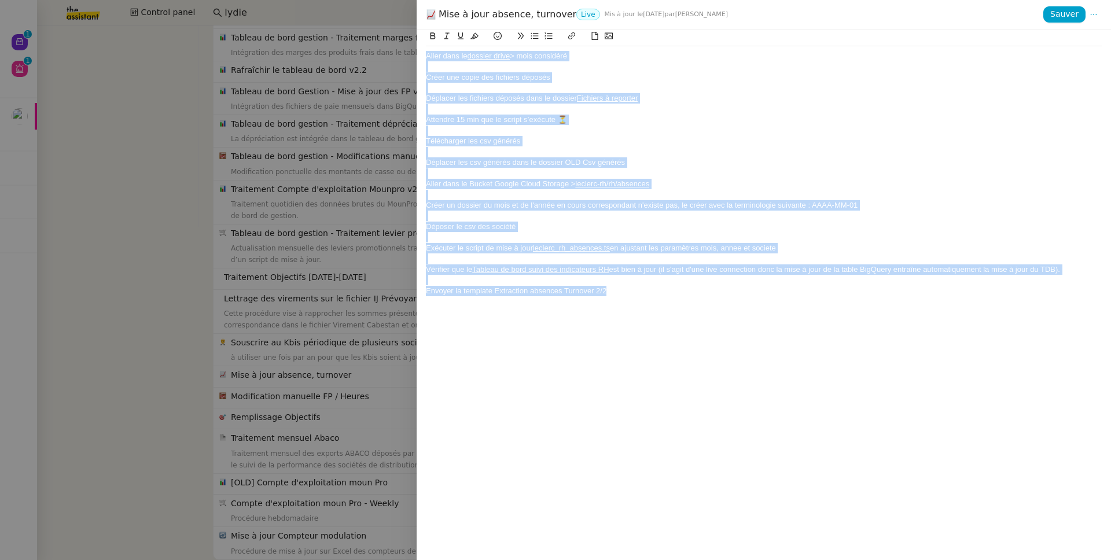
click at [777, 98] on div "Déplacer les fichiers déposés dans le dossier Fichiers à reporter" at bounding box center [764, 98] width 676 height 10
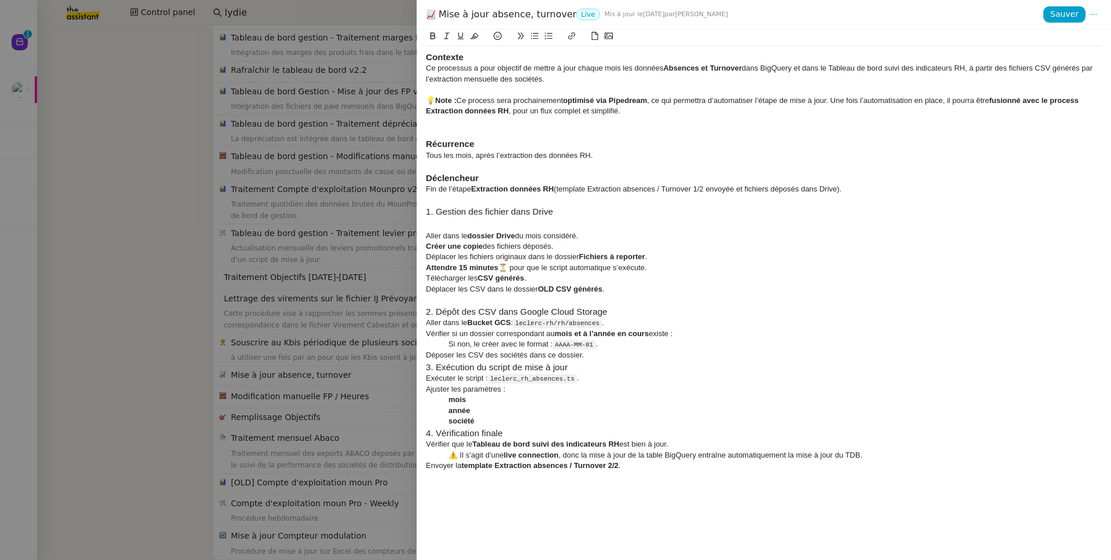
click at [477, 234] on strong "dossier Drive" at bounding box center [490, 235] width 47 height 9
drag, startPoint x: 477, startPoint y: 234, endPoint x: 506, endPoint y: 238, distance: 29.2
click at [506, 238] on strong "dossier Drive" at bounding box center [490, 235] width 47 height 9
click at [471, 237] on link "dossier drive" at bounding box center [490, 235] width 43 height 9
click at [489, 234] on link "dossier drive" at bounding box center [488, 235] width 43 height 9
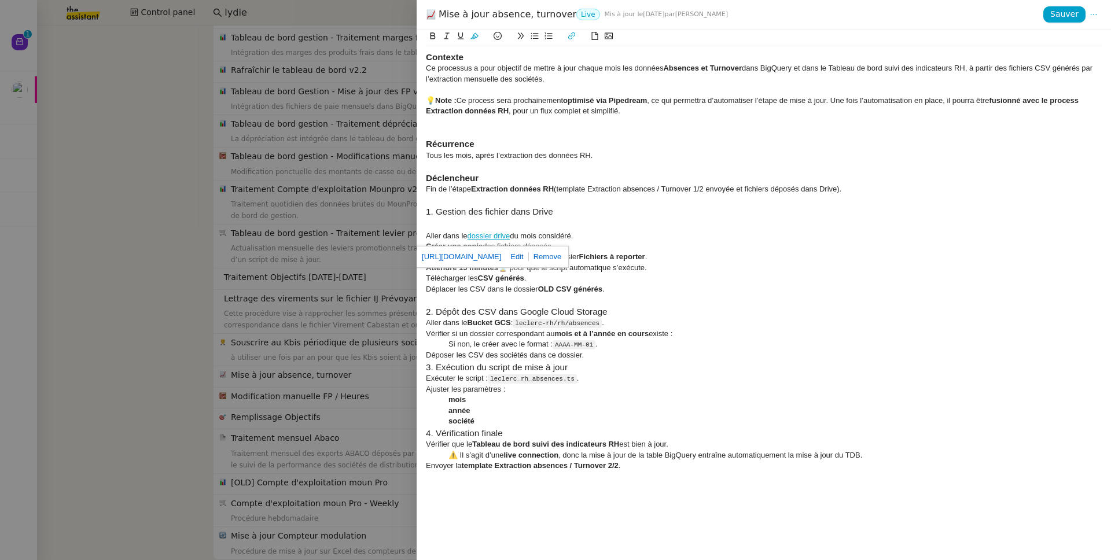
click at [492, 253] on link "https://drive.google.com/drive/u/1/folders/162G7wiliCTXiFR6PSQokPB0xubTT3lWu" at bounding box center [461, 256] width 79 height 15
click at [689, 324] on div "Aller dans le Bucket GCS : leclerc-rh/rh/absences ." at bounding box center [764, 323] width 676 height 11
click at [581, 249] on div "Créer une copie des fichiers déposés." at bounding box center [764, 246] width 676 height 10
click at [596, 231] on div "Aller dans le dossier drive du mois considéré." at bounding box center [764, 236] width 676 height 10
click at [588, 246] on div "Créer une copie des fichiers déposés." at bounding box center [764, 246] width 676 height 10
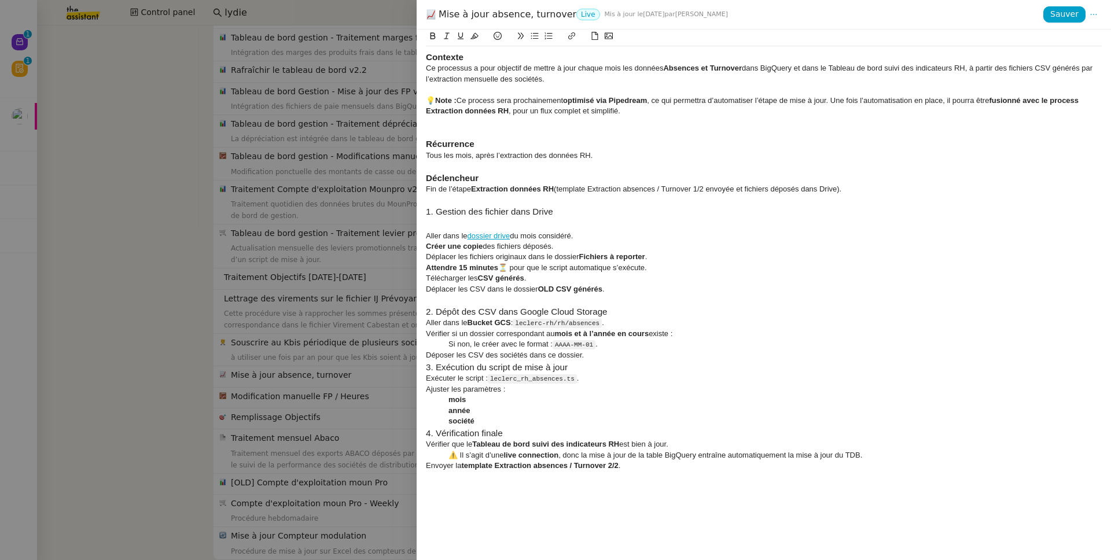
click at [595, 258] on strong "Fichiers à reporter" at bounding box center [611, 256] width 66 height 9
drag, startPoint x: 595, startPoint y: 258, endPoint x: 637, endPoint y: 261, distance: 42.3
click at [637, 261] on strong "Fichiers à reporter" at bounding box center [611, 256] width 66 height 9
click at [626, 260] on link "Fichiers à reporter" at bounding box center [608, 256] width 61 height 9
click at [622, 274] on link "https://drive.google.com/drive/u/0/folders/1HCBysqVSh7N3LLltP-Qj27xQ6ZWItGNf" at bounding box center [582, 277] width 79 height 15
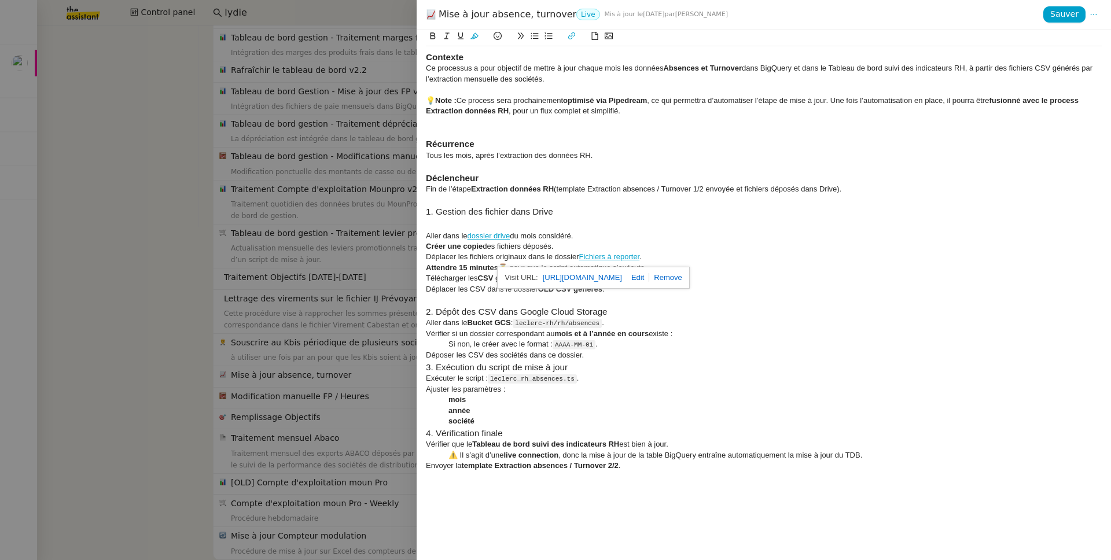
click at [697, 246] on div "Créer une copie des fichiers déposés." at bounding box center [764, 246] width 676 height 10
click at [701, 254] on div "Déplacer les fichiers originaux dans le dossier Fichiers à reporter ." at bounding box center [764, 257] width 676 height 10
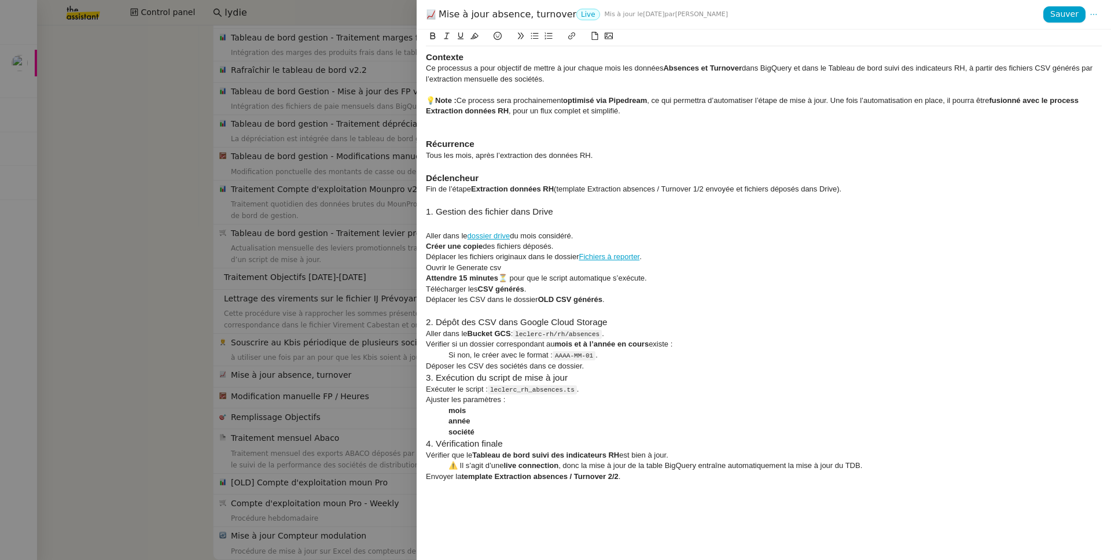
click at [462, 264] on div "Ouvrir le Generate csv" at bounding box center [764, 268] width 676 height 10
drag, startPoint x: 462, startPoint y: 264, endPoint x: 495, endPoint y: 267, distance: 33.7
click at [495, 267] on div "Ouvrir le Generate csv" at bounding box center [764, 268] width 676 height 10
click at [528, 269] on div "Ouvrir le Google app script Generate csv" at bounding box center [764, 268] width 676 height 10
drag, startPoint x: 528, startPoint y: 269, endPoint x: 573, endPoint y: 266, distance: 44.6
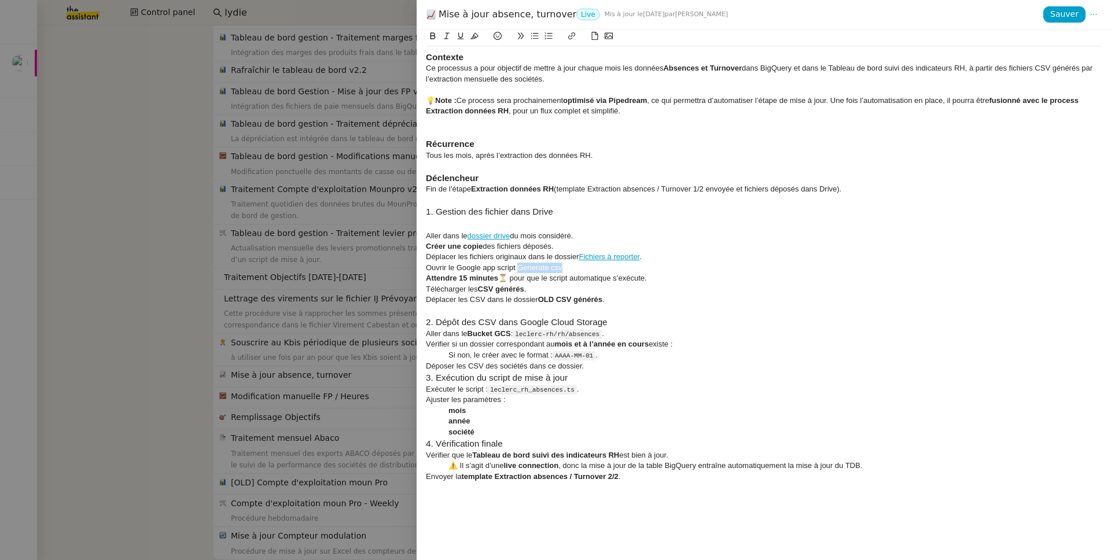
click at [573, 266] on div "Ouvrir le Google app script Generate csv" at bounding box center [764, 268] width 676 height 10
click at [571, 35] on icon at bounding box center [571, 36] width 8 height 8
paste input "https://script.google.com/u/0/home/projects/10SEs847n1Qp97ULm6ikEIiK34jaSaeDma0…"
click at [613, 290] on link at bounding box center [608, 288] width 27 height 9
click at [595, 271] on div "Ouvrir le Google app script Generate csv" at bounding box center [764, 268] width 676 height 10
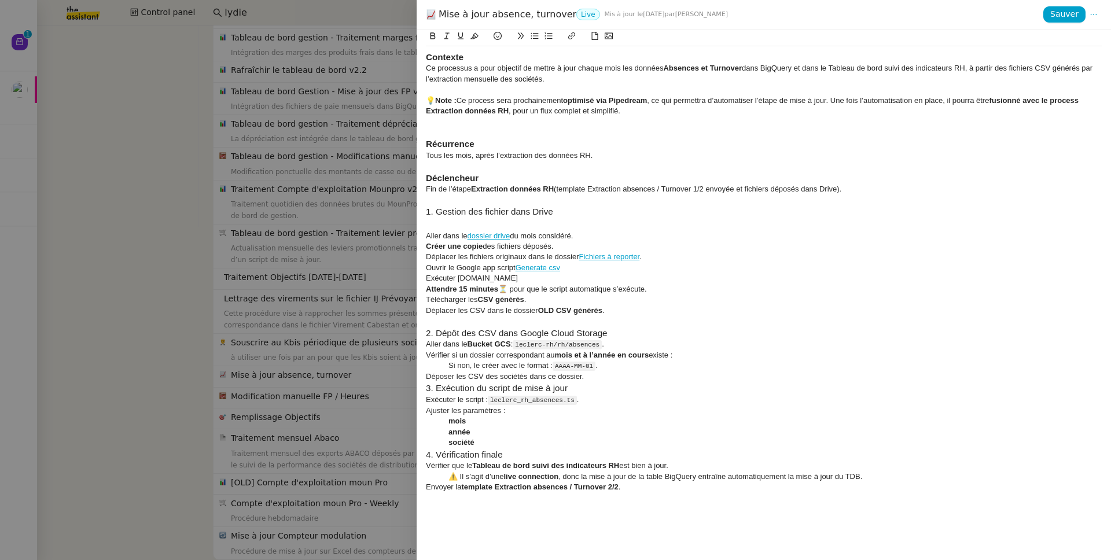
click at [440, 283] on div "Exécuter code.gs" at bounding box center [764, 278] width 676 height 10
click at [489, 278] on div "Aller sur code.gs" at bounding box center [764, 278] width 676 height 10
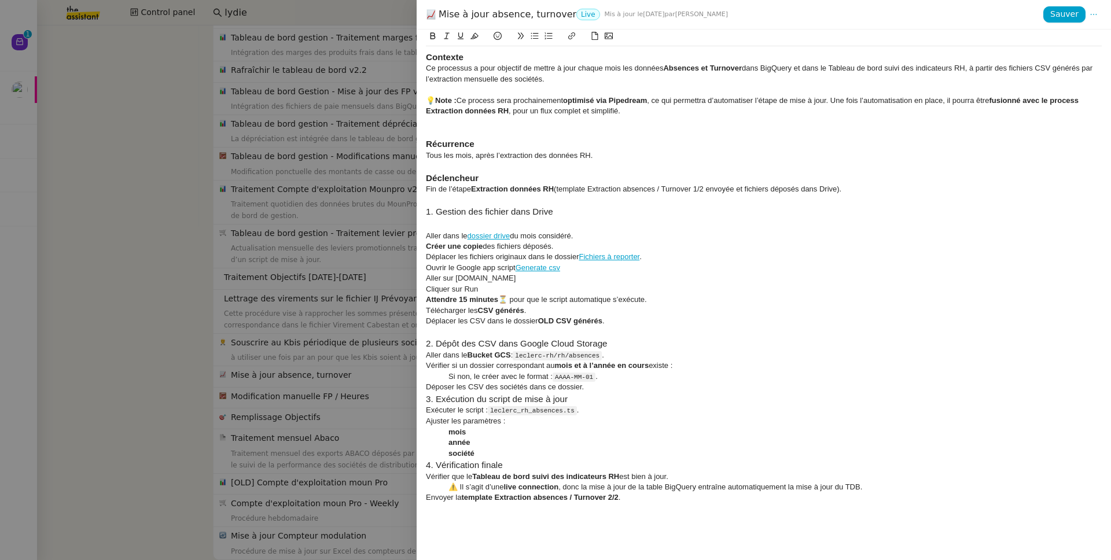
click at [457, 219] on h3 at bounding box center [764, 224] width 676 height 13
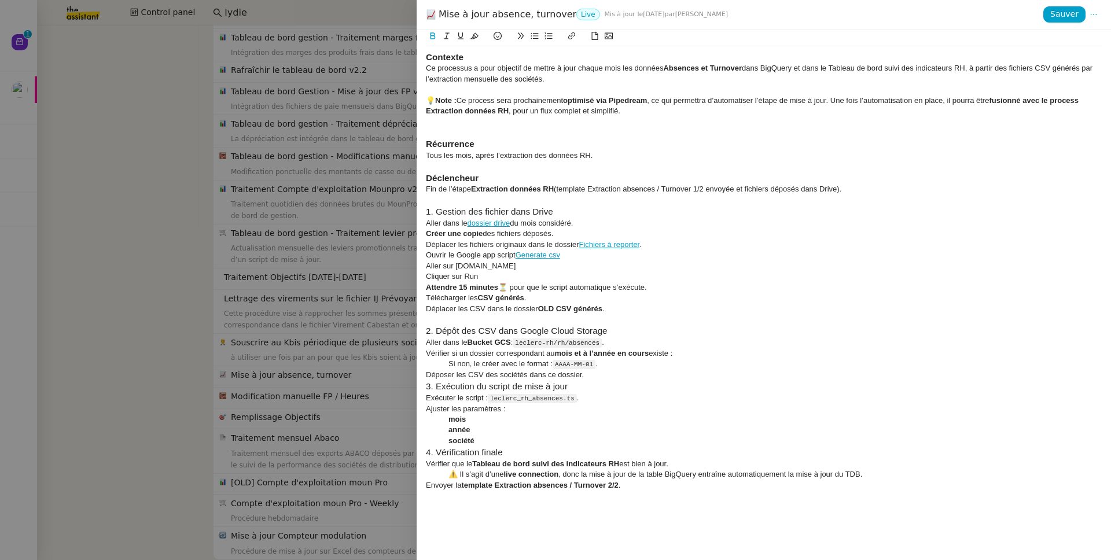
click at [548, 311] on strong "OLD CSV générés" at bounding box center [570, 308] width 64 height 9
drag, startPoint x: 548, startPoint y: 311, endPoint x: 594, endPoint y: 310, distance: 46.3
click at [594, 310] on strong "OLD CSV générés" at bounding box center [570, 308] width 64 height 9
click at [573, 40] on icon at bounding box center [571, 36] width 8 height 8
paste input "https://drive.google.com/drive/u/0/folders/1X_sOkQQlRNiaMt_q2Hb2uMnO1h_ZShE4"
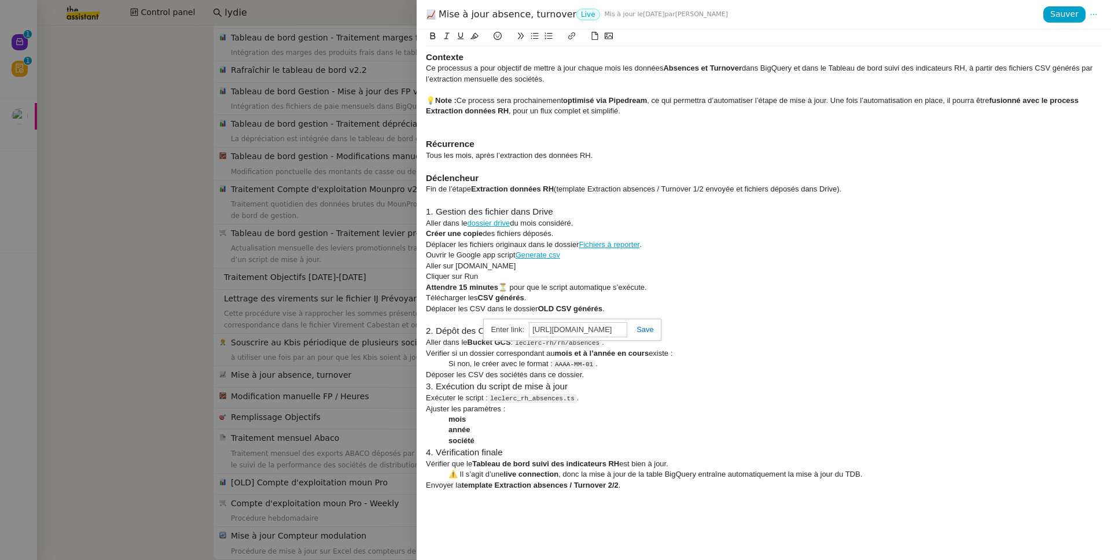
scroll to position [0, 194]
type input "https://drive.google.com/drive/u/0/folders/1X_sOkQQlRNiaMt_q2Hb2uMnO1h_ZShE4"
click at [657, 330] on div "https://drive.google.com/drive/u/0/folders/1HCBysqVSh7N3LLltP-Qj27xQ6ZWItGNf ht…" at bounding box center [572, 330] width 178 height 23
click at [646, 330] on link at bounding box center [640, 329] width 27 height 9
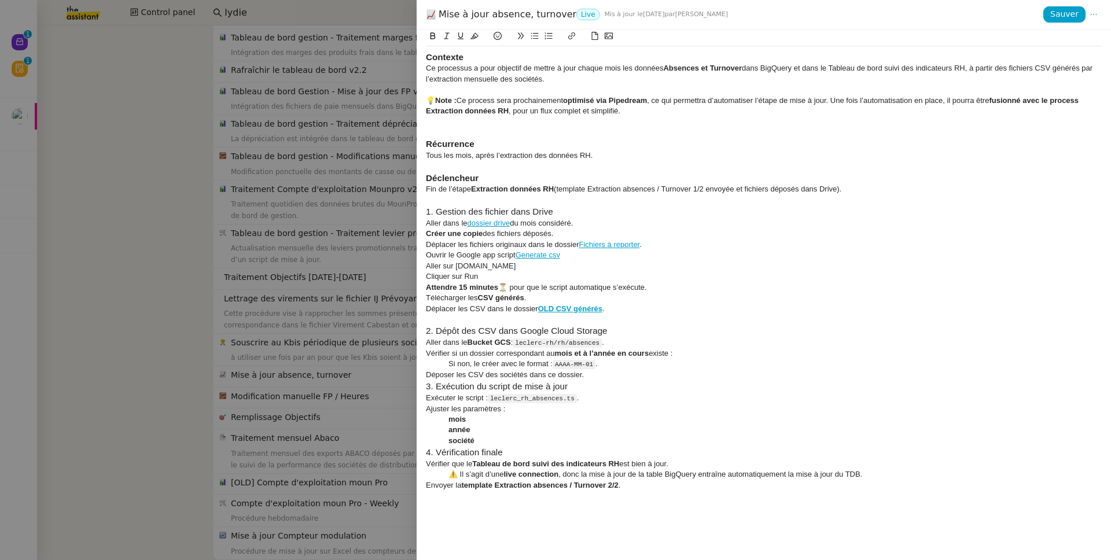
click at [688, 312] on div "Déplacer les CSV dans le dossier OLD CSV générés ." at bounding box center [764, 309] width 676 height 10
click at [630, 308] on div "Déplacer les CSV dans le dossier OLD CSV générés ." at bounding box center [764, 309] width 676 height 10
drag, startPoint x: 540, startPoint y: 311, endPoint x: 604, endPoint y: 309, distance: 64.8
click at [604, 309] on div "Déplacer les CSV dans le dossier OLD CSV générés ." at bounding box center [764, 309] width 676 height 10
click at [629, 307] on div "Déplacer les CSV dans le dossier OLD CSV générés ." at bounding box center [764, 309] width 676 height 10
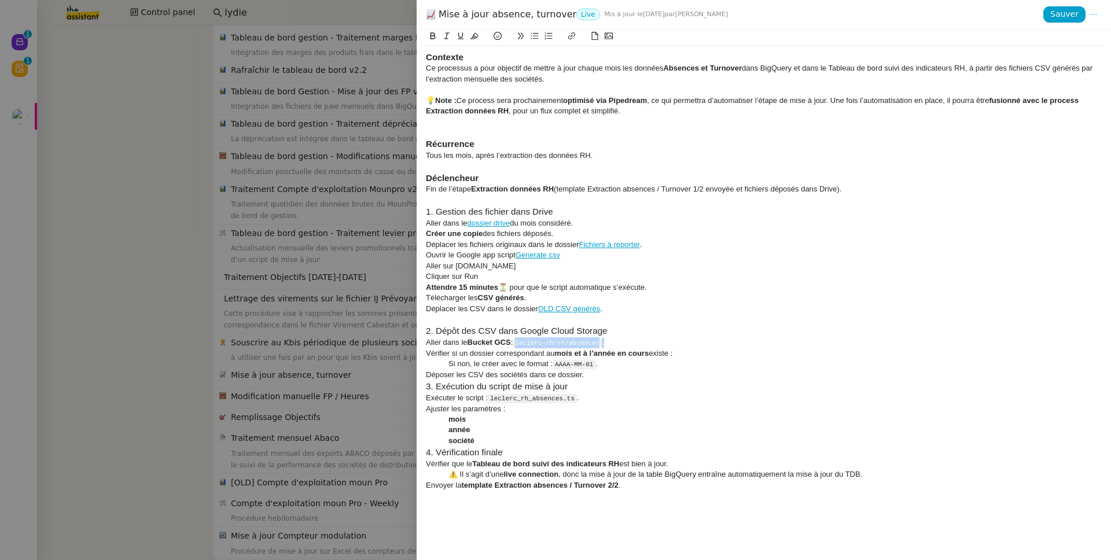
drag, startPoint x: 639, startPoint y: 344, endPoint x: 521, endPoint y: 345, distance: 117.4
click at [521, 345] on div "Aller dans le Bucket GCS : leclerc-rh/rh/absences ." at bounding box center [764, 342] width 676 height 11
drag, startPoint x: 447, startPoint y: 356, endPoint x: 416, endPoint y: 346, distance: 31.5
click at [416, 346] on div "Contexte Ce processus a pour objectif de mettre à jour chaque mois les données …" at bounding box center [763, 294] width 694 height 530
drag, startPoint x: 426, startPoint y: 246, endPoint x: 436, endPoint y: 260, distance: 16.2
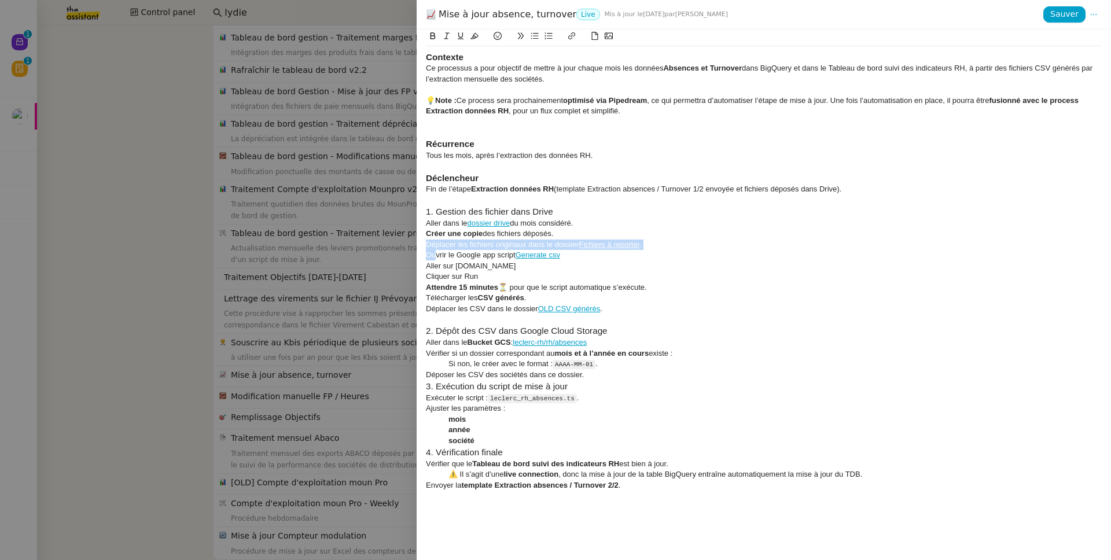
click at [436, 260] on div "Contexte Ce processus a pour objectif de mettre à jour chaque mois les données …" at bounding box center [764, 276] width 676 height 460
click at [493, 276] on div "Cliquer sur Run" at bounding box center [764, 276] width 676 height 10
click at [532, 38] on icon at bounding box center [534, 36] width 8 height 8
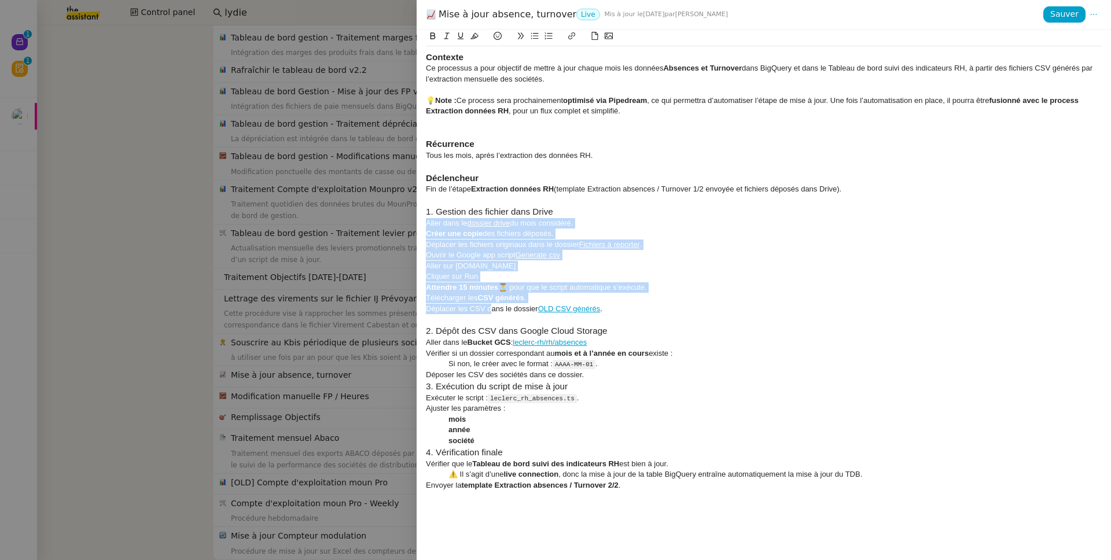
drag, startPoint x: 493, startPoint y: 312, endPoint x: 418, endPoint y: 227, distance: 113.5
click at [418, 227] on div "Contexte Ce processus a pour objectif de mettre à jour chaque mois les données …" at bounding box center [763, 294] width 694 height 530
click at [538, 36] on icon at bounding box center [534, 36] width 8 height 8
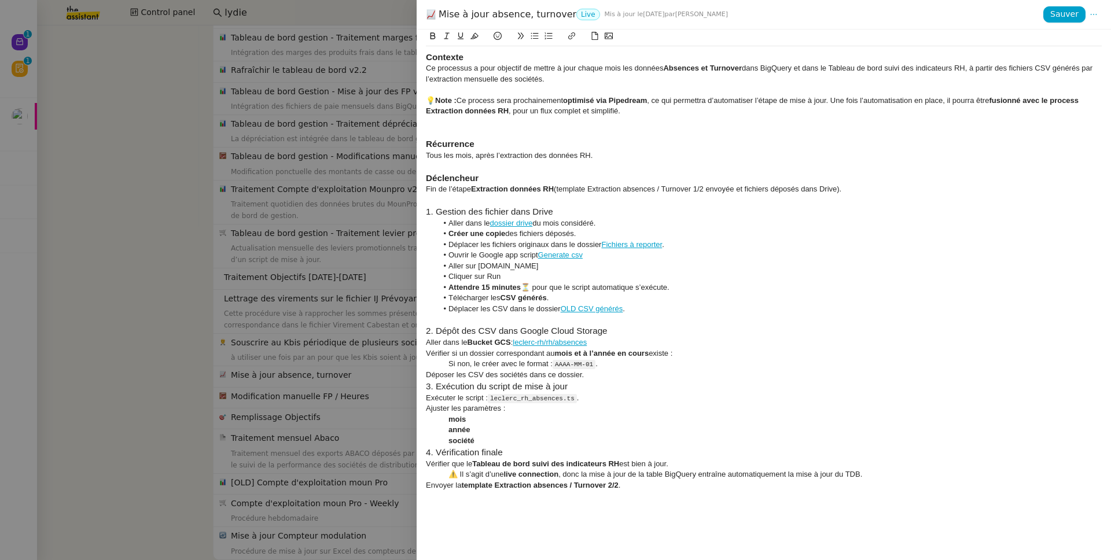
click at [850, 288] on li "Attendre 15 minutes ⏳ pour que le script automatique s’exécute." at bounding box center [769, 287] width 665 height 10
drag, startPoint x: 604, startPoint y: 378, endPoint x: 399, endPoint y: 356, distance: 205.9
click at [399, 356] on div "Mise à jour absence, turnover Live Mis à jour le 5 juil. 2024 par Lydie L. Sauv…" at bounding box center [555, 280] width 1111 height 560
click at [537, 35] on icon at bounding box center [534, 36] width 8 height 8
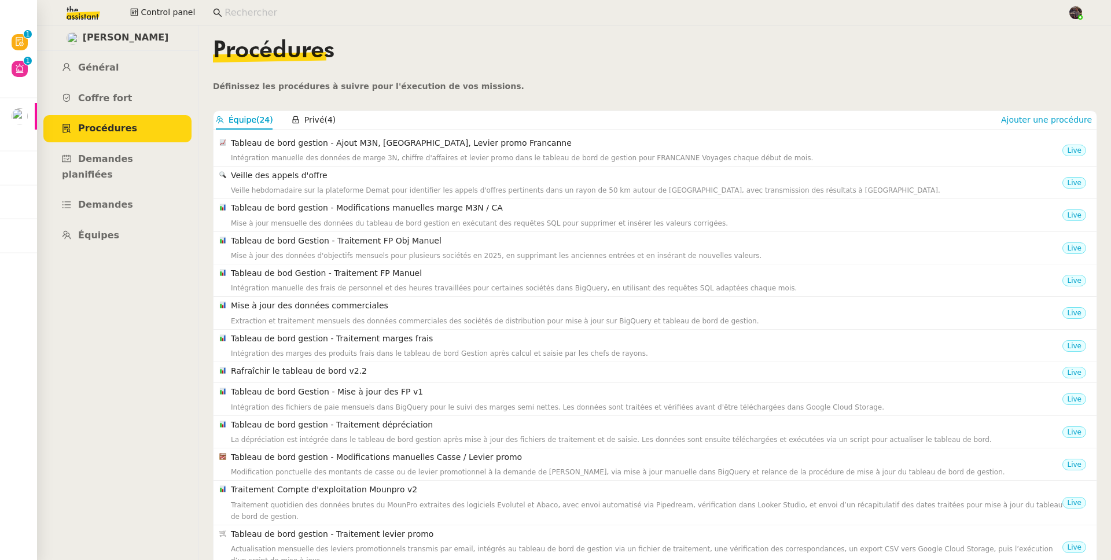
scroll to position [328, 0]
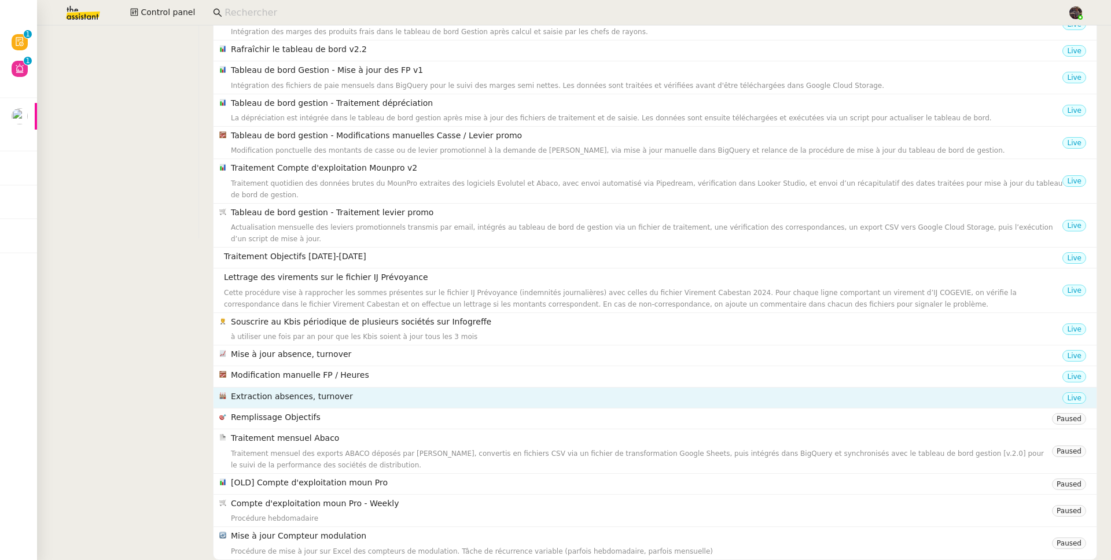
click at [342, 390] on h4 "Extraction absences, turnover" at bounding box center [646, 396] width 831 height 13
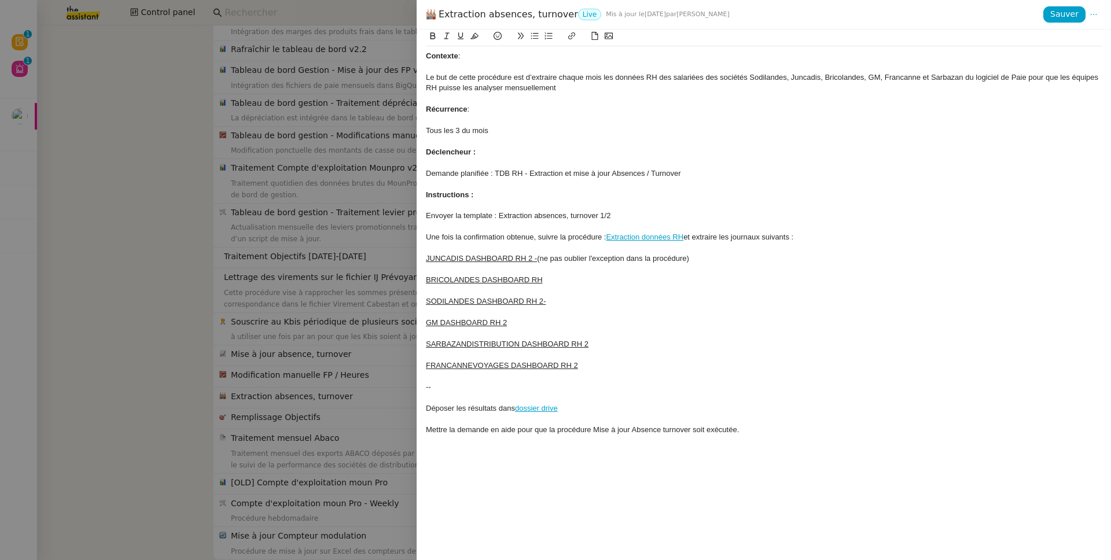
click at [636, 239] on link "Extraction données RH" at bounding box center [645, 237] width 78 height 9
click at [650, 261] on link "[URL][DOMAIN_NAME]" at bounding box center [617, 257] width 79 height 15
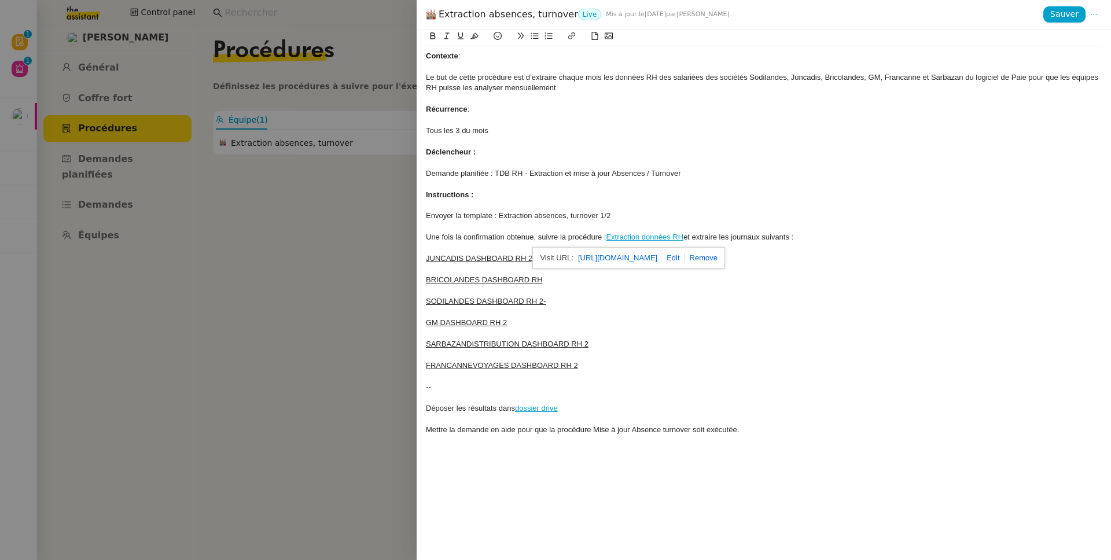
scroll to position [0, 0]
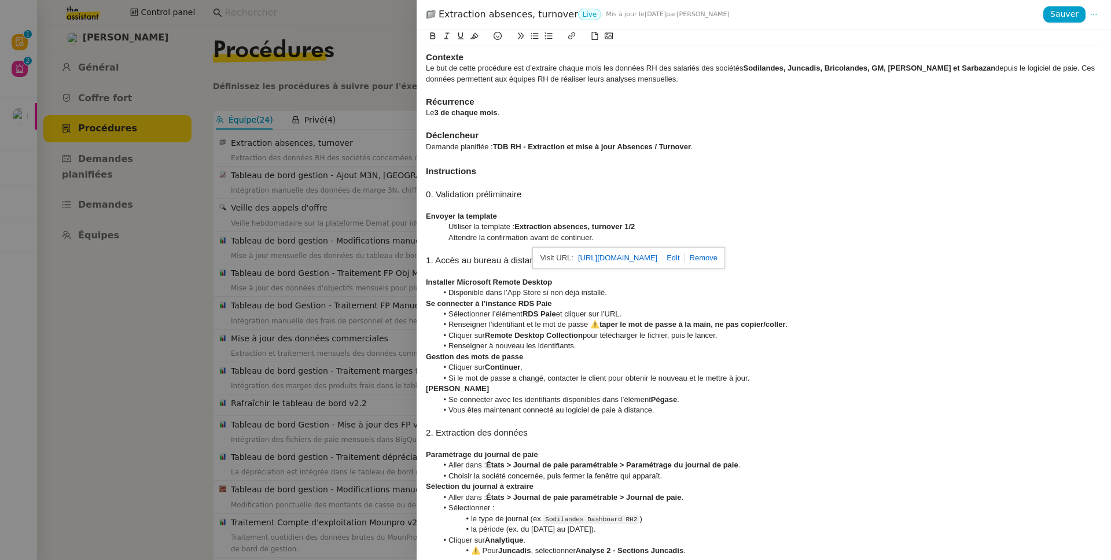
click at [315, 153] on div at bounding box center [555, 280] width 1111 height 560
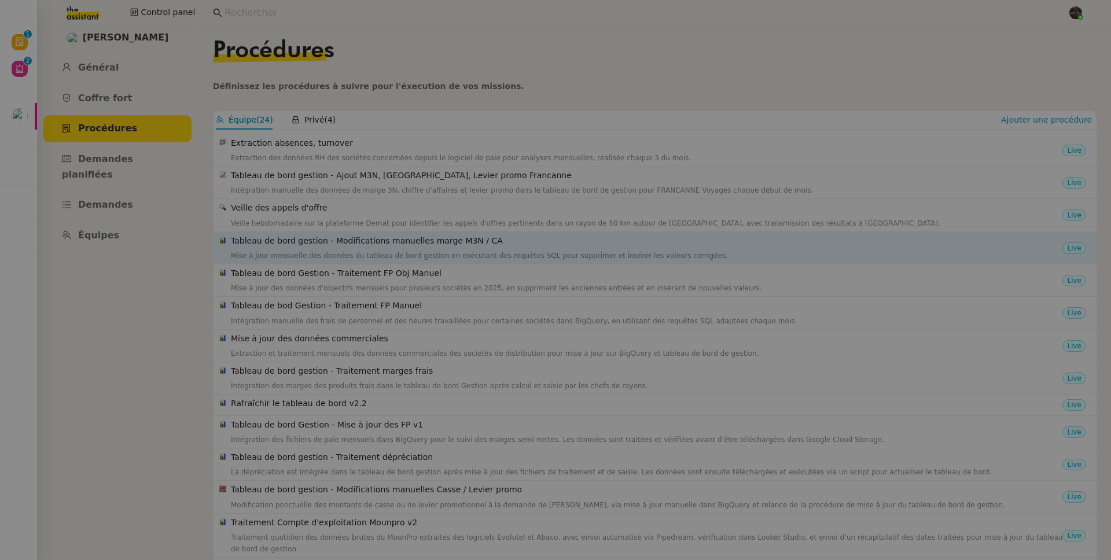
scroll to position [109, 0]
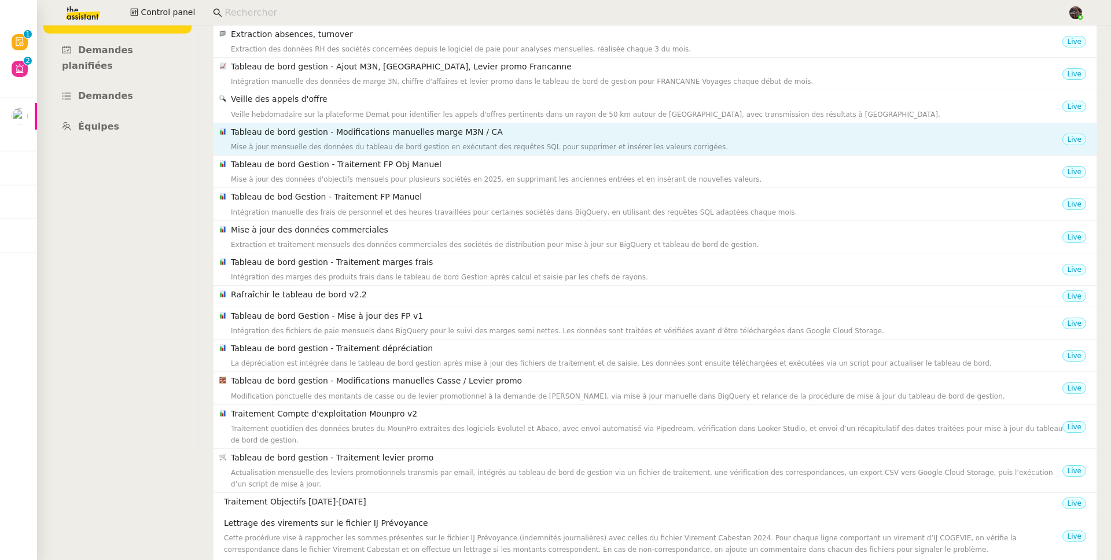
click at [354, 147] on div "Mise à jour mensuelle des données du tableau de bord gestion en exécutant des r…" at bounding box center [646, 147] width 831 height 12
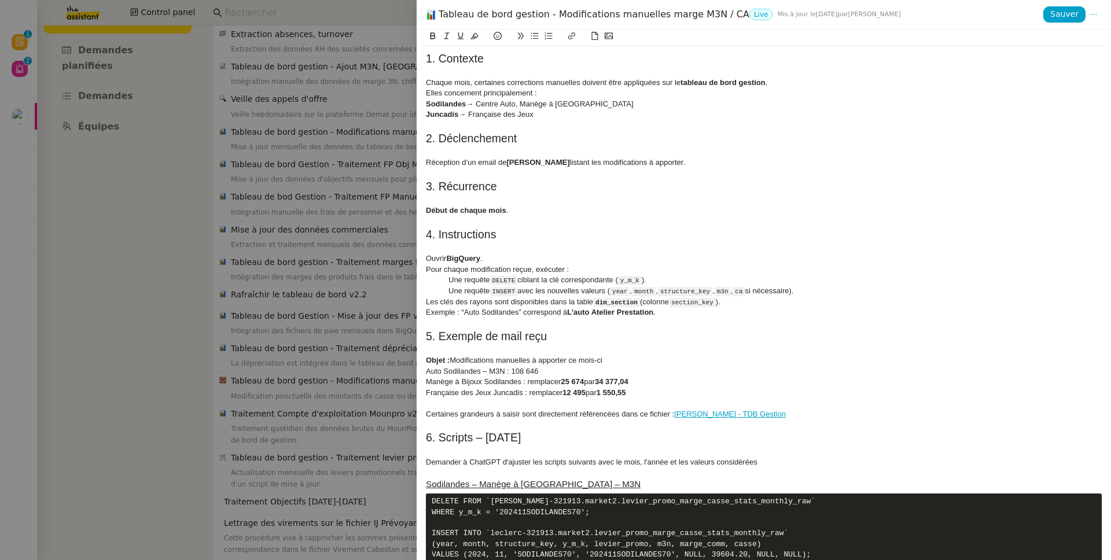
click at [291, 150] on div at bounding box center [555, 280] width 1111 height 560
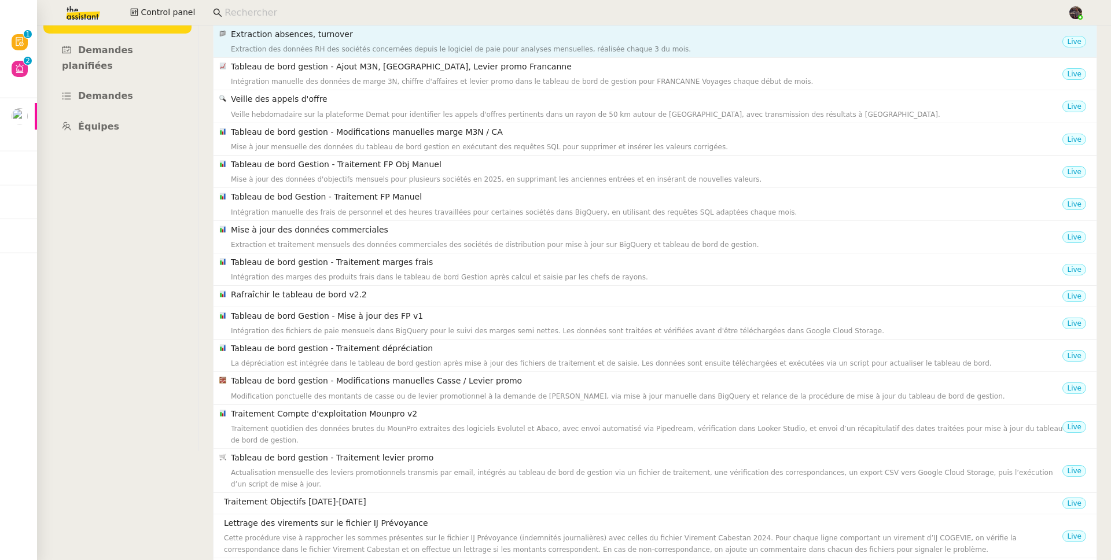
click at [340, 34] on h4 "Extraction absences, turnover" at bounding box center [646, 34] width 831 height 13
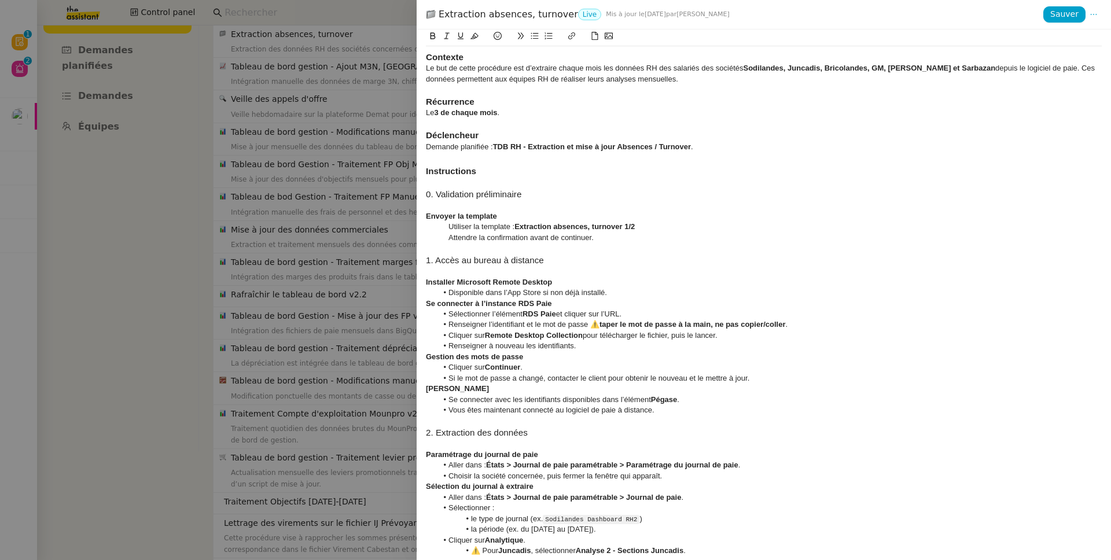
click at [497, 15] on div "Extraction absences, turnover Live Mis à jour le 24 sept. 2025 par Bert C." at bounding box center [734, 14] width 617 height 13
copy div "Extraction absences, turnover"
click at [452, 59] on strong "Contexte" at bounding box center [445, 57] width 38 height 10
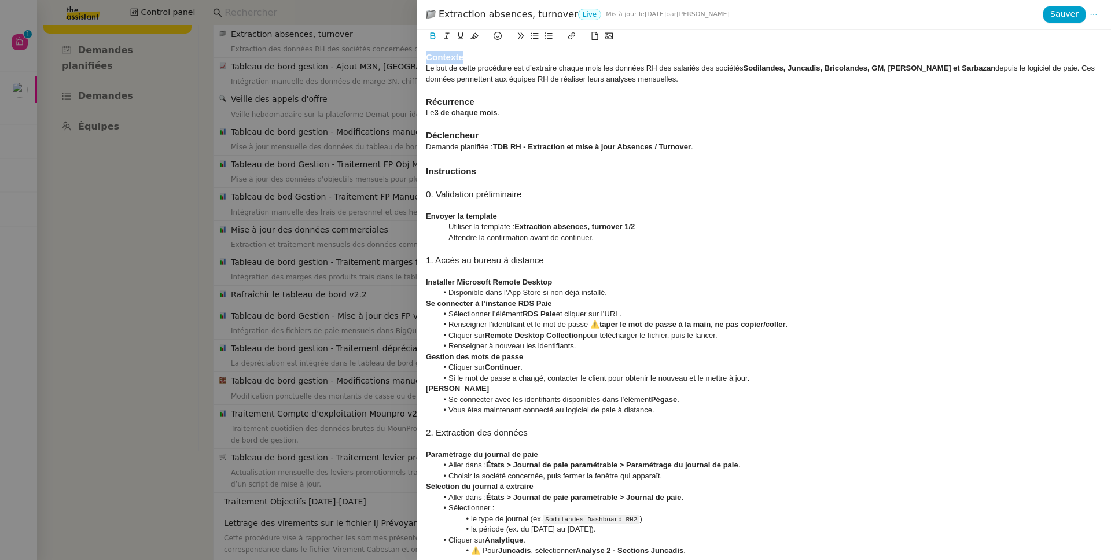
click at [452, 59] on strong "Contexte" at bounding box center [445, 57] width 38 height 10
copy strong "Contexte"
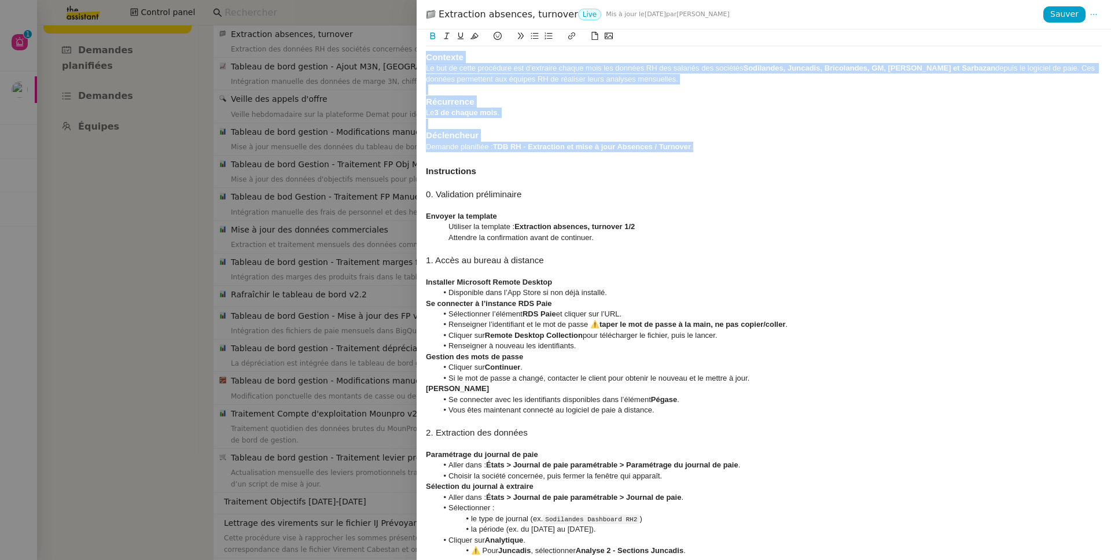
drag, startPoint x: 714, startPoint y: 147, endPoint x: 351, endPoint y: 45, distance: 377.2
click at [347, 46] on div "Extraction absences, turnover Live Mis à jour le 24 sept. 2025 par Bert C. Sauv…" at bounding box center [555, 280] width 1111 height 560
copy div "Contexte Le but de cette procédure est d’extraire chaque mois les données RH de…"
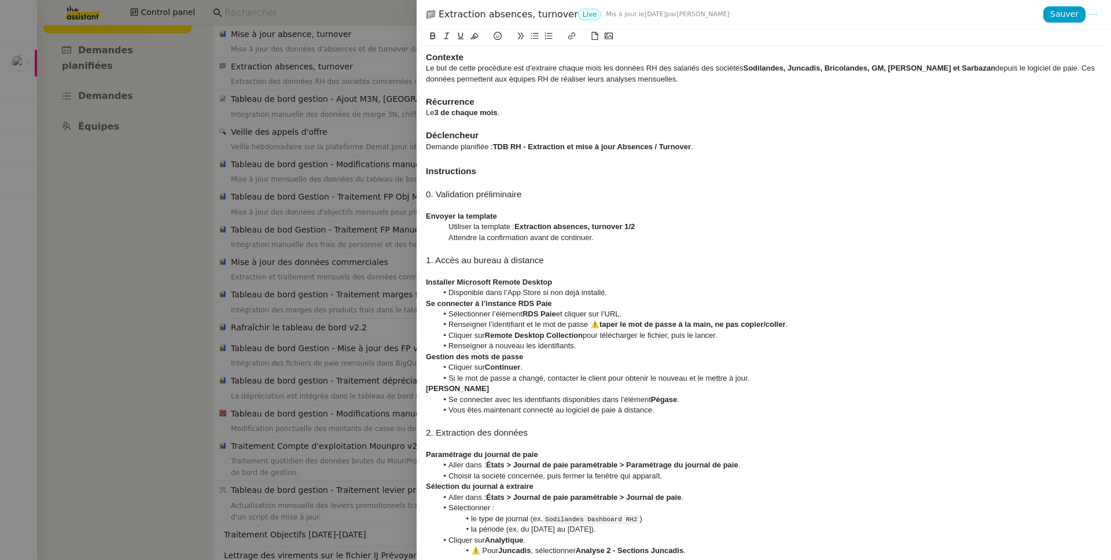
click at [368, 162] on div at bounding box center [555, 280] width 1111 height 560
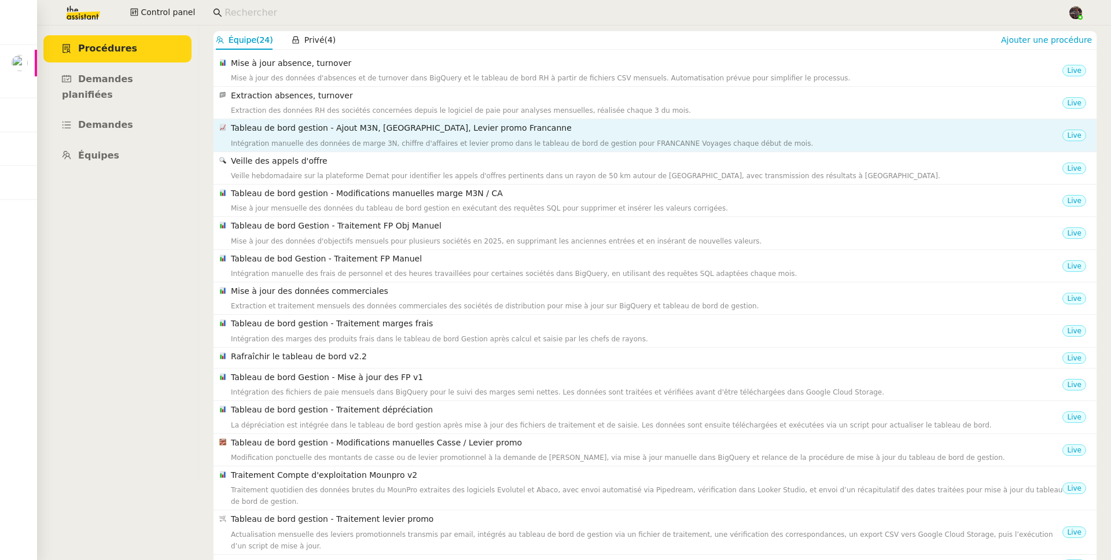
scroll to position [0, 0]
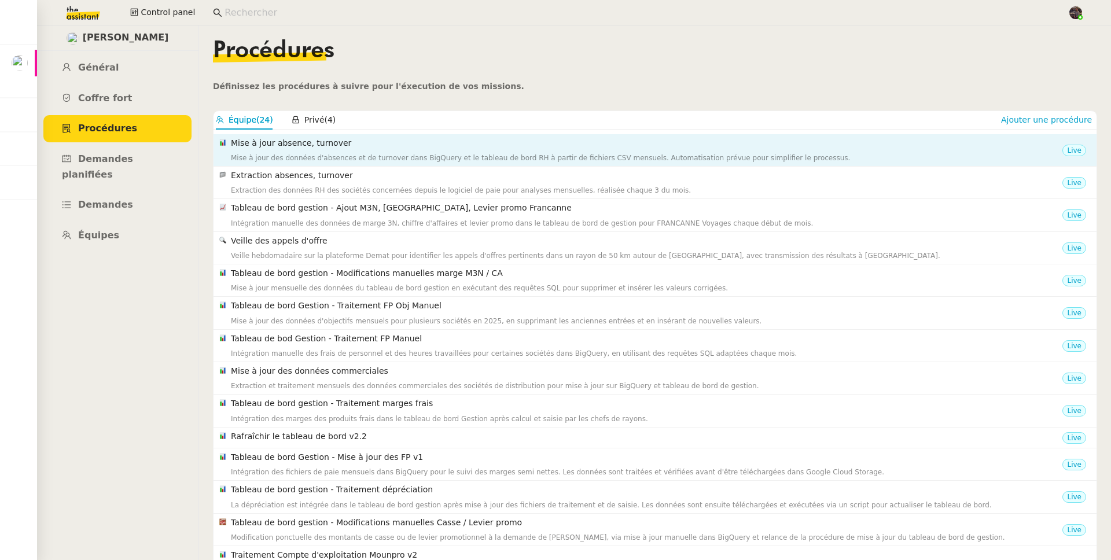
click at [304, 156] on div "Mise à jour des données d'absences et de turnover dans BigQuery et le tableau d…" at bounding box center [646, 158] width 831 height 12
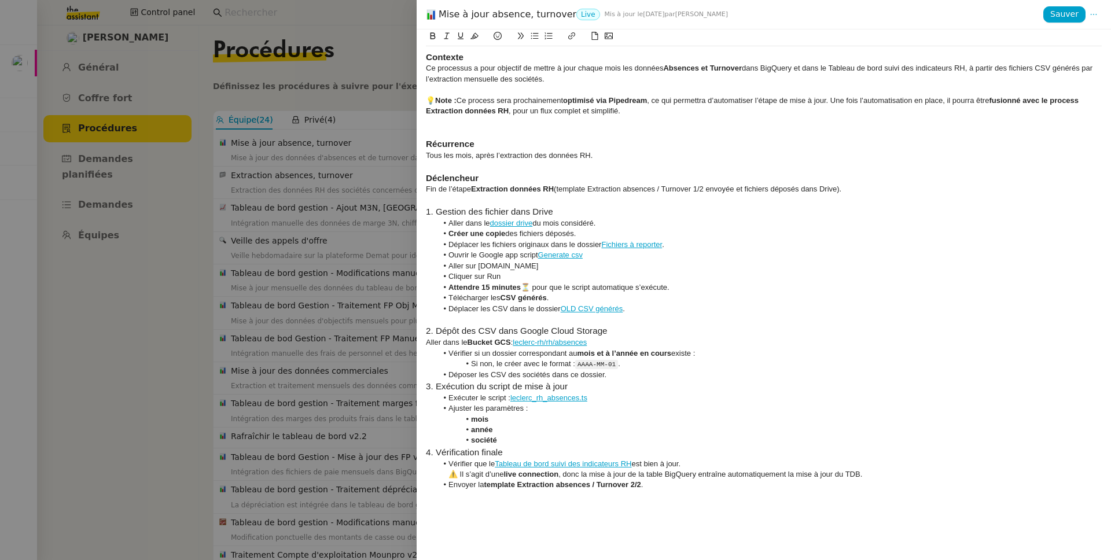
click at [321, 187] on div at bounding box center [555, 280] width 1111 height 560
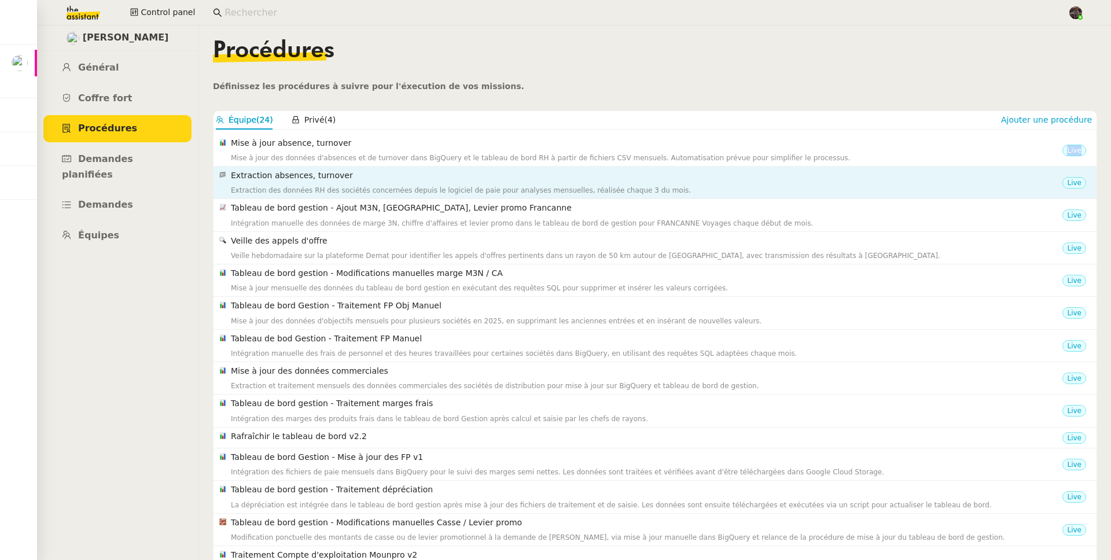
drag, startPoint x: 302, startPoint y: 165, endPoint x: 302, endPoint y: 174, distance: 8.7
click at [302, 168] on div "Mise à jour absence, turnover Mise à jour des données d'absences et de turnover…" at bounding box center [654, 519] width 883 height 770
click at [297, 185] on div "Extraction des données RH des sociétés concernées depuis le logiciel de paie po…" at bounding box center [646, 191] width 831 height 12
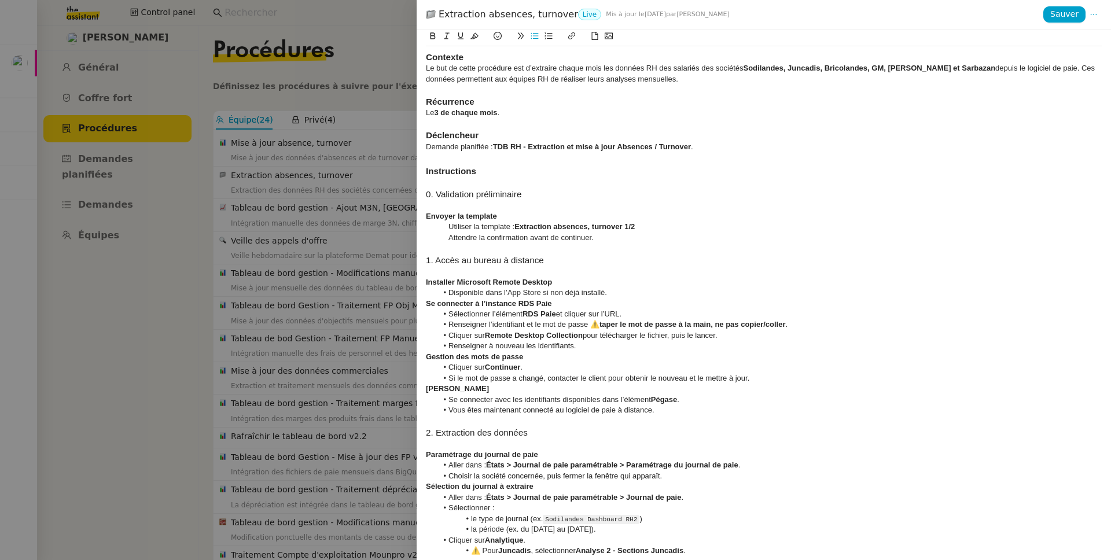
click at [883, 171] on h3 "Instructions" at bounding box center [764, 171] width 676 height 13
click at [353, 178] on div at bounding box center [555, 280] width 1111 height 560
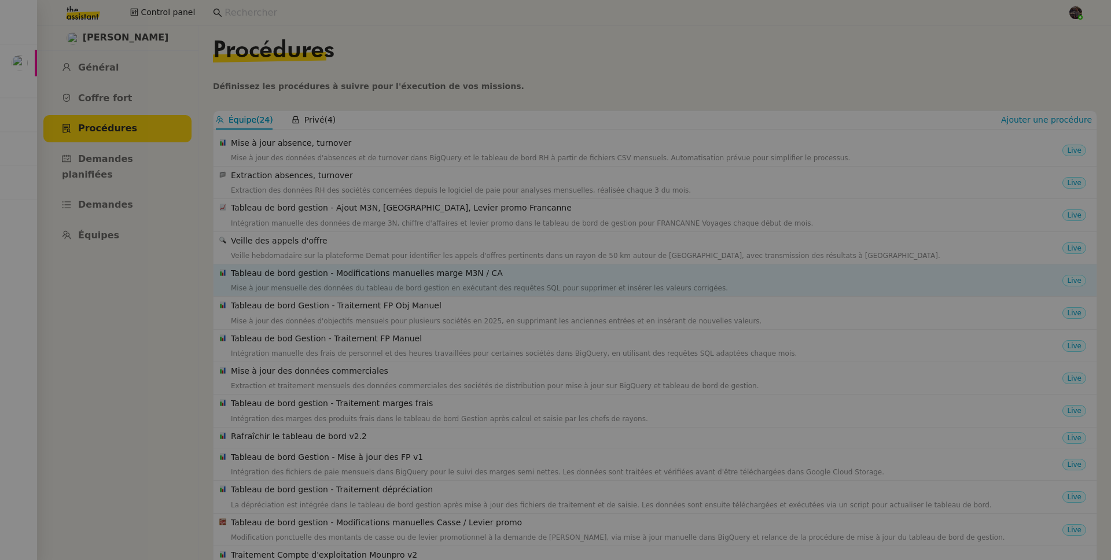
scroll to position [109, 0]
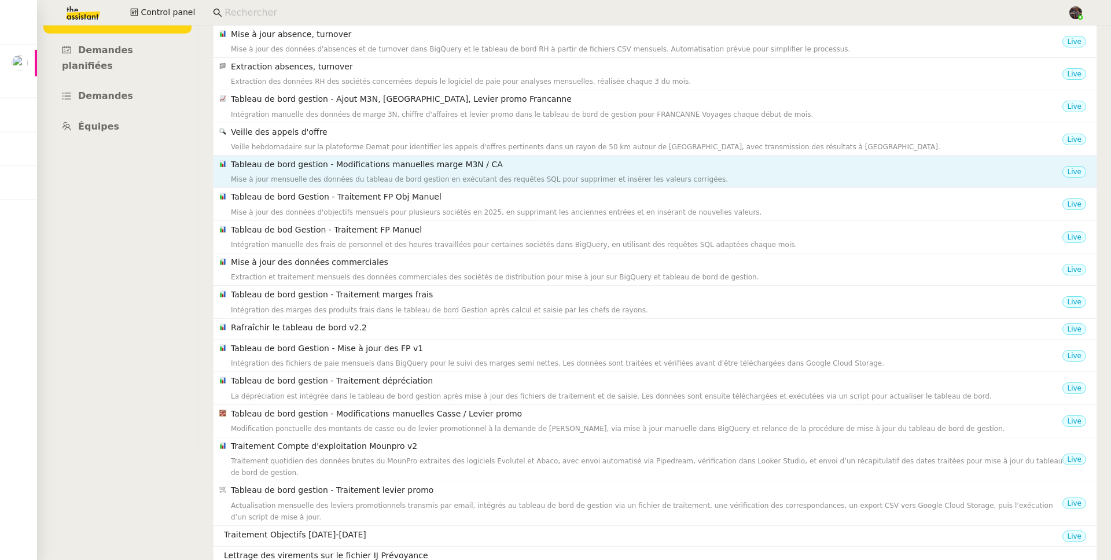
click at [356, 179] on div "Mise à jour mensuelle des données du tableau de bord gestion en exécutant des r…" at bounding box center [646, 180] width 831 height 12
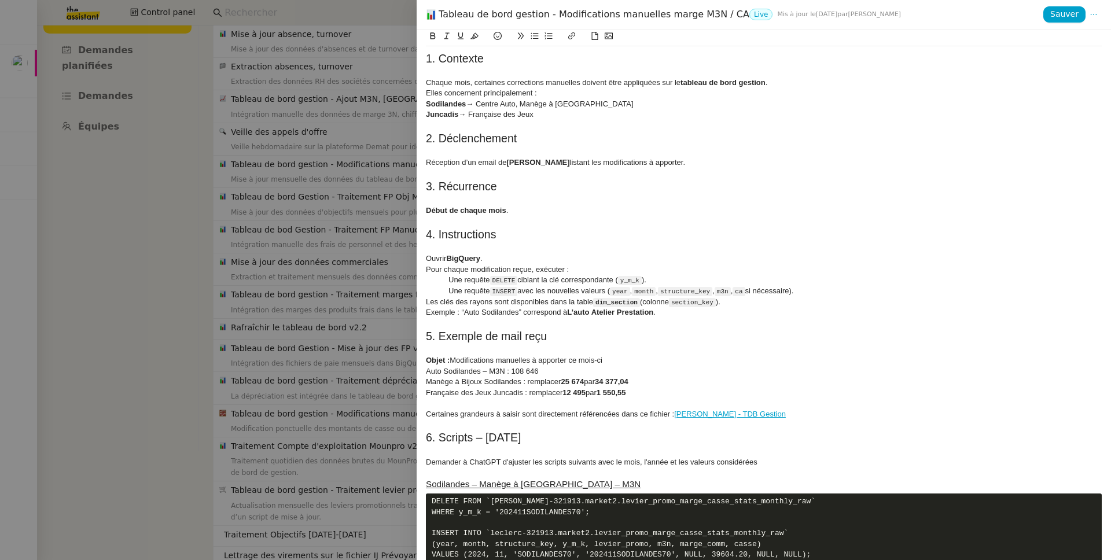
click at [316, 174] on div at bounding box center [555, 280] width 1111 height 560
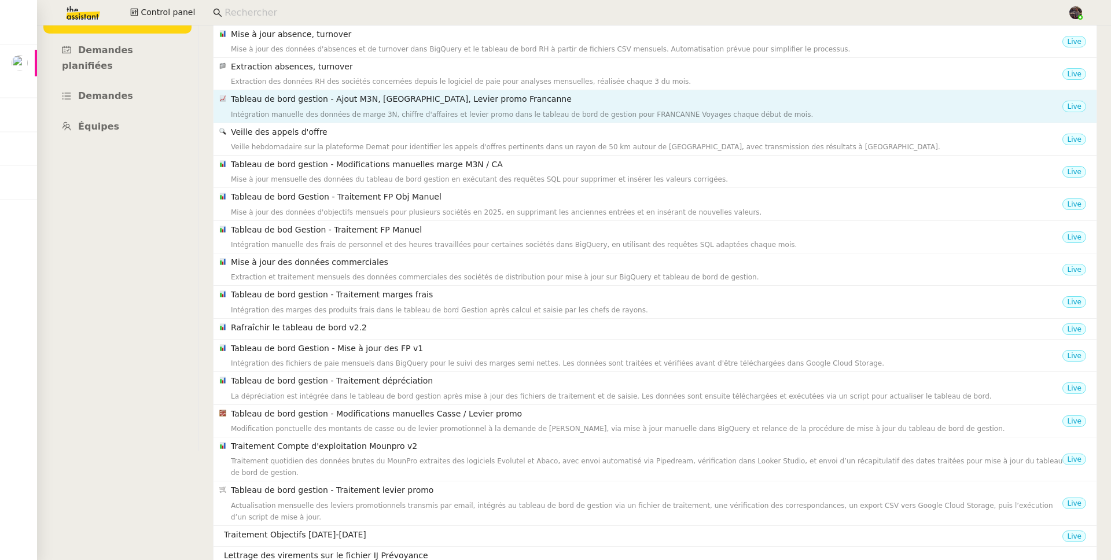
scroll to position [0, 0]
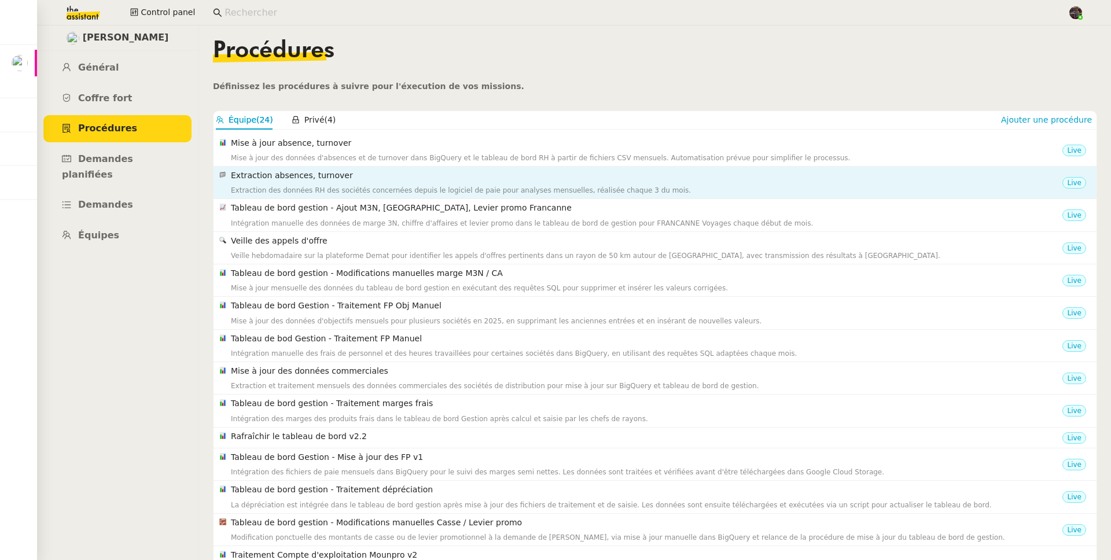
click at [279, 189] on div "Extraction des données RH des sociétés concernées depuis le logiciel de paie po…" at bounding box center [646, 191] width 831 height 12
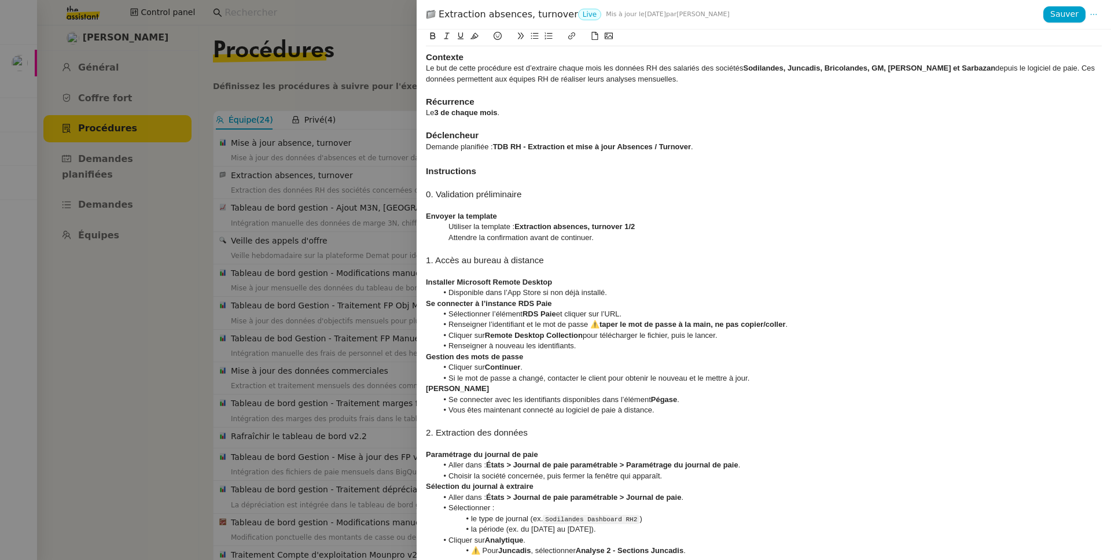
click at [255, 226] on div at bounding box center [555, 280] width 1111 height 560
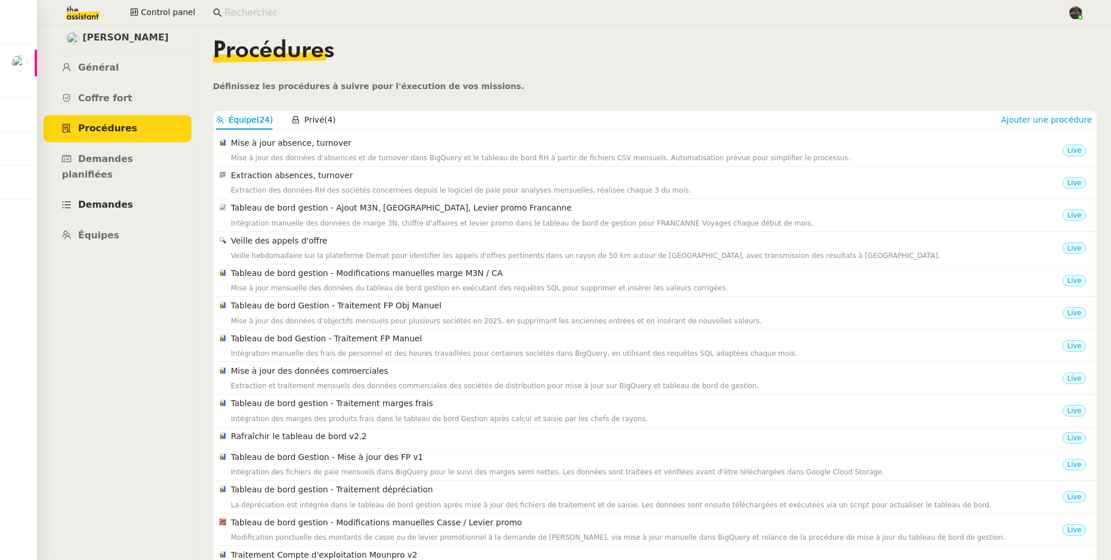
scroll to position [109, 0]
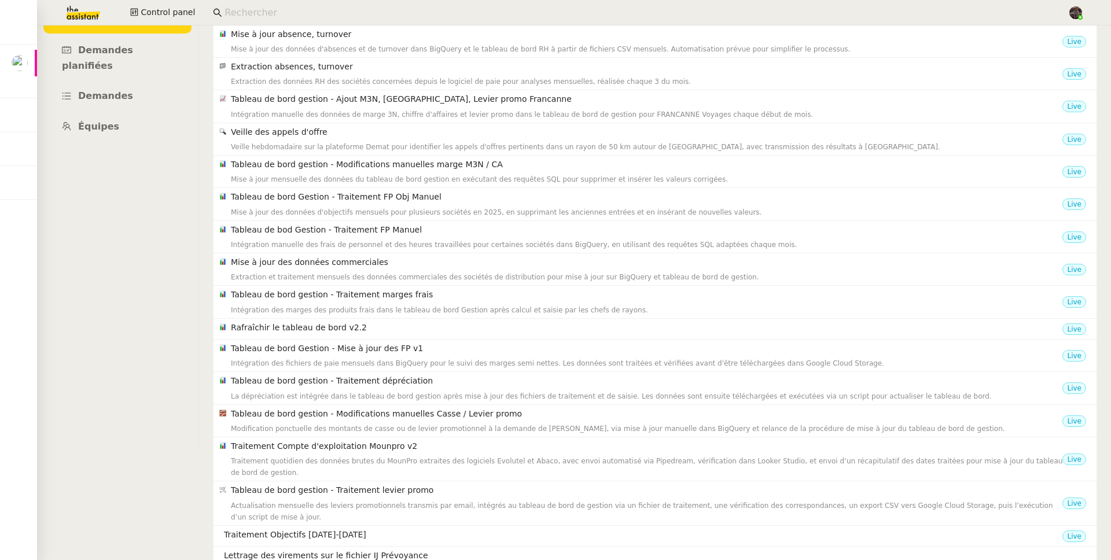
click at [75, 16] on img at bounding box center [74, 12] width 90 height 25
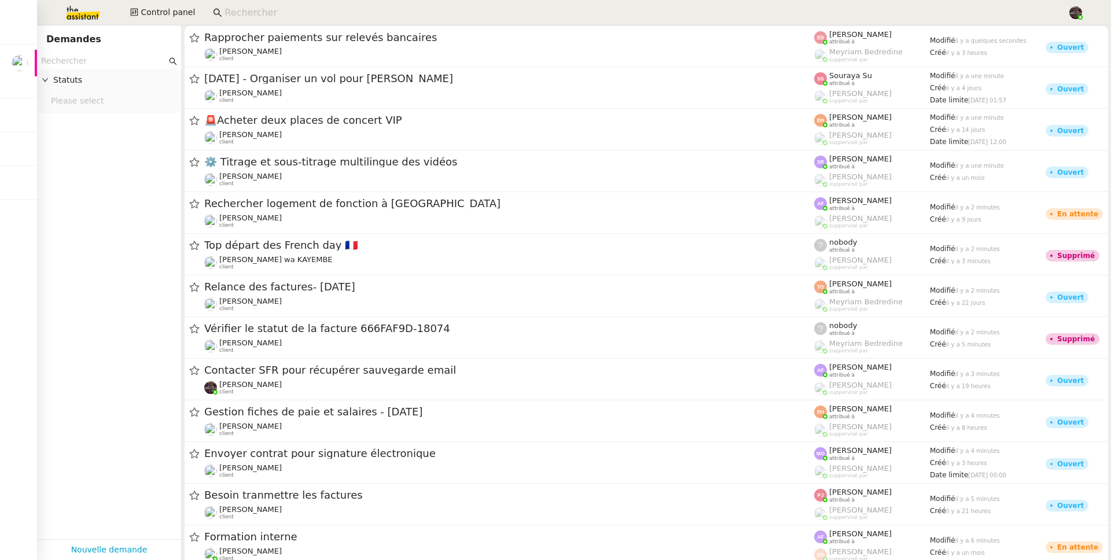
click at [137, 56] on input "text" at bounding box center [104, 60] width 126 height 13
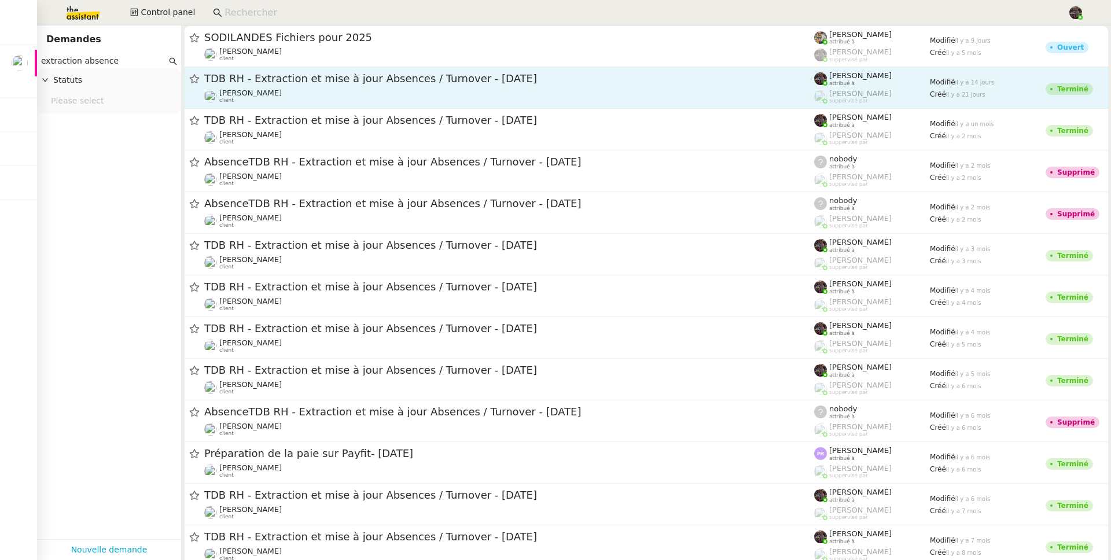
type input "extraction absence"
click at [331, 85] on div "TDB RH - Extraction et mise à jour Absences / Turnover - sept. 2025" at bounding box center [509, 79] width 610 height 14
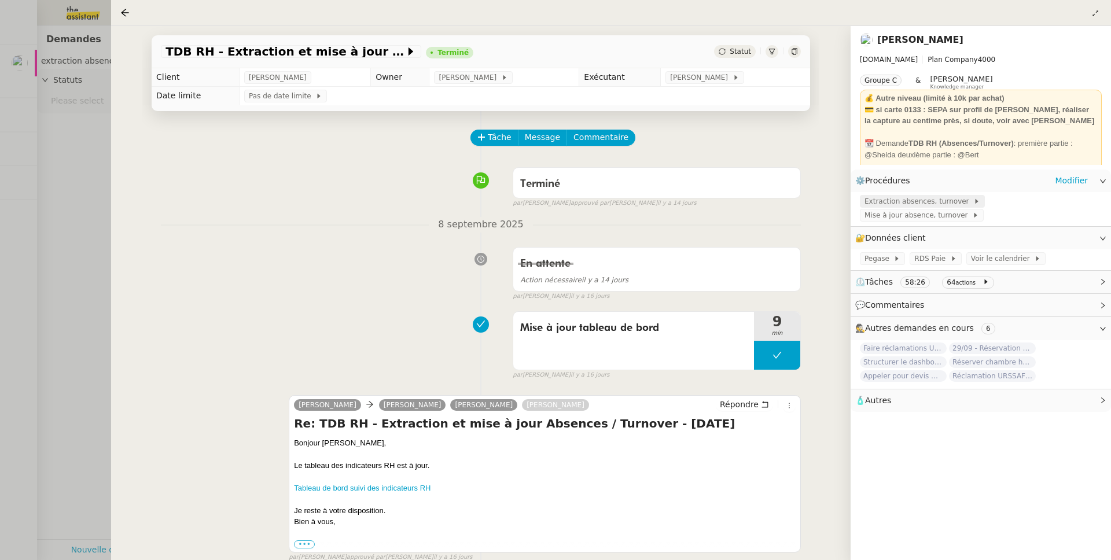
click at [947, 205] on span "Extraction absences, turnover" at bounding box center [918, 202] width 109 height 12
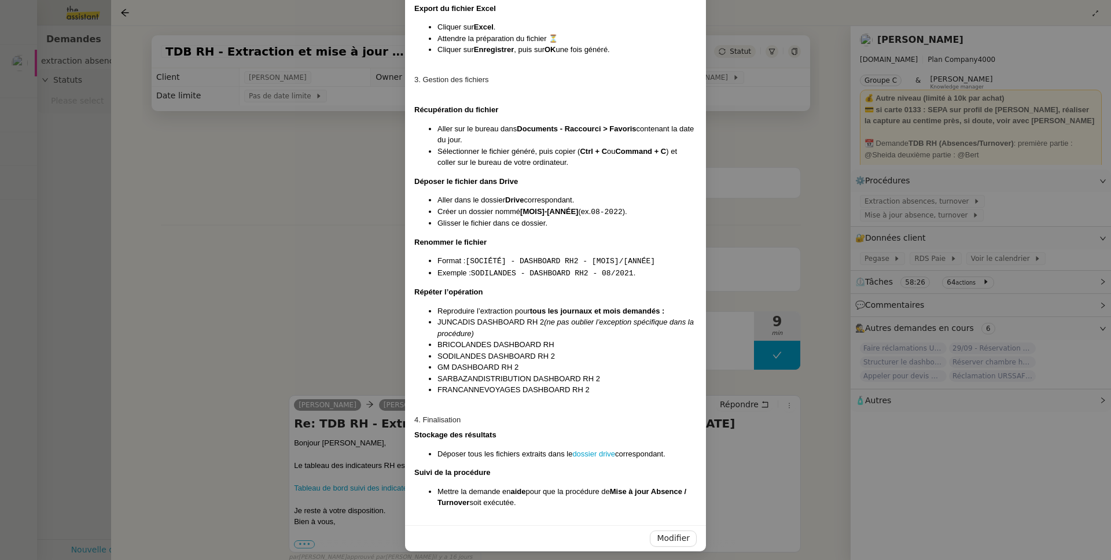
scroll to position [786, 0]
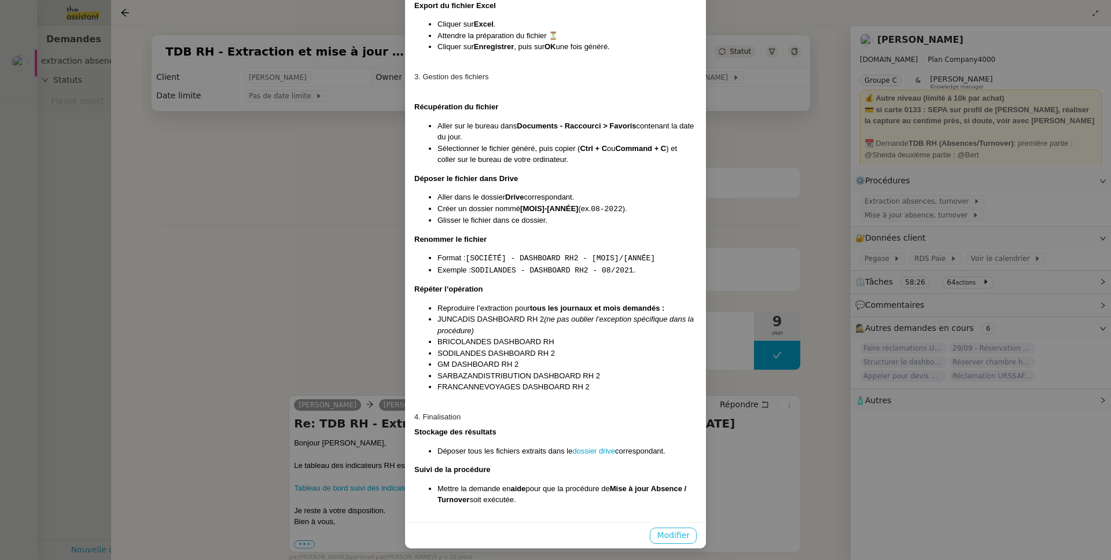
click at [673, 529] on span "Modifier" at bounding box center [673, 535] width 33 height 13
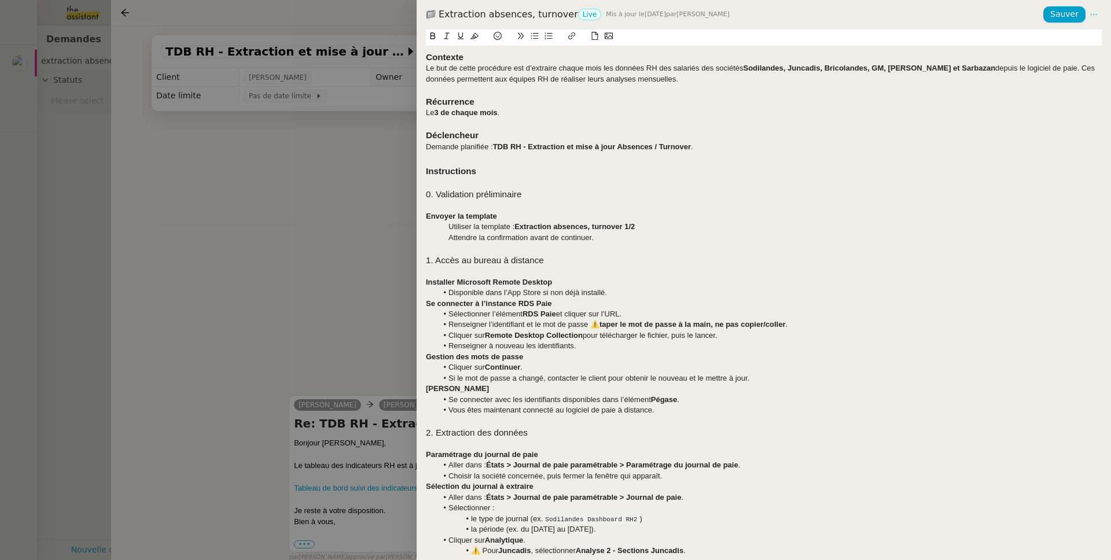
scroll to position [357, 0]
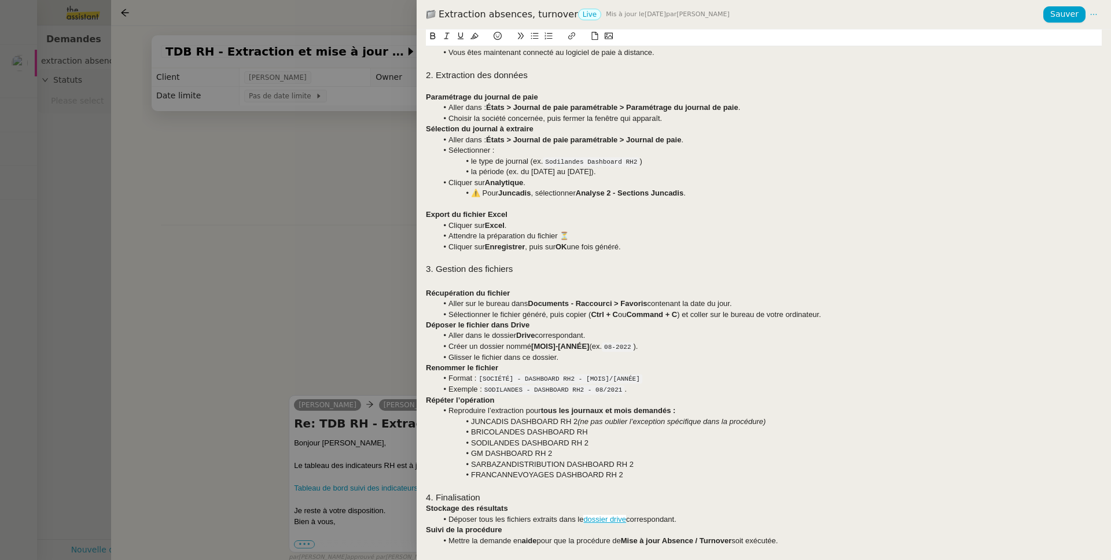
click at [543, 497] on h3 "4. Finalisation" at bounding box center [764, 497] width 676 height 13
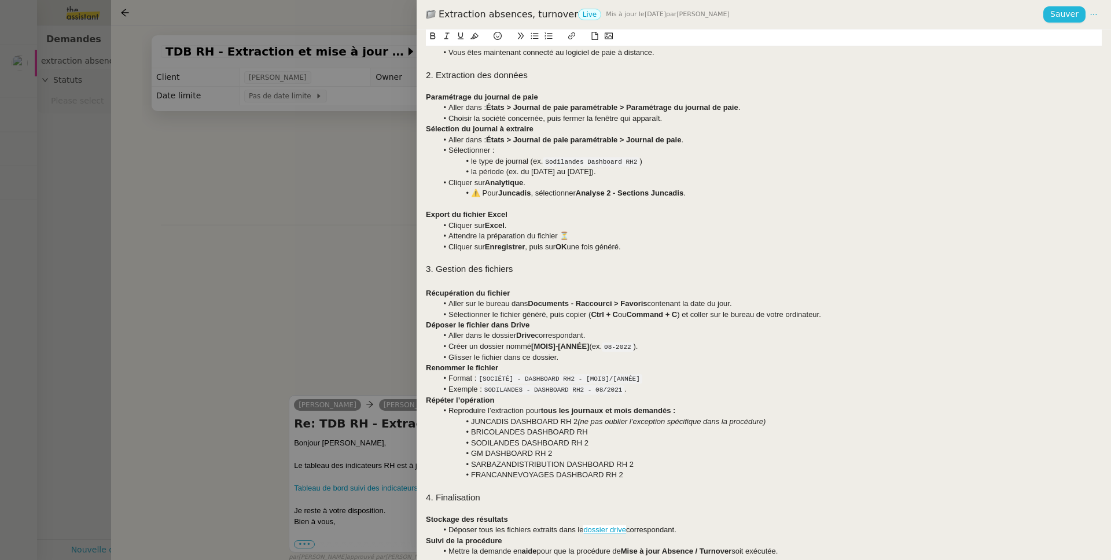
click at [1078, 9] on button "Sauver" at bounding box center [1064, 14] width 42 height 16
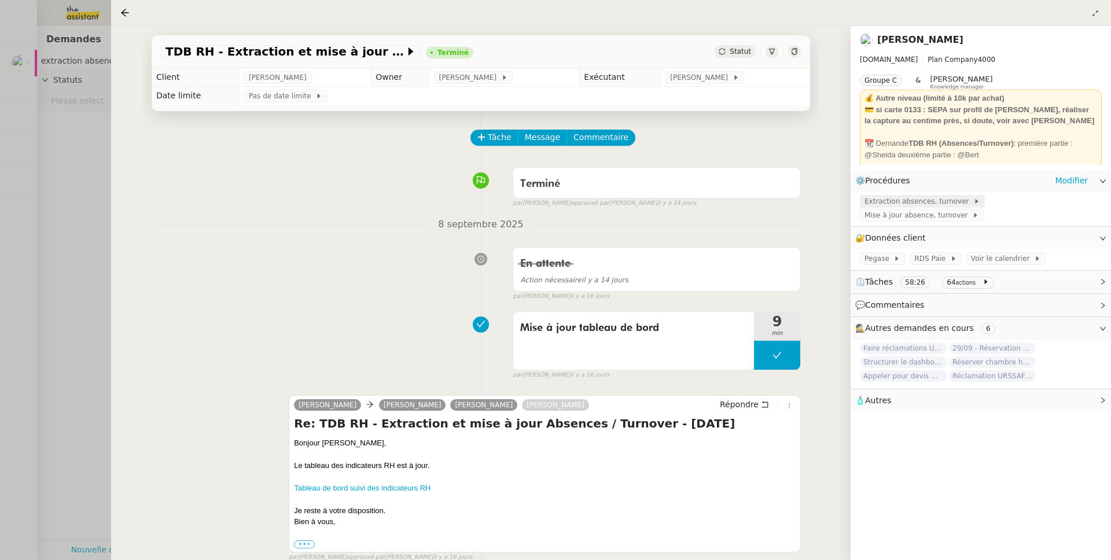
click at [955, 206] on span "Extraction absences, turnover" at bounding box center [918, 202] width 109 height 12
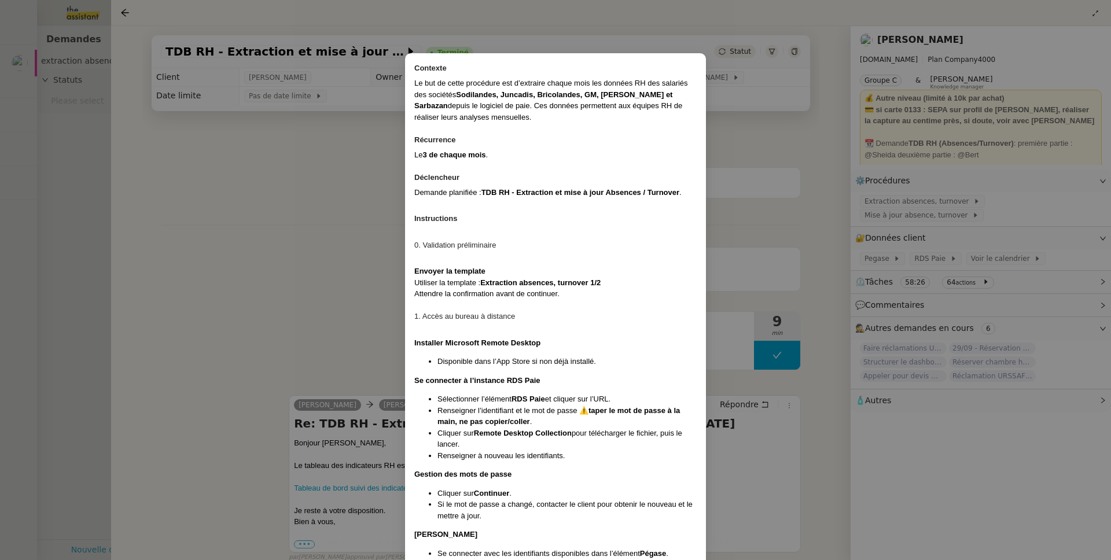
scroll to position [0, 0]
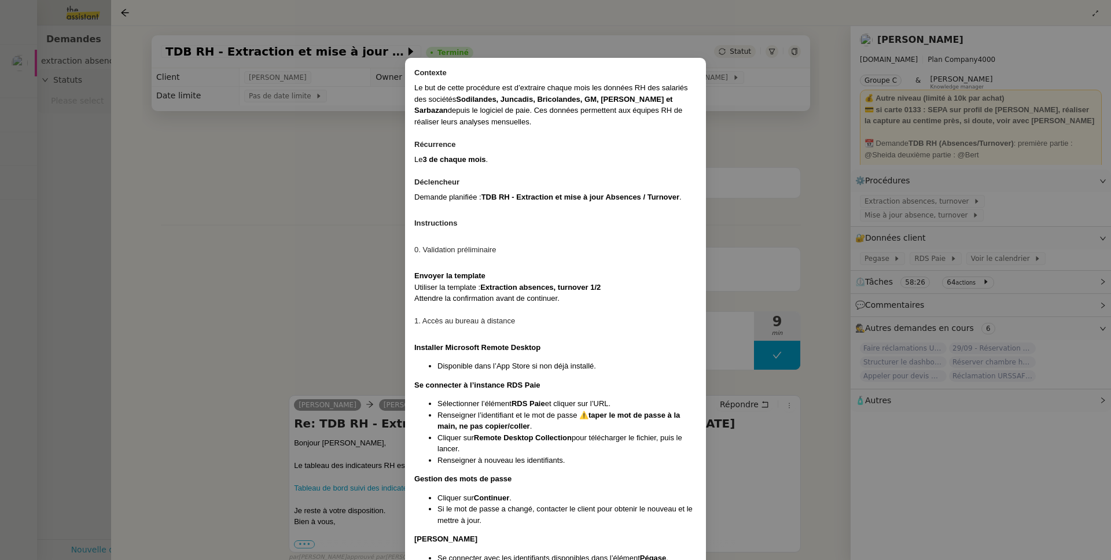
click at [862, 172] on nz-modal-container "Contexte Le but de cette procédure est d’extraire chaque mois les données RH de…" at bounding box center [555, 280] width 1111 height 560
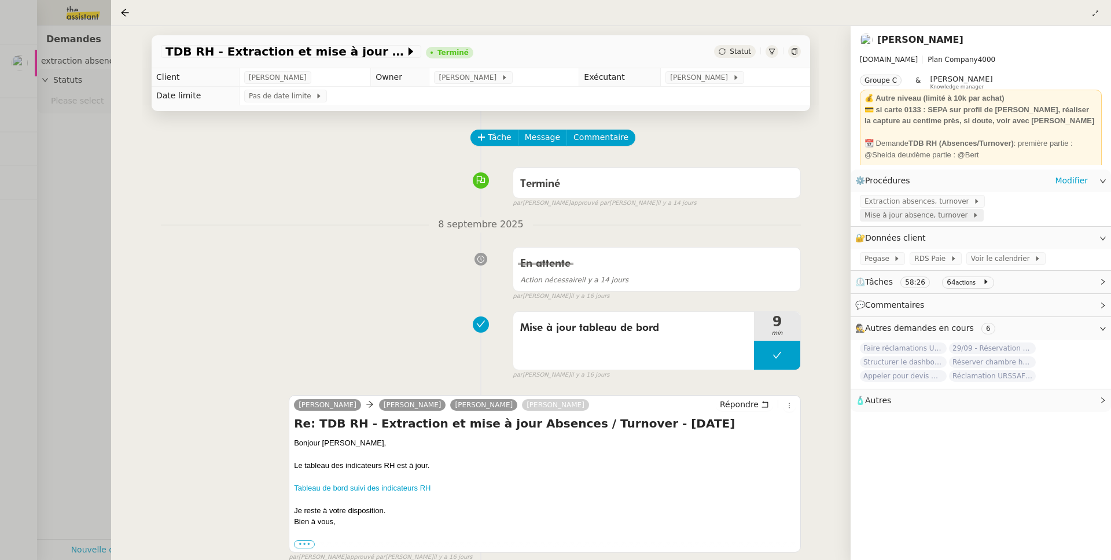
click at [914, 220] on span "Mise à jour absence, turnover" at bounding box center [918, 215] width 108 height 12
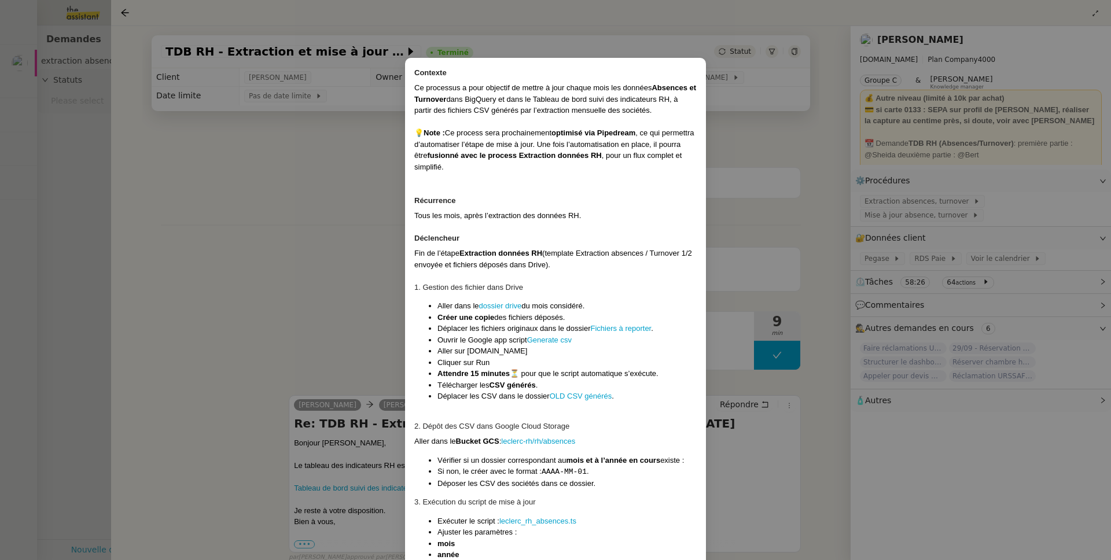
click at [836, 140] on nz-modal-container "Contexte Ce processus a pour objectif de mettre à jour chaque mois les données …" at bounding box center [555, 280] width 1111 height 560
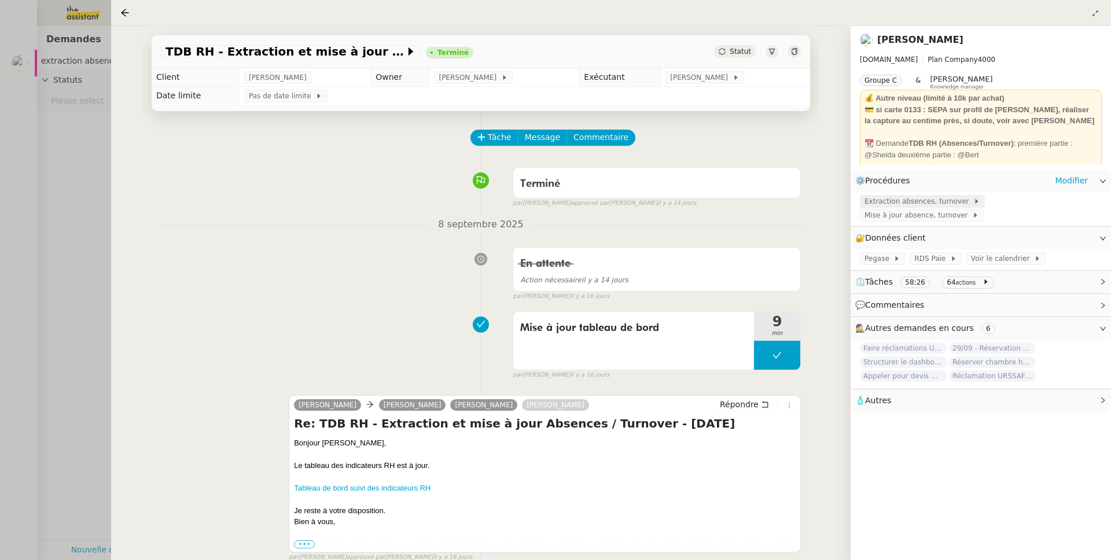
click at [899, 206] on span "Extraction absences, turnover" at bounding box center [918, 202] width 109 height 12
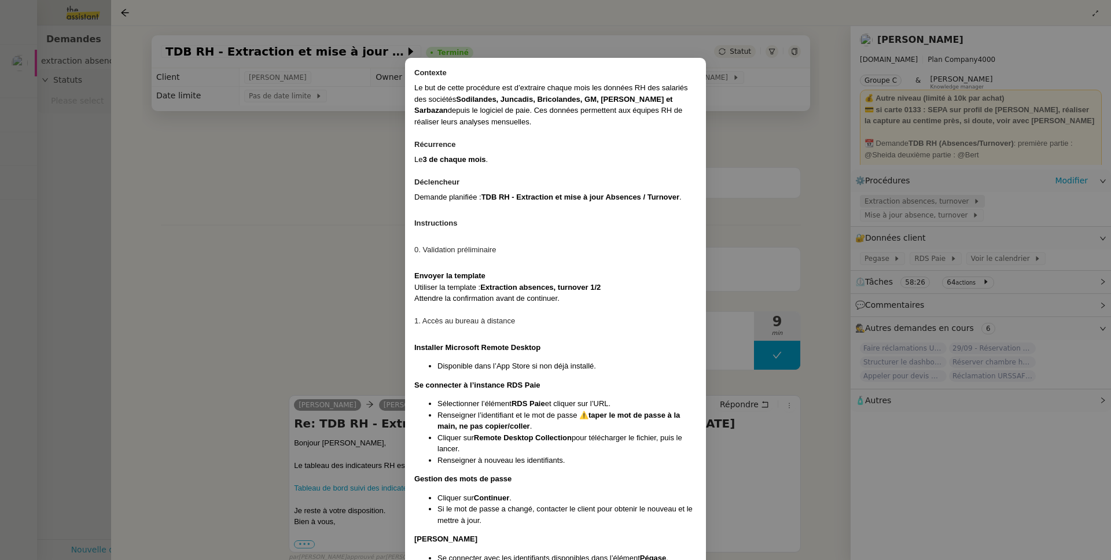
scroll to position [797, 0]
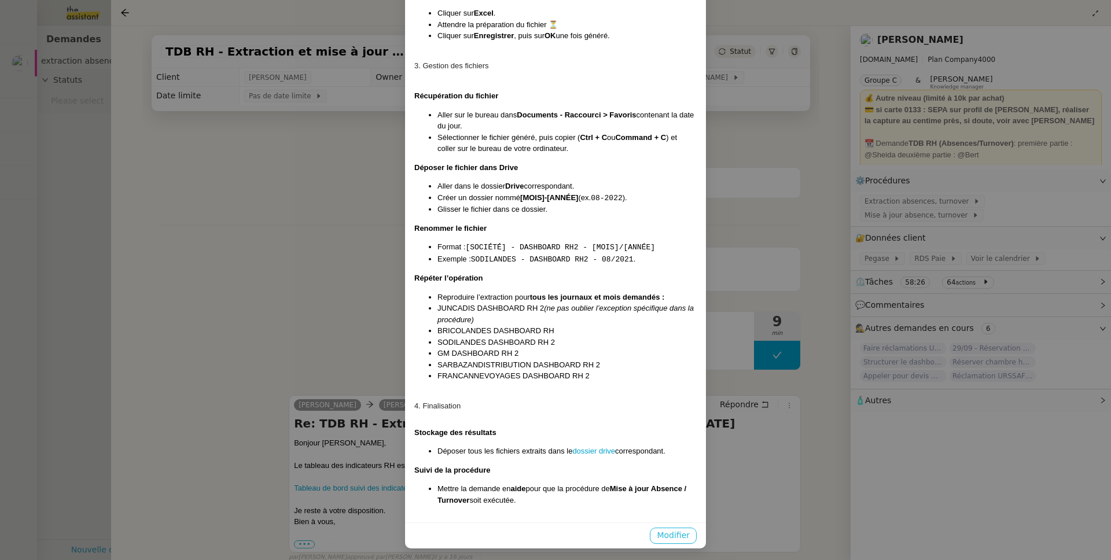
click at [678, 529] on span "Modifier" at bounding box center [673, 535] width 33 height 13
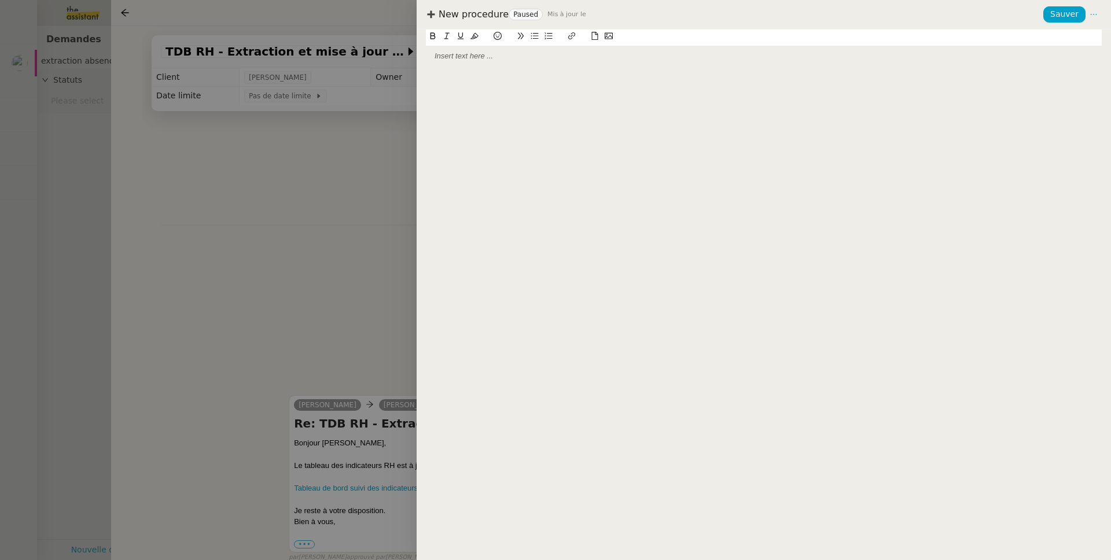
scroll to position [739, 0]
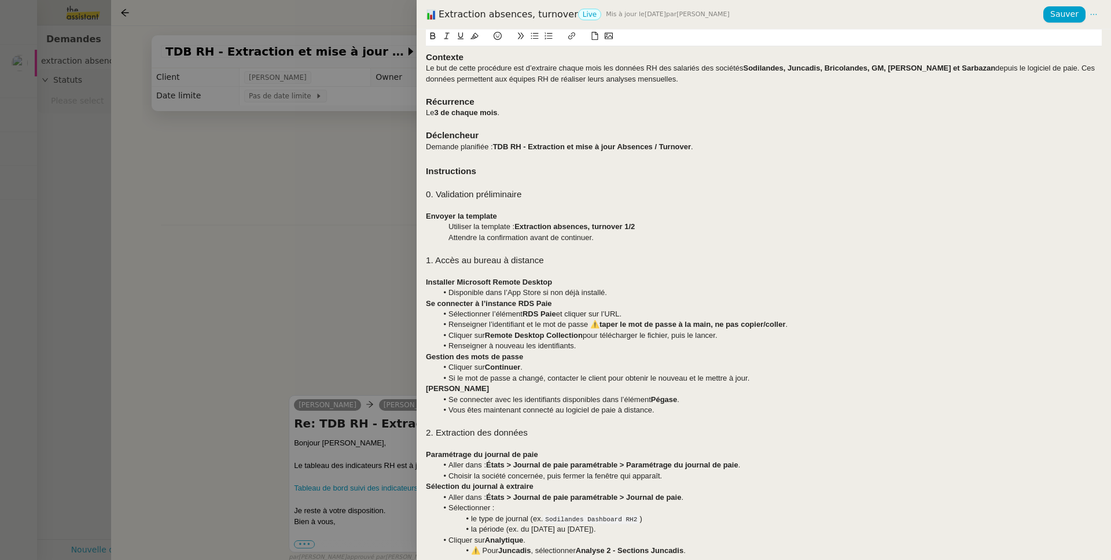
click at [478, 167] on h3 "Instructions" at bounding box center [764, 171] width 676 height 13
copy strong "Instructions"
click at [456, 156] on h3 at bounding box center [764, 158] width 676 height 13
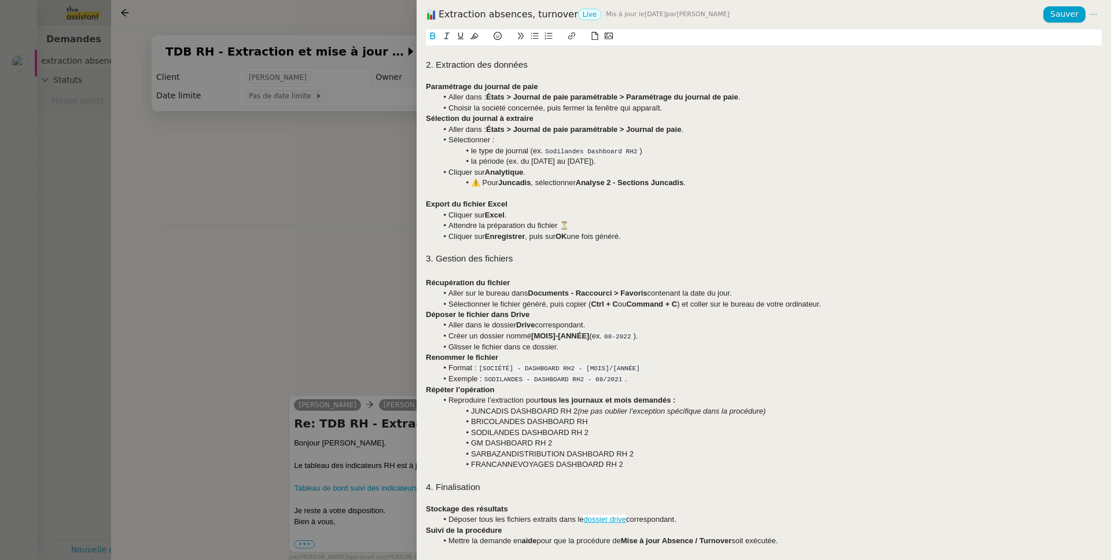
scroll to position [0, 0]
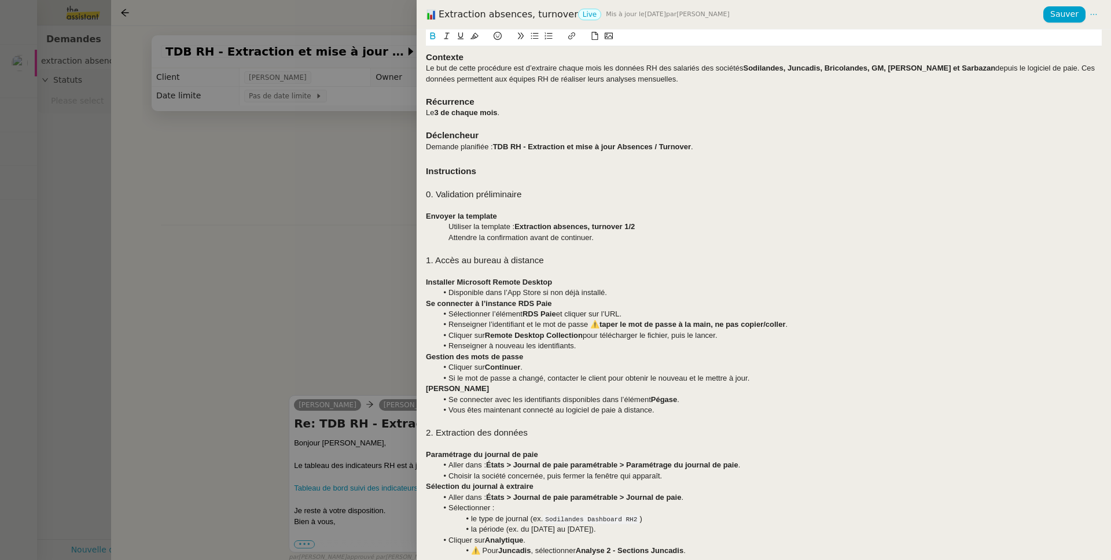
click at [463, 156] on h3 at bounding box center [764, 158] width 676 height 13
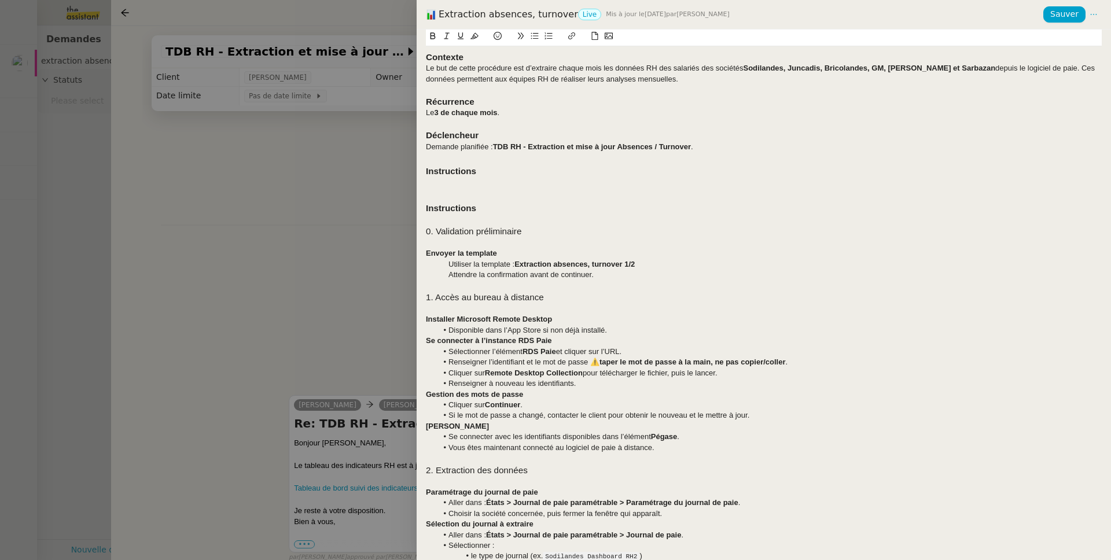
click at [445, 173] on strong "Instructions" at bounding box center [451, 171] width 50 height 10
click at [1060, 13] on span "Sauver" at bounding box center [1064, 14] width 28 height 13
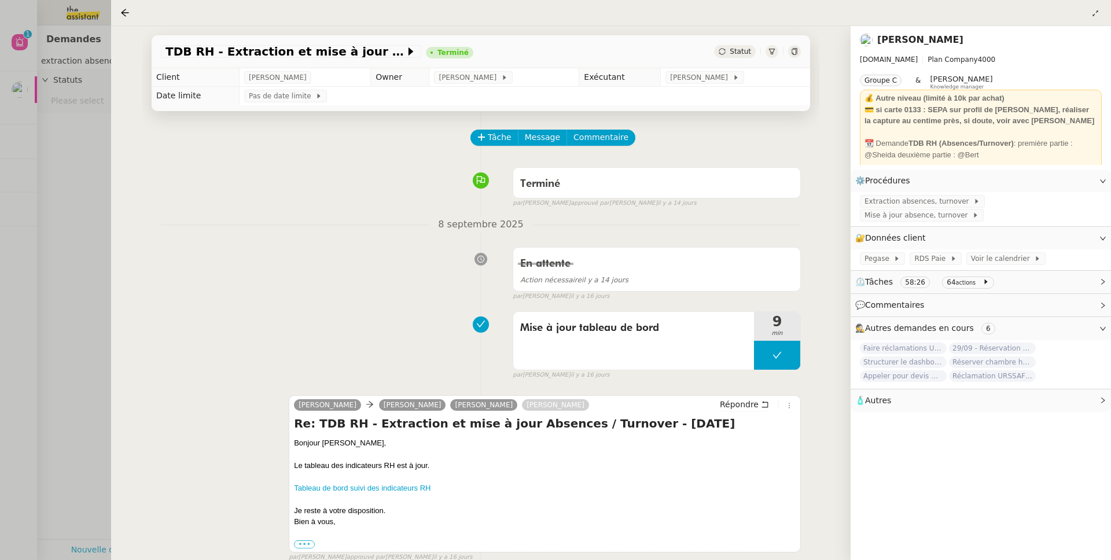
click at [931, 40] on link "[PERSON_NAME]" at bounding box center [920, 39] width 86 height 11
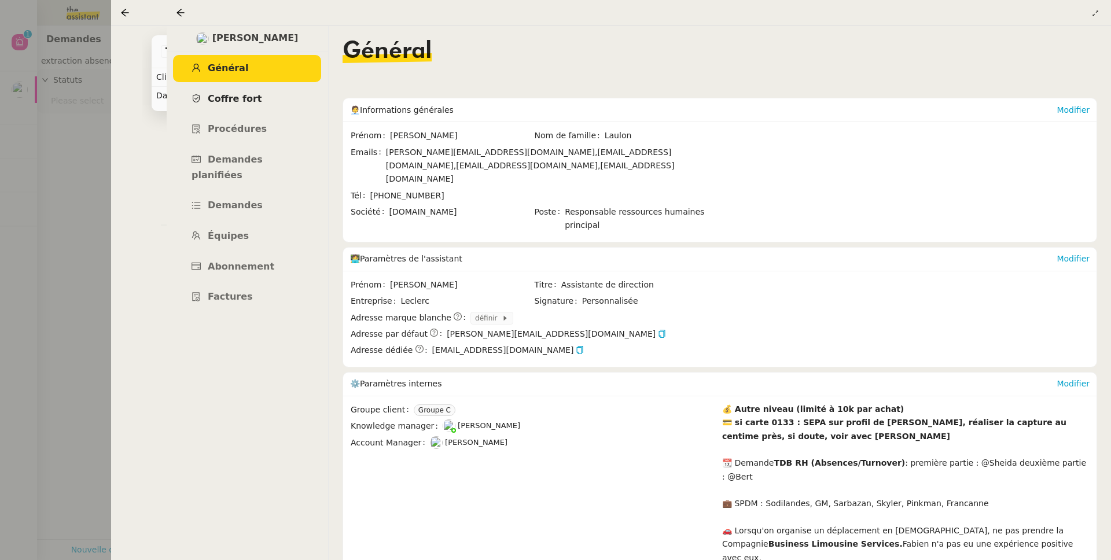
click at [232, 97] on span "Coffre fort" at bounding box center [235, 98] width 54 height 11
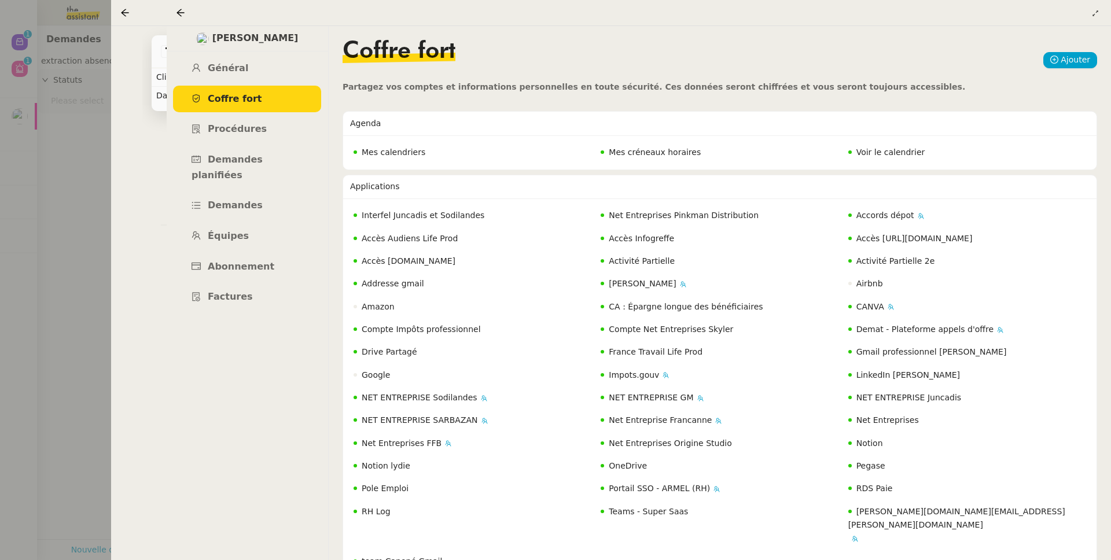
click at [261, 88] on link "Coffre fort" at bounding box center [247, 99] width 148 height 27
click at [257, 132] on span "Procédures" at bounding box center [237, 128] width 59 height 11
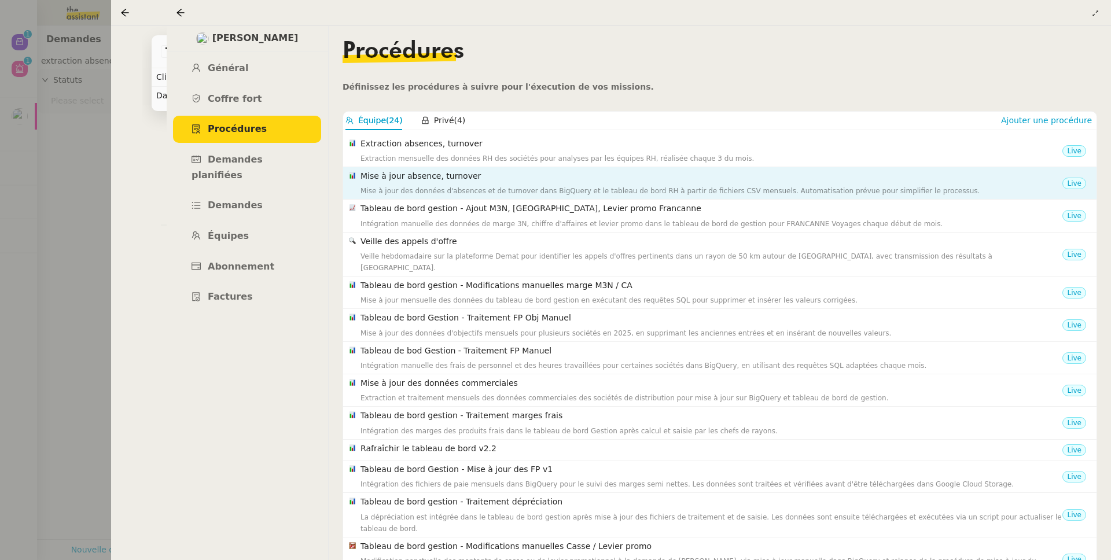
click at [531, 180] on h4 "Mise à jour absence, turnover" at bounding box center [711, 175] width 702 height 13
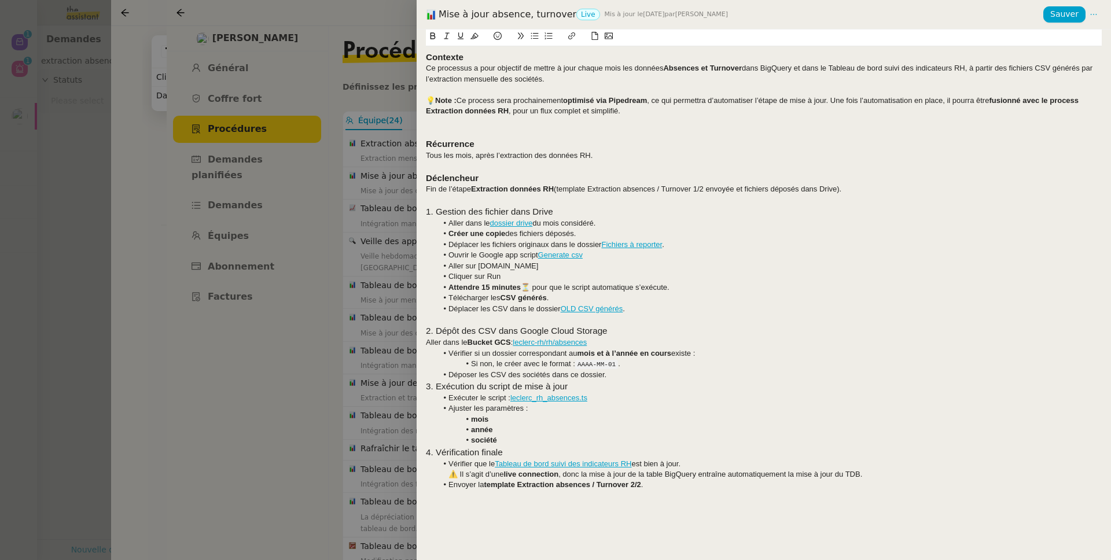
click at [396, 161] on div at bounding box center [555, 280] width 1111 height 560
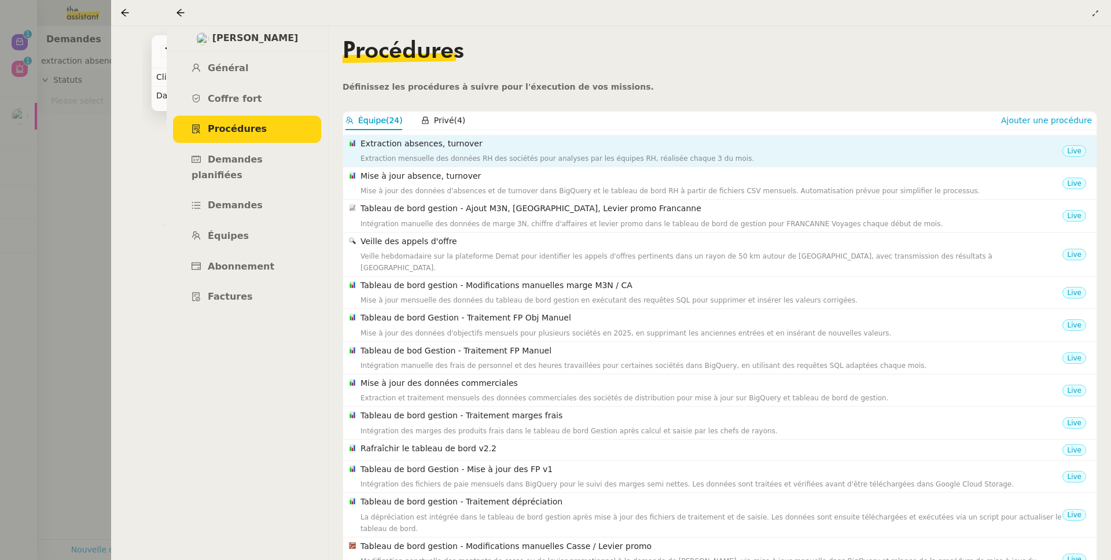
click at [412, 149] on h4 "Extraction absences, turnover" at bounding box center [711, 143] width 702 height 13
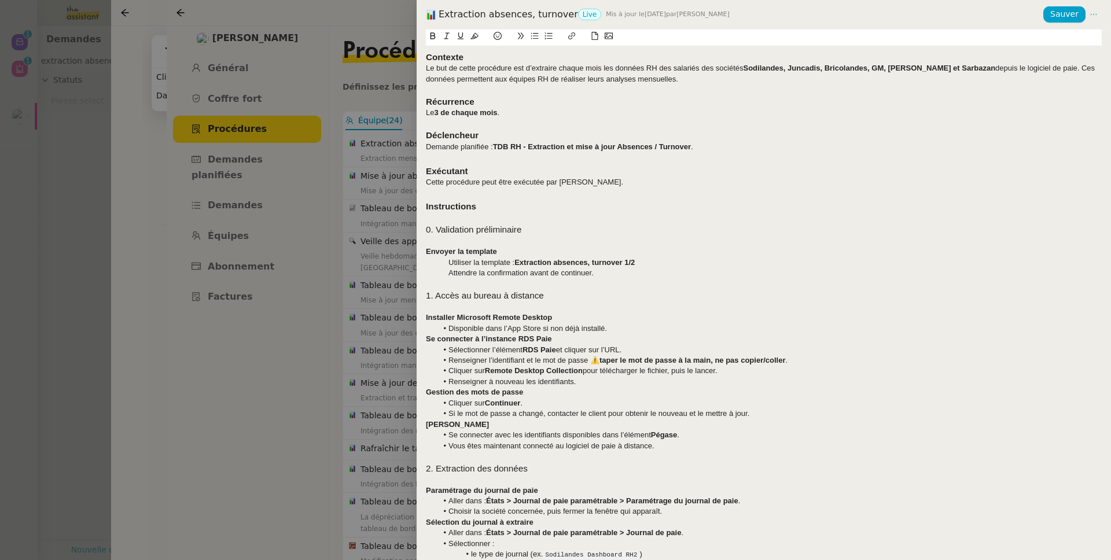
click at [581, 175] on h3 "Exécutant" at bounding box center [764, 171] width 676 height 13
drag, startPoint x: 608, startPoint y: 185, endPoint x: 411, endPoint y: 174, distance: 197.6
click at [411, 174] on div "Extraction absences, turnover Live Mis à jour le 24 sept. 2025 par Bert C. Sauv…" at bounding box center [555, 280] width 1111 height 560
copy div "Exécutant Cette procédure peut être exécutée par Sheida."
click at [361, 179] on div at bounding box center [555, 280] width 1111 height 560
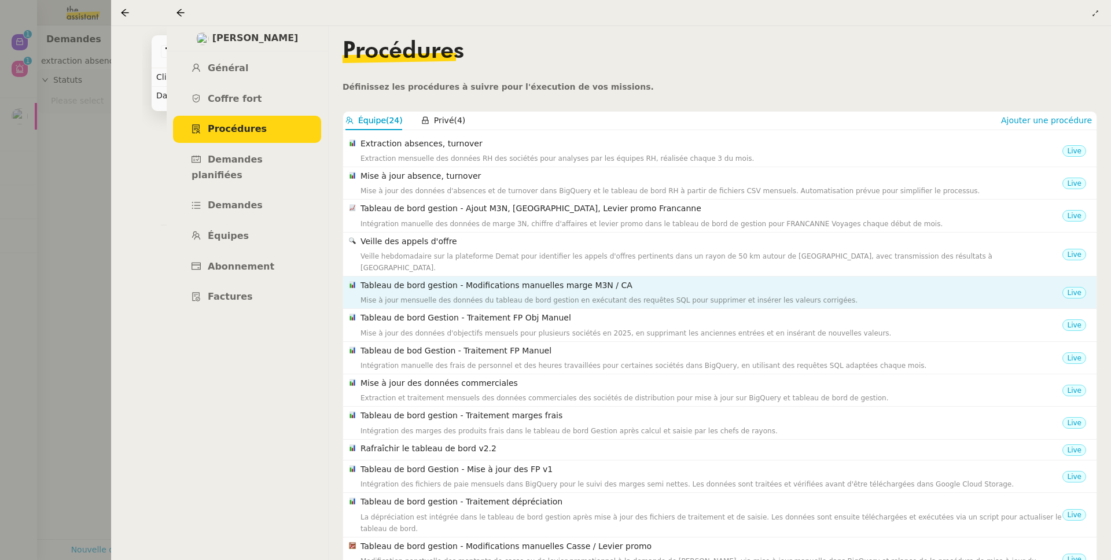
scroll to position [109, 0]
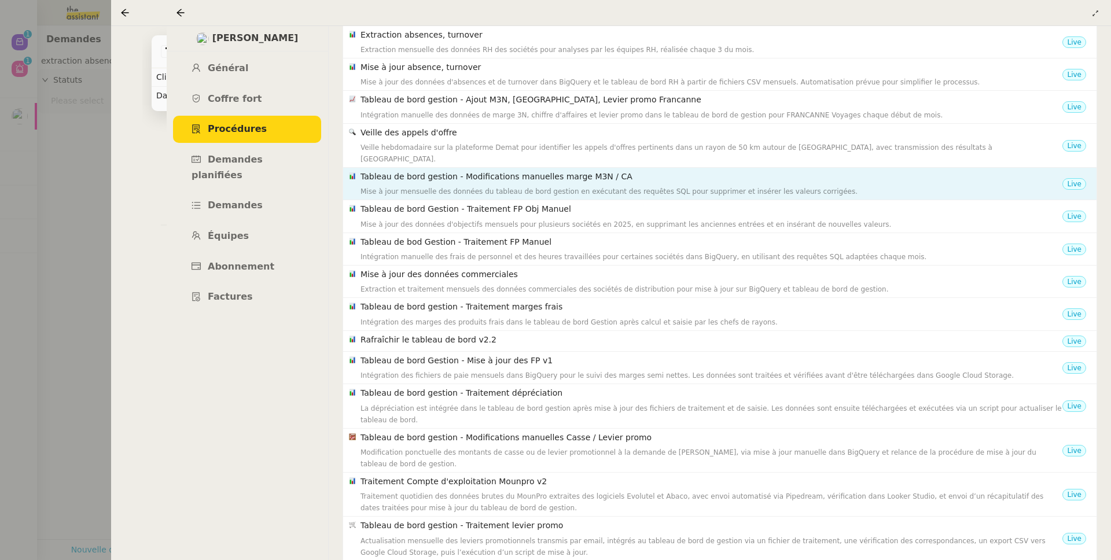
click at [411, 186] on div "Mise à jour mensuelle des données du tableau de bord gestion en exécutant des r…" at bounding box center [711, 192] width 702 height 12
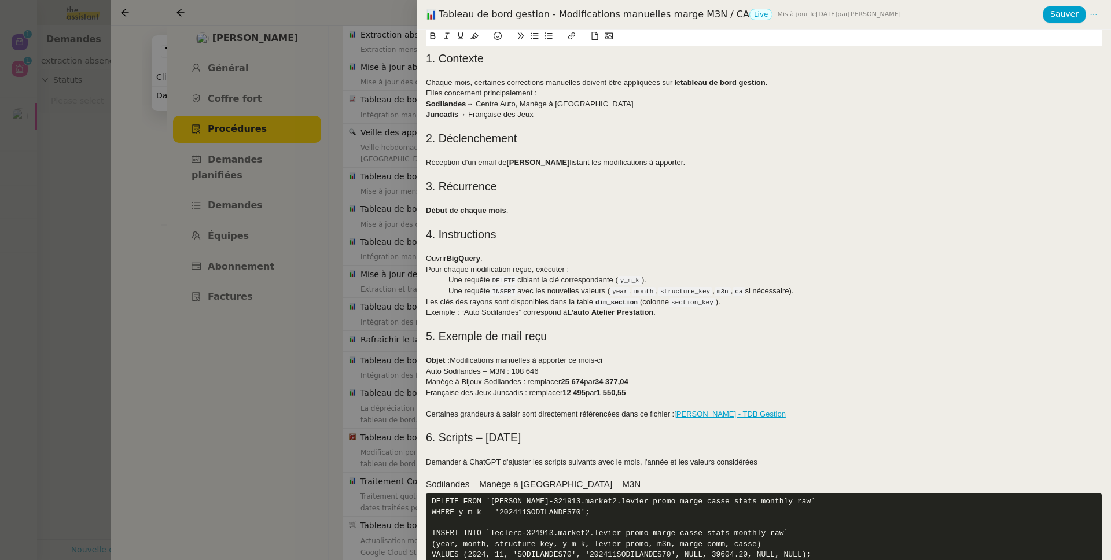
click at [386, 140] on div at bounding box center [555, 280] width 1111 height 560
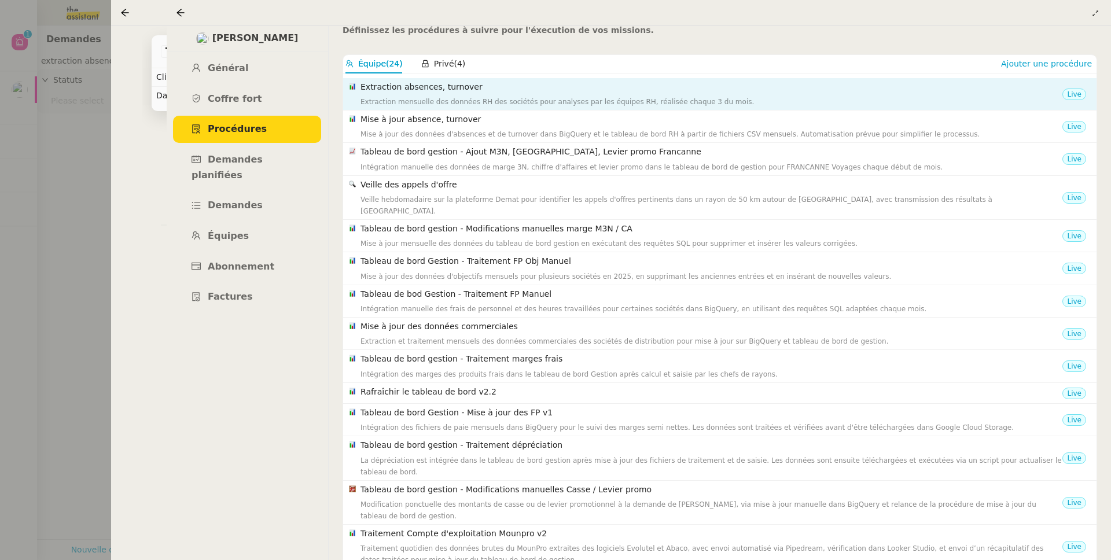
scroll to position [0, 0]
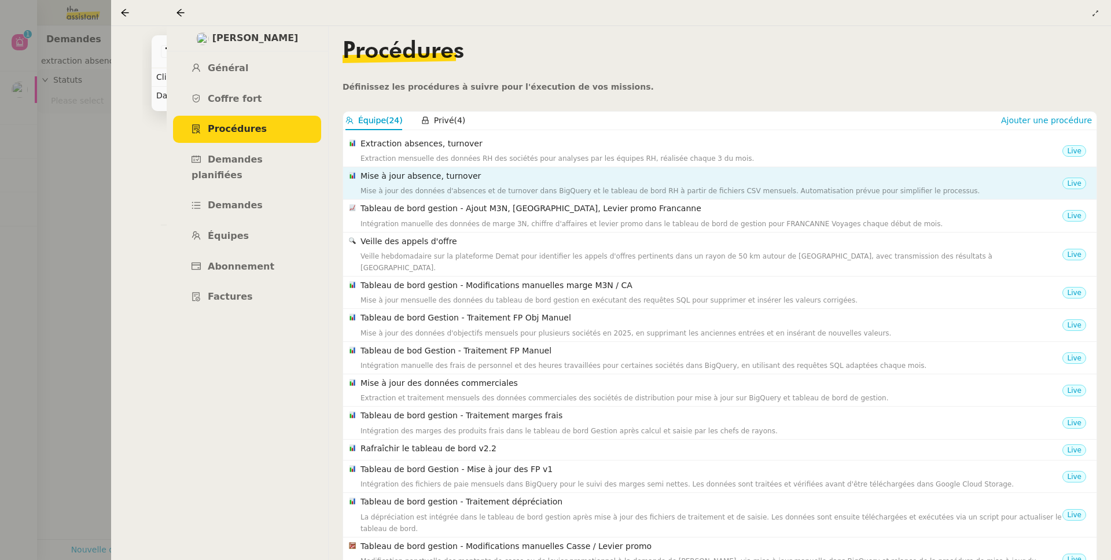
click at [419, 185] on div "Mise à jour des données d'absences et de turnover dans BigQuery et le tableau d…" at bounding box center [711, 191] width 702 height 12
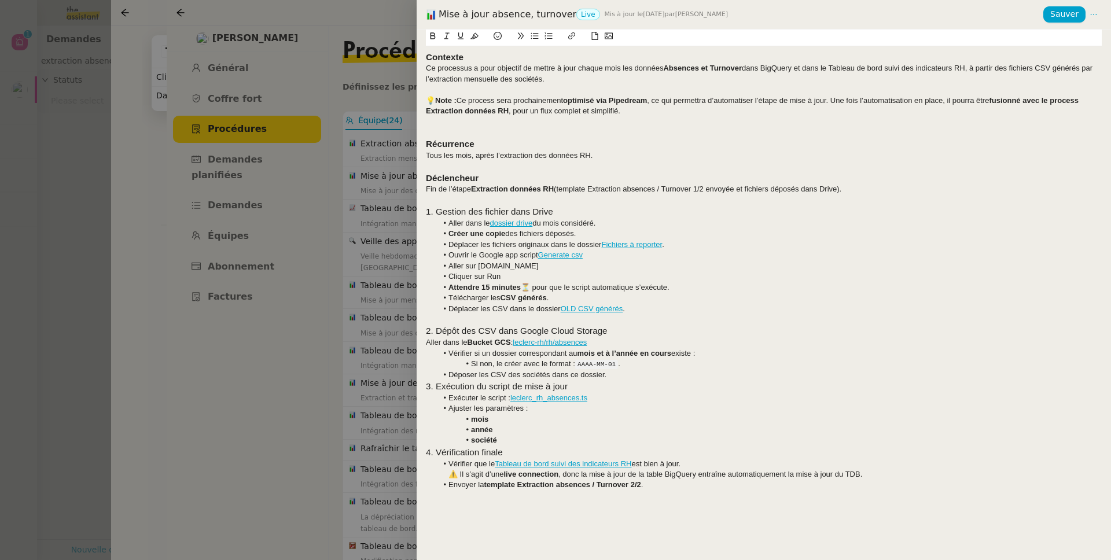
click at [503, 130] on div at bounding box center [764, 132] width 676 height 10
click at [919, 179] on h3 "Déclencheur" at bounding box center [764, 178] width 676 height 13
click at [919, 187] on div "Fin de l’étape Extraction données RH (template Extraction absences / Turnover 1…" at bounding box center [764, 189] width 676 height 10
click at [881, 203] on div at bounding box center [764, 200] width 676 height 10
click at [886, 188] on div "Fin de l’étape Extraction données RH (template Extraction absences / Turnover 1…" at bounding box center [764, 189] width 676 height 10
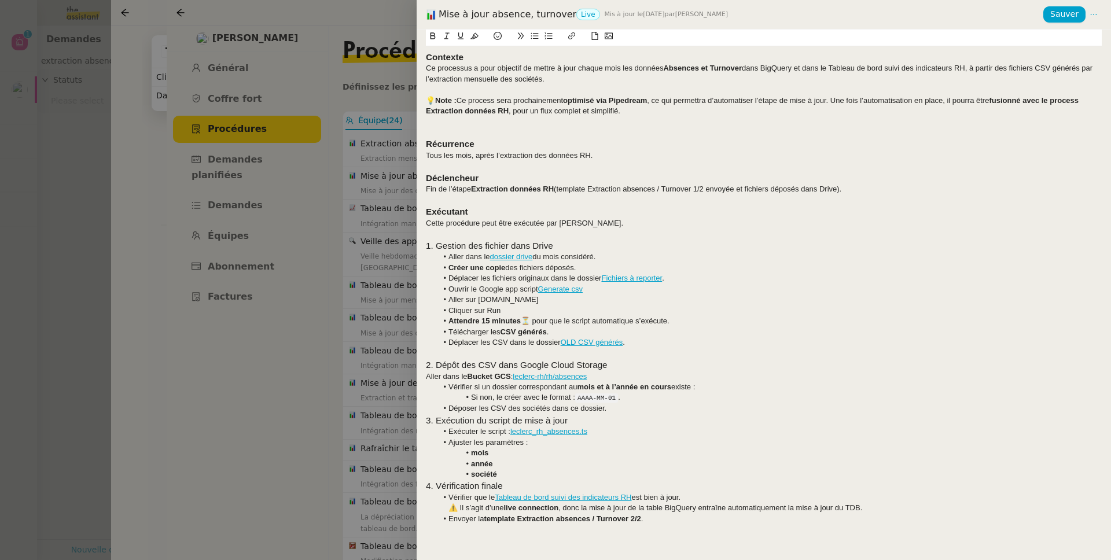
click at [571, 224] on div "Cette procédure peut être exécutée par Sheida." at bounding box center [764, 223] width 676 height 10
click at [1046, 20] on button "Sauver" at bounding box center [1064, 14] width 42 height 16
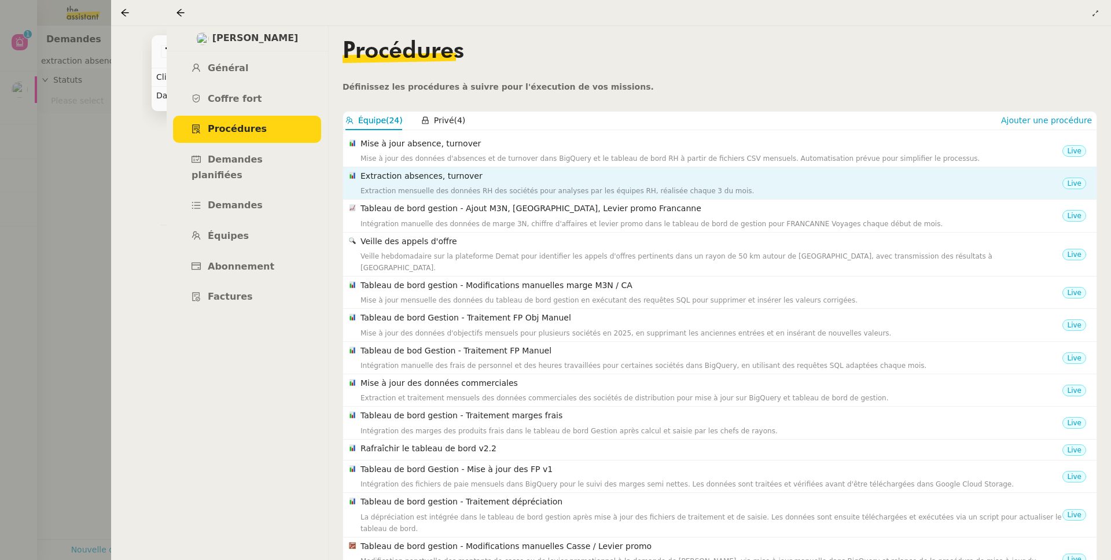
click at [495, 175] on h4 "Extraction absences, turnover" at bounding box center [711, 175] width 702 height 13
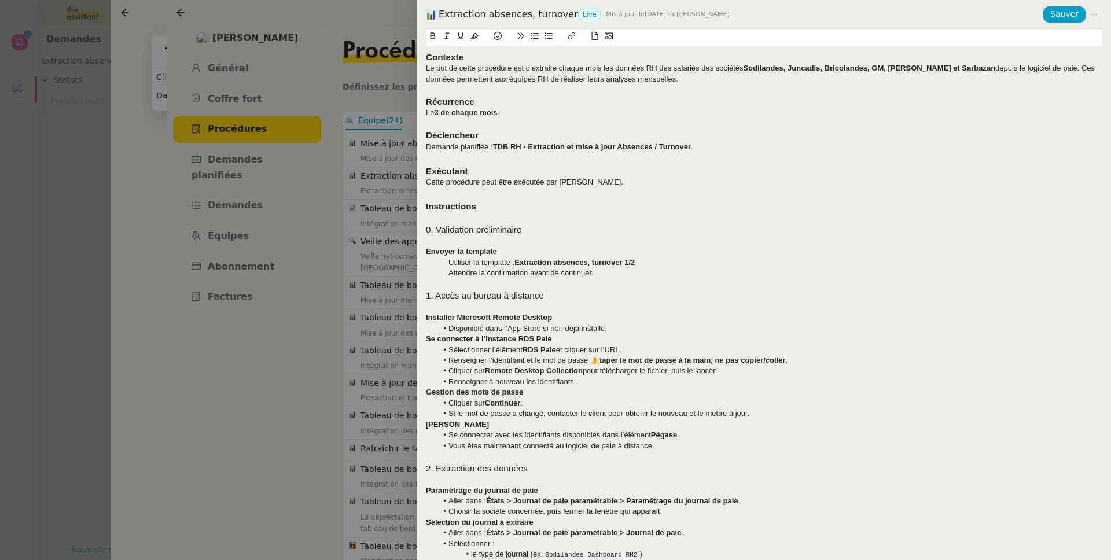
click at [273, 222] on div at bounding box center [555, 280] width 1111 height 560
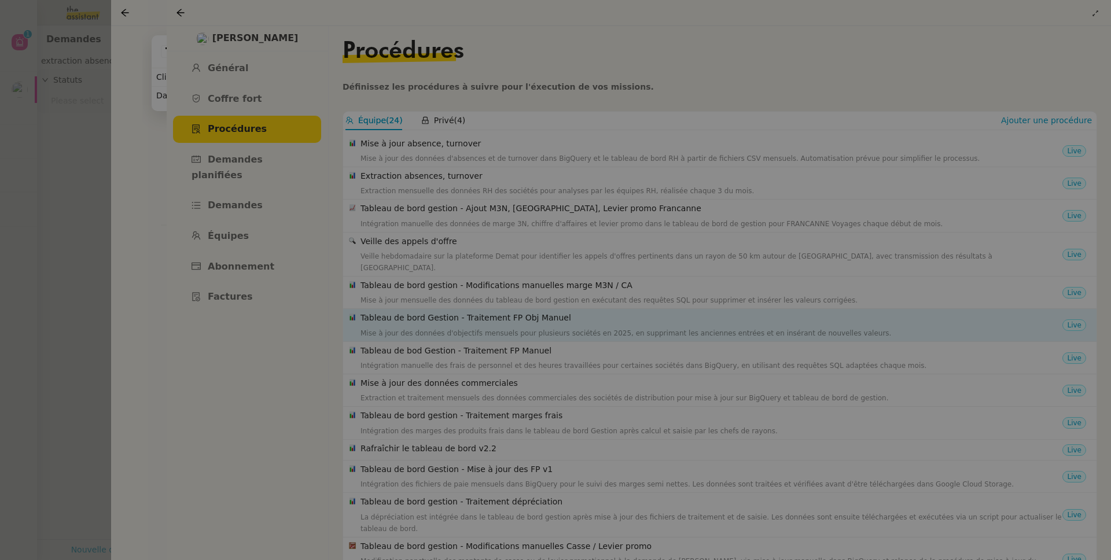
scroll to position [109, 0]
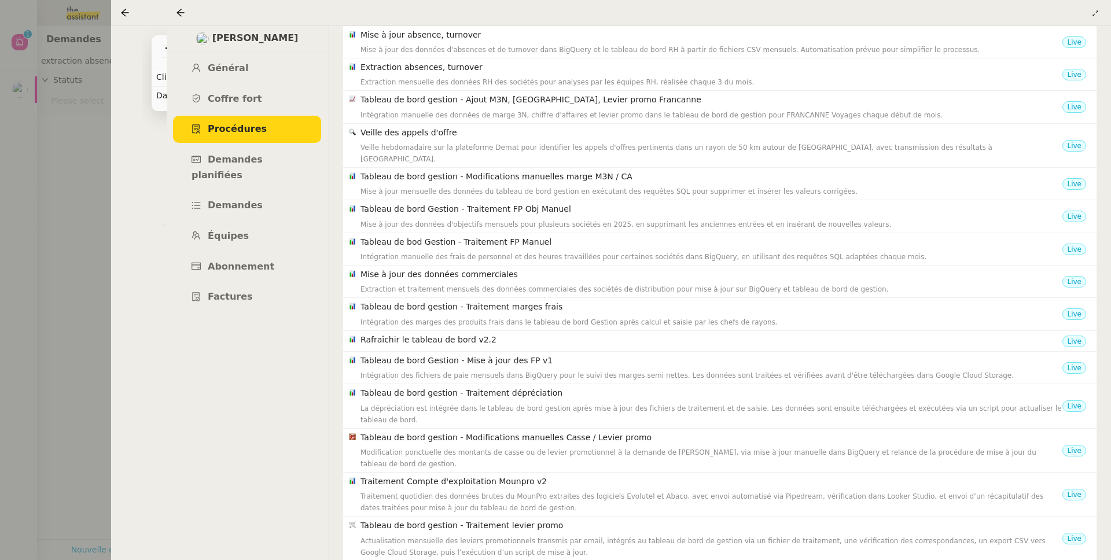
click at [182, 18] on div at bounding box center [183, 13] width 14 height 14
click at [182, 12] on icon at bounding box center [180, 12] width 9 height 9
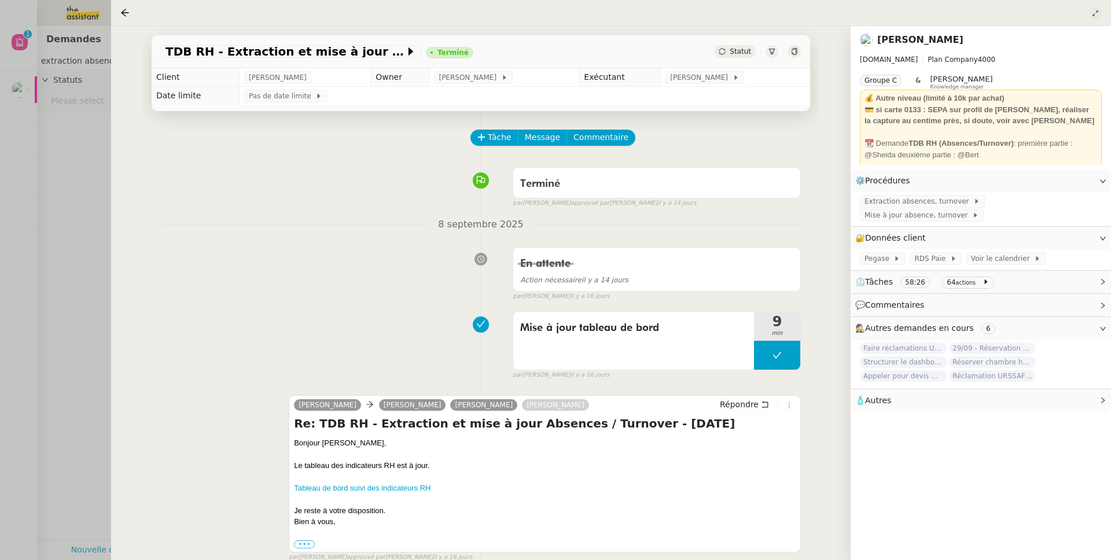
click at [1096, 19] on button at bounding box center [1095, 13] width 13 height 13
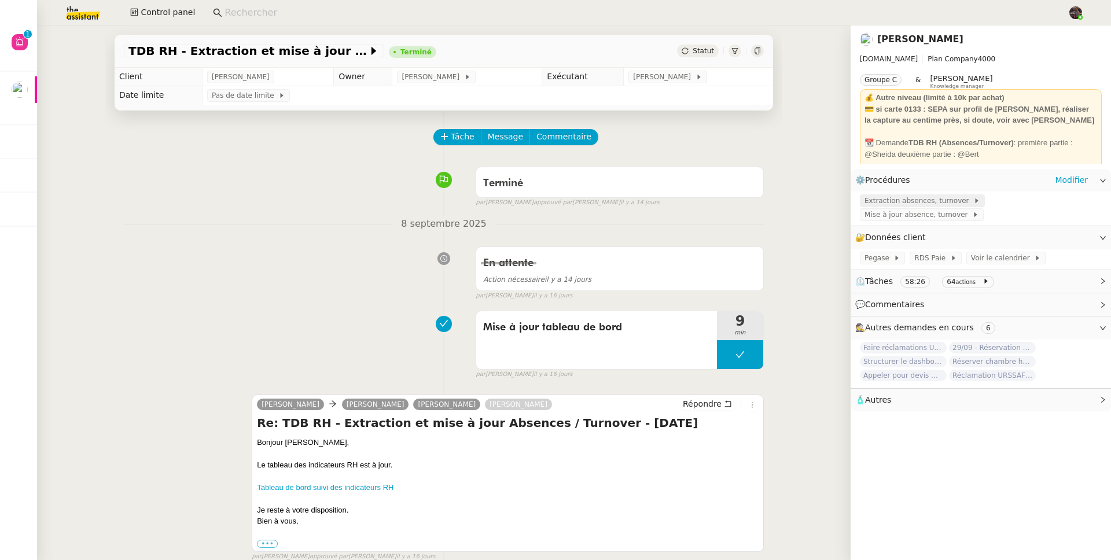
click at [924, 202] on span "Extraction absences, turnover" at bounding box center [918, 201] width 109 height 12
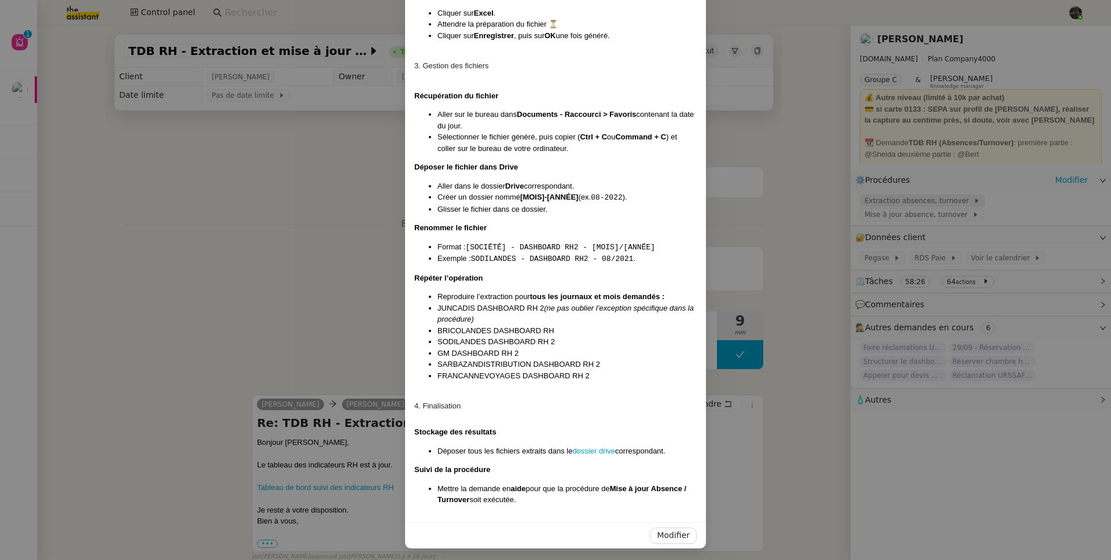
click at [924, 202] on nz-modal-container "Contexte Le but de cette procédure est d’extraire chaque mois les données RH de…" at bounding box center [555, 280] width 1111 height 560
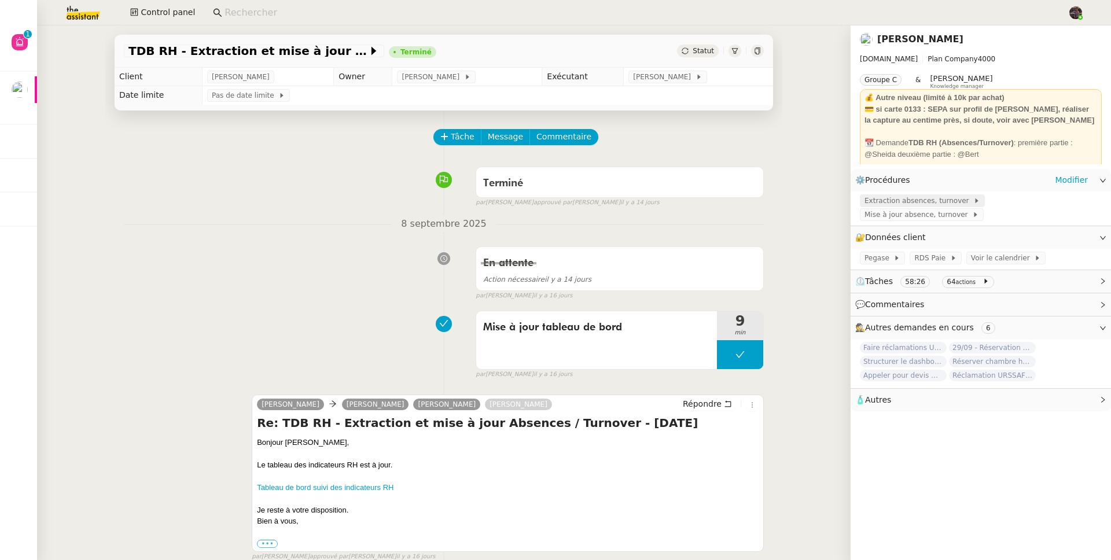
scroll to position [781, 0]
click at [754, 49] on icon at bounding box center [756, 50] width 5 height 7
click at [890, 196] on span "Extraction absences, turnover" at bounding box center [918, 201] width 109 height 12
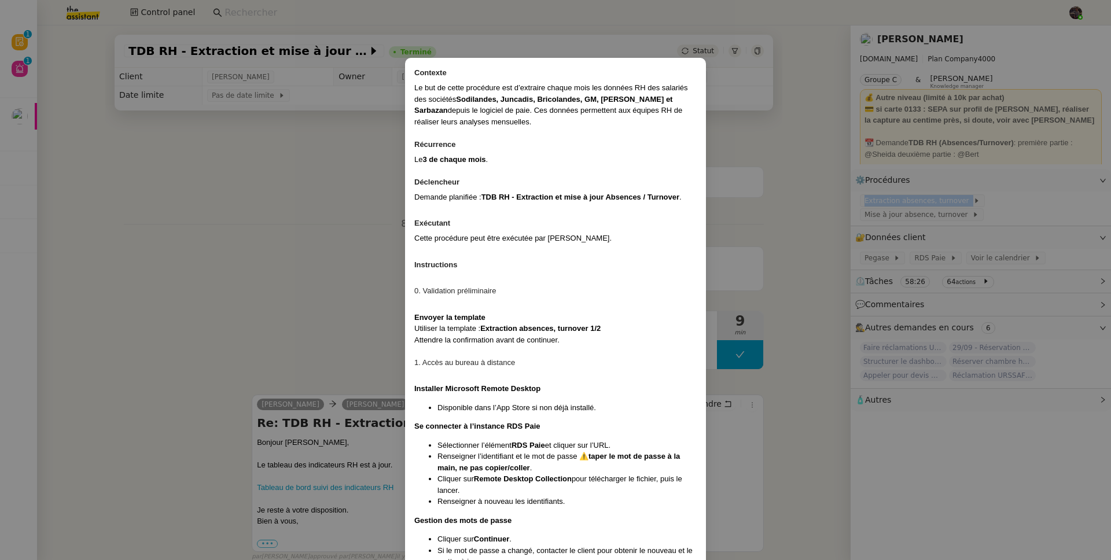
scroll to position [839, 0]
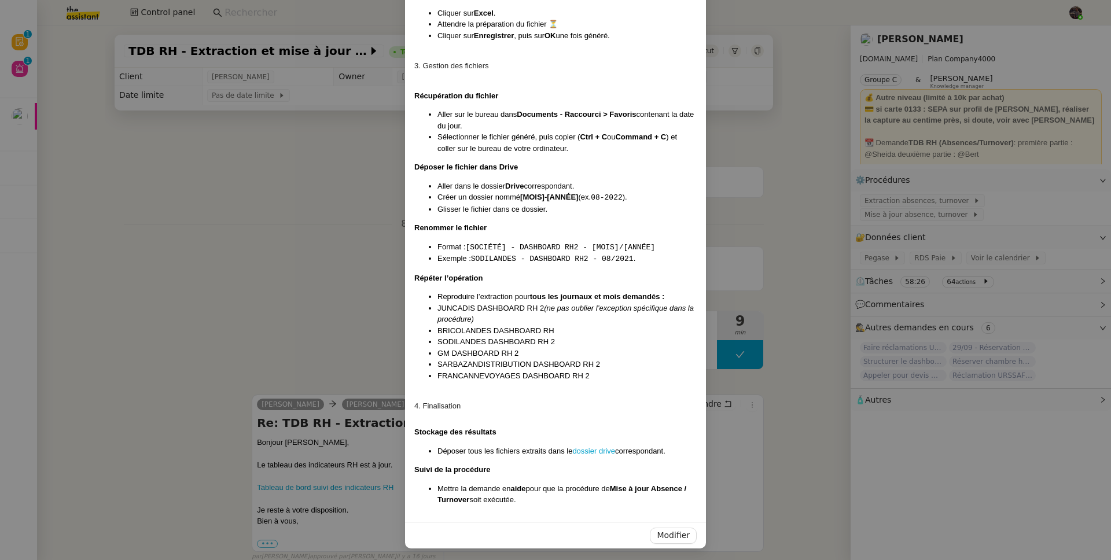
click at [238, 307] on nz-modal-container "Contexte Le but de cette procédure est d’extraire chaque mois les données RH de…" at bounding box center [555, 280] width 1111 height 560
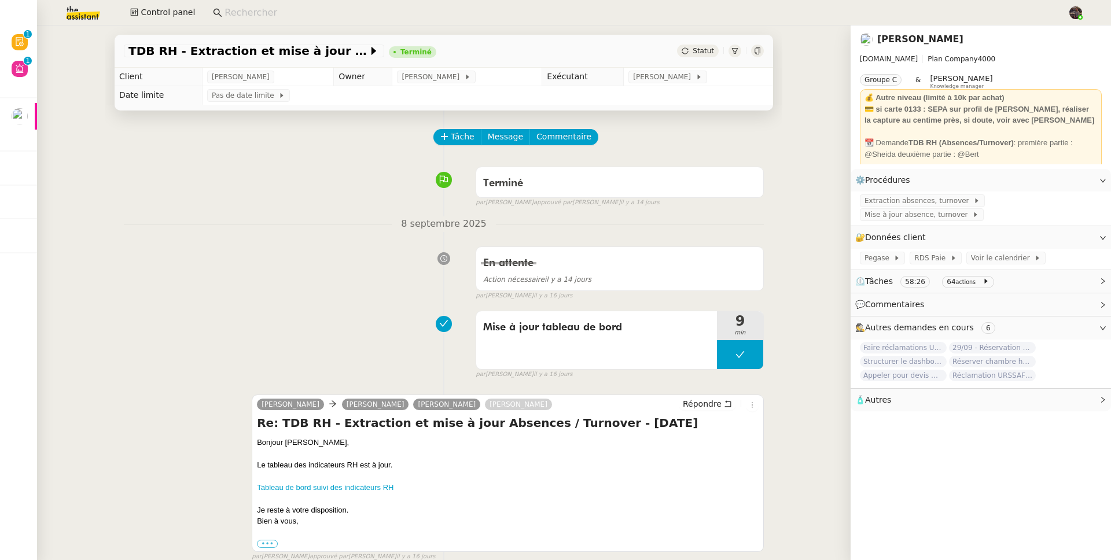
scroll to position [781, 0]
click at [947, 211] on span "Mise à jour absence, turnover" at bounding box center [918, 215] width 108 height 12
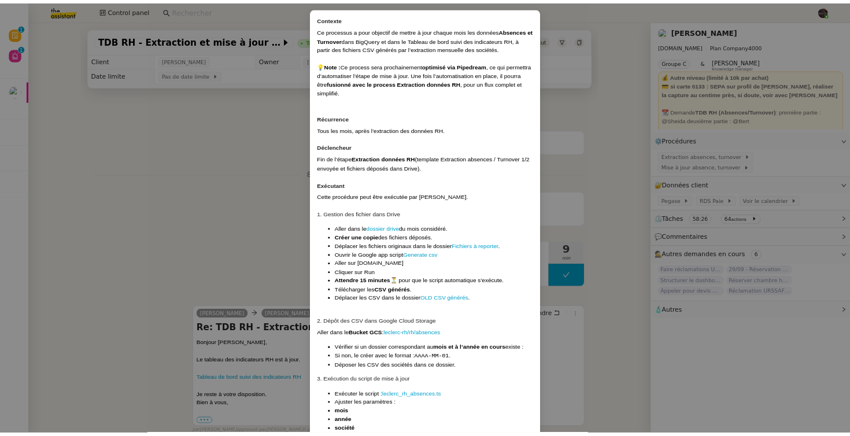
scroll to position [0, 0]
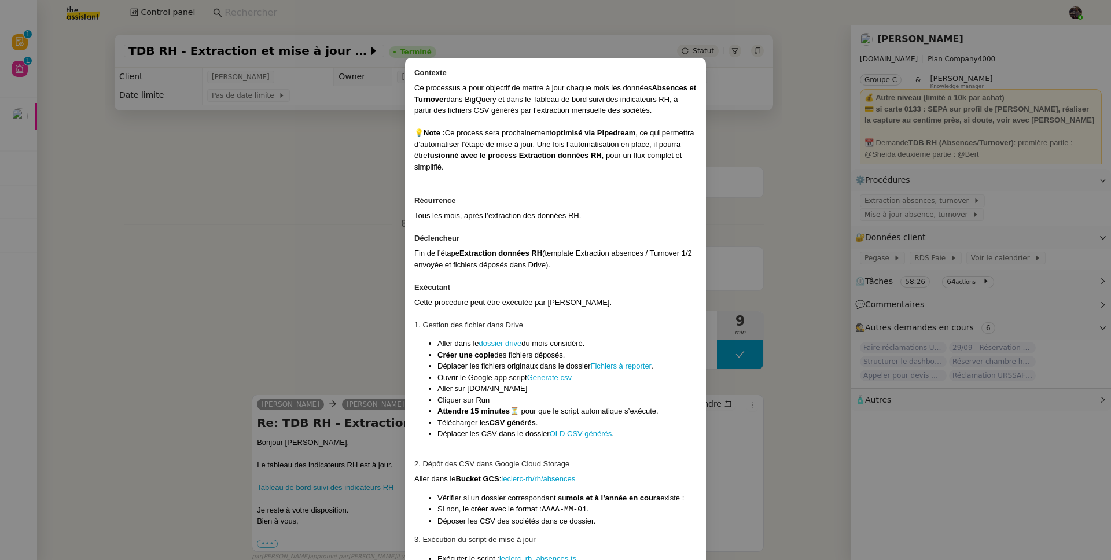
click at [305, 231] on nz-modal-container "Contexte Ce processus a pour objectif de mettre à jour chaque mois les données …" at bounding box center [555, 280] width 1111 height 560
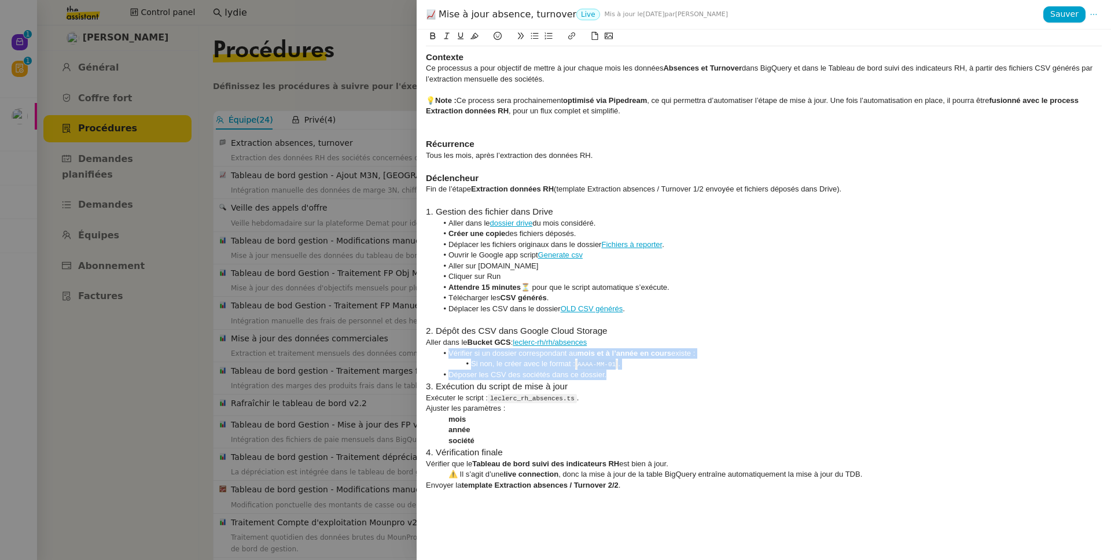
scroll to position [340, 0]
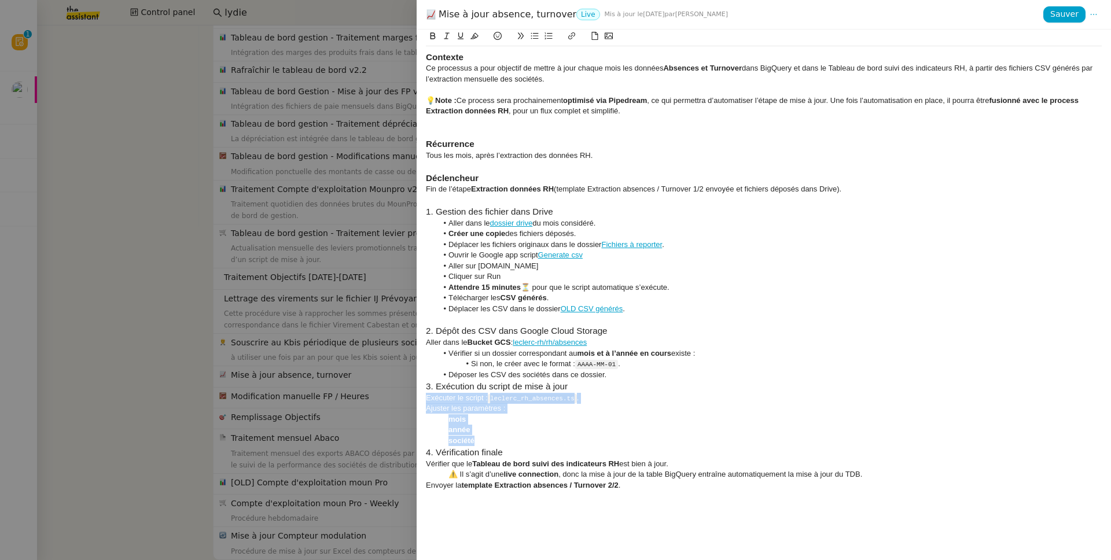
drag, startPoint x: 511, startPoint y: 443, endPoint x: 424, endPoint y: 402, distance: 96.0
click at [424, 402] on div "Contexte Ce processus a pour objectif de mettre à jour chaque mois les données …" at bounding box center [763, 294] width 694 height 530
click at [533, 39] on icon at bounding box center [534, 36] width 8 height 8
click at [749, 359] on li "Si non, le créer avec le format : AAAA-MM-01 ." at bounding box center [769, 364] width 665 height 11
drag, startPoint x: 613, startPoint y: 396, endPoint x: 512, endPoint y: 403, distance: 100.3
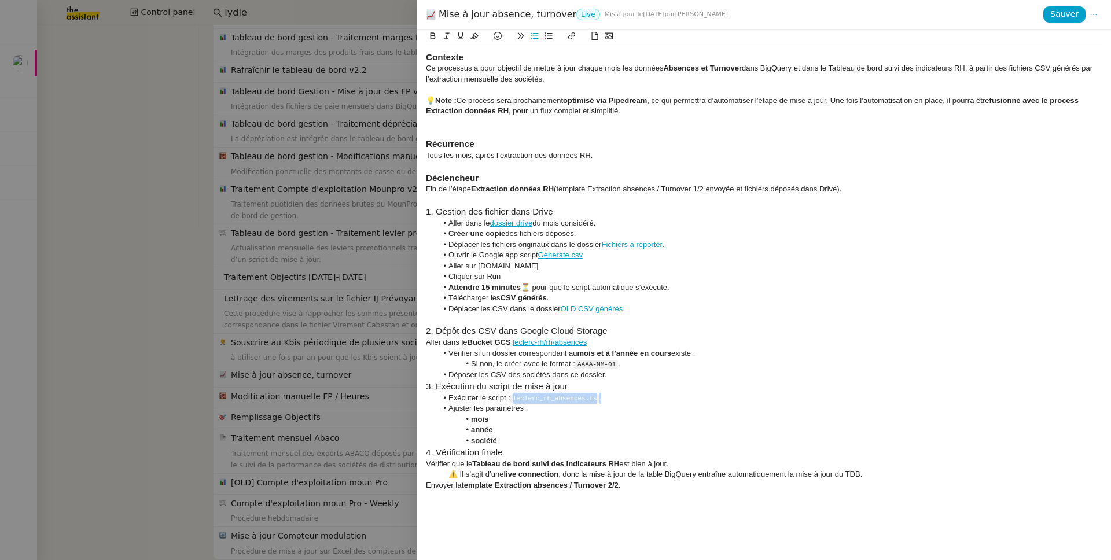
click at [512, 403] on li "Exécuter le script : leclerc_rh_absences.ts ." at bounding box center [769, 398] width 665 height 11
click at [560, 393] on link "leclerc_rh_absences.ts" at bounding box center [548, 397] width 77 height 9
click at [561, 417] on link "https://github.com/theassistant-com/ta-blocks/blob/main/leclerc/leclerc_rh_abse…" at bounding box center [521, 418] width 79 height 15
click at [810, 388] on h3 "3. Exécution du script de mise à jour" at bounding box center [764, 386] width 676 height 13
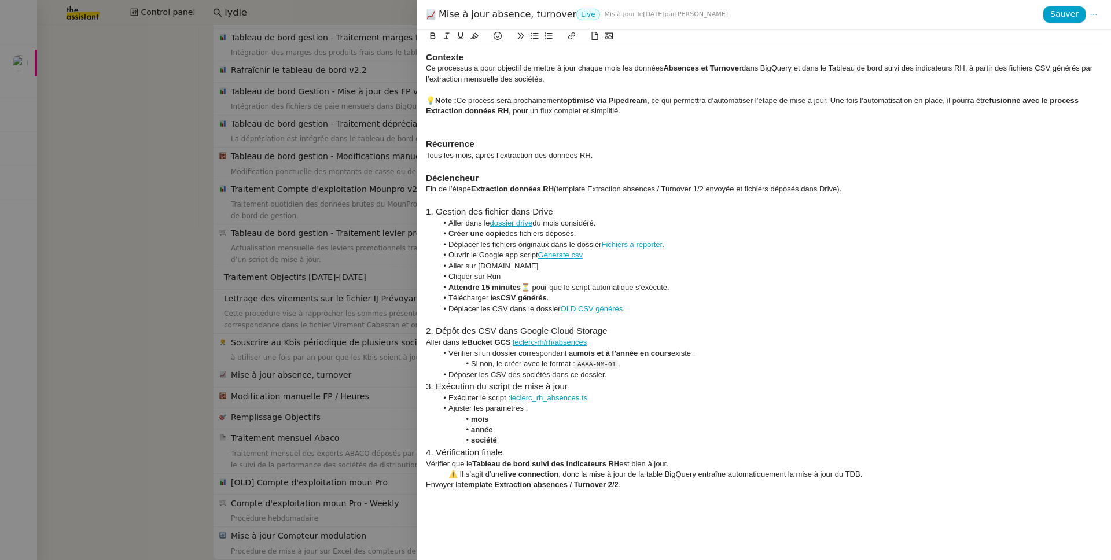
click at [540, 456] on h3 "4. Vérification finale" at bounding box center [764, 452] width 676 height 13
click at [485, 488] on strong "template Extraction absences / Turnover 2/2" at bounding box center [539, 484] width 157 height 9
click at [440, 463] on div "Vérifier que le Tableau de bord suivi des indicateurs RH est bien à jour." at bounding box center [764, 464] width 676 height 10
click at [536, 41] on button at bounding box center [535, 35] width 14 height 13
click at [434, 484] on div "Envoyer la template Extraction absences / Turnover 2/2 ." at bounding box center [764, 485] width 676 height 10
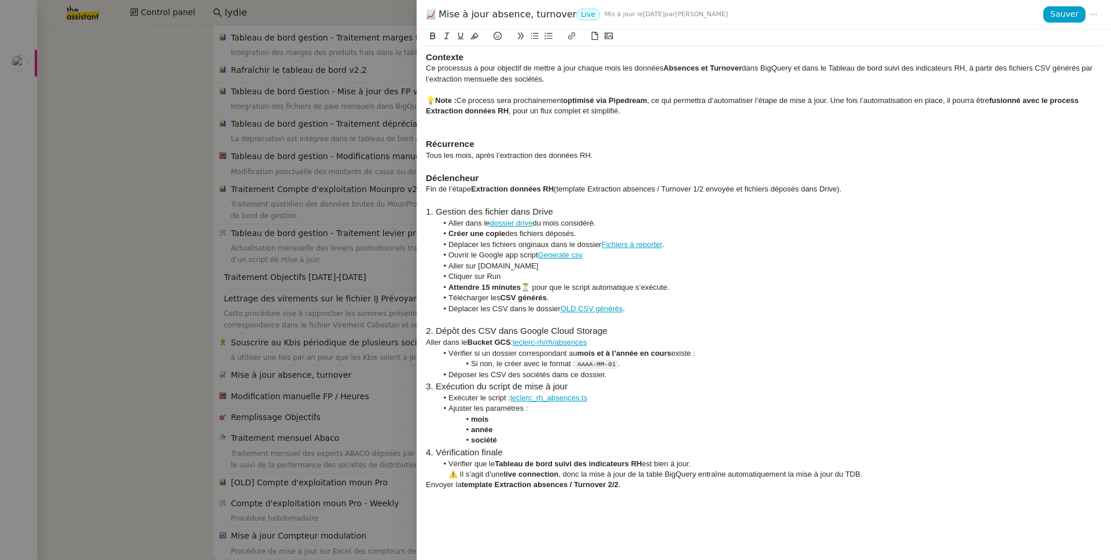
click at [536, 41] on button at bounding box center [535, 35] width 14 height 13
click at [741, 261] on li "Aller sur code.gs" at bounding box center [769, 266] width 665 height 10
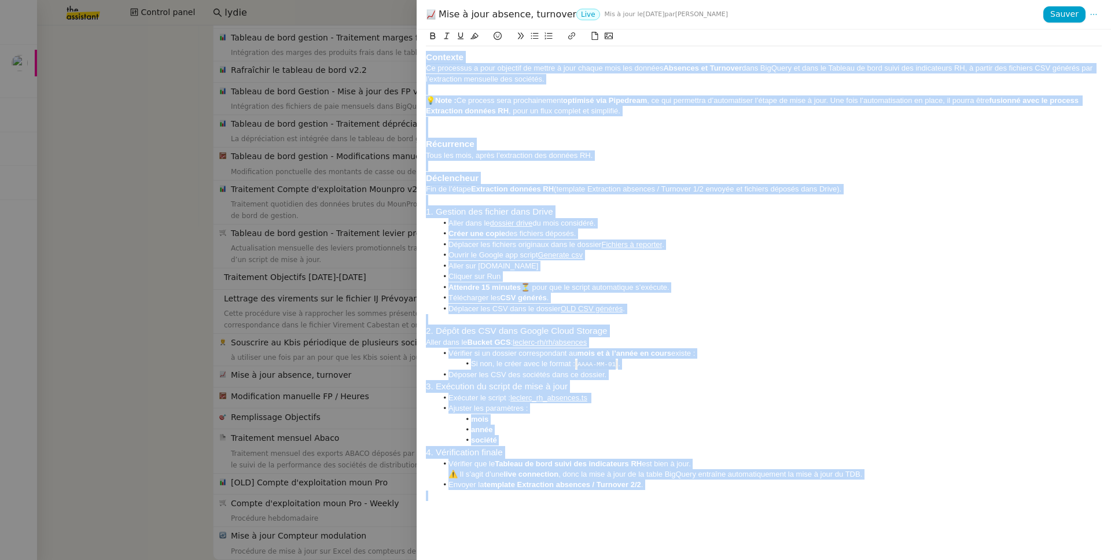
copy div "Contexte Ce processus a pour objectif de mettre à jour chaque mois les données …"
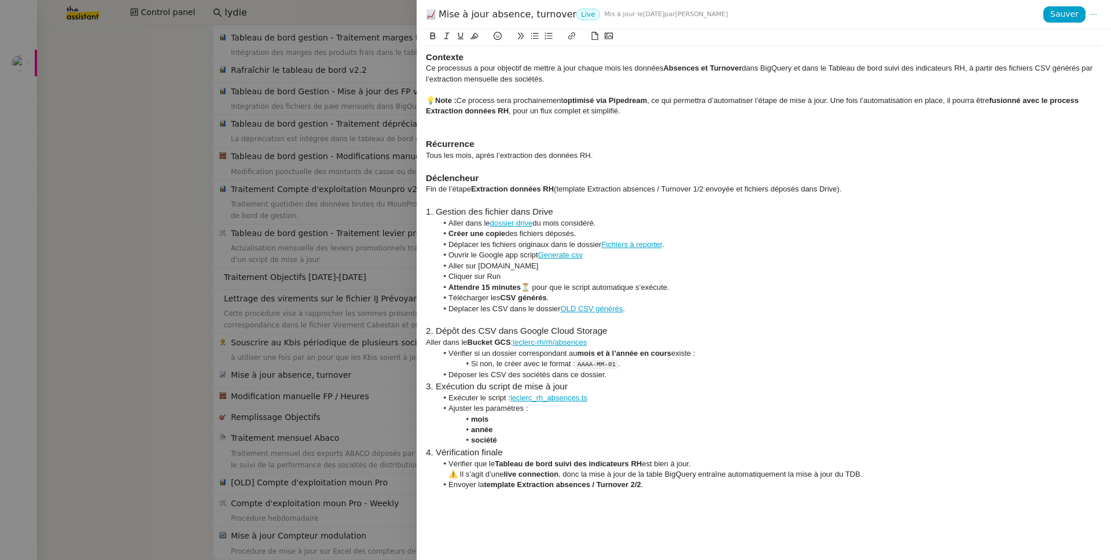
click at [824, 385] on h3 "3. Exécution du script de mise à jour" at bounding box center [764, 386] width 676 height 13
click at [512, 460] on strong "Tableau de bord suivi des indicateurs RH" at bounding box center [568, 463] width 147 height 9
drag, startPoint x: 512, startPoint y: 460, endPoint x: 639, endPoint y: 463, distance: 127.3
click at [639, 463] on strong "Tableau de bord suivi des indicateurs RH" at bounding box center [568, 463] width 147 height 9
click at [713, 470] on div "⚠️ Il s’agit d’une live connection , donc la mise à jour de la table BigQuery e…" at bounding box center [764, 474] width 676 height 10
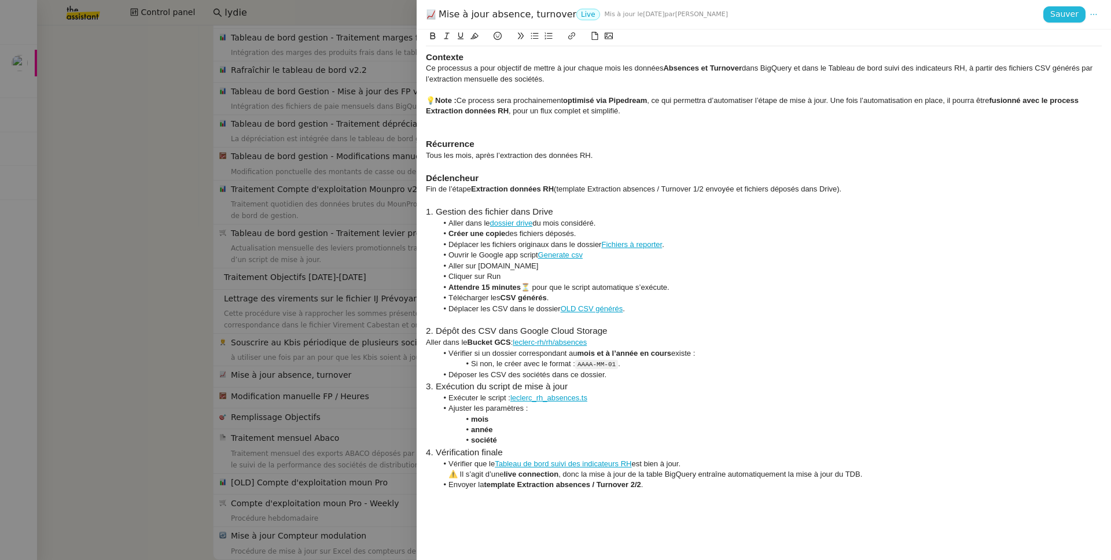
click at [1055, 9] on span "Sauver" at bounding box center [1064, 14] width 28 height 13
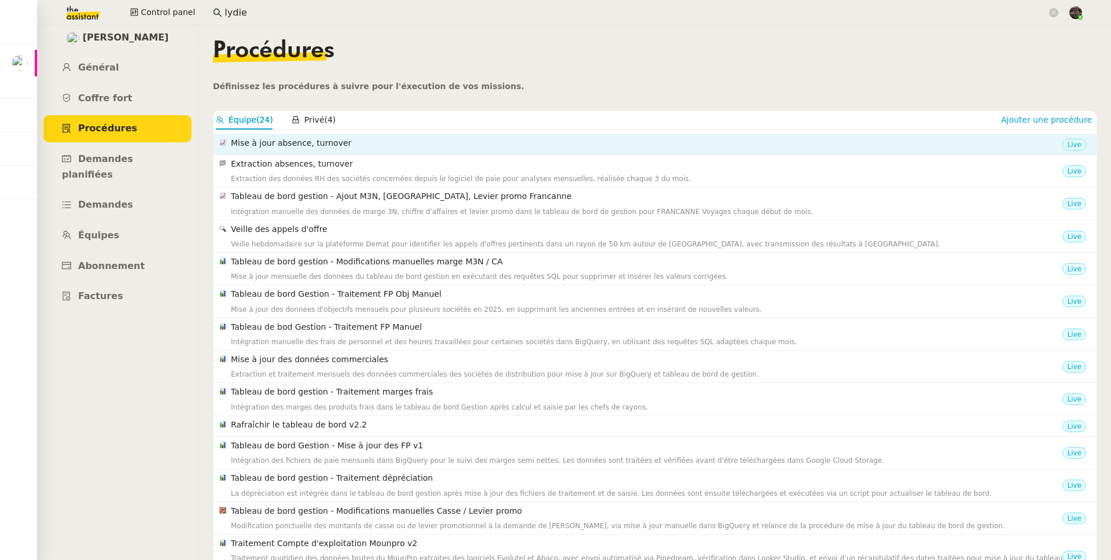
click at [394, 151] on div "Mise à jour absence, turnover" at bounding box center [646, 145] width 831 height 16
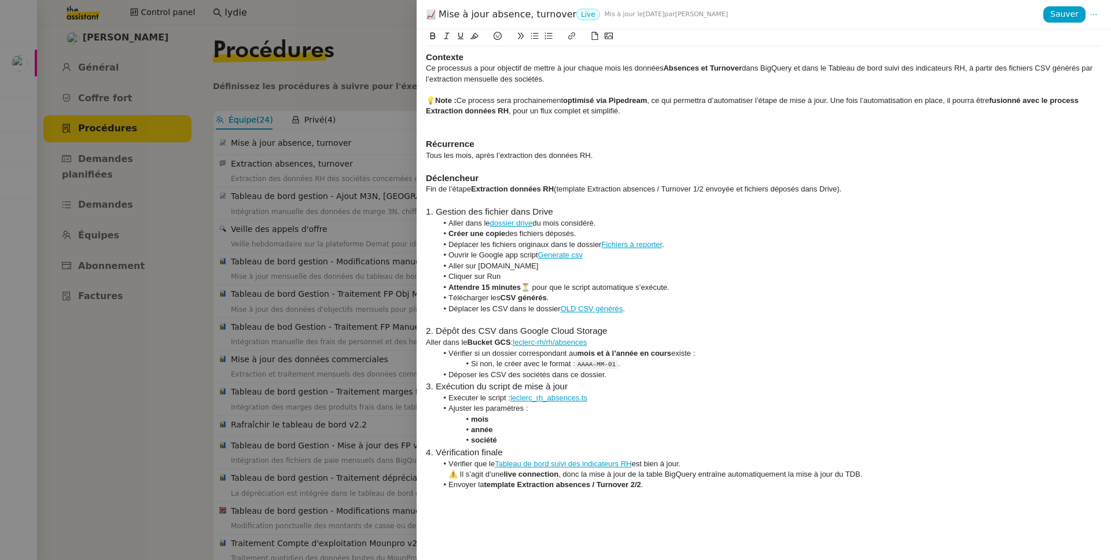
click at [491, 16] on div "Mise à jour absence, turnover Live Mis à jour le 24 sept. 2025 par Bert C." at bounding box center [734, 14] width 617 height 13
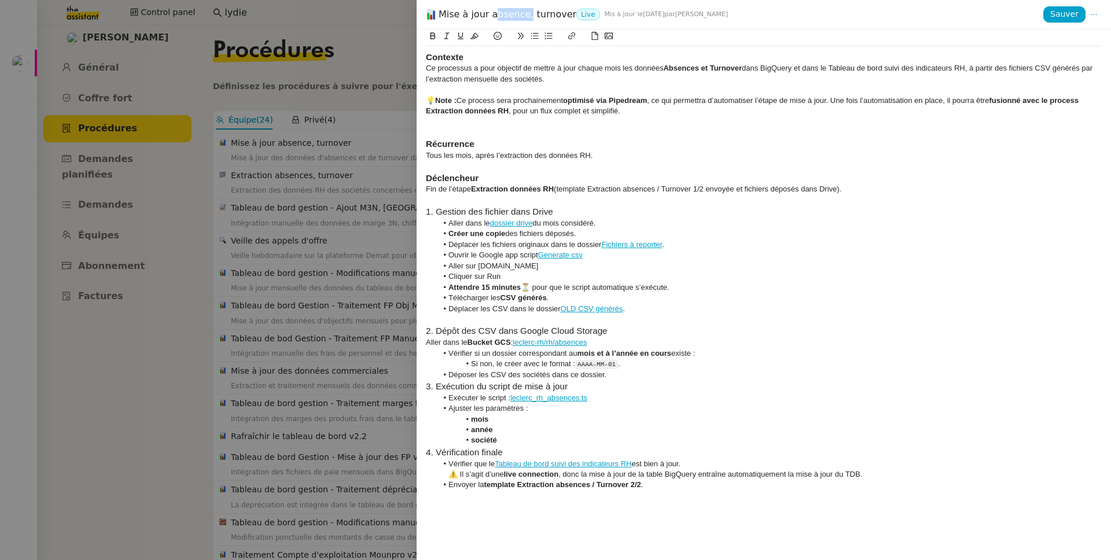
click at [491, 16] on div "Mise à jour absence, turnover Live Mis à jour le 24 sept. 2025 par Bert C." at bounding box center [734, 14] width 617 height 13
copy div "Mise à jour absence, turnover"
click at [182, 340] on div at bounding box center [555, 280] width 1111 height 560
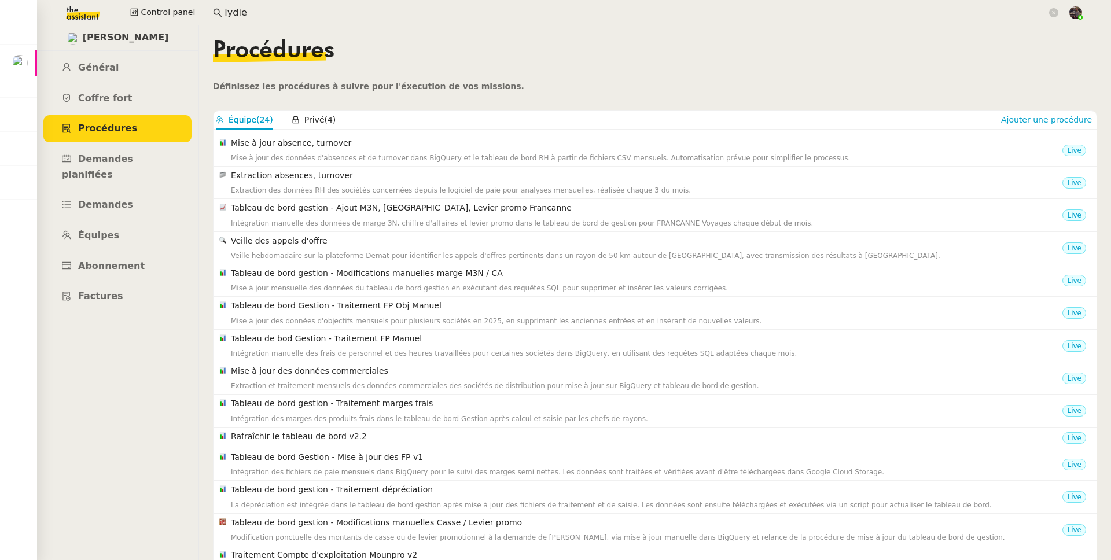
scroll to position [109, 0]
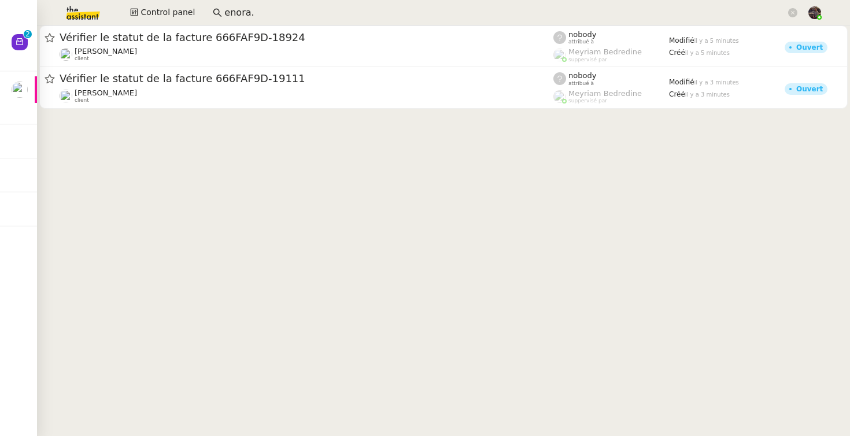
click at [132, 157] on cdk-virtual-scroll-viewport "Vérifier le statut de la facture 666FAF9D-18924 Julien Decroix client nobody at…" at bounding box center [443, 230] width 813 height 411
click at [38, 81] on div "Vérifier le statut de la facture 666FAF9D-19111 Julien Decroix client nobody at…" at bounding box center [443, 88] width 813 height 42
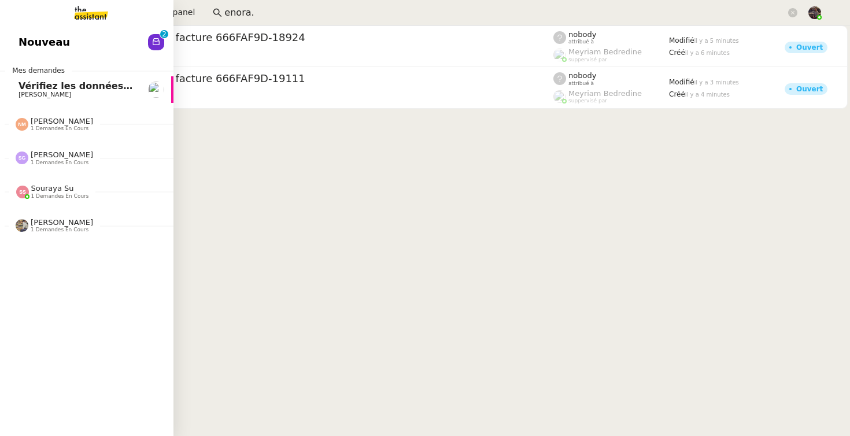
click at [26, 87] on span "Vérifiez les données TDB Gestion MPAF" at bounding box center [121, 85] width 204 height 11
